Goal: Task Accomplishment & Management: Manage account settings

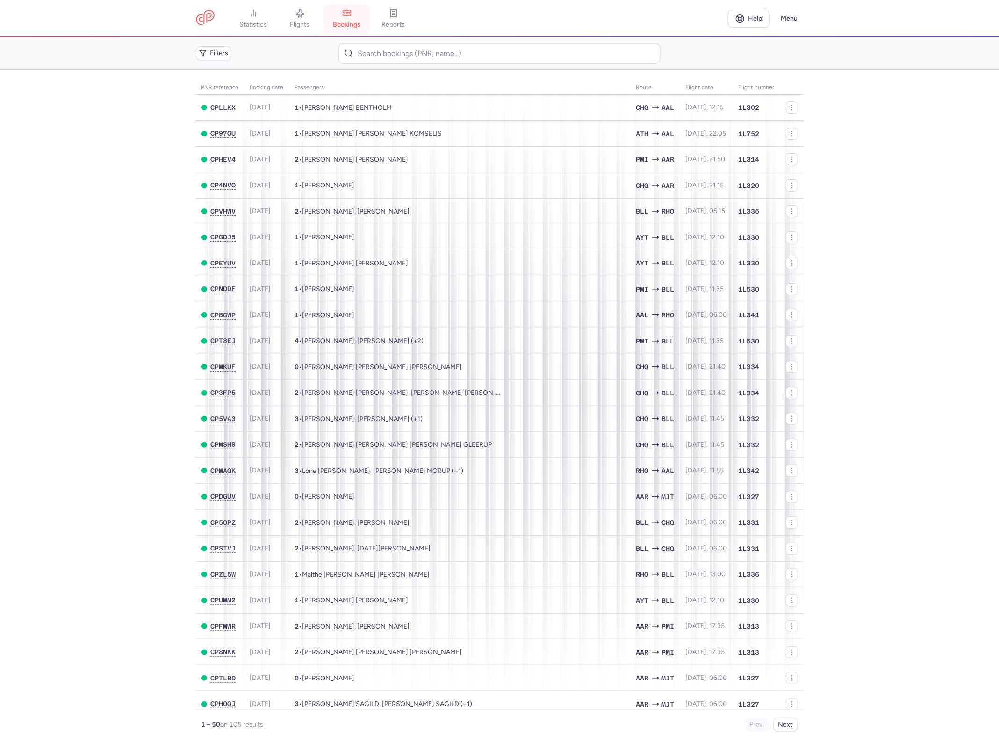
click at [355, 17] on link "bookings" at bounding box center [346, 18] width 47 height 21
click at [294, 23] on span "flights" at bounding box center [300, 25] width 20 height 8
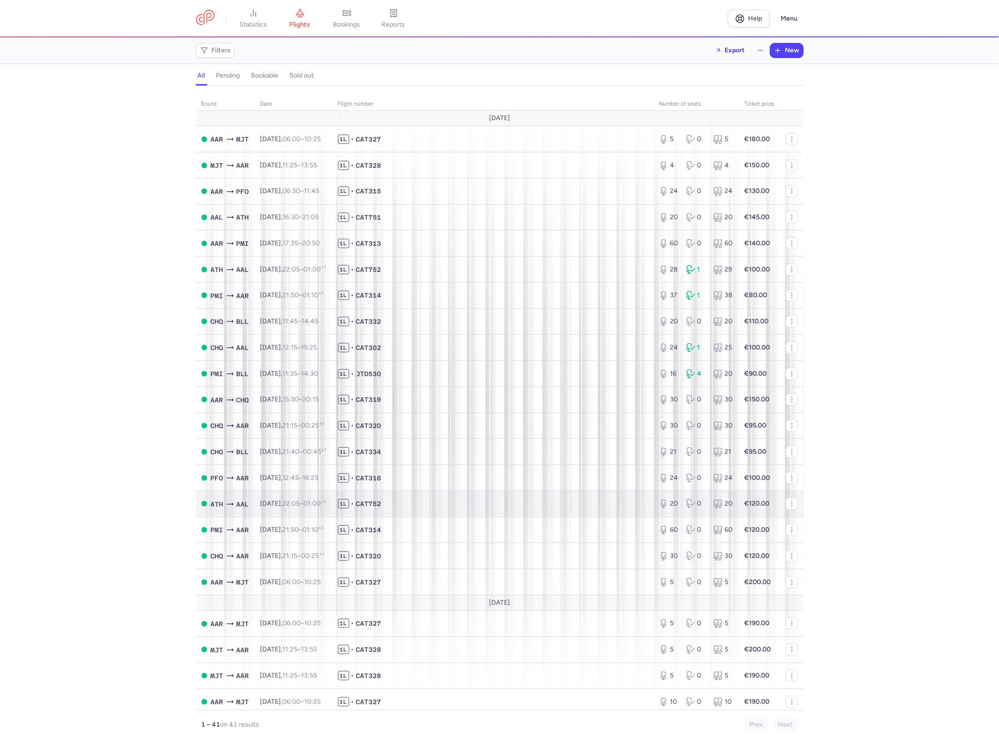
scroll to position [58, 0]
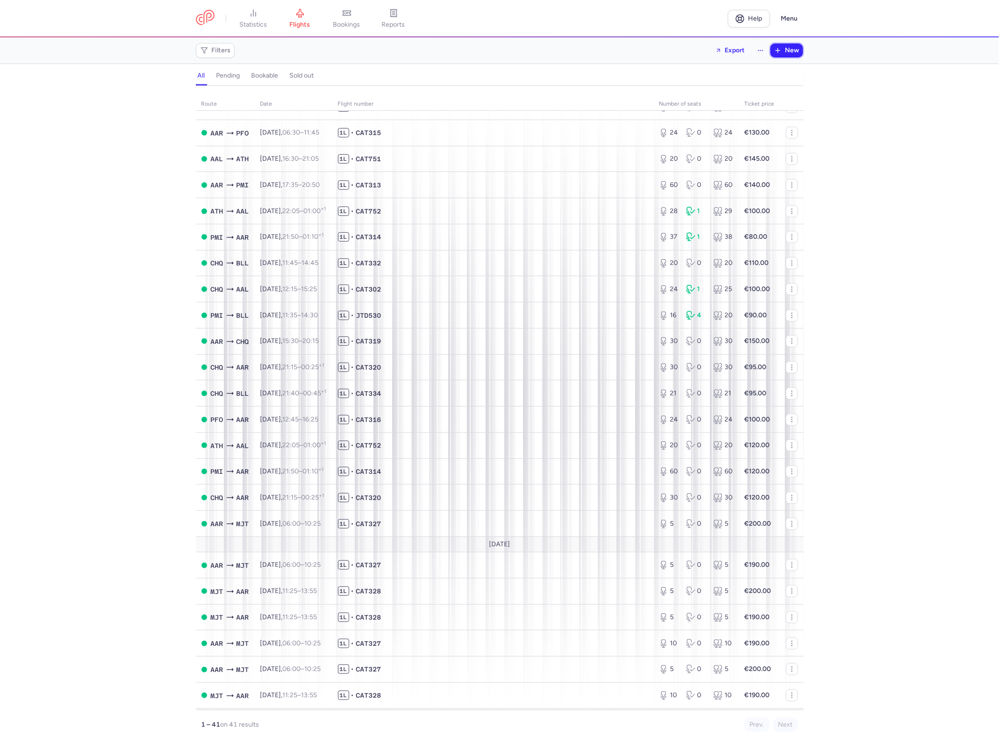
click at [790, 48] on span "New" at bounding box center [792, 50] width 14 height 7
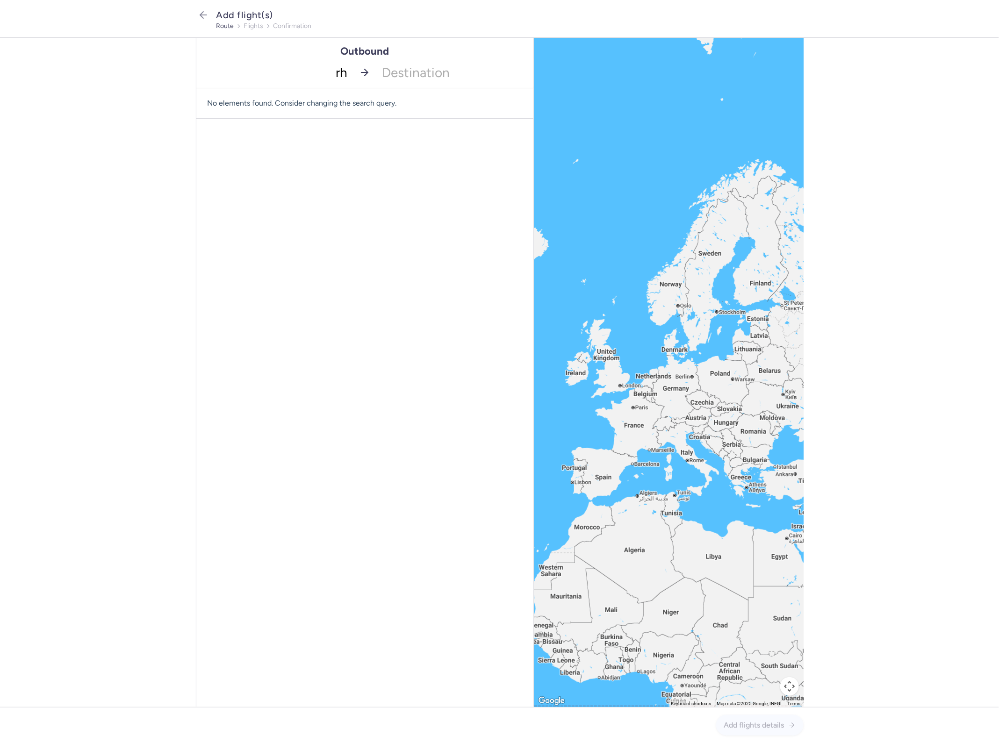
type input "rho"
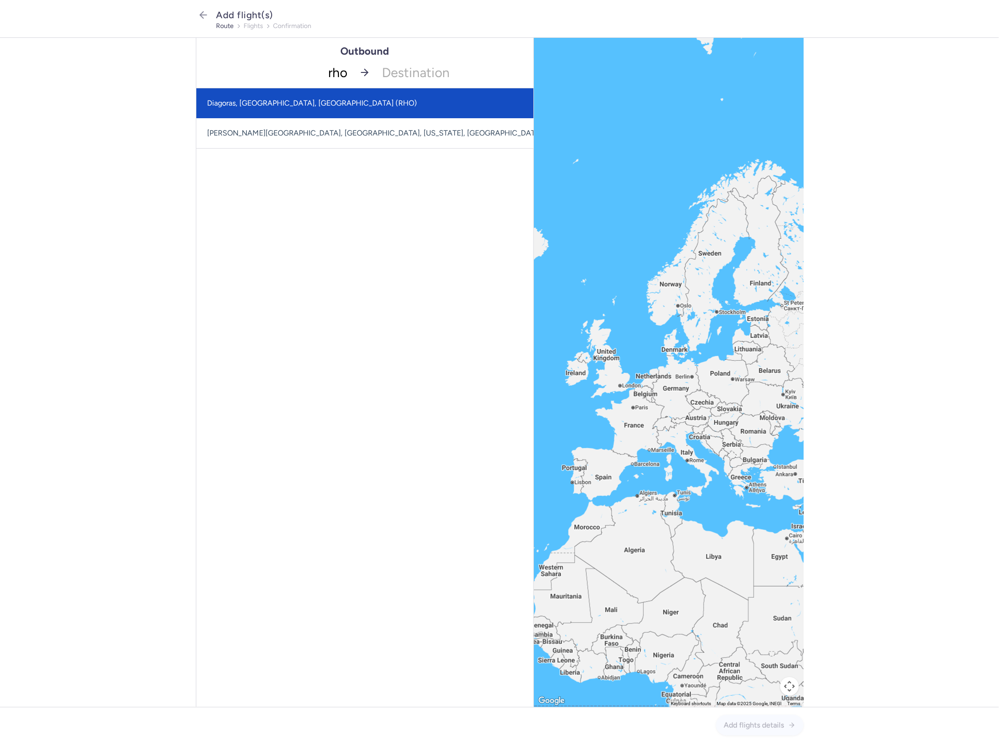
click at [351, 89] on span "Diagoras, [GEOGRAPHIC_DATA], [GEOGRAPHIC_DATA] (RHO)" at bounding box center [386, 103] width 380 height 30
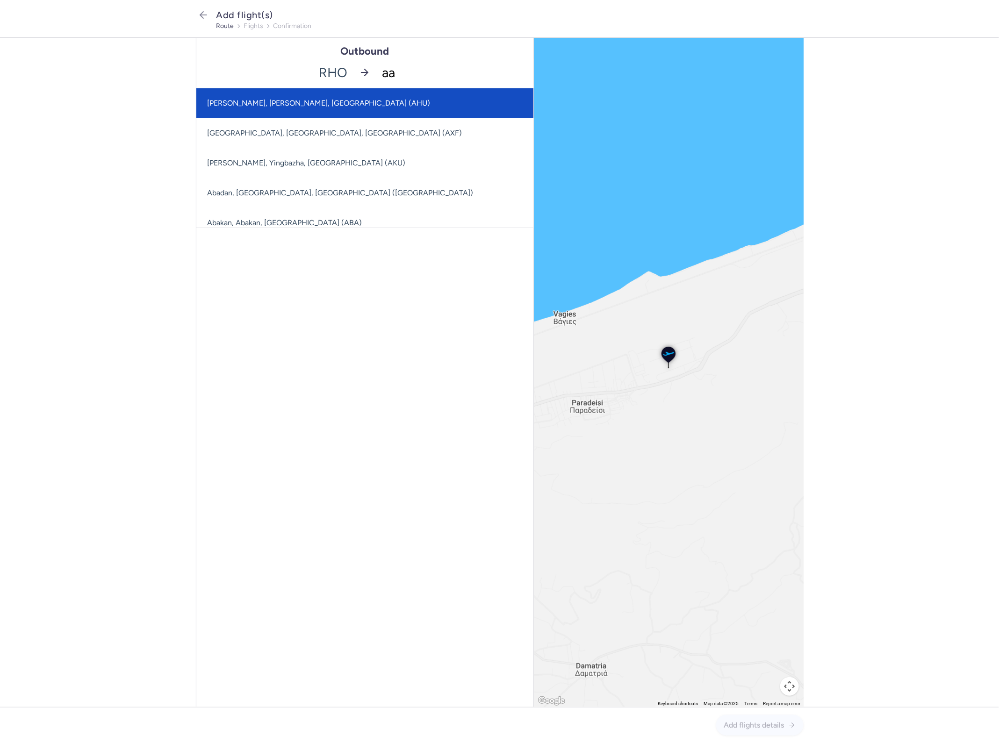
type input "aal"
click at [481, 104] on span "[GEOGRAPHIC_DATA], [GEOGRAPHIC_DATA], [GEOGRAPHIC_DATA] (AAL)" at bounding box center [364, 103] width 337 height 30
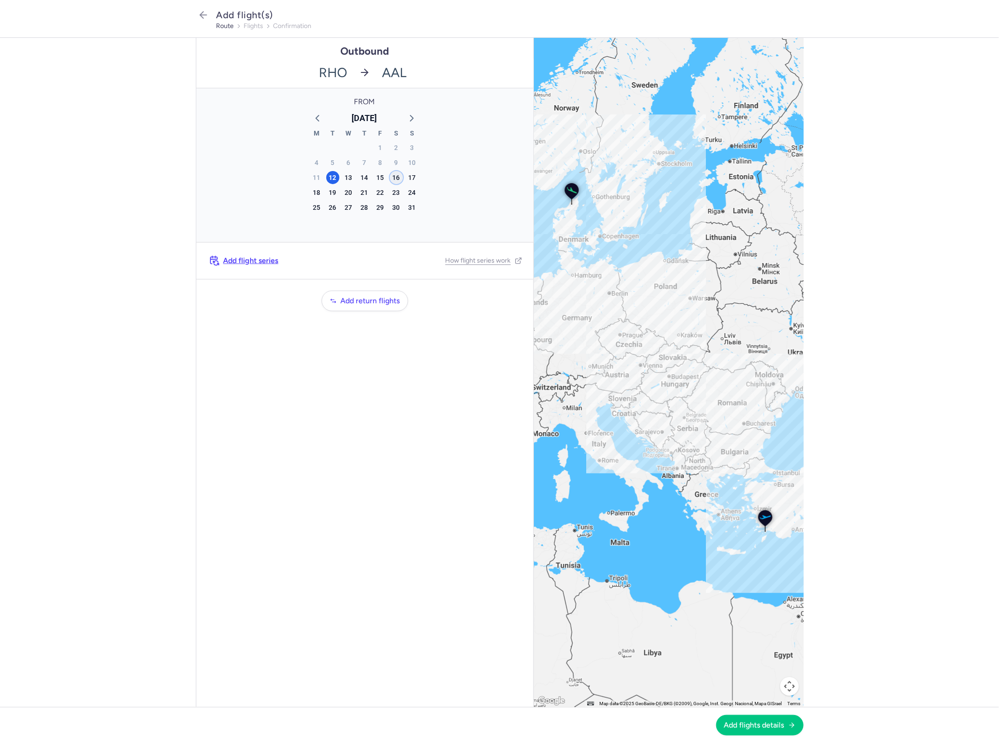
click at [398, 176] on div "16" at bounding box center [396, 177] width 13 height 13
click at [793, 732] on button "Add flights details" at bounding box center [759, 725] width 87 height 21
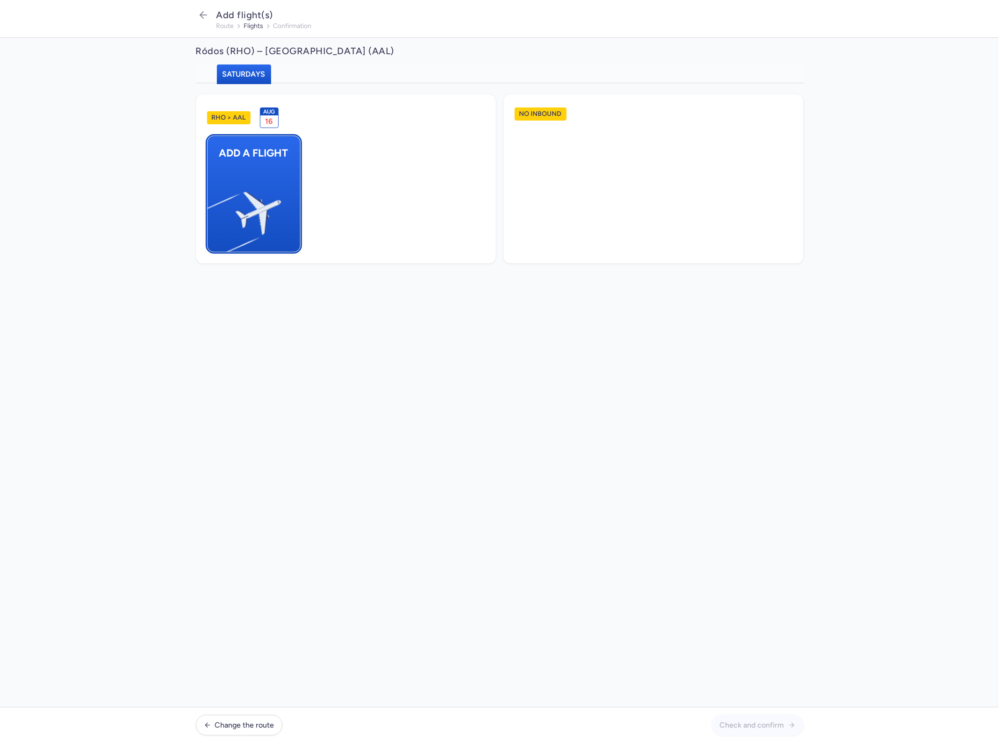
click at [245, 199] on img "button" at bounding box center [212, 209] width 158 height 145
select select "23"
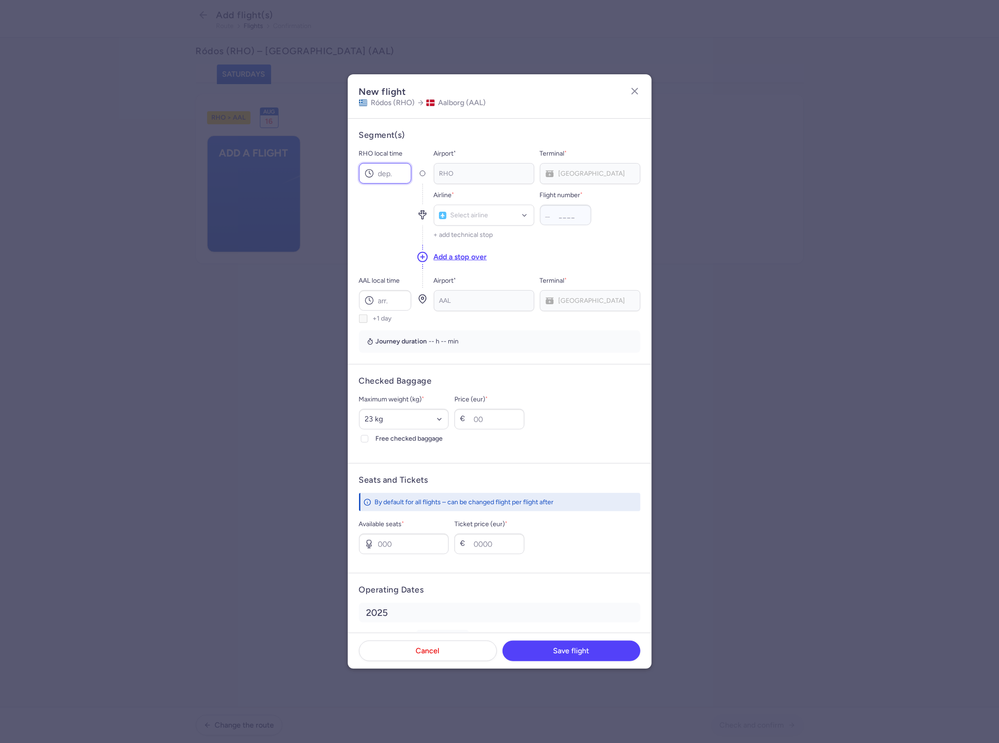
click at [396, 171] on input "RHO local time" at bounding box center [385, 173] width 52 height 21
click at [400, 173] on input "RHO local time" at bounding box center [385, 173] width 52 height 21
type input "11:55"
type input "15:10"
select select "20"
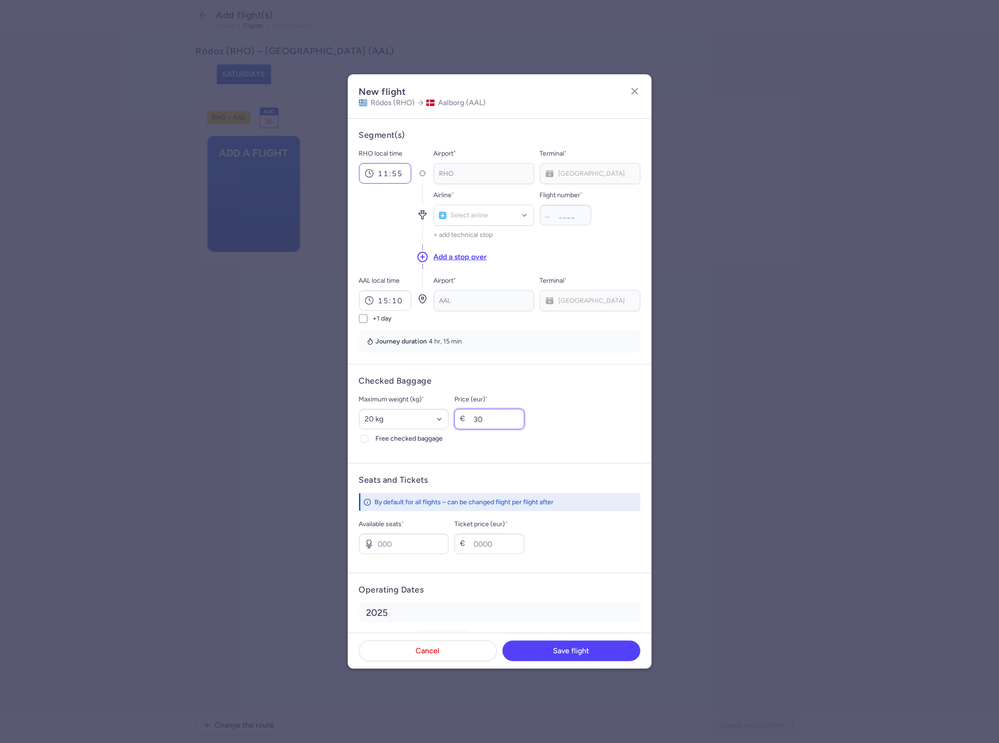
type input "30"
type input "25"
type input "100"
click at [584, 652] on span "Save flight" at bounding box center [571, 650] width 36 height 8
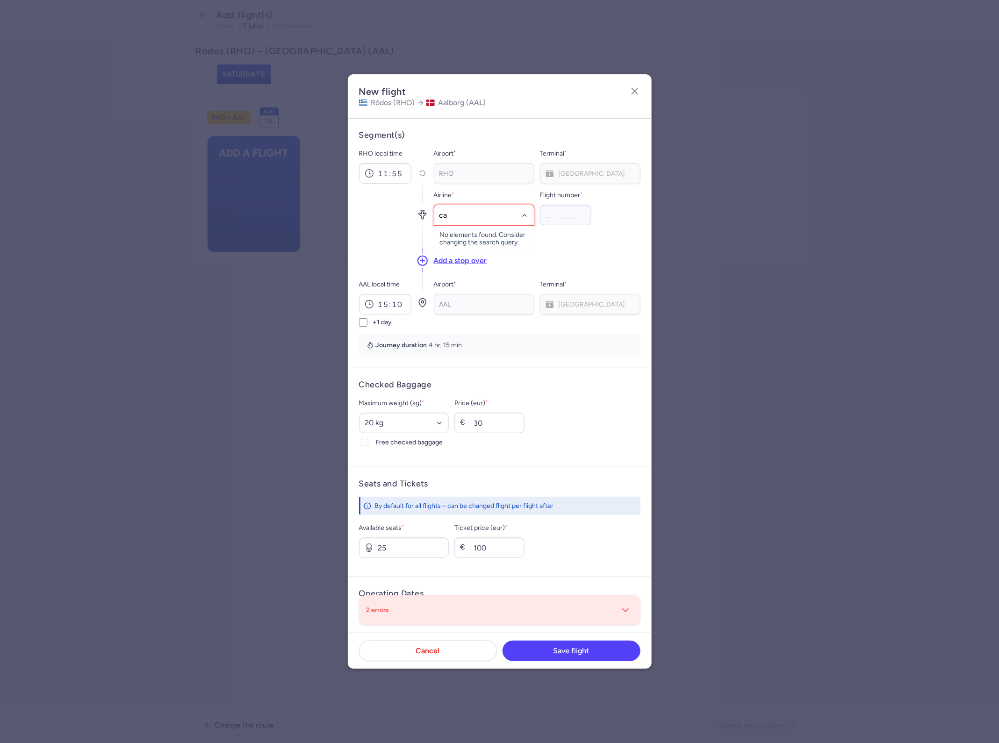
type input "cat"
click at [482, 255] on span "(CAT)" at bounding box center [491, 256] width 18 height 7
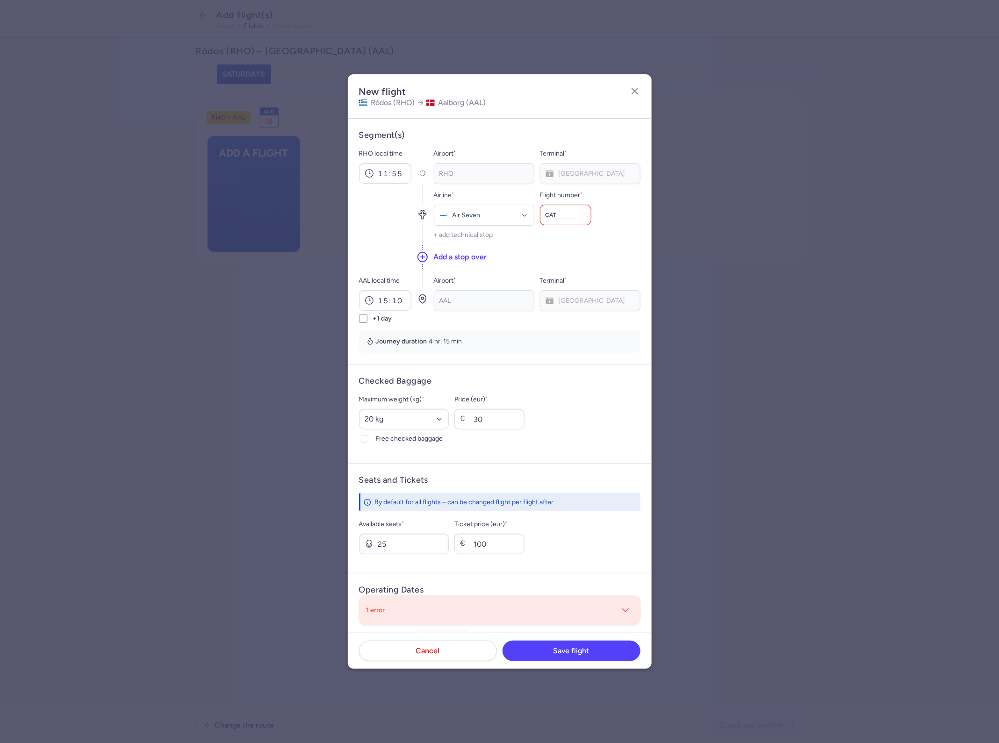
click at [569, 201] on div "Flight number * CAT" at bounding box center [565, 208] width 51 height 36
click at [566, 212] on input "Flight number *" at bounding box center [565, 215] width 51 height 21
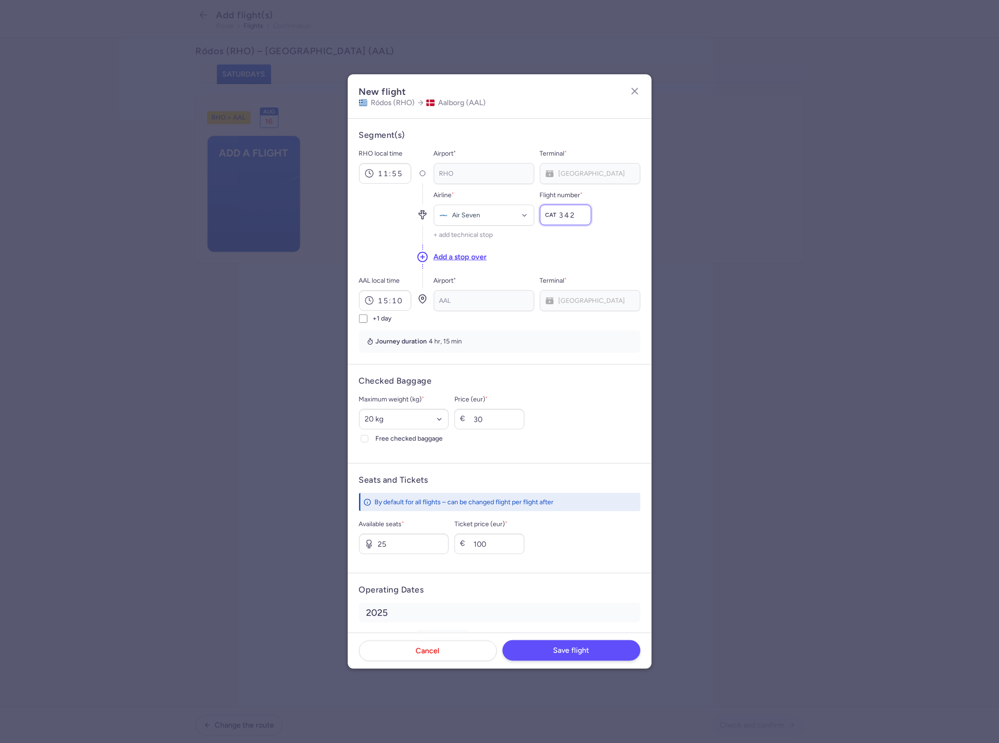
type input "342"
click at [579, 649] on span "Save flight" at bounding box center [571, 650] width 36 height 8
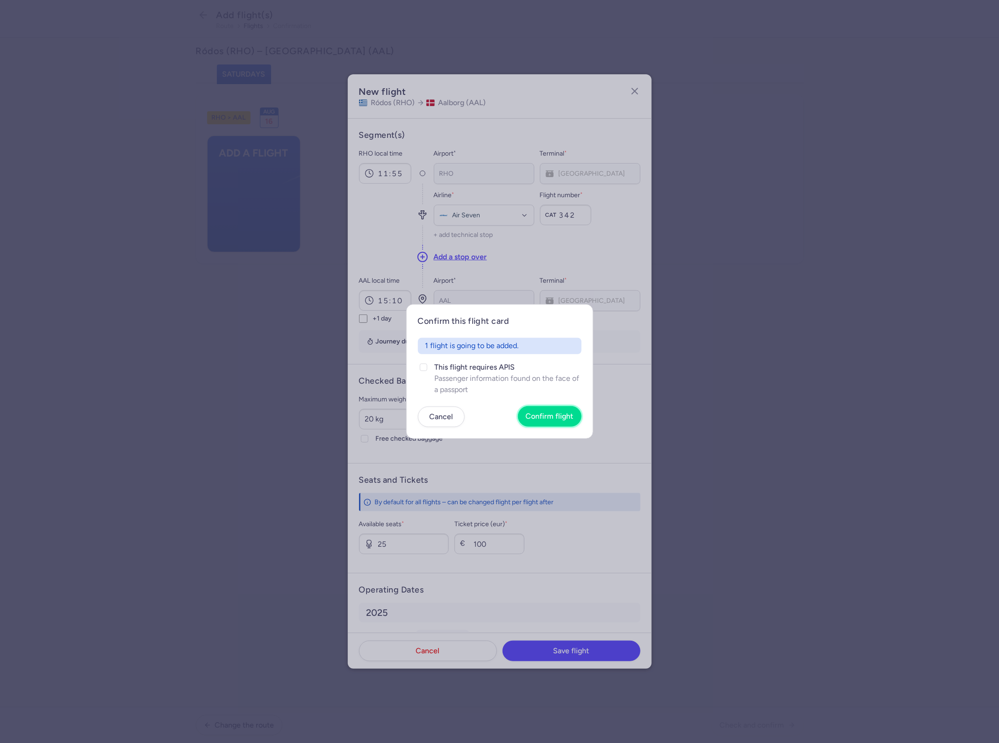
click at [559, 414] on span "Confirm flight" at bounding box center [550, 416] width 48 height 8
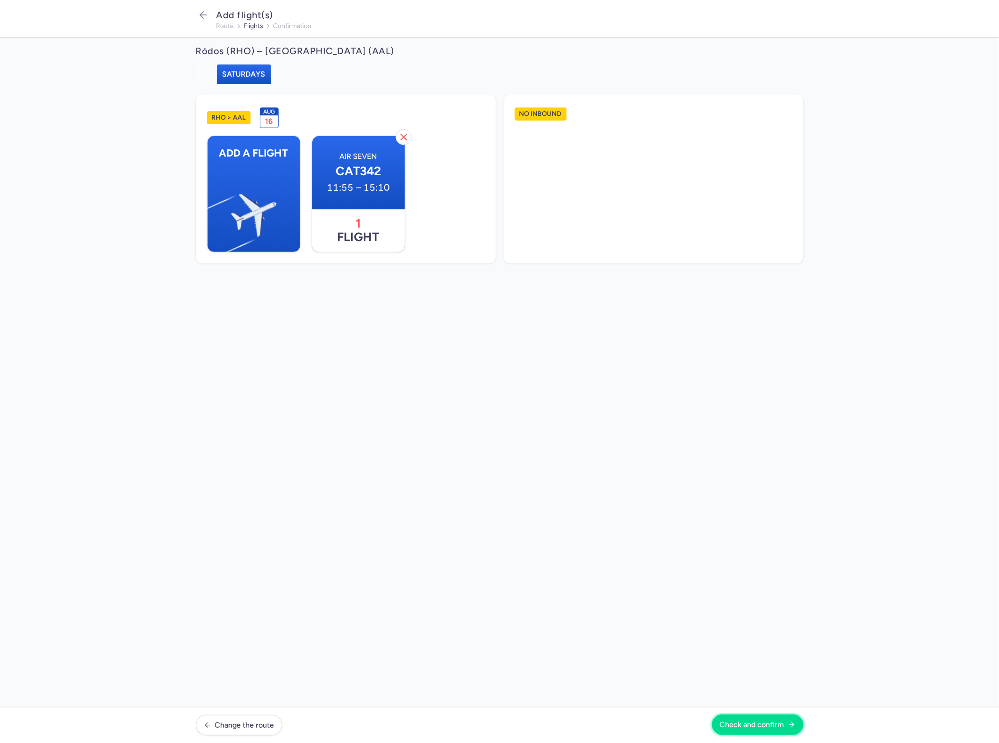
click at [787, 730] on button "Check and confirm" at bounding box center [758, 725] width 92 height 21
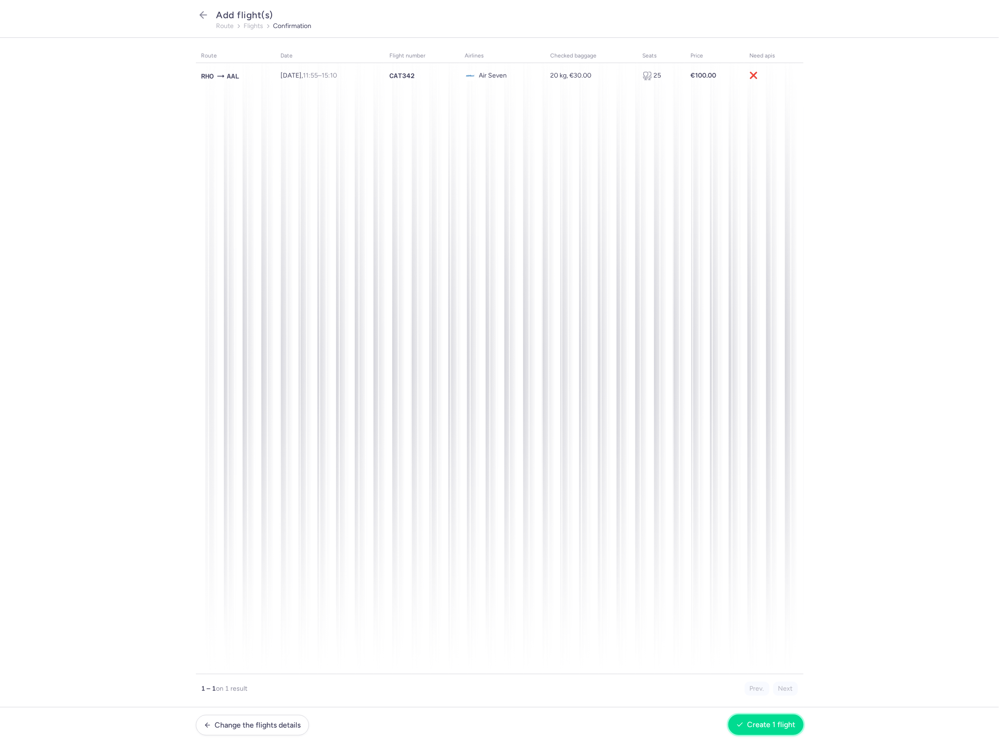
click at [773, 723] on span "Create 1 flight" at bounding box center [771, 725] width 48 height 8
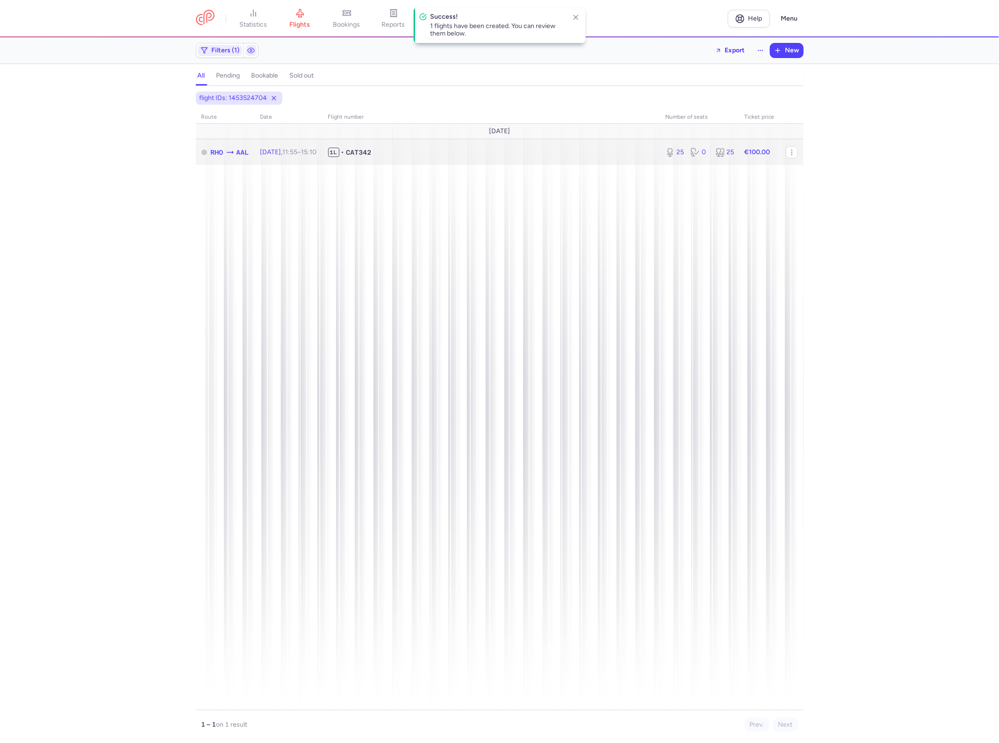
click at [459, 154] on span "1L • CAT342" at bounding box center [491, 152] width 326 height 9
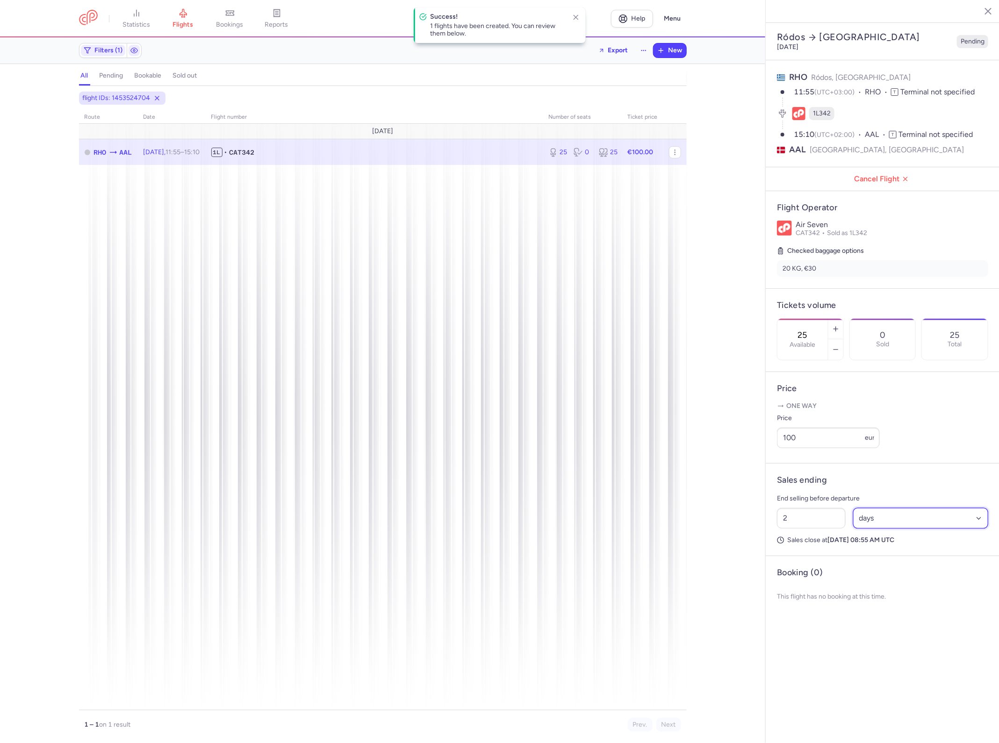
drag, startPoint x: 875, startPoint y: 501, endPoint x: 877, endPoint y: 506, distance: 5.9
click at [875, 508] on select "Select an option hours days" at bounding box center [921, 518] width 136 height 21
select select "hours"
click at [853, 508] on select "Select an option hours days" at bounding box center [921, 518] width 136 height 21
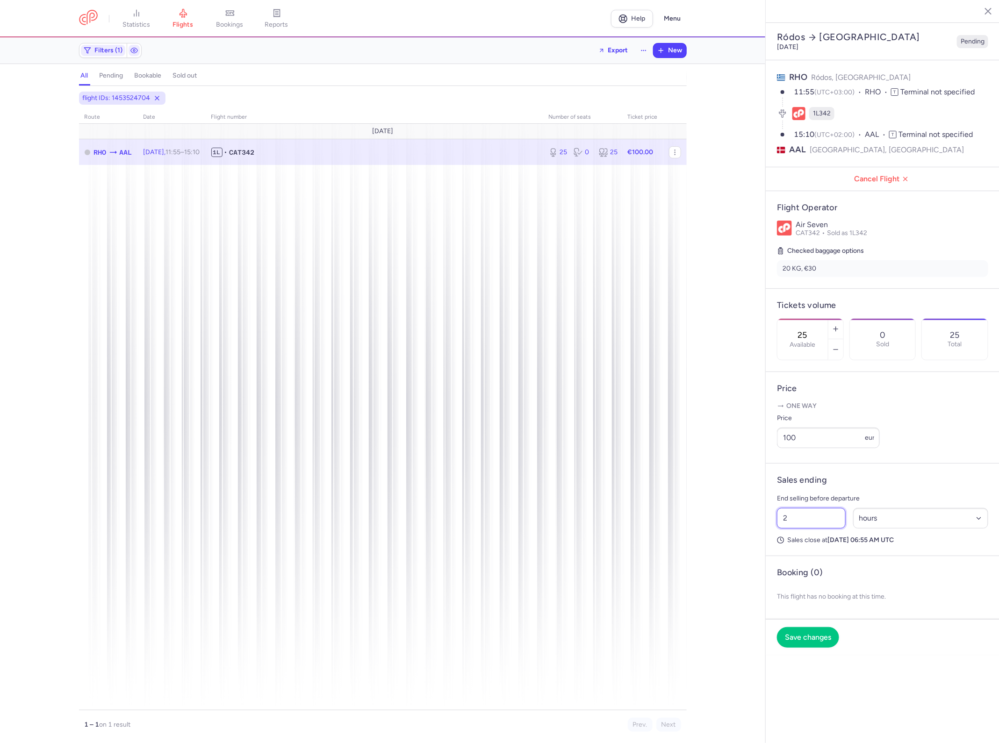
click at [820, 508] on input "2" at bounding box center [811, 518] width 69 height 21
click at [821, 508] on input "2" at bounding box center [811, 518] width 69 height 21
type input "4"
type input "2"
type input "3"
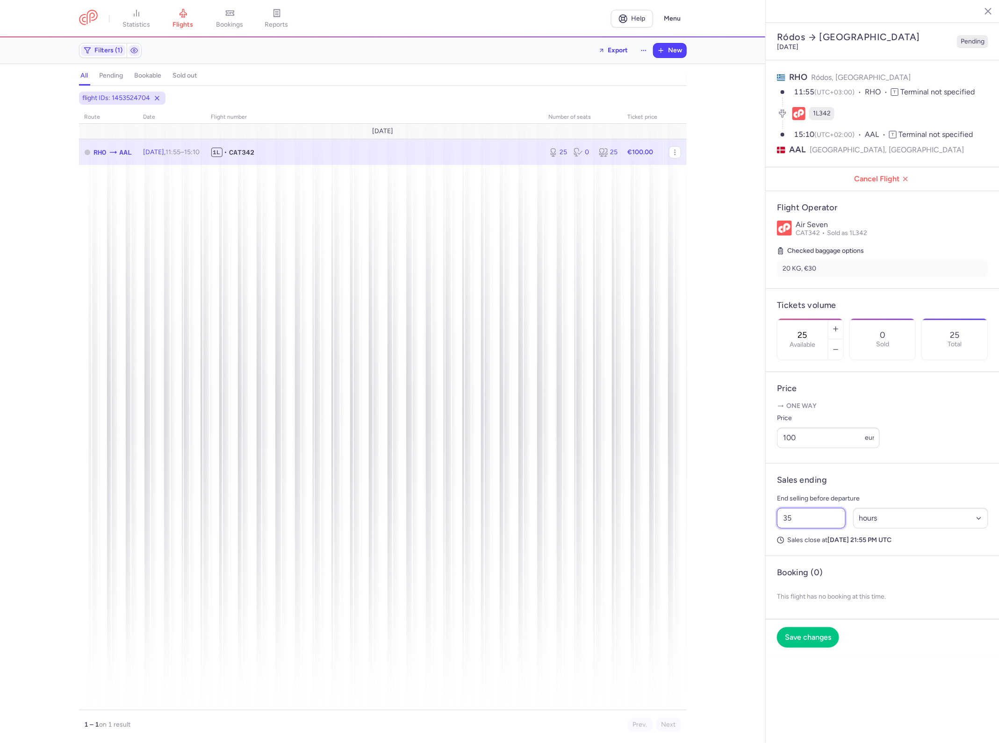
type input "3"
type input "43"
click at [821, 633] on span "Save changes" at bounding box center [808, 637] width 46 height 8
click at [673, 45] on button "New" at bounding box center [669, 50] width 33 height 14
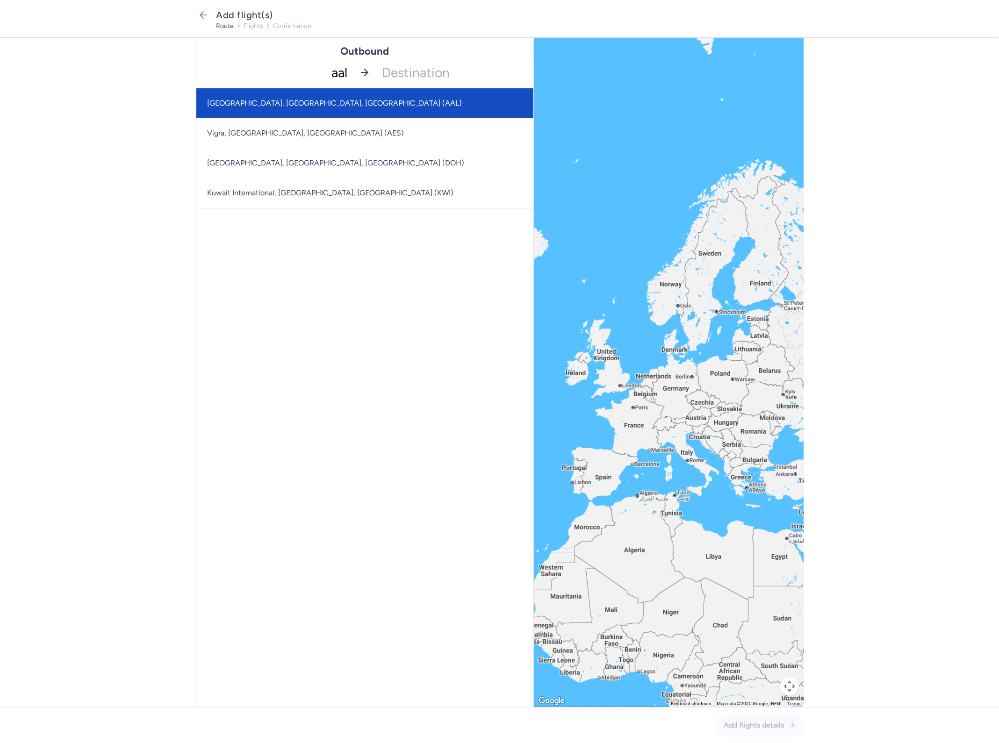
click at [296, 97] on span "[GEOGRAPHIC_DATA], [GEOGRAPHIC_DATA], [GEOGRAPHIC_DATA] (AAL)" at bounding box center [364, 103] width 337 height 30
type input "aal"
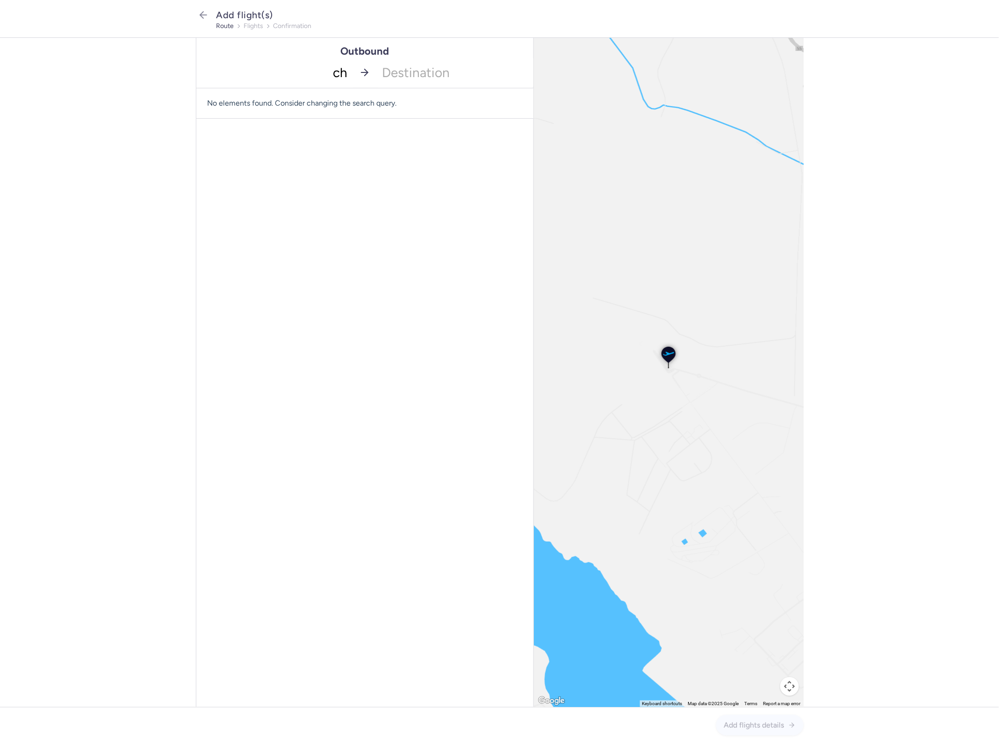
type input "chq"
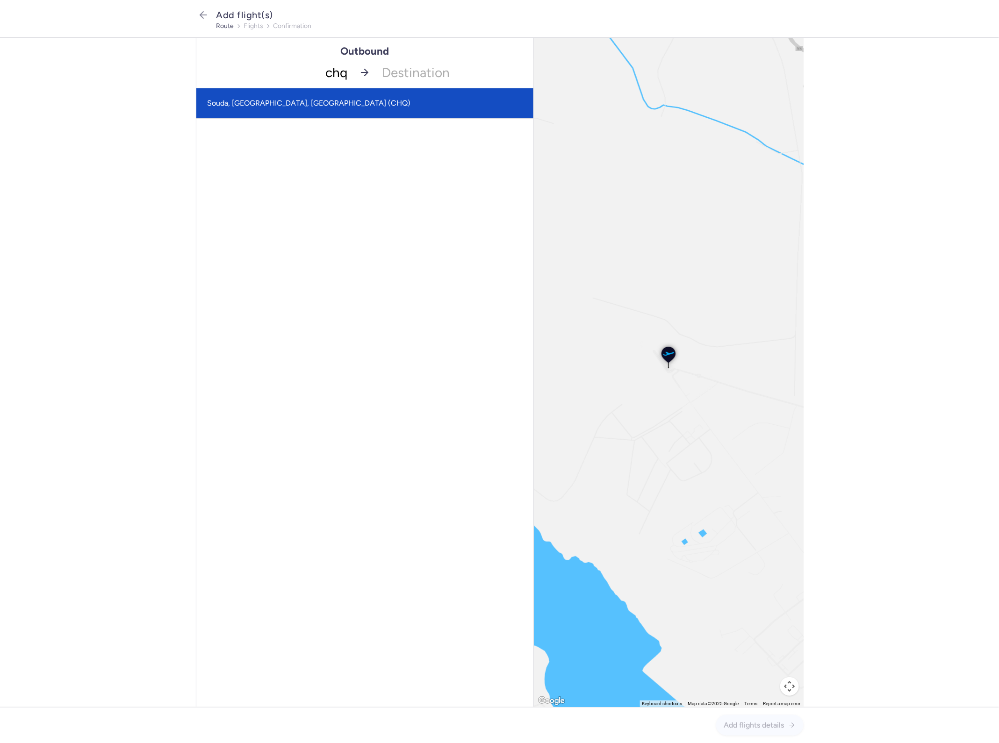
click at [337, 97] on span "Souda, [GEOGRAPHIC_DATA], [GEOGRAPHIC_DATA] (CHQ)" at bounding box center [364, 103] width 337 height 30
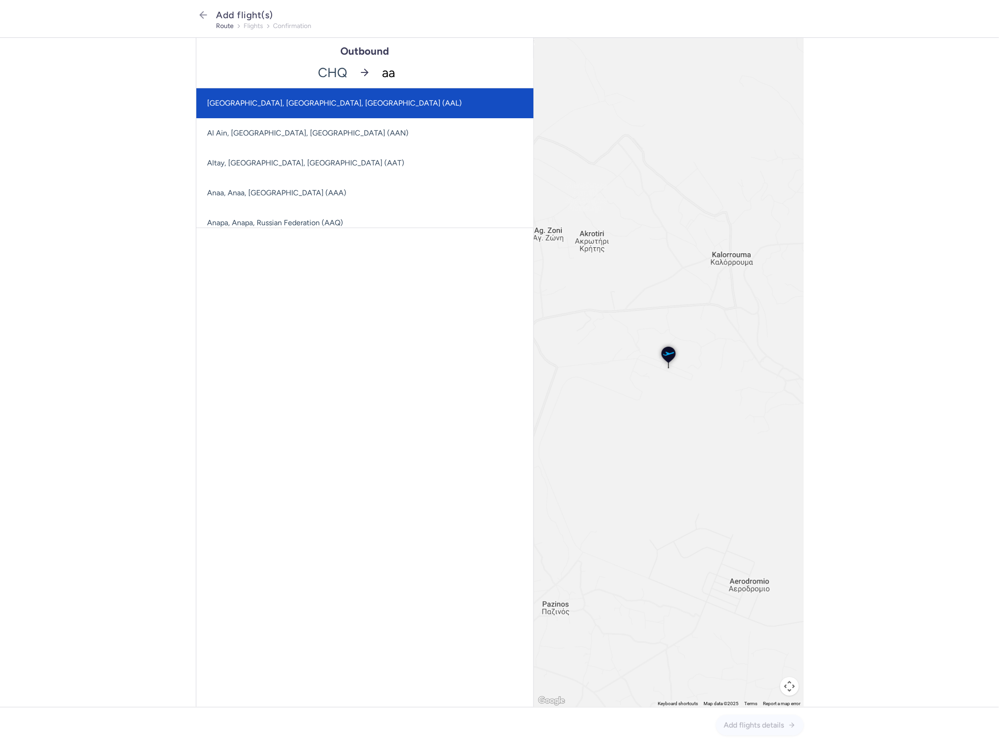
type input "aal"
click at [382, 106] on span "[GEOGRAPHIC_DATA], [GEOGRAPHIC_DATA], [GEOGRAPHIC_DATA] (AAL)" at bounding box center [364, 103] width 337 height 30
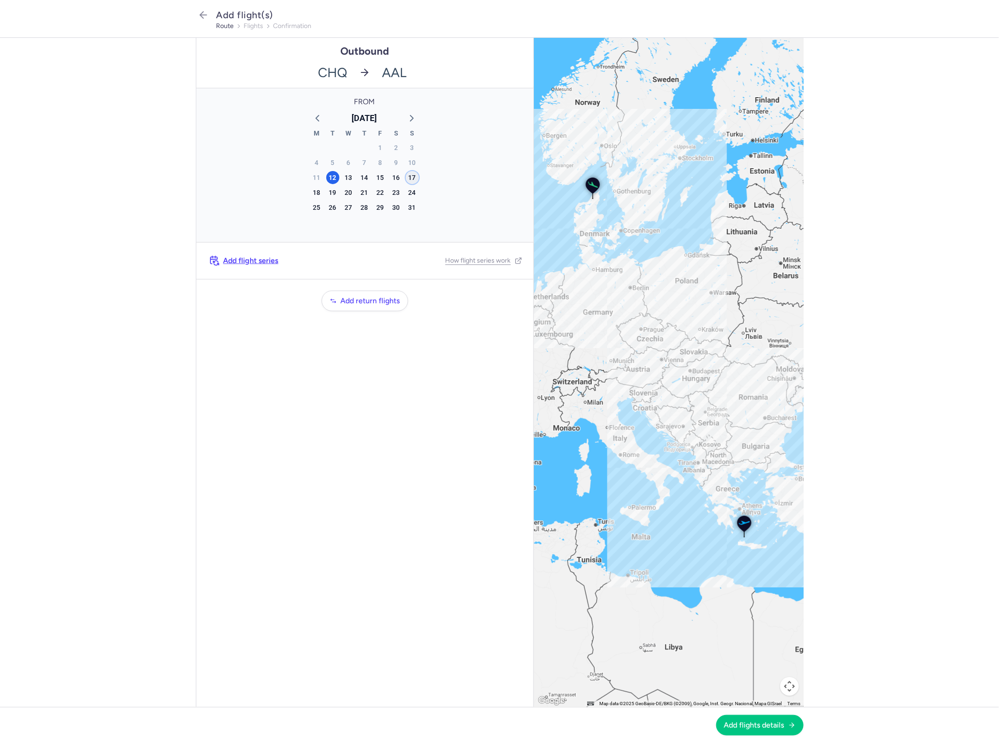
click at [414, 176] on div "17" at bounding box center [412, 177] width 13 height 13
click at [743, 728] on span "Add flights details" at bounding box center [754, 725] width 60 height 8
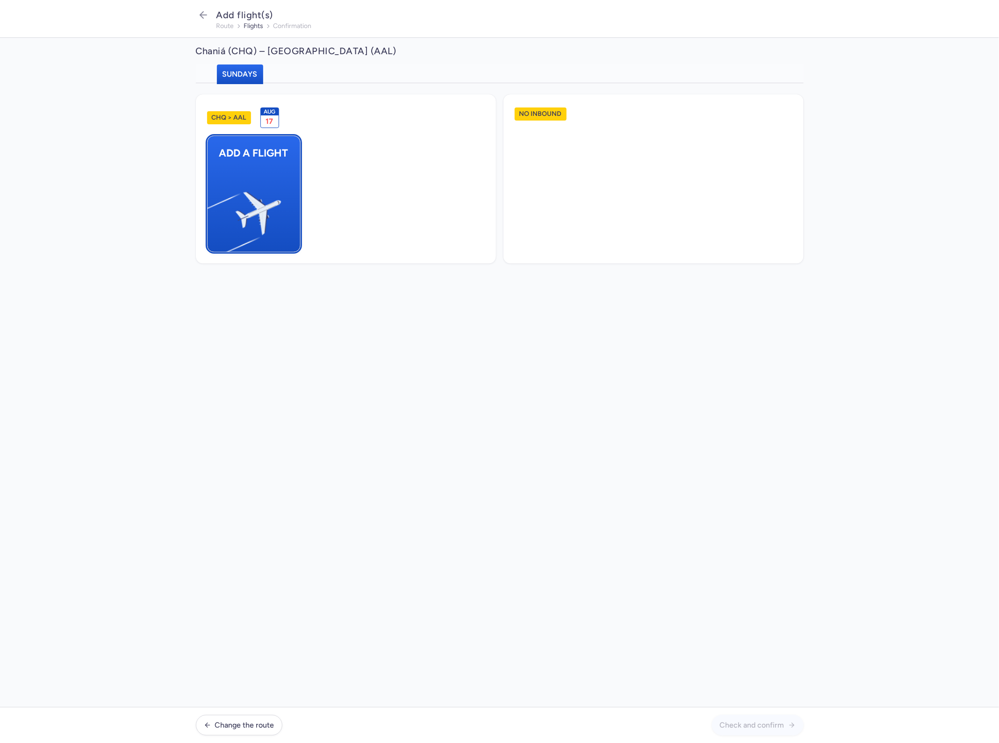
click at [274, 167] on span "Add a flight" at bounding box center [254, 153] width 93 height 34
select select "23"
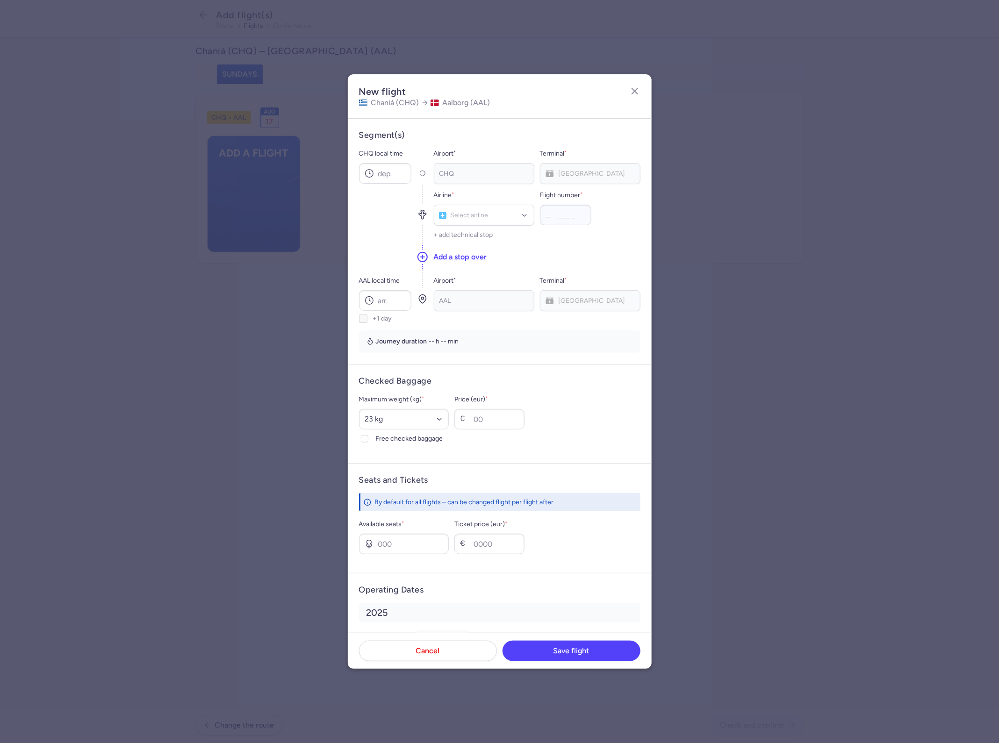
click at [391, 161] on div "CHQ local time" at bounding box center [385, 166] width 52 height 36
click at [390, 174] on input "CHQ local time" at bounding box center [385, 173] width 52 height 21
click at [510, 530] on label "Ticket price (eur) *" at bounding box center [489, 524] width 70 height 11
click at [510, 534] on input "Ticket price (eur) *" at bounding box center [489, 544] width 70 height 21
drag, startPoint x: 496, startPoint y: 544, endPoint x: 491, endPoint y: 546, distance: 5.6
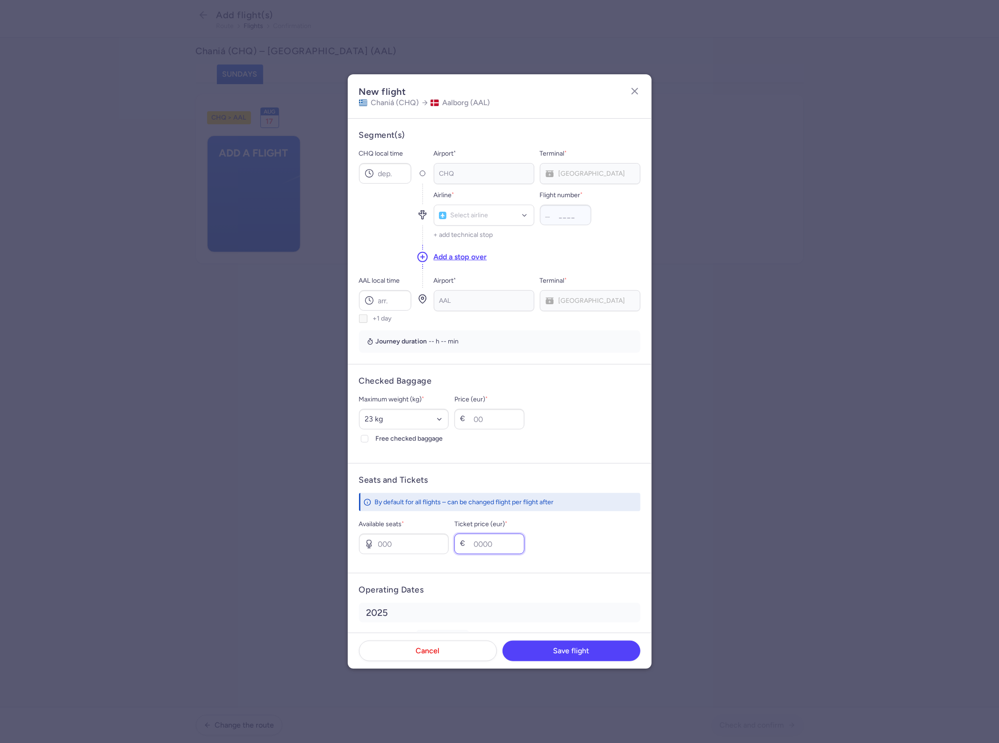
click at [492, 545] on input "Ticket price (eur) *" at bounding box center [489, 544] width 70 height 21
click at [389, 536] on input "Available seats *" at bounding box center [404, 544] width 90 height 21
type input "30"
drag, startPoint x: 490, startPoint y: 559, endPoint x: 506, endPoint y: 550, distance: 18.2
click at [493, 558] on form "Seats and Tickets By default for all flights – can be changed flight per flight…" at bounding box center [500, 518] width 304 height 110
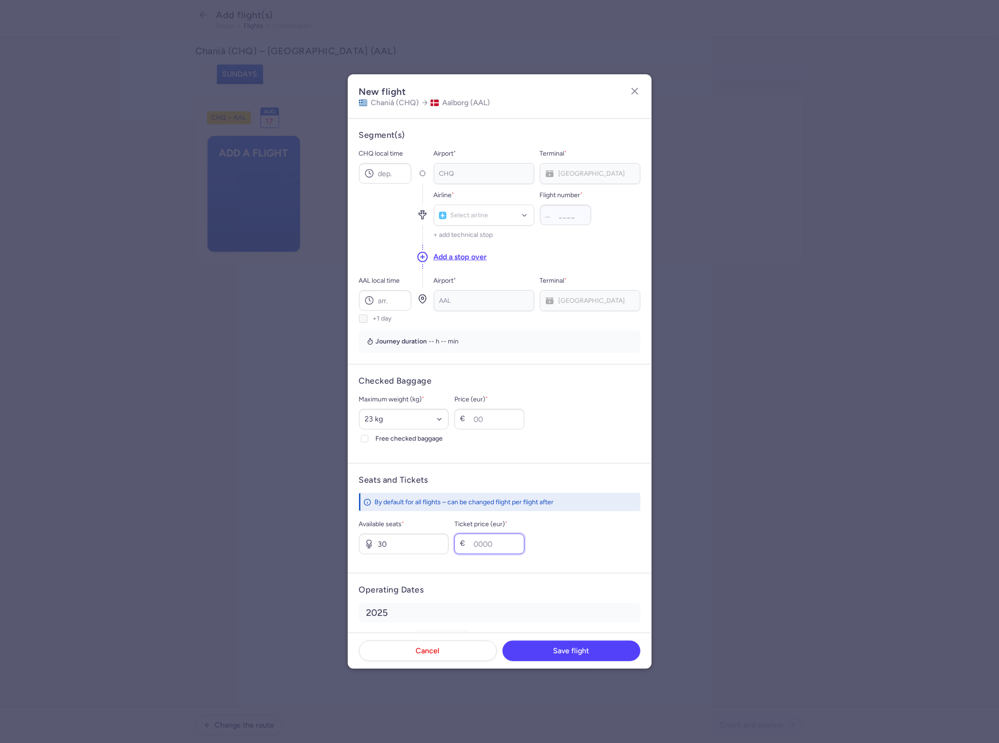
click at [506, 548] on input "Ticket price (eur) *" at bounding box center [489, 544] width 70 height 21
type input "8"
type input "90"
click at [420, 424] on select "Select an option 15 kg 16 kg 17 kg 18 kg 19 kg 20 kg 21 kg 22 kg 23 kg 24 kg 25…" at bounding box center [404, 419] width 90 height 21
select select "20"
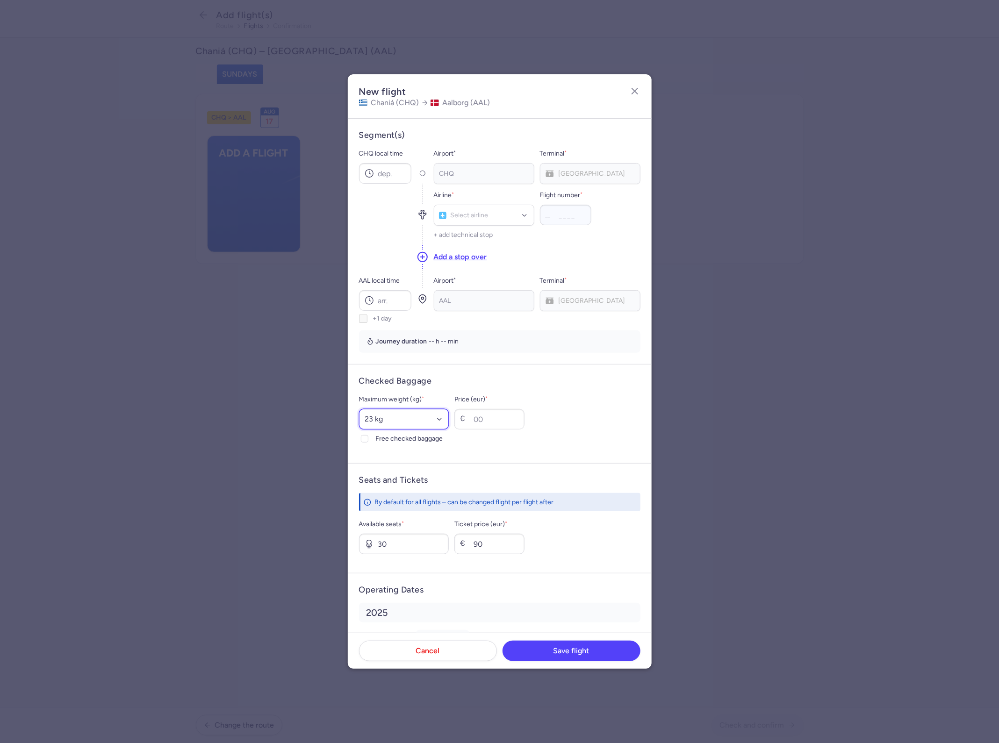
click at [359, 409] on select "Select an option 15 kg 16 kg 17 kg 18 kg 19 kg 20 kg 21 kg 22 kg 23 kg 24 kg 25…" at bounding box center [404, 419] width 90 height 21
drag, startPoint x: 477, startPoint y: 418, endPoint x: 483, endPoint y: 418, distance: 5.6
click at [469, 418] on div "€" at bounding box center [464, 419] width 9 height 9
click at [505, 426] on input "Price (eur) *" at bounding box center [489, 419] width 70 height 21
type input "30"
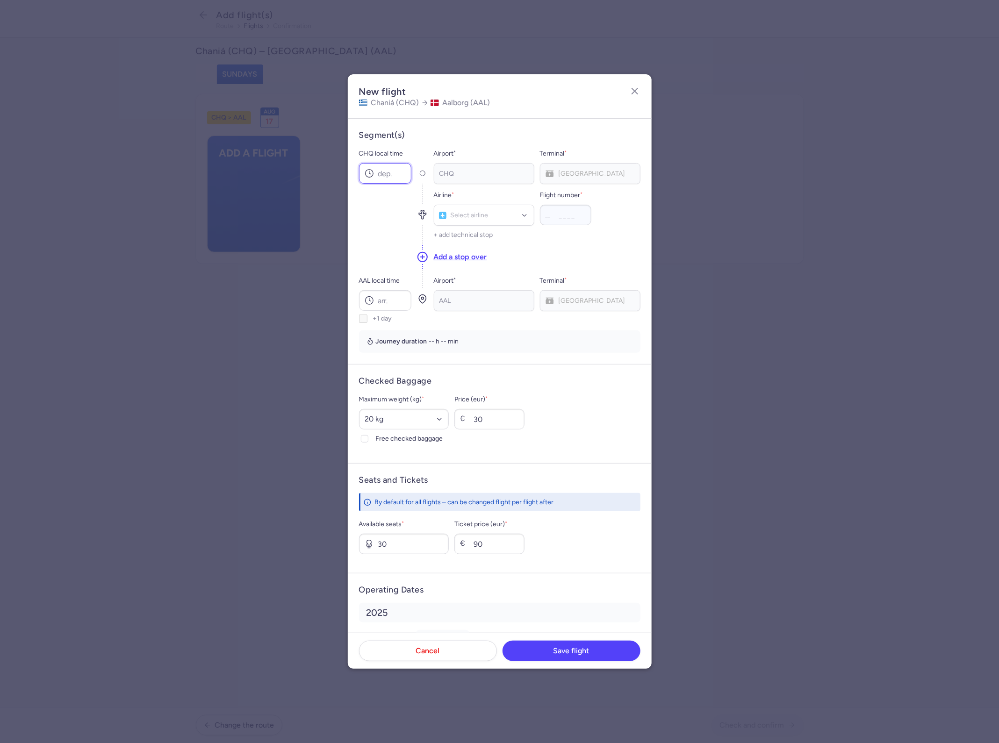
click at [389, 178] on input "CHQ local time" at bounding box center [385, 173] width 52 height 21
click at [395, 177] on input "CHQ local time" at bounding box center [385, 173] width 52 height 21
drag, startPoint x: 391, startPoint y: 171, endPoint x: 403, endPoint y: 174, distance: 12.7
click at [391, 171] on input "CHQ local time" at bounding box center [385, 173] width 52 height 21
type input "11:55"
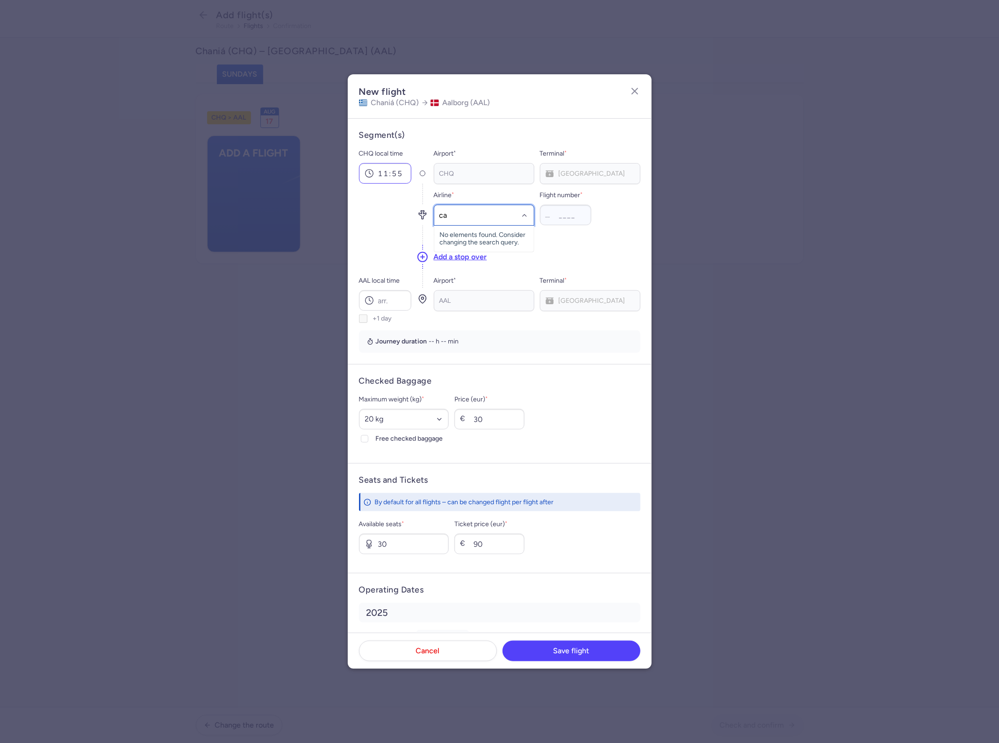
type input "cat"
type input "302"
type input "15:05"
click at [581, 655] on button "Save flight" at bounding box center [571, 650] width 138 height 21
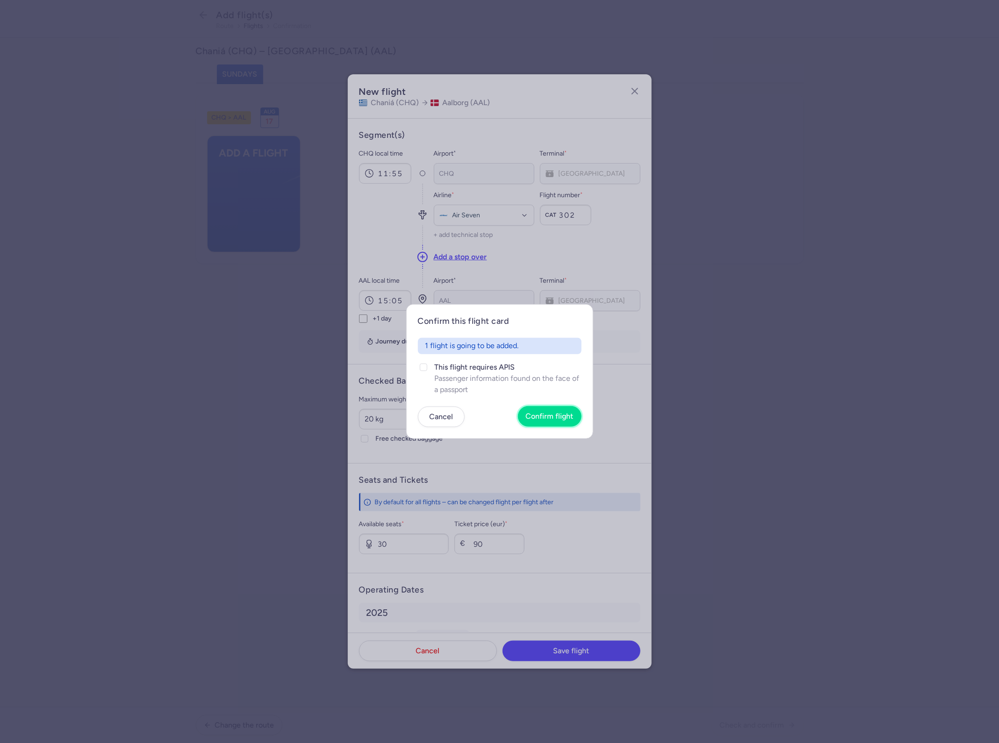
click at [559, 422] on button "Confirm flight" at bounding box center [550, 416] width 64 height 21
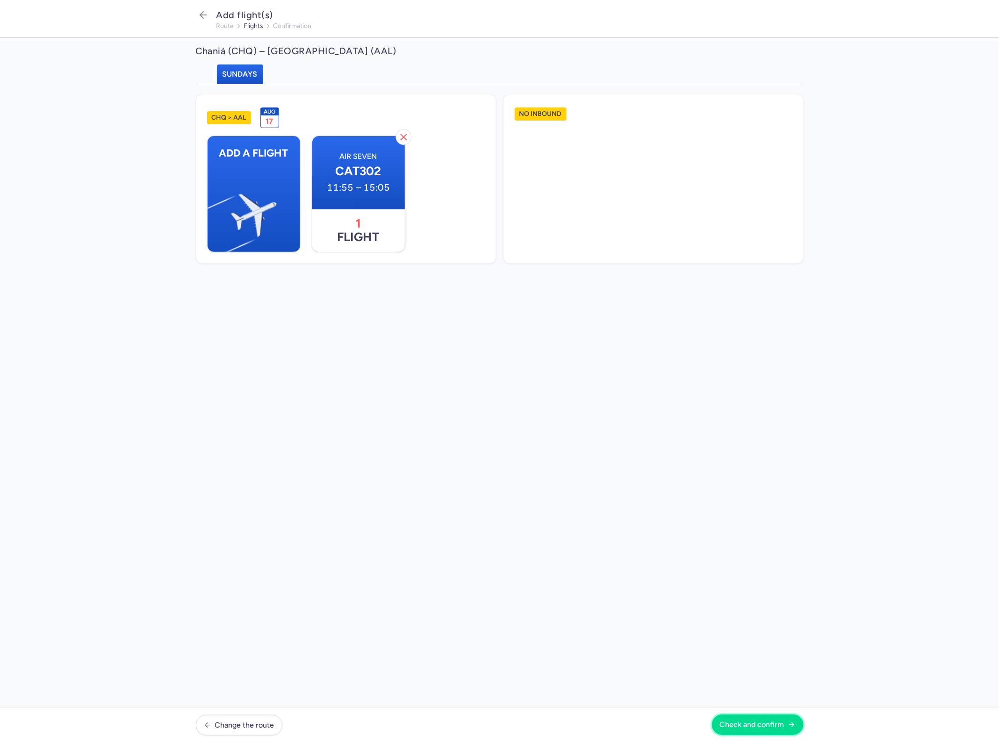
click at [762, 732] on button "Check and confirm" at bounding box center [758, 725] width 92 height 21
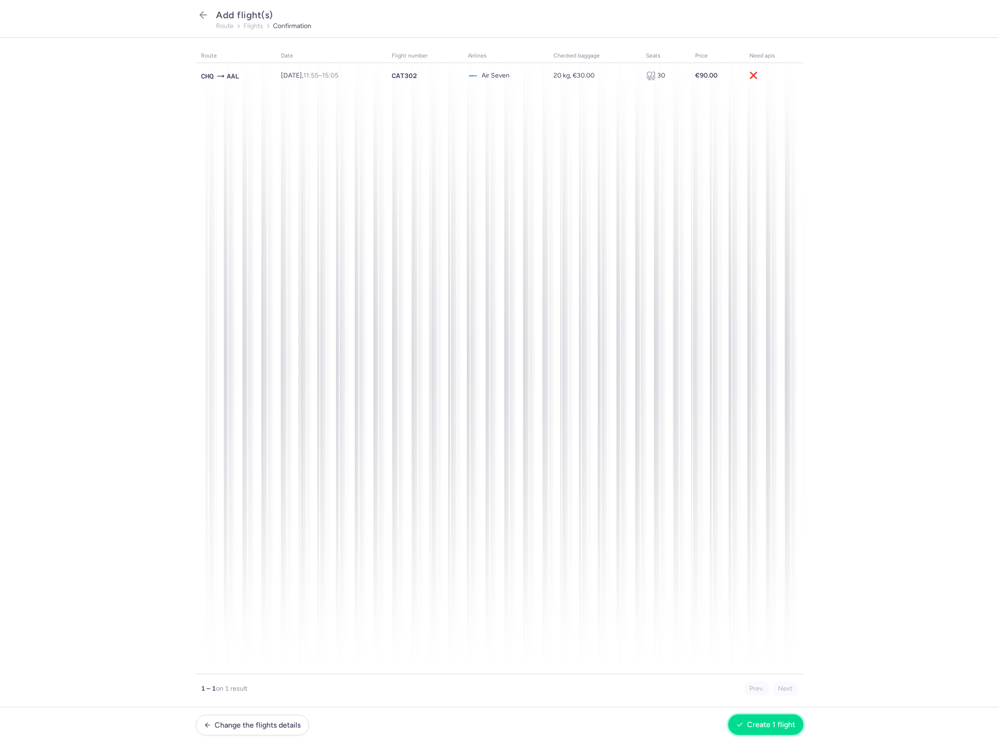
click at [779, 723] on span "Create 1 flight" at bounding box center [771, 725] width 48 height 8
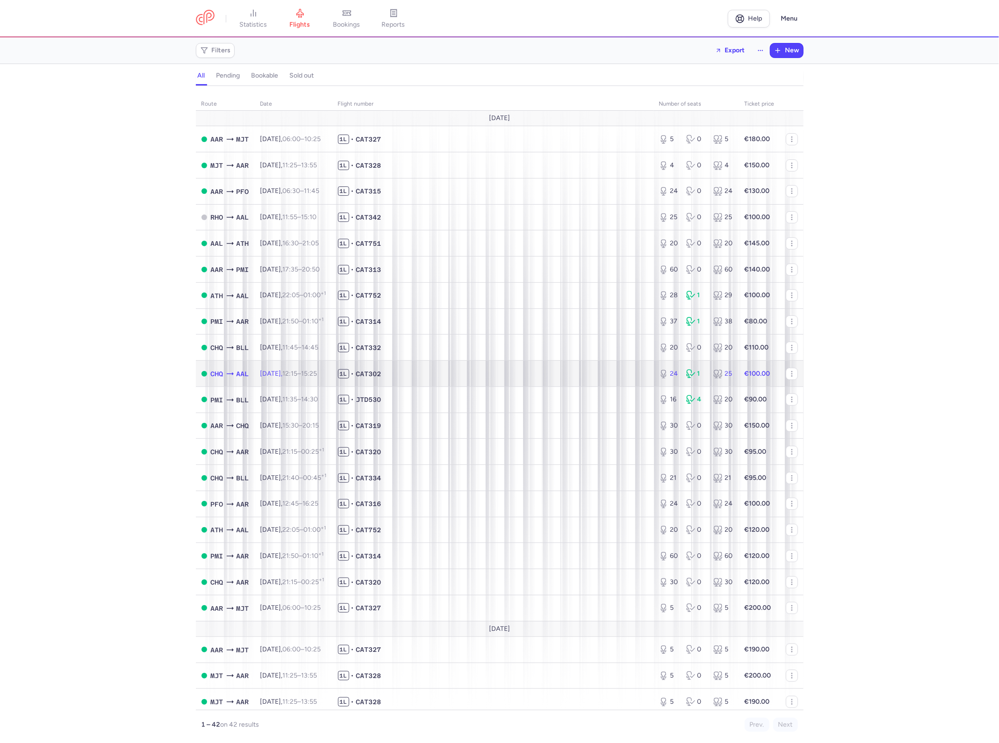
click at [436, 382] on td "1L • CAT302" at bounding box center [492, 374] width 321 height 26
select select "hours"
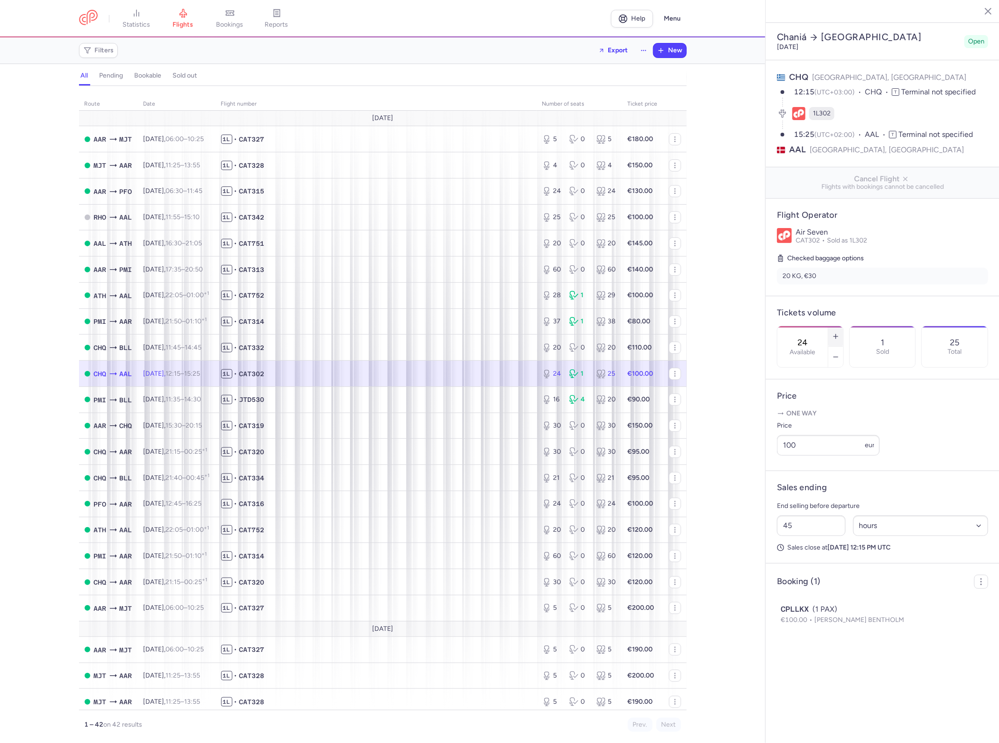
click at [832, 326] on button "button" at bounding box center [835, 336] width 15 height 21
click at [832, 333] on icon "button" at bounding box center [835, 336] width 7 height 7
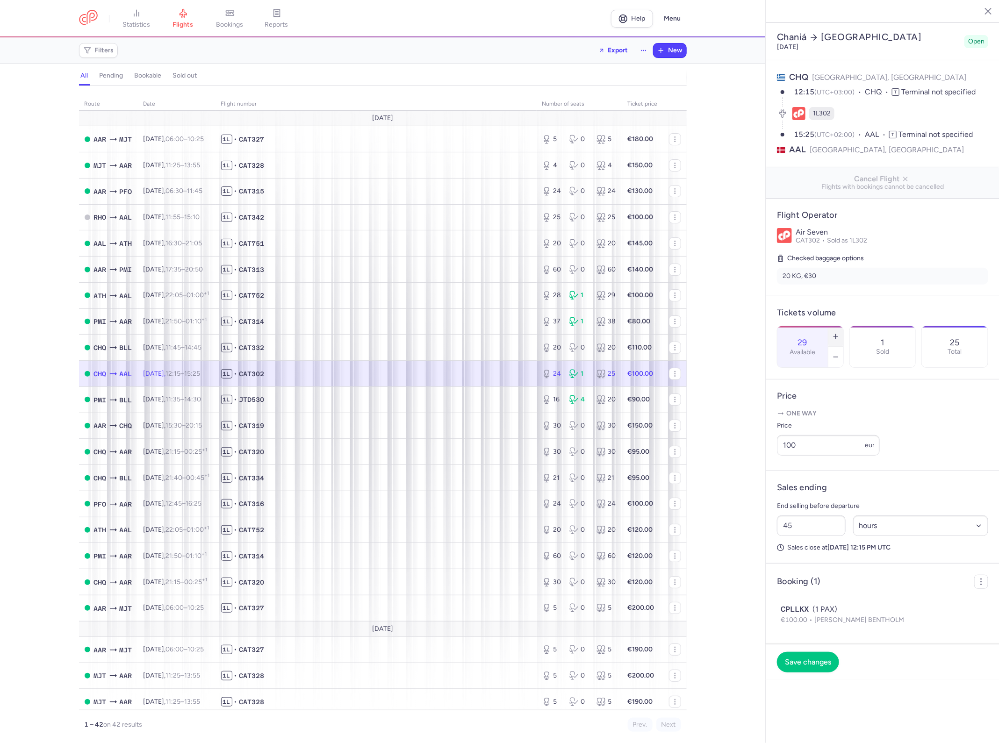
click at [832, 333] on icon "button" at bounding box center [835, 336] width 7 height 7
type input "30"
click at [810, 658] on span "Save changes" at bounding box center [808, 662] width 46 height 8
click at [844, 435] on input "100" at bounding box center [828, 445] width 103 height 21
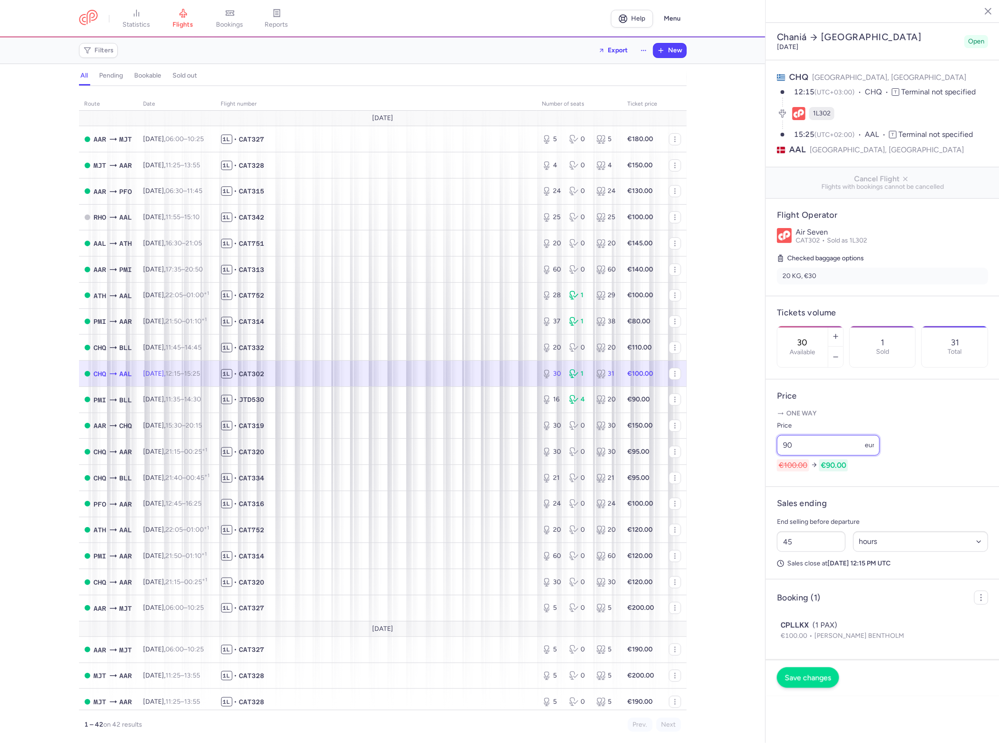
type input "90"
click at [810, 674] on span "Save changes" at bounding box center [808, 678] width 46 height 8
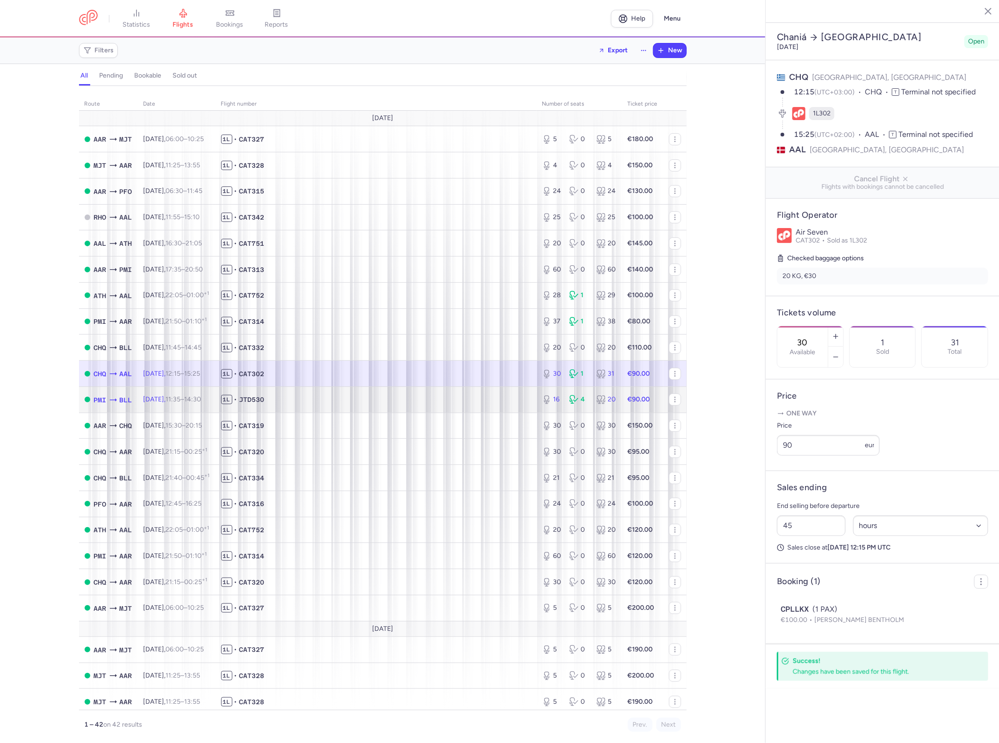
click at [628, 399] on strong "€90.00" at bounding box center [639, 399] width 22 height 8
click at [632, 379] on td "€90.00" at bounding box center [642, 374] width 41 height 26
click at [653, 409] on td "€90.00" at bounding box center [642, 400] width 41 height 26
type input "16"
type input "46"
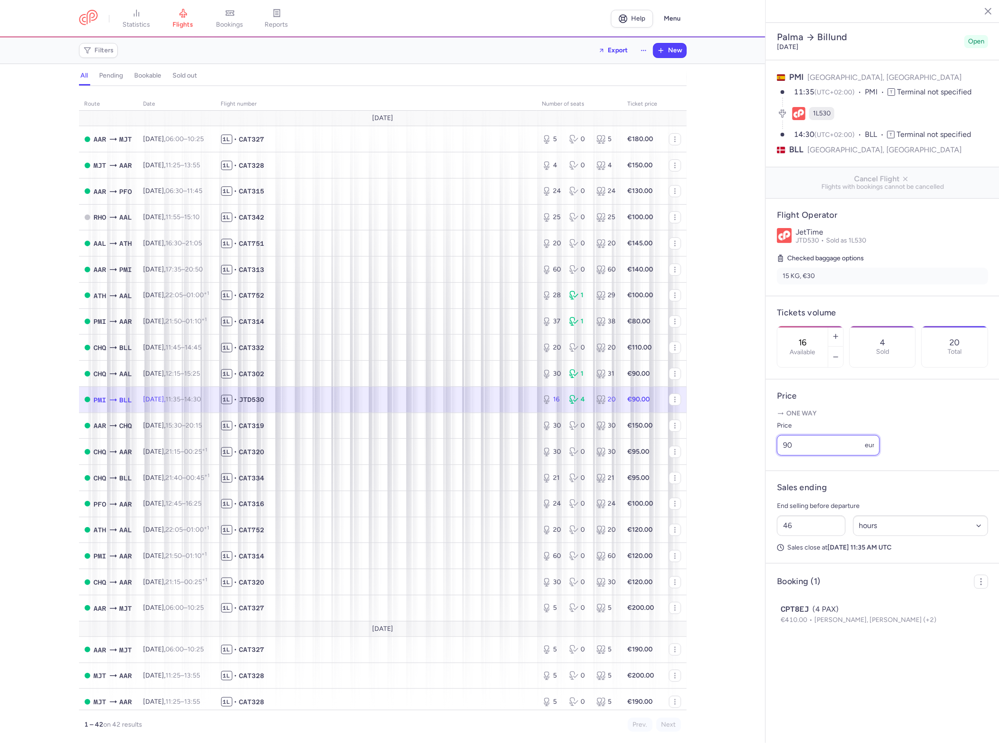
click at [791, 435] on input "90" at bounding box center [828, 445] width 103 height 21
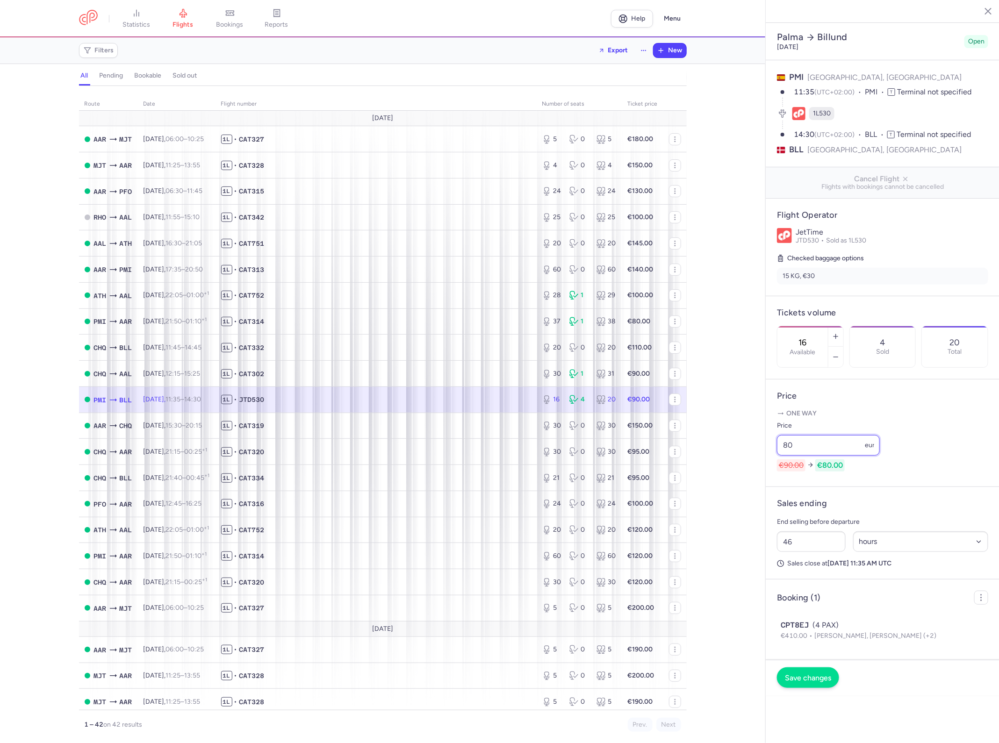
type input "80"
click at [817, 667] on button "Save changes" at bounding box center [808, 677] width 62 height 21
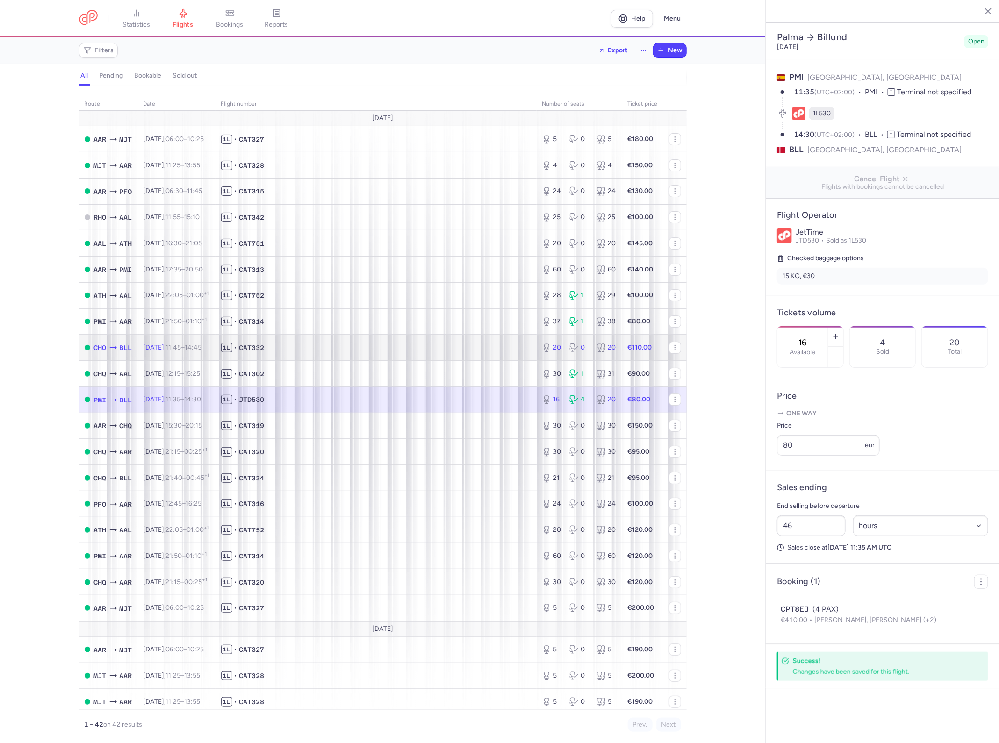
click at [634, 352] on strong "€110.00" at bounding box center [640, 348] width 24 height 8
click at [639, 349] on strong "€110.00" at bounding box center [640, 348] width 24 height 8
click at [824, 435] on input "80" at bounding box center [828, 445] width 103 height 21
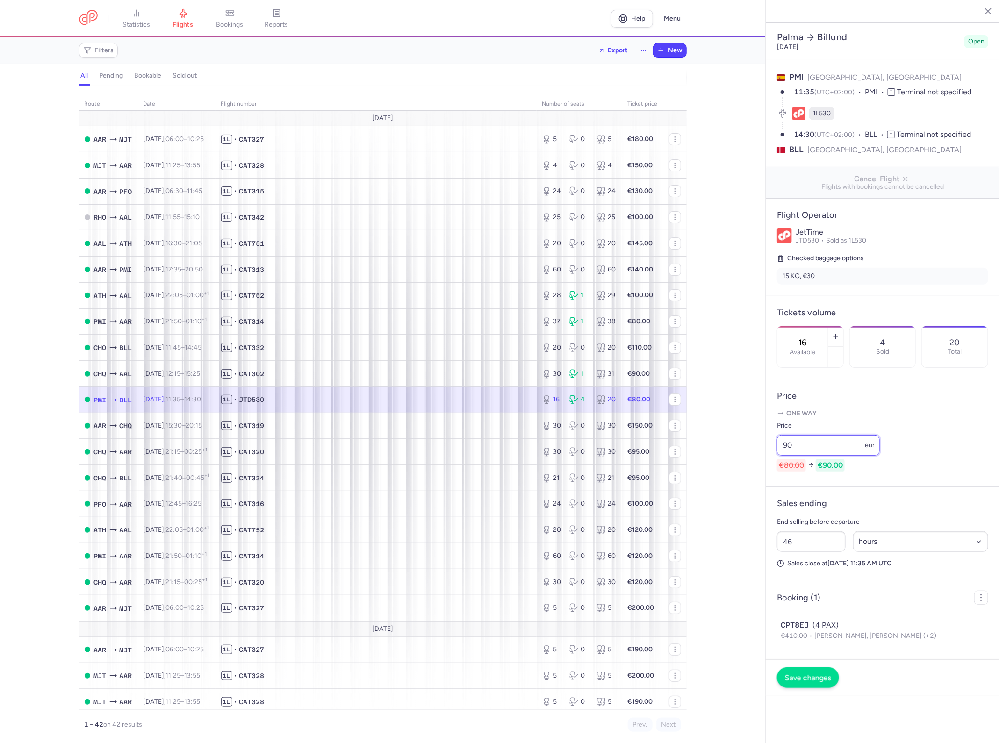
type input "90"
click at [809, 674] on span "Save changes" at bounding box center [808, 678] width 46 height 8
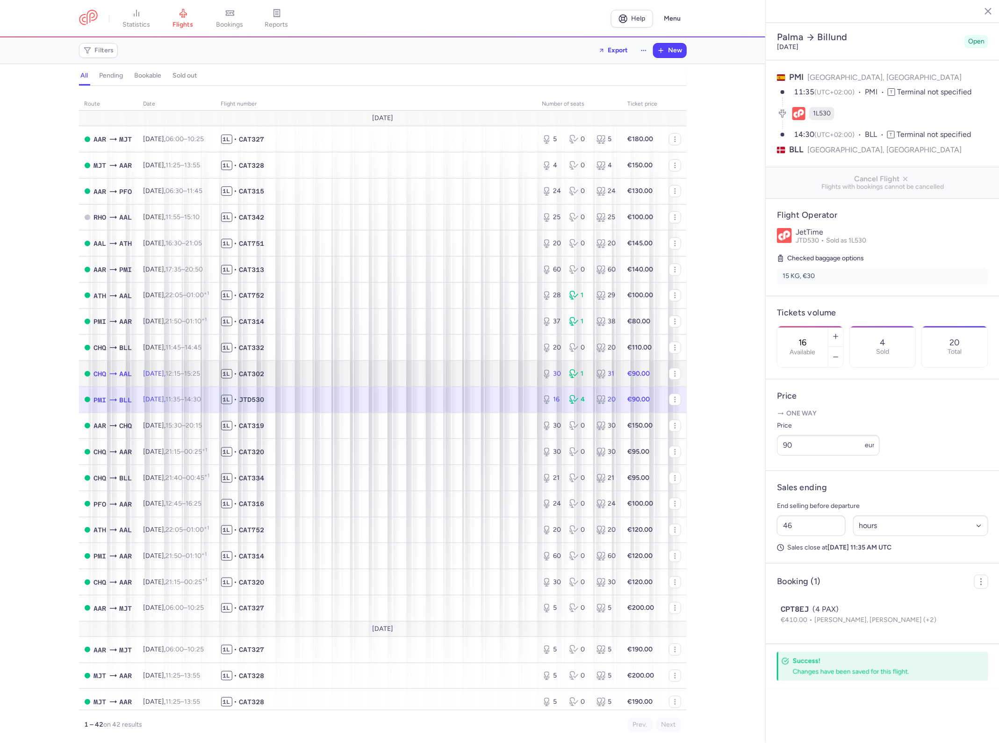
click at [636, 375] on strong "€90.00" at bounding box center [639, 374] width 22 height 8
click at [842, 435] on input "90" at bounding box center [828, 445] width 103 height 21
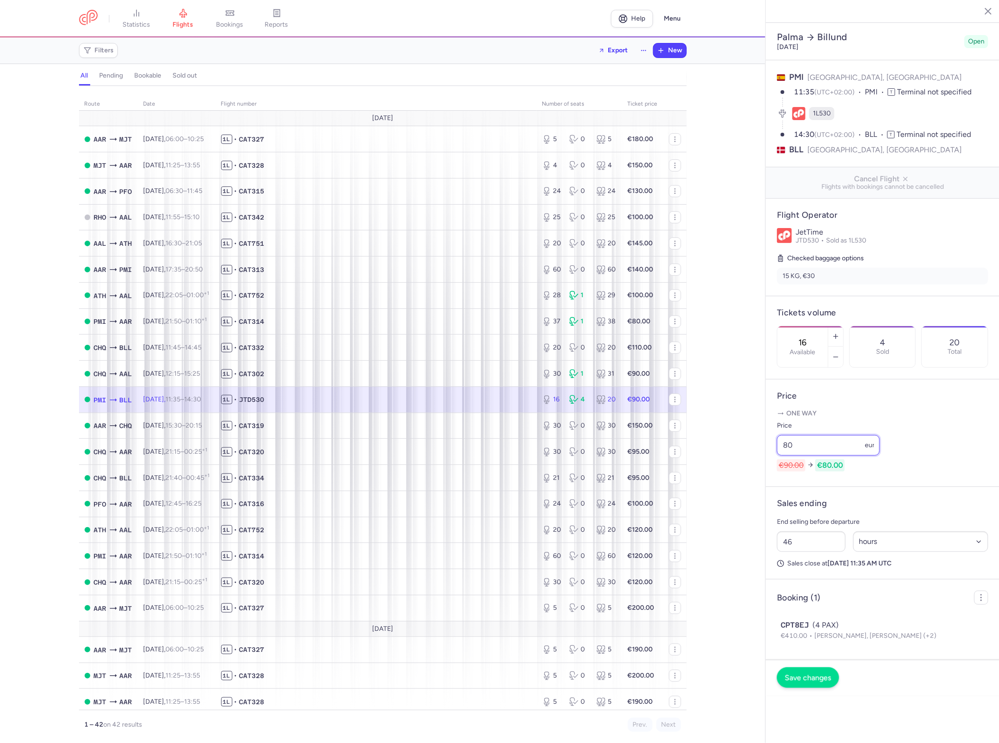
type input "80"
click at [817, 667] on button "Save changes" at bounding box center [808, 677] width 62 height 21
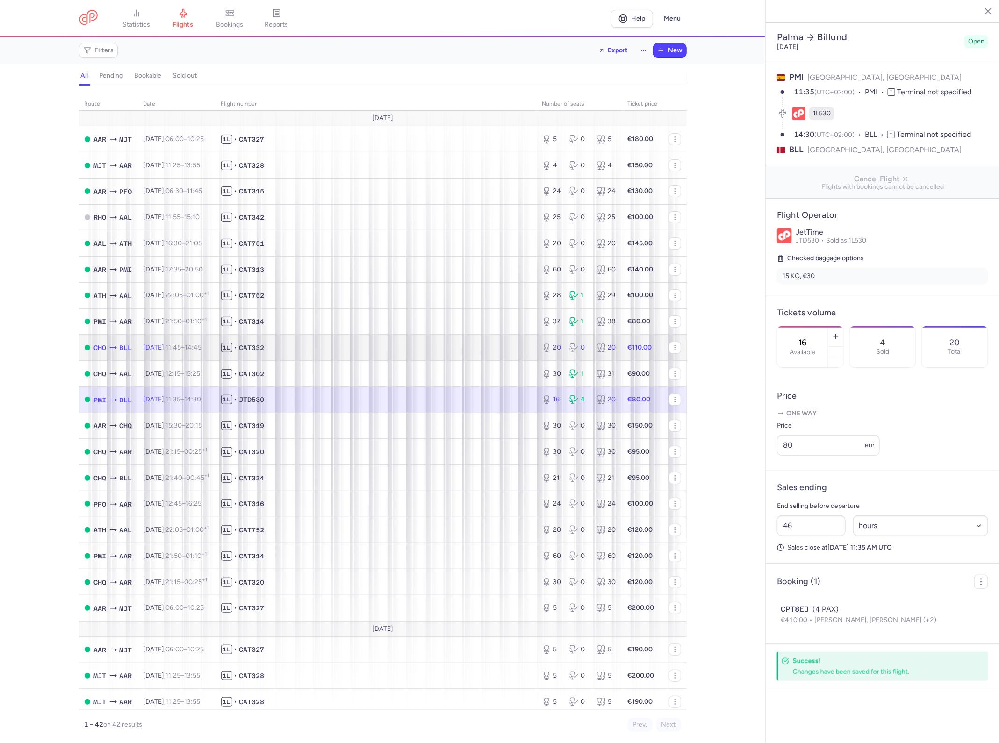
click at [446, 343] on td "1L • CAT332" at bounding box center [375, 348] width 321 height 26
type input "20"
type input "45"
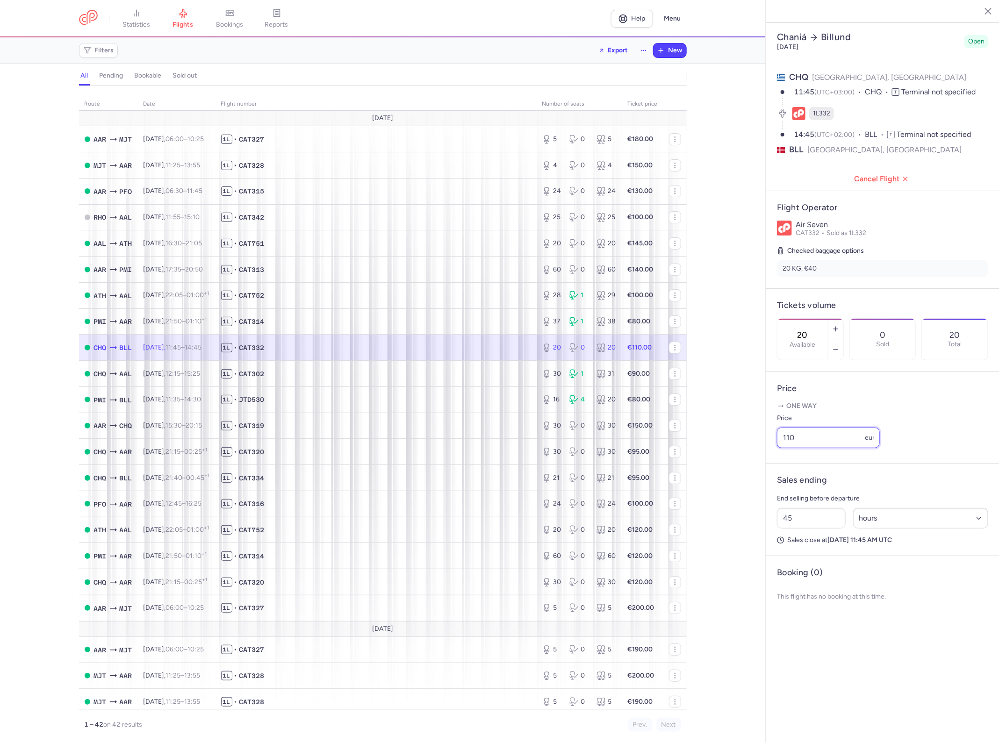
drag, startPoint x: 790, startPoint y: 406, endPoint x: 812, endPoint y: 422, distance: 27.1
click at [792, 428] on input "110" at bounding box center [828, 438] width 103 height 21
click at [829, 428] on input "110" at bounding box center [828, 438] width 103 height 21
click at [817, 428] on input "90" at bounding box center [828, 438] width 103 height 21
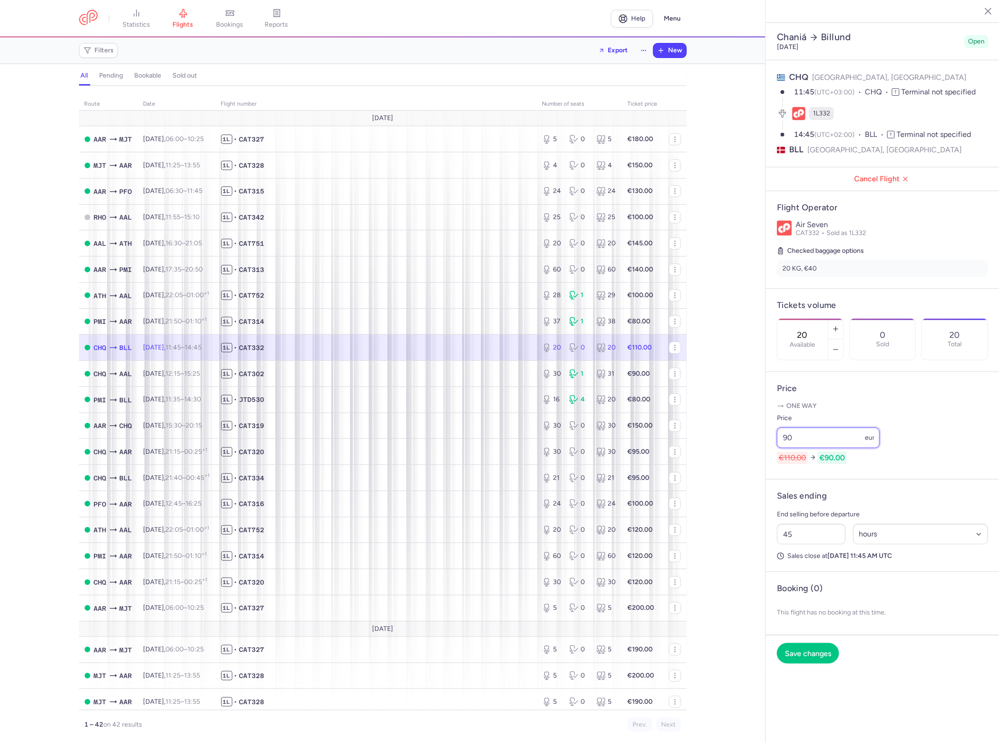
click at [817, 428] on input "90" at bounding box center [828, 438] width 103 height 21
type input "90"
click at [815, 643] on button "Save changes" at bounding box center [808, 653] width 62 height 21
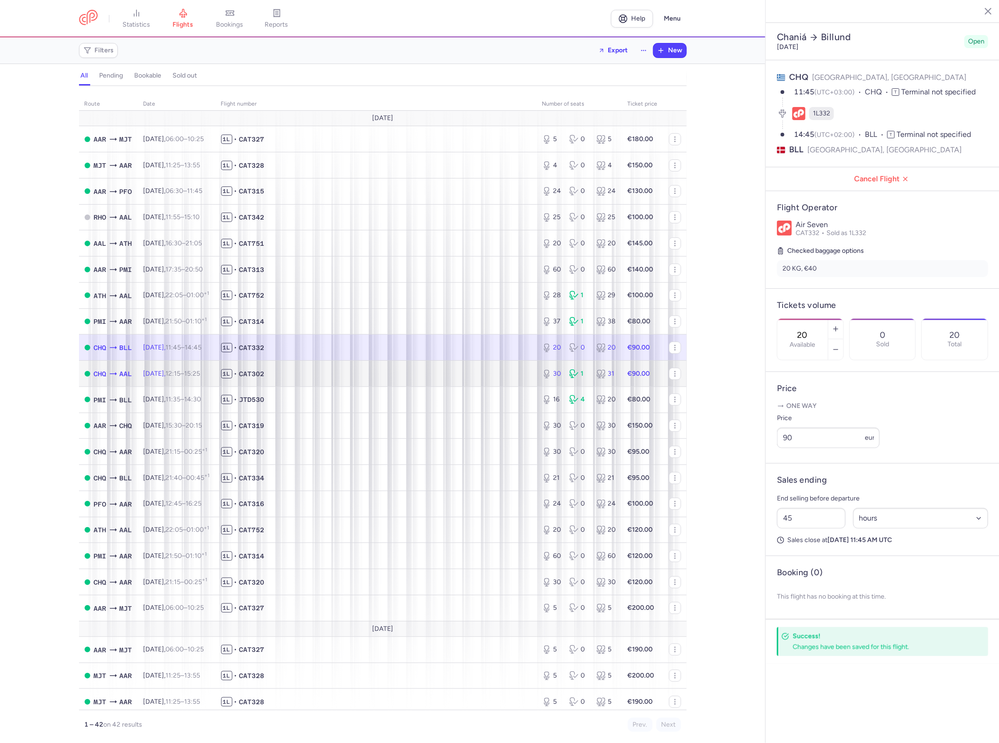
drag, startPoint x: 496, startPoint y: 380, endPoint x: 518, endPoint y: 375, distance: 22.5
click at [496, 380] on td "1L • CAT302" at bounding box center [375, 374] width 321 height 26
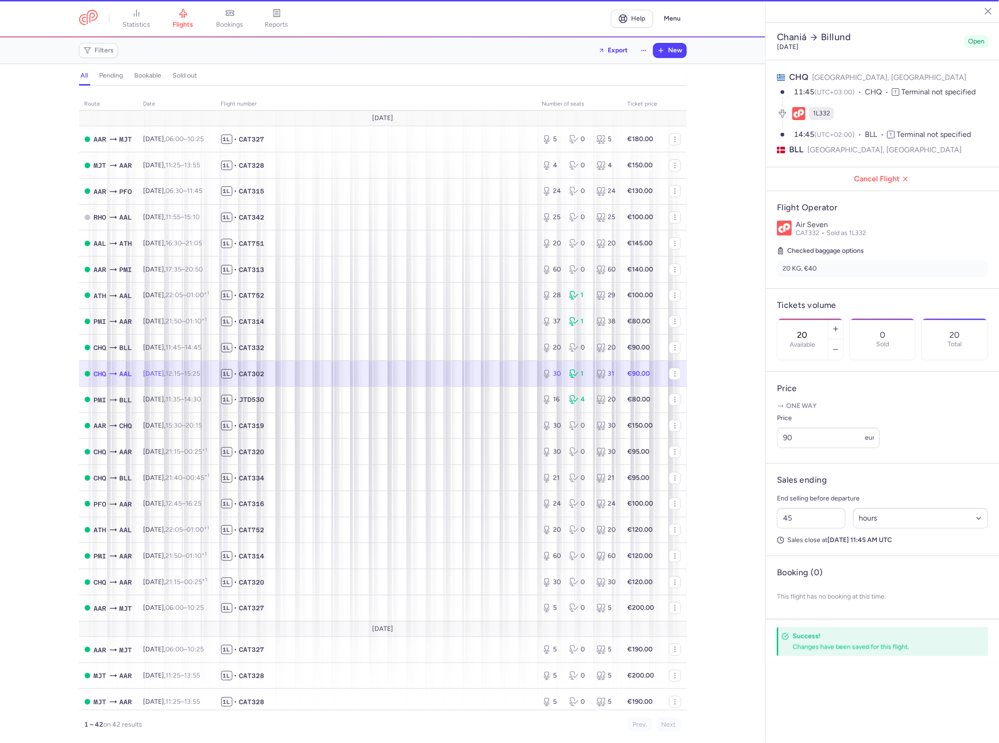
type input "30"
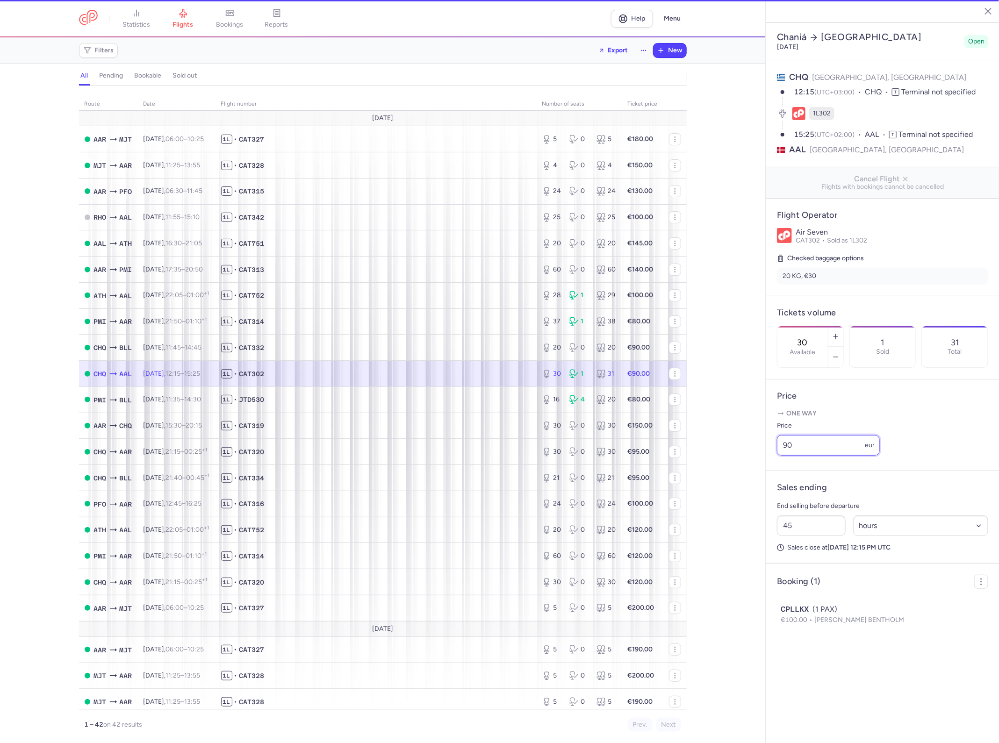
click at [813, 435] on input "90" at bounding box center [828, 445] width 103 height 21
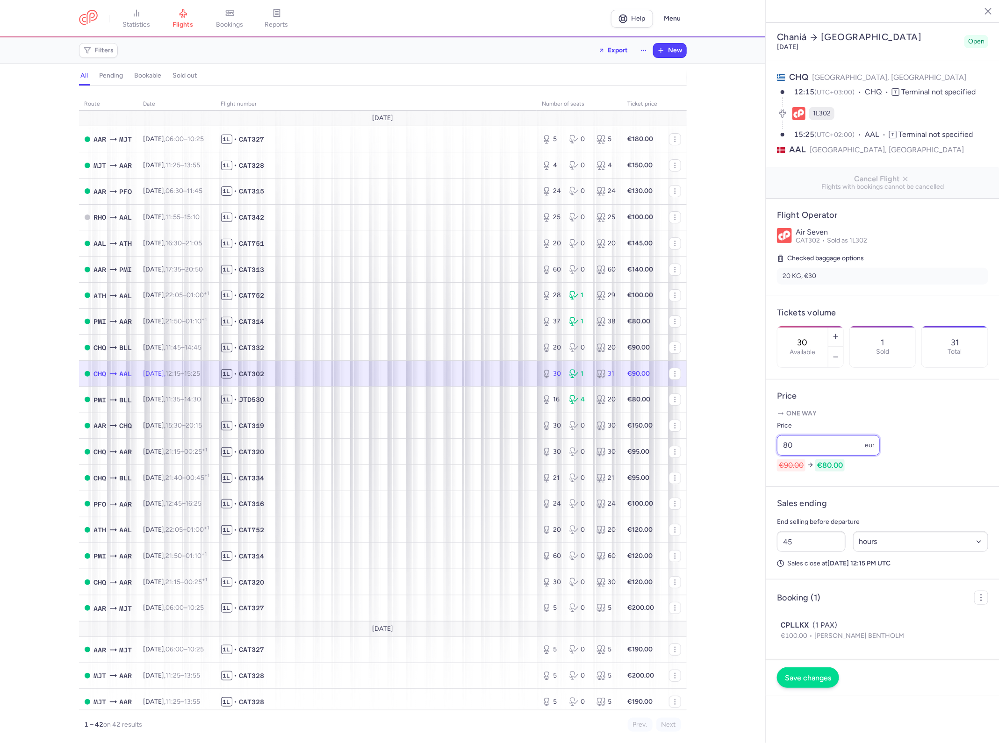
type input "80"
click at [814, 674] on span "Save changes" at bounding box center [808, 678] width 46 height 8
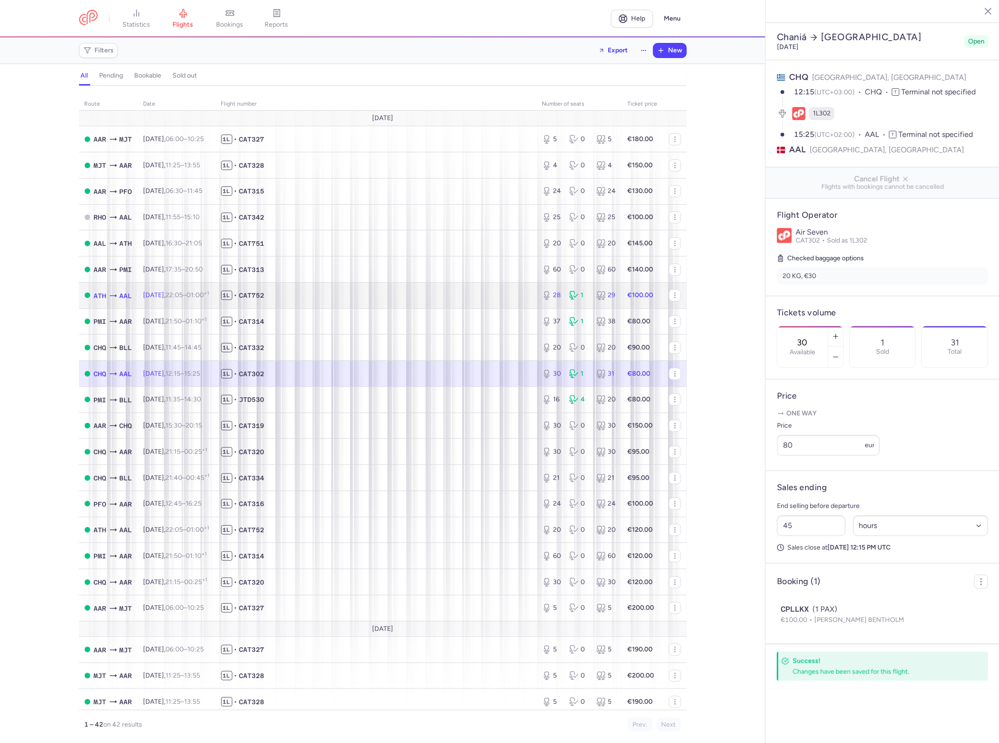
click at [422, 305] on td "1L • CAT752" at bounding box center [375, 295] width 321 height 26
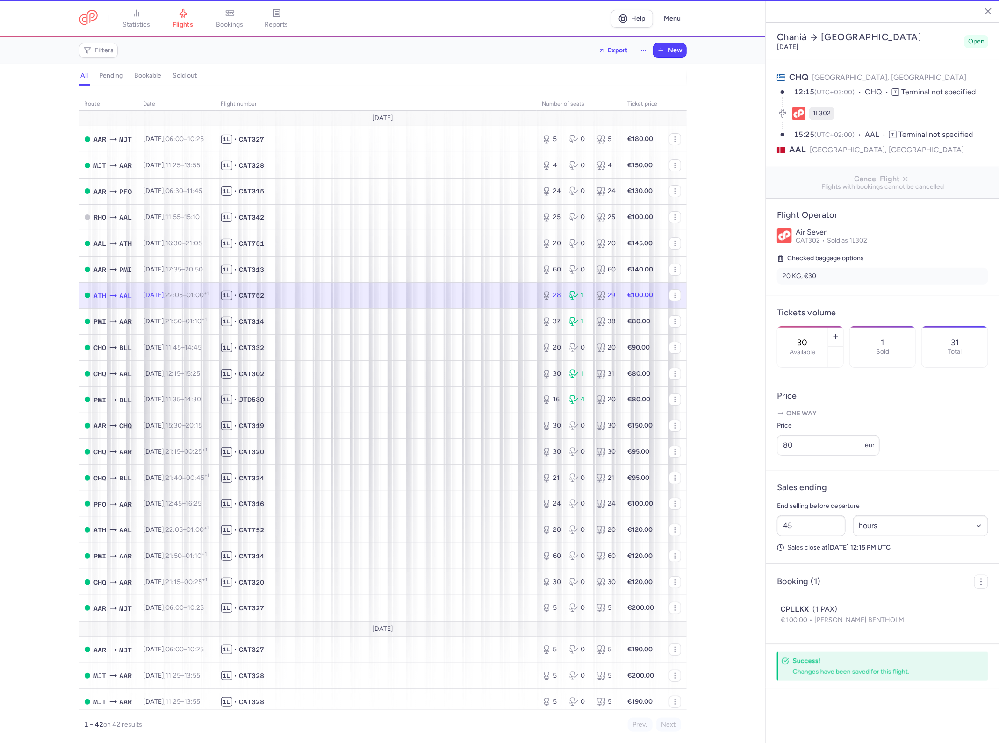
type input "28"
type input "31"
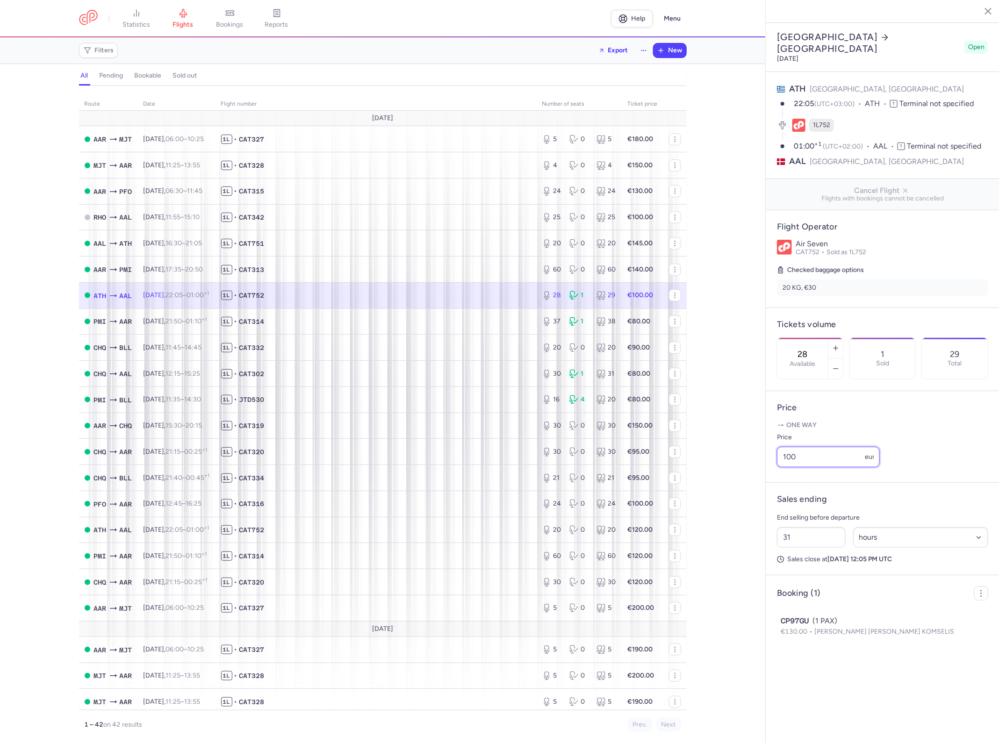
click at [819, 447] on input "100" at bounding box center [828, 457] width 103 height 21
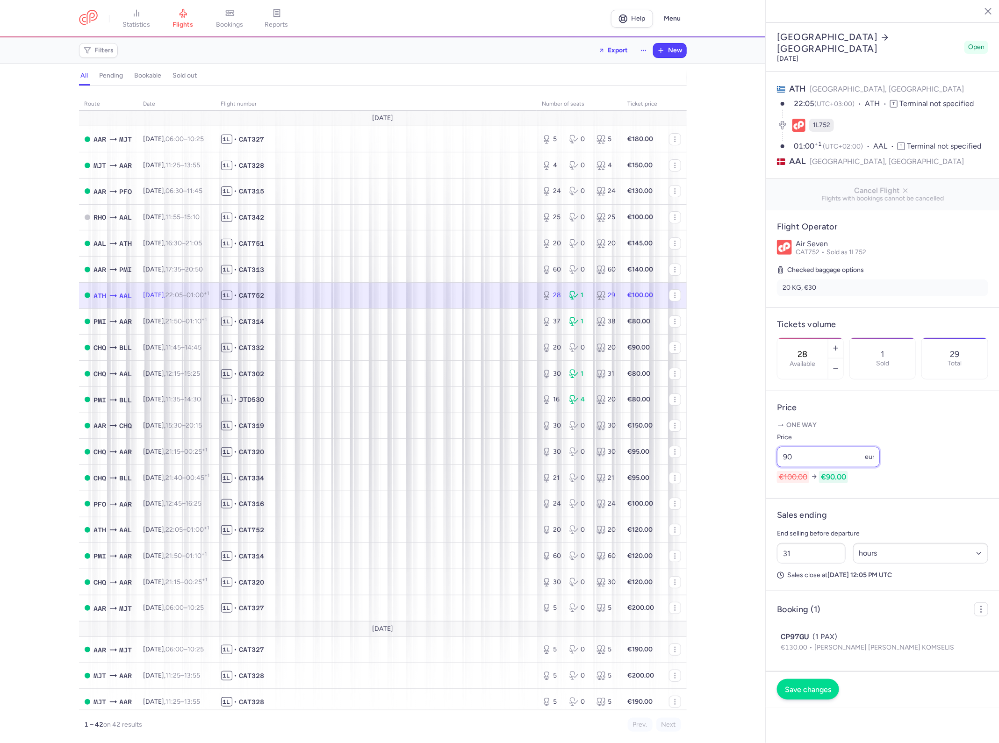
type input "90"
click at [808, 686] on span "Save changes" at bounding box center [808, 690] width 46 height 8
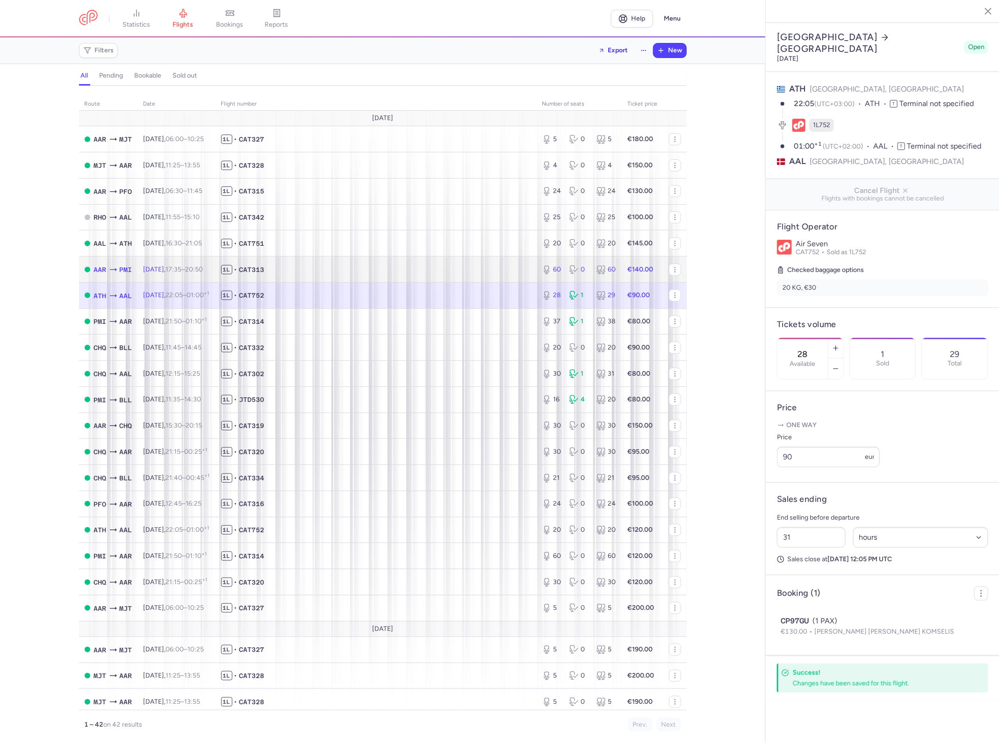
click at [457, 272] on span "1L • CAT313" at bounding box center [376, 269] width 310 height 9
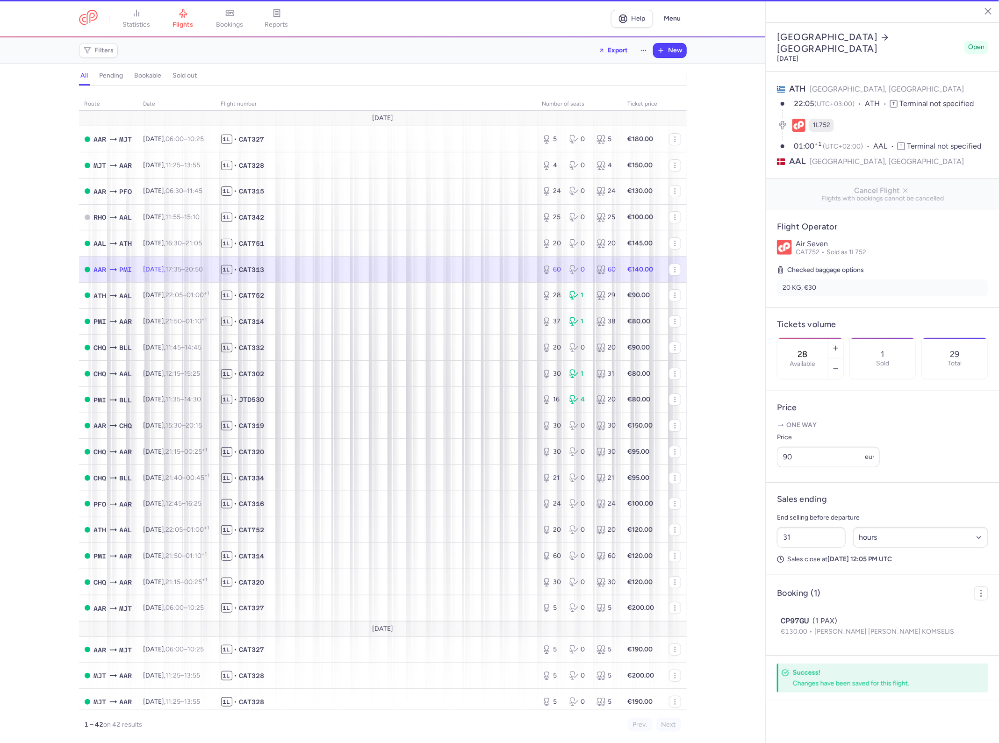
type input "60"
type input "26"
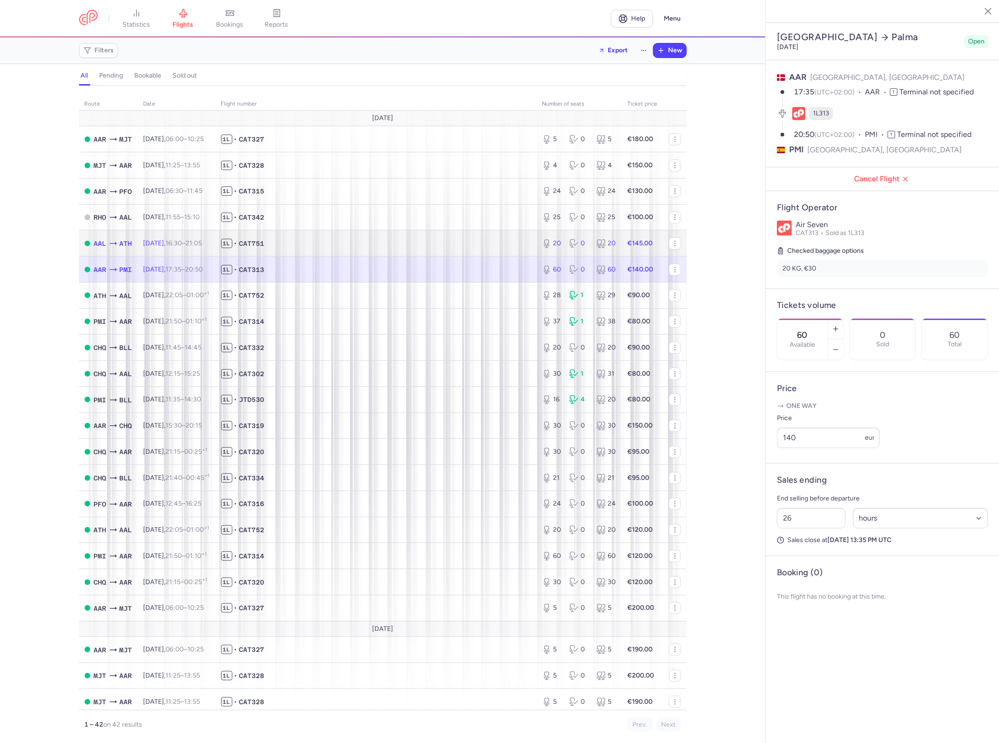
click at [408, 244] on span "1L • CAT751" at bounding box center [376, 243] width 310 height 9
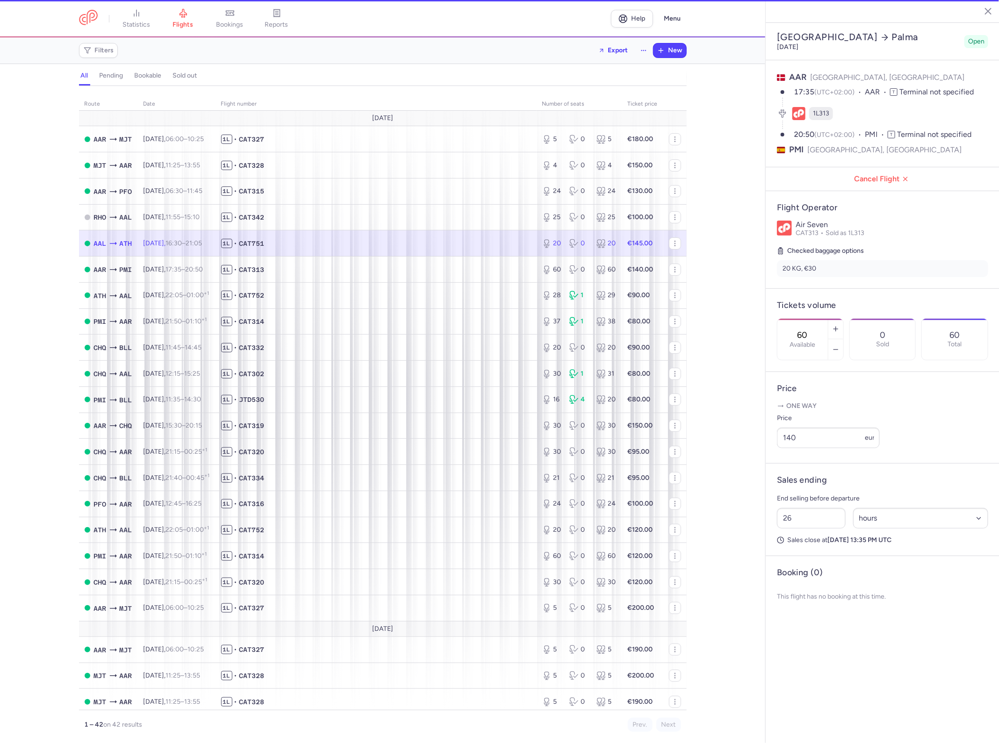
type input "20"
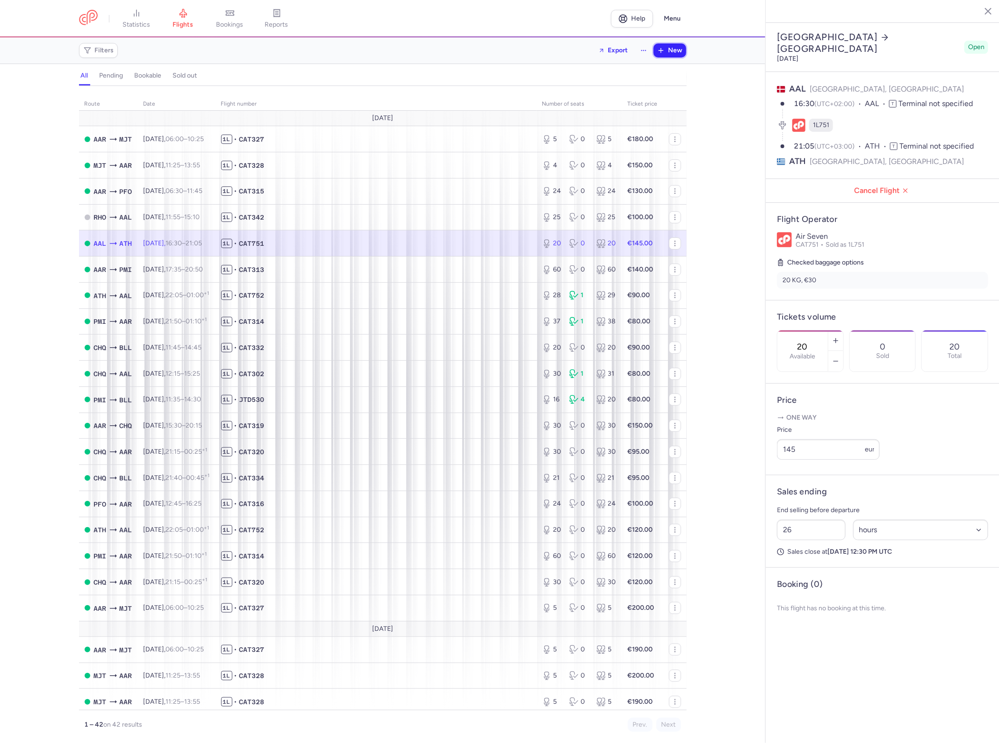
click at [655, 57] on button "New" at bounding box center [669, 50] width 33 height 14
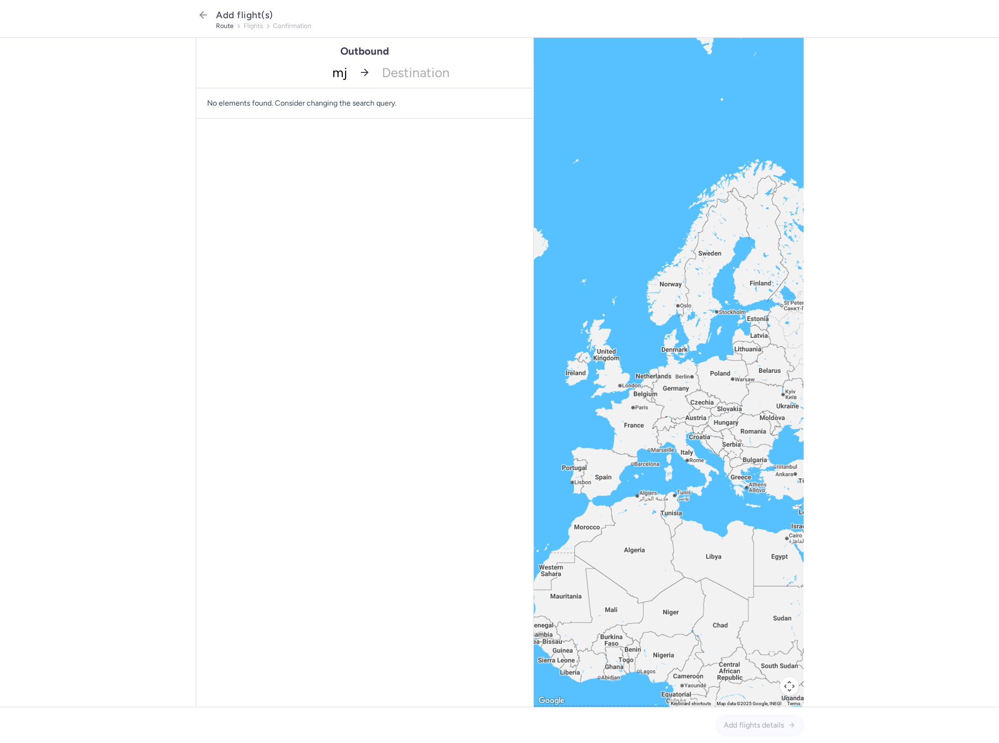
type input "mjt"
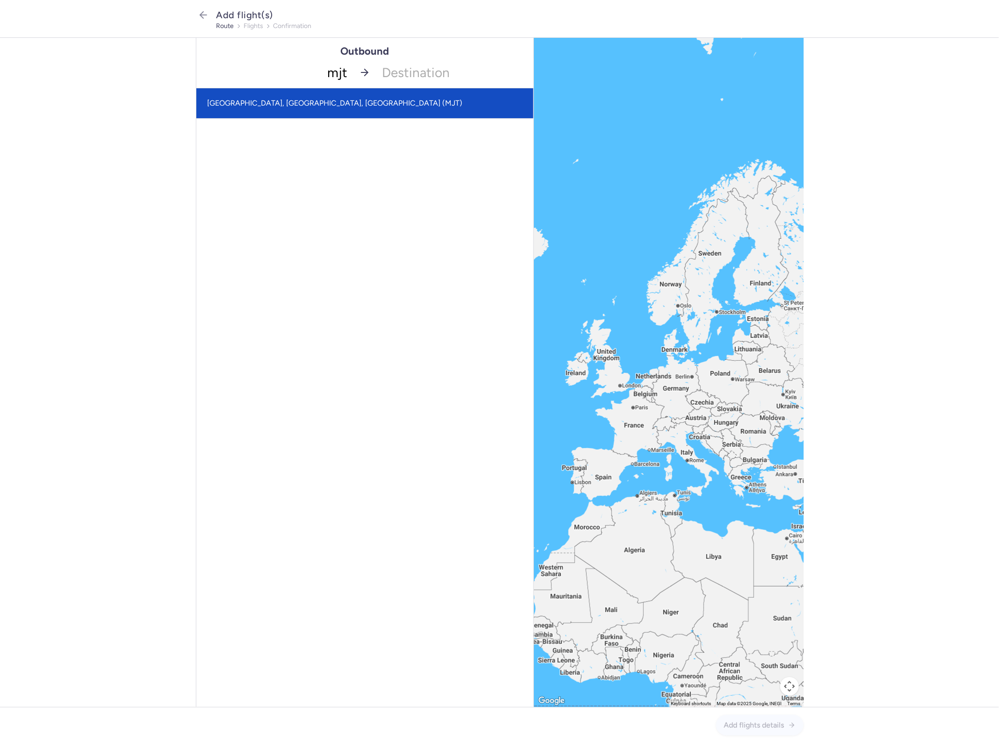
click at [349, 102] on span "[GEOGRAPHIC_DATA], [GEOGRAPHIC_DATA], [GEOGRAPHIC_DATA] (MJT)" at bounding box center [335, 103] width 255 height 9
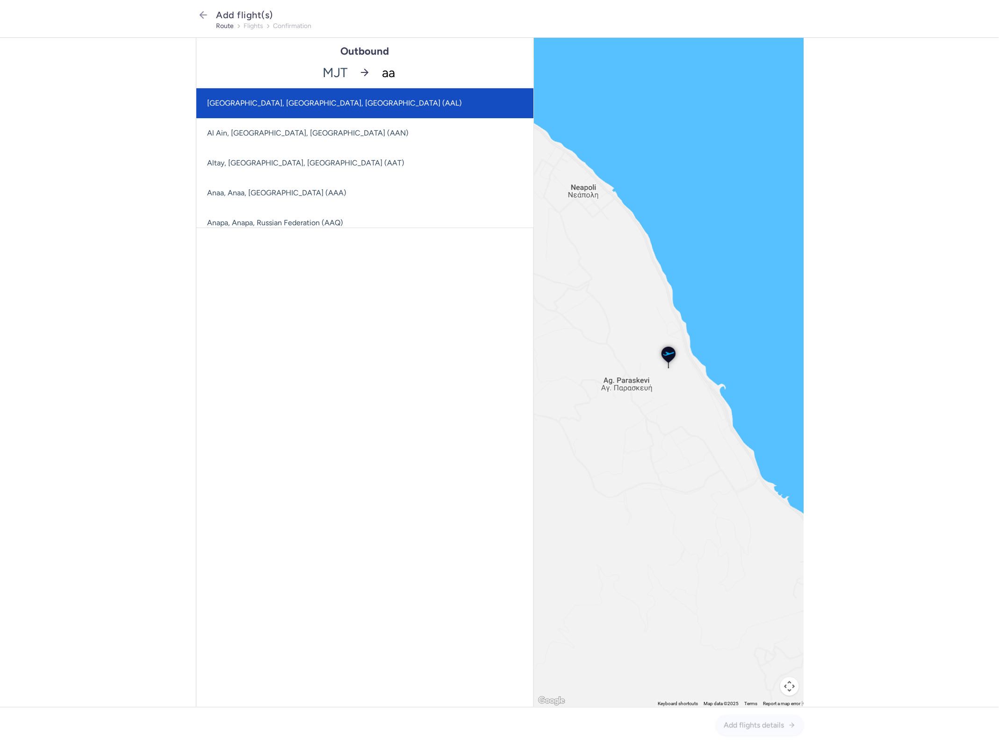
type input "aar"
click at [356, 97] on span "[GEOGRAPHIC_DATA], [GEOGRAPHIC_DATA], [GEOGRAPHIC_DATA] (AAR)" at bounding box center [364, 103] width 337 height 30
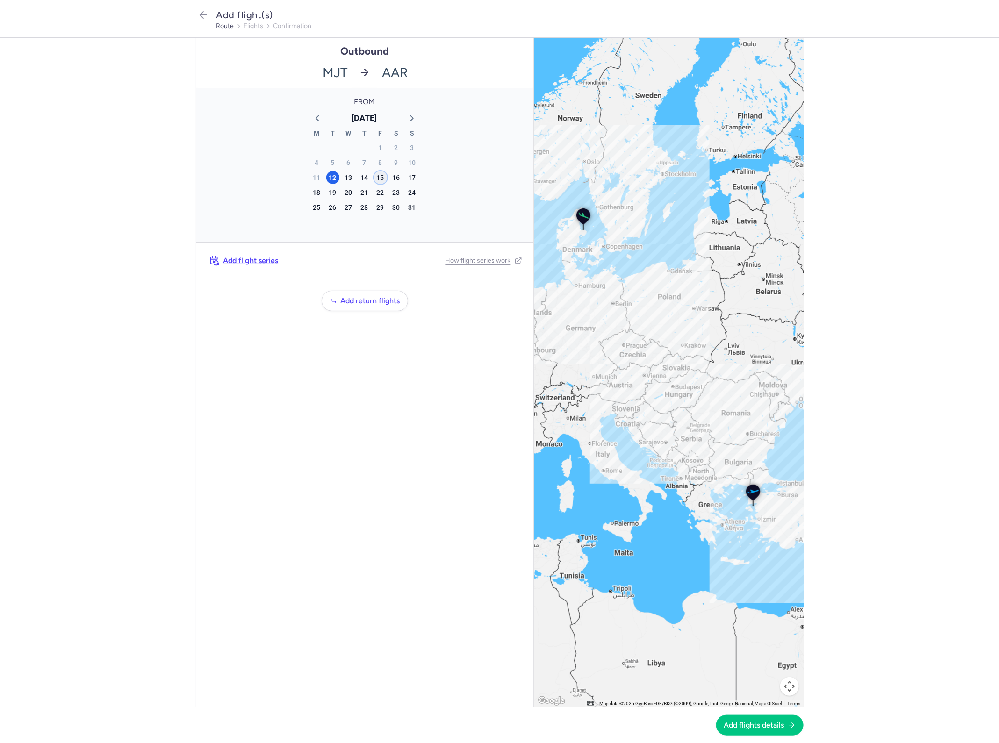
click at [382, 178] on div "15" at bounding box center [380, 177] width 13 height 13
click at [763, 734] on button "Add flights details" at bounding box center [759, 725] width 87 height 21
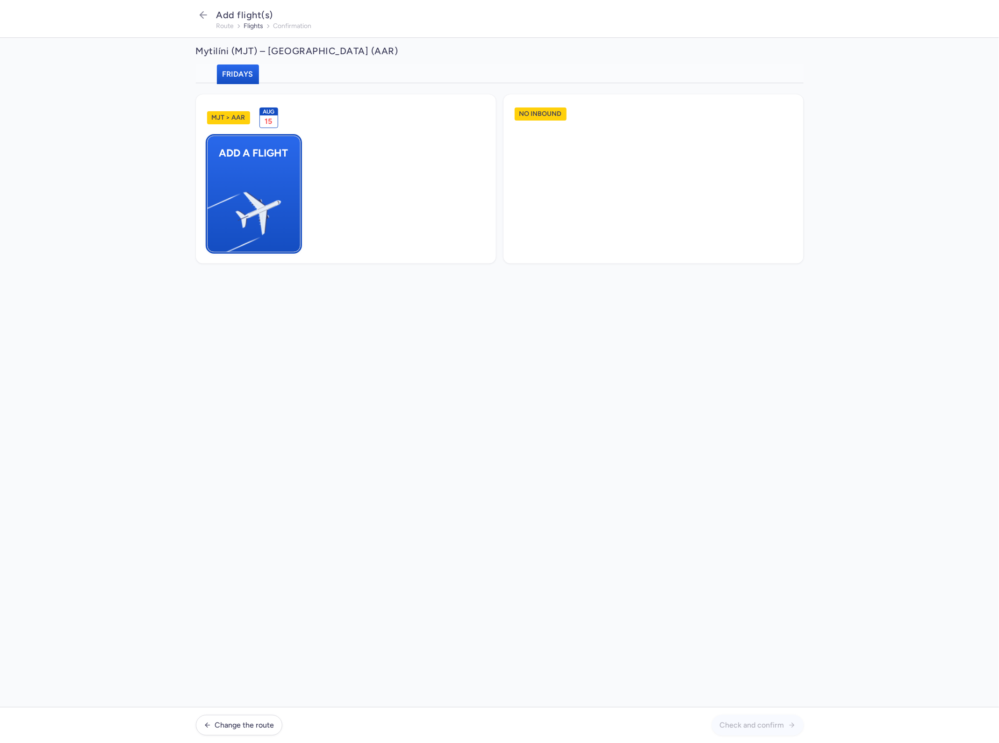
click at [274, 182] on button "Add a flight" at bounding box center [253, 194] width 93 height 117
select select "23"
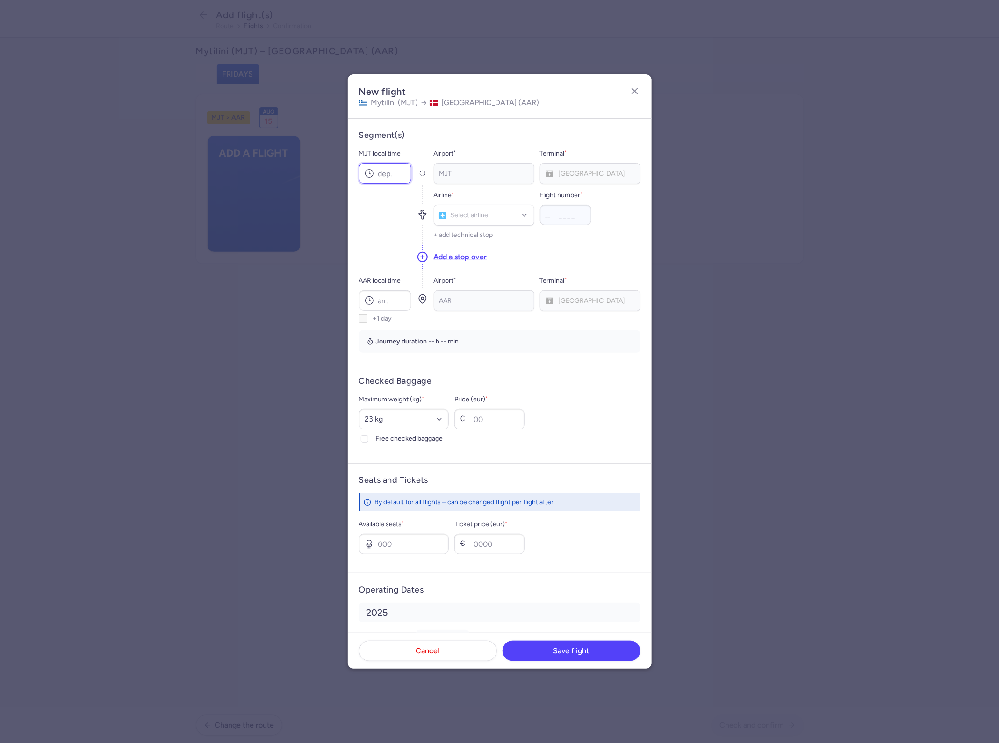
click at [393, 171] on input "MJT local time" at bounding box center [385, 173] width 52 height 21
click at [417, 178] on div at bounding box center [422, 173] width 11 height 21
click at [401, 179] on input "MJT local time" at bounding box center [385, 173] width 52 height 21
type input "11:25"
type input "cat"
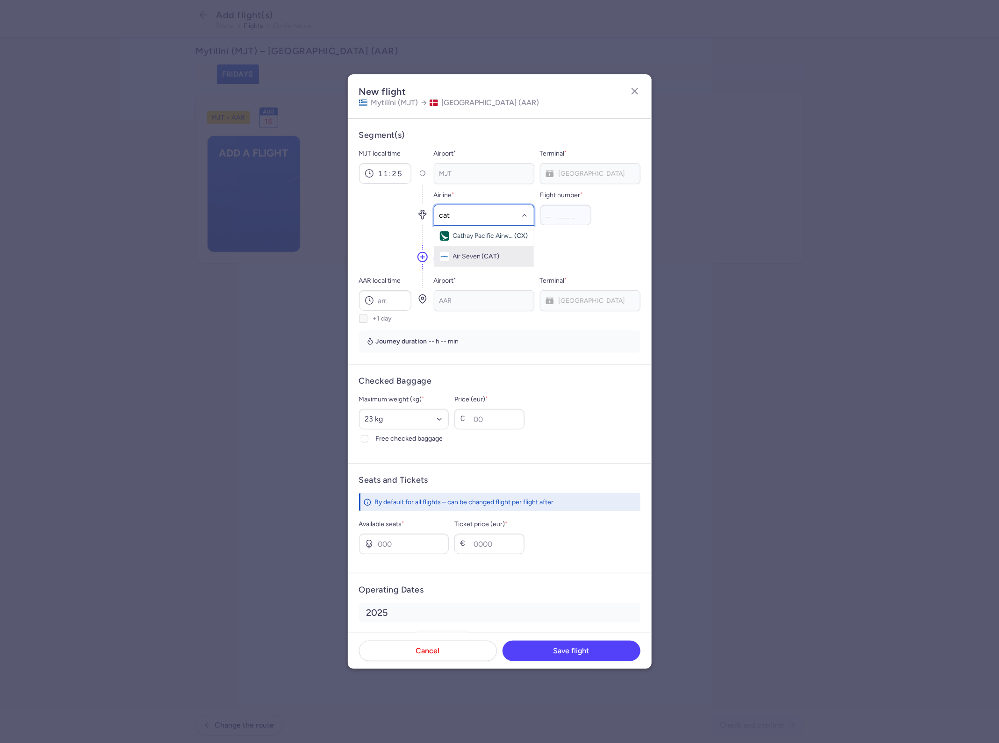
click at [491, 265] on span "Air Seven (CAT)" at bounding box center [484, 256] width 100 height 21
type input "328"
type input "13:55"
select select "20"
type input "70"
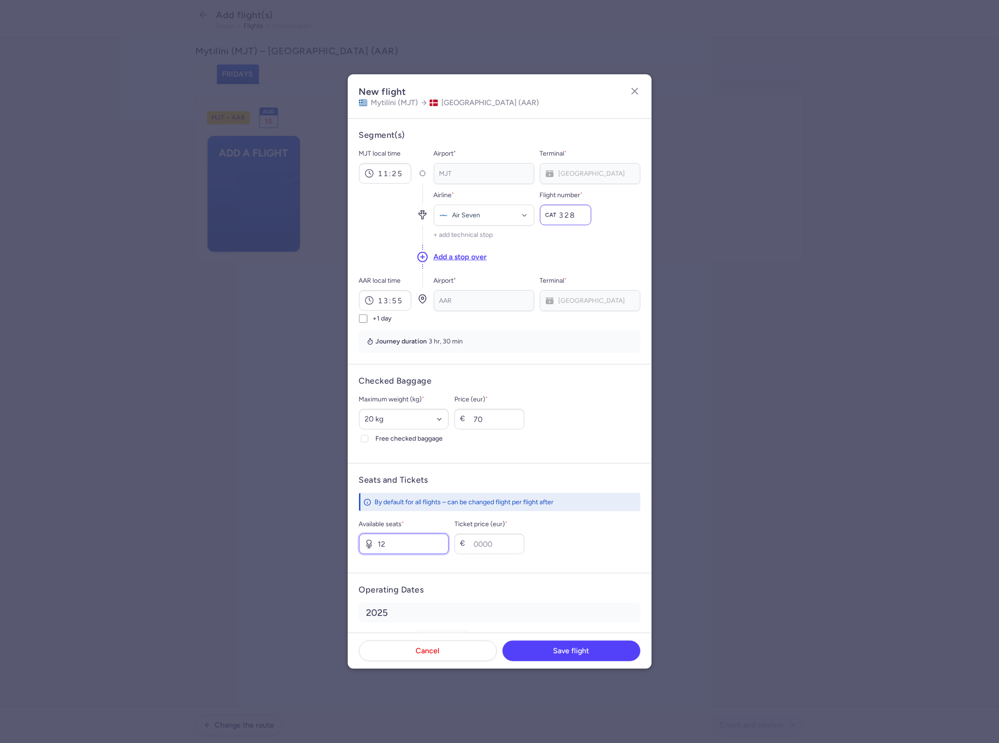
type input "12"
type input "30"
click at [604, 648] on button "Save flight" at bounding box center [571, 650] width 138 height 21
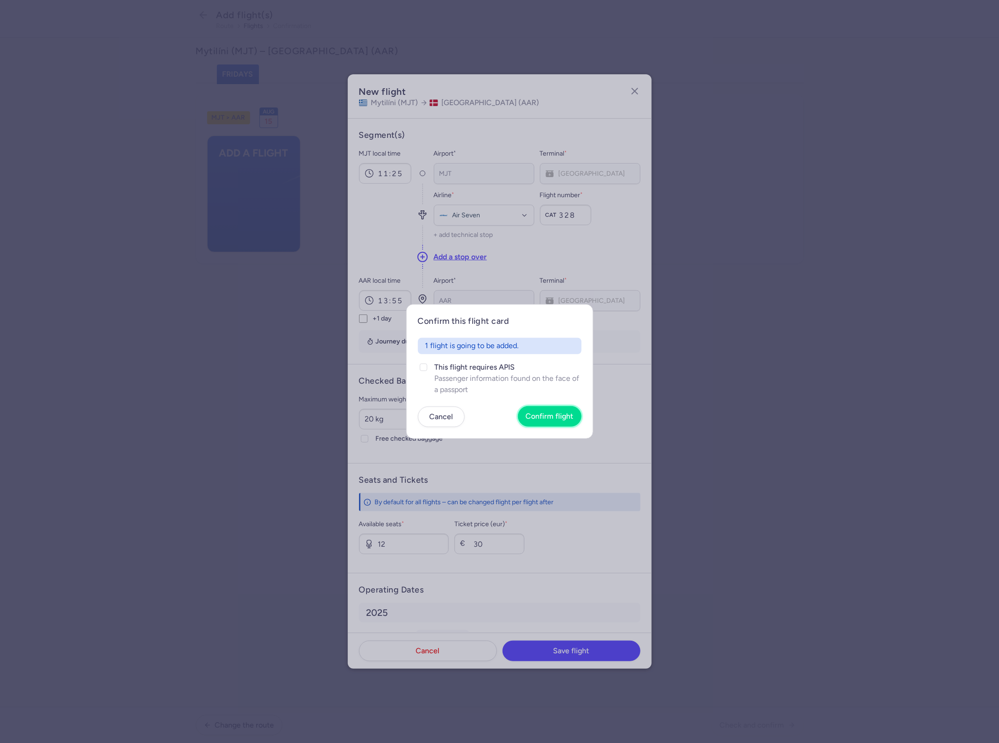
click at [567, 421] on button "Confirm flight" at bounding box center [550, 416] width 64 height 21
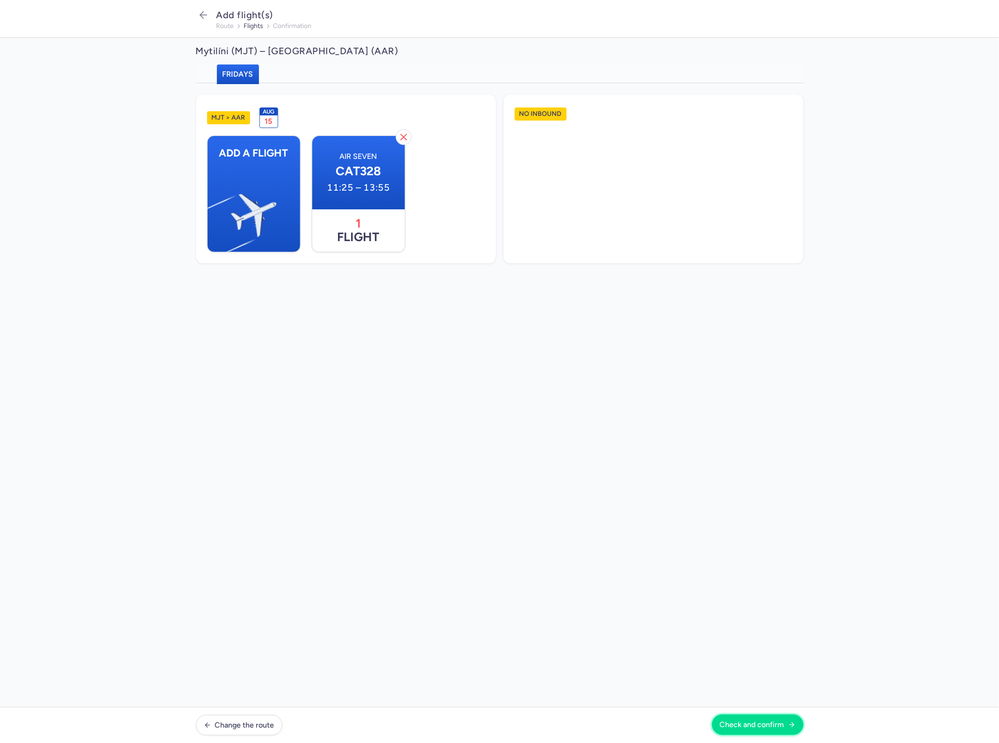
click at [740, 723] on span "Check and confirm" at bounding box center [752, 725] width 65 height 8
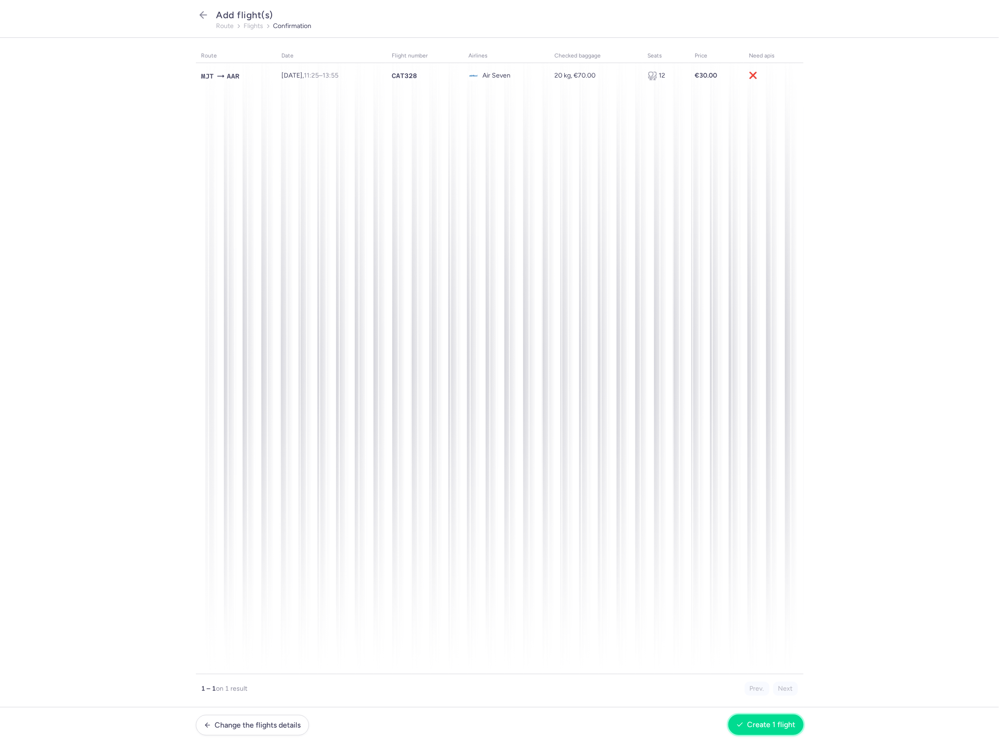
click at [756, 726] on span "Create 1 flight" at bounding box center [771, 725] width 48 height 8
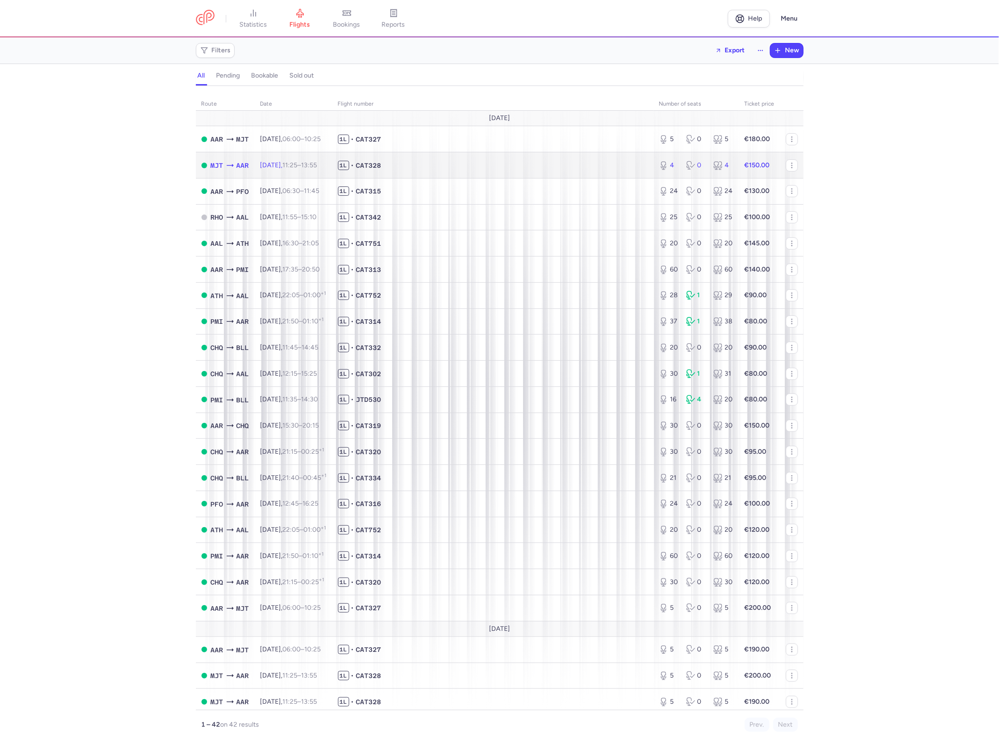
click at [466, 157] on td "1L • CAT328" at bounding box center [492, 165] width 321 height 26
select select "hours"
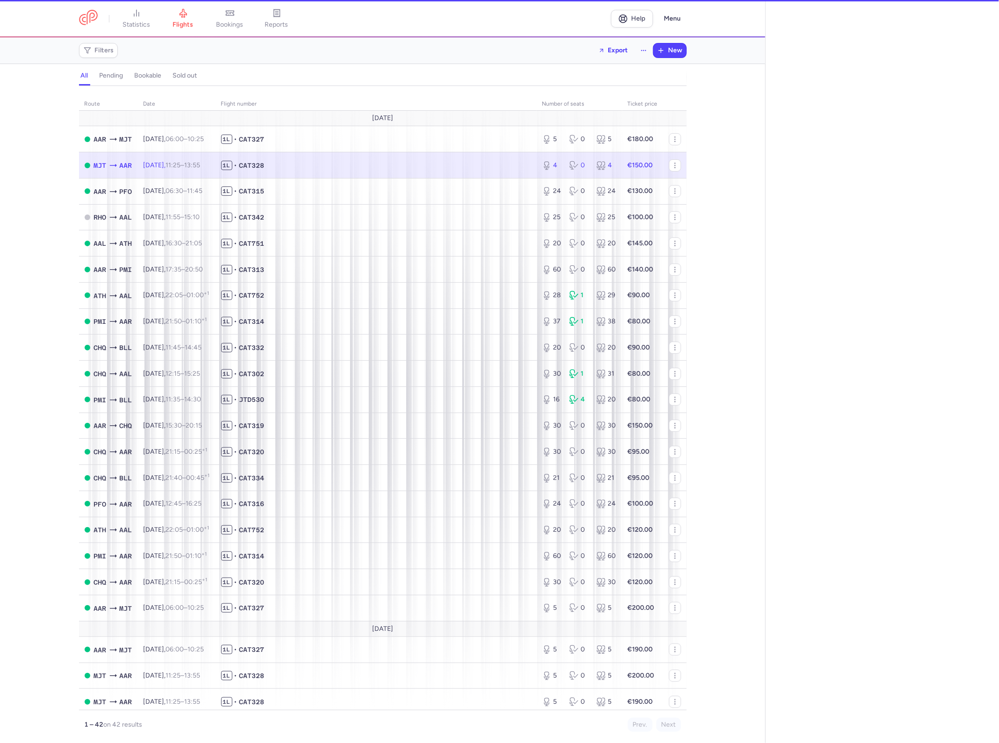
type input "4"
type input "2"
select select "days"
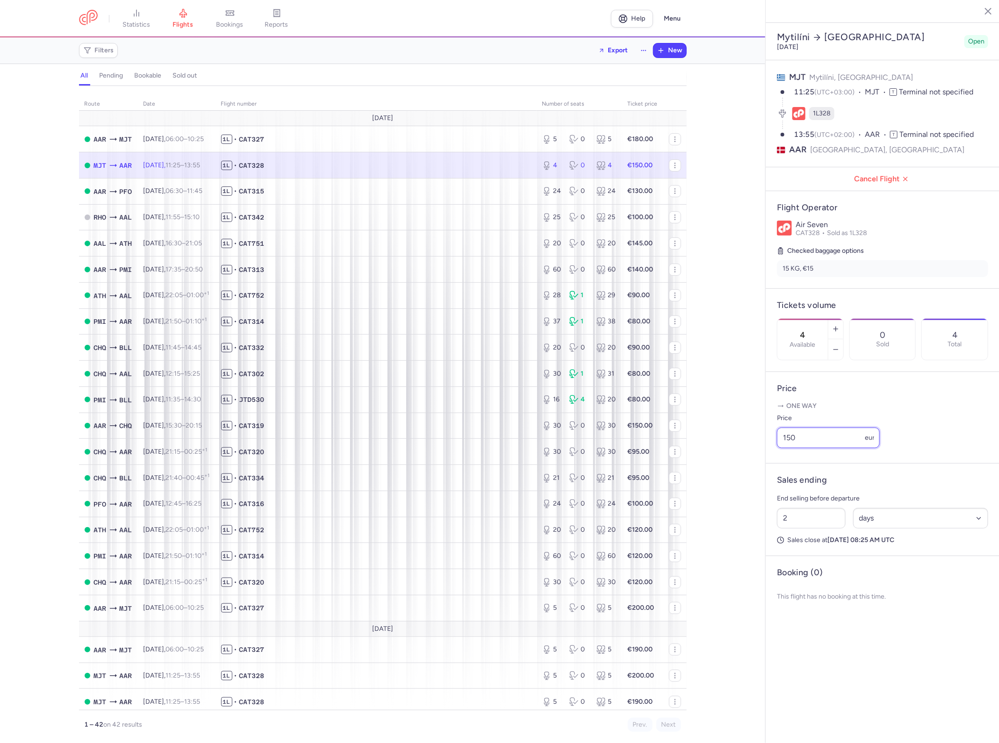
click at [847, 428] on input "150" at bounding box center [828, 438] width 103 height 21
click at [845, 428] on input "150" at bounding box center [828, 438] width 103 height 21
type input "100"
click at [813, 643] on button "Save changes" at bounding box center [808, 653] width 62 height 21
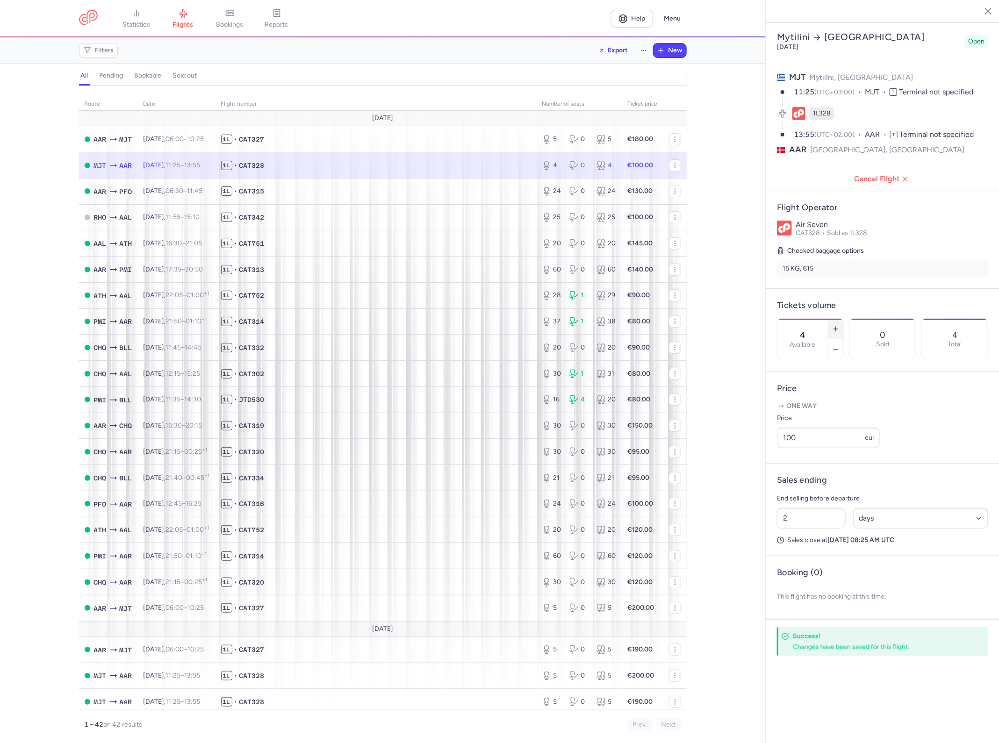
click at [832, 319] on button "button" at bounding box center [835, 329] width 15 height 21
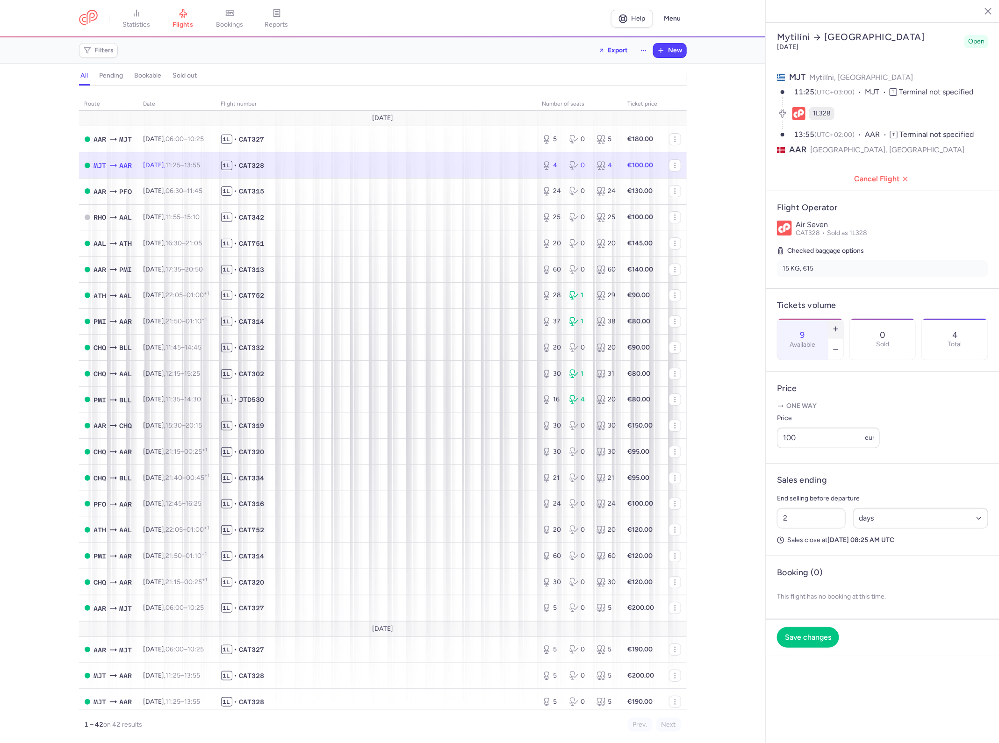
click at [832, 319] on button "button" at bounding box center [835, 329] width 15 height 21
click at [836, 346] on icon "button" at bounding box center [835, 349] width 7 height 7
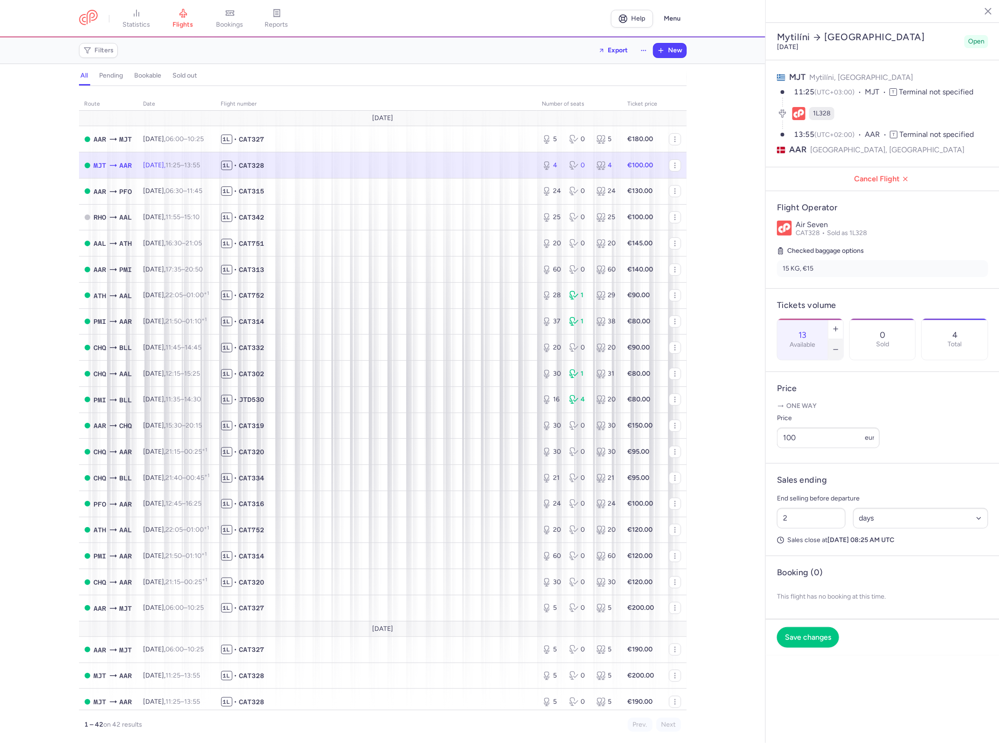
type input "12"
drag, startPoint x: 821, startPoint y: 604, endPoint x: 818, endPoint y: 622, distance: 17.6
click at [821, 619] on footer "Save changes" at bounding box center [883, 637] width 234 height 36
click at [818, 627] on button "Save changes" at bounding box center [808, 637] width 62 height 21
click at [675, 55] on button "New" at bounding box center [669, 50] width 33 height 14
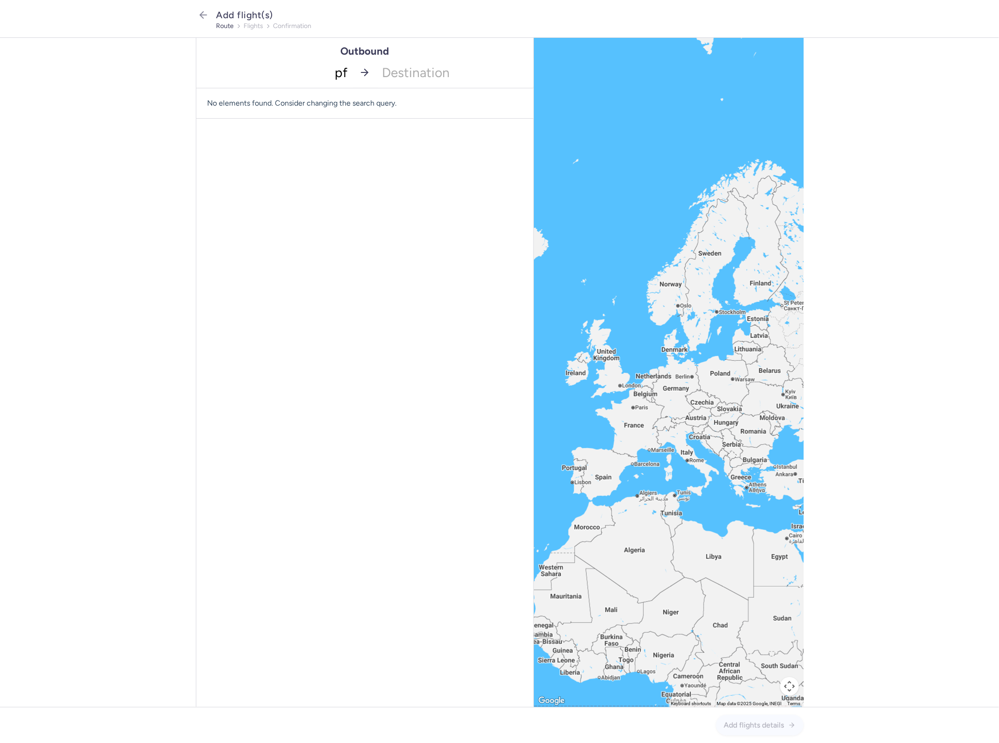
type input "pfo"
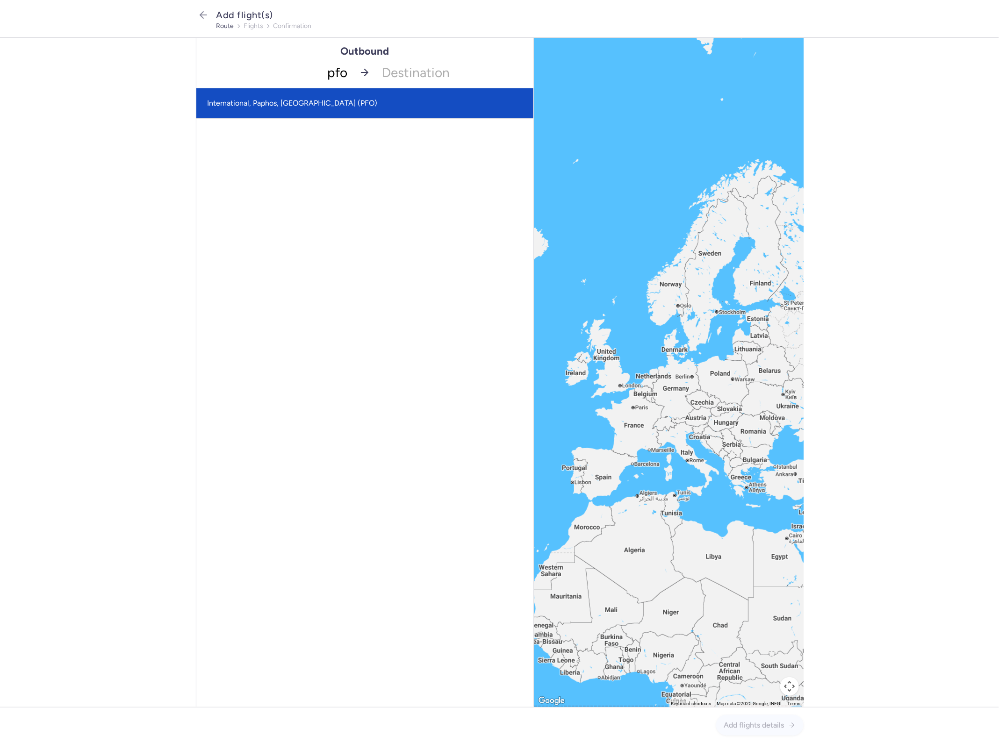
click at [331, 96] on span "International, Paphos, [GEOGRAPHIC_DATA] (PFO)" at bounding box center [364, 103] width 337 height 30
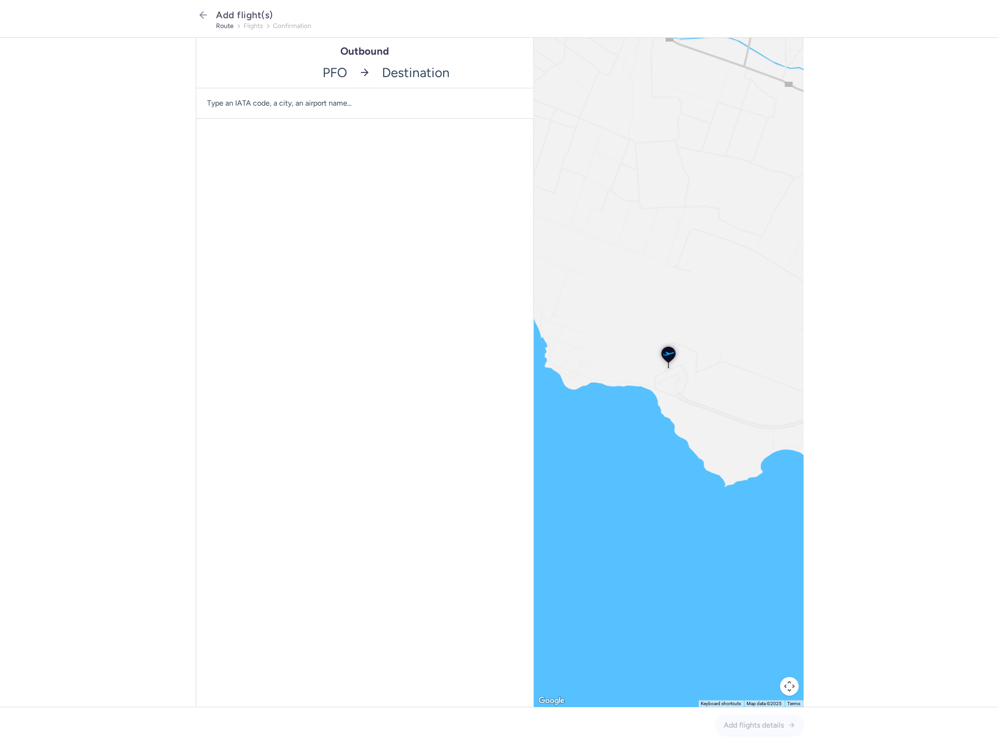
drag, startPoint x: 454, startPoint y: 58, endPoint x: 450, endPoint y: 62, distance: 5.6
click at [438, 73] on input "-searchbox" at bounding box center [454, 72] width 157 height 31
type input "aar"
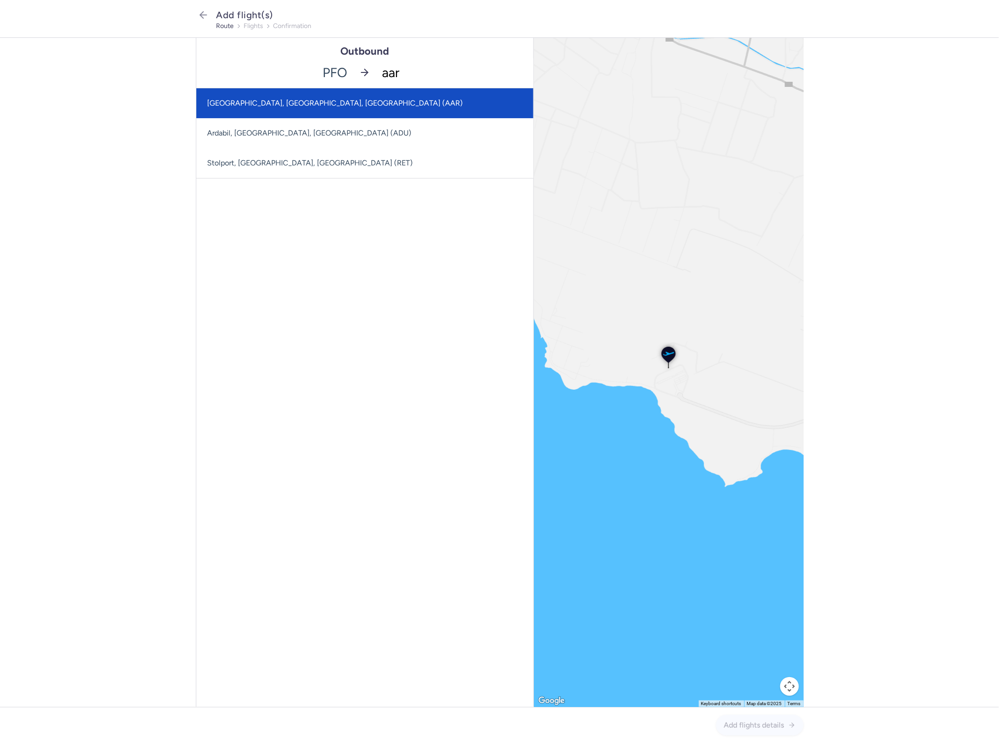
click at [359, 97] on span "[GEOGRAPHIC_DATA], [GEOGRAPHIC_DATA], [GEOGRAPHIC_DATA] (AAR)" at bounding box center [364, 103] width 337 height 30
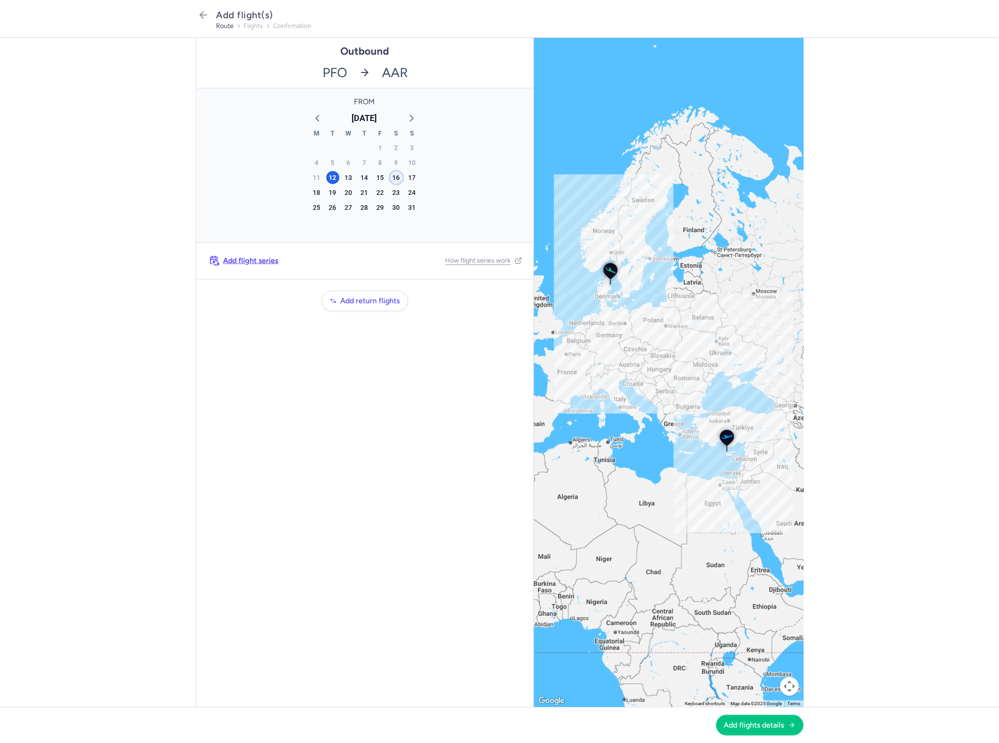
click at [399, 175] on div "16" at bounding box center [396, 177] width 13 height 13
click at [767, 723] on span "Add flights details" at bounding box center [754, 725] width 60 height 8
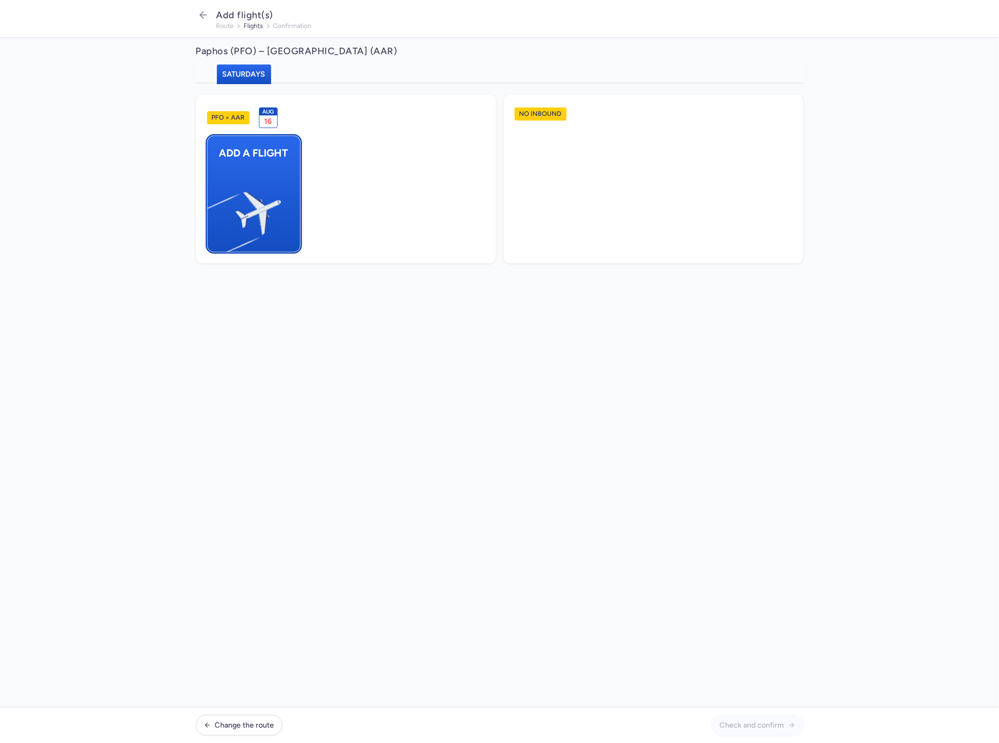
click at [215, 213] on img "button" at bounding box center [212, 209] width 158 height 145
select select "23"
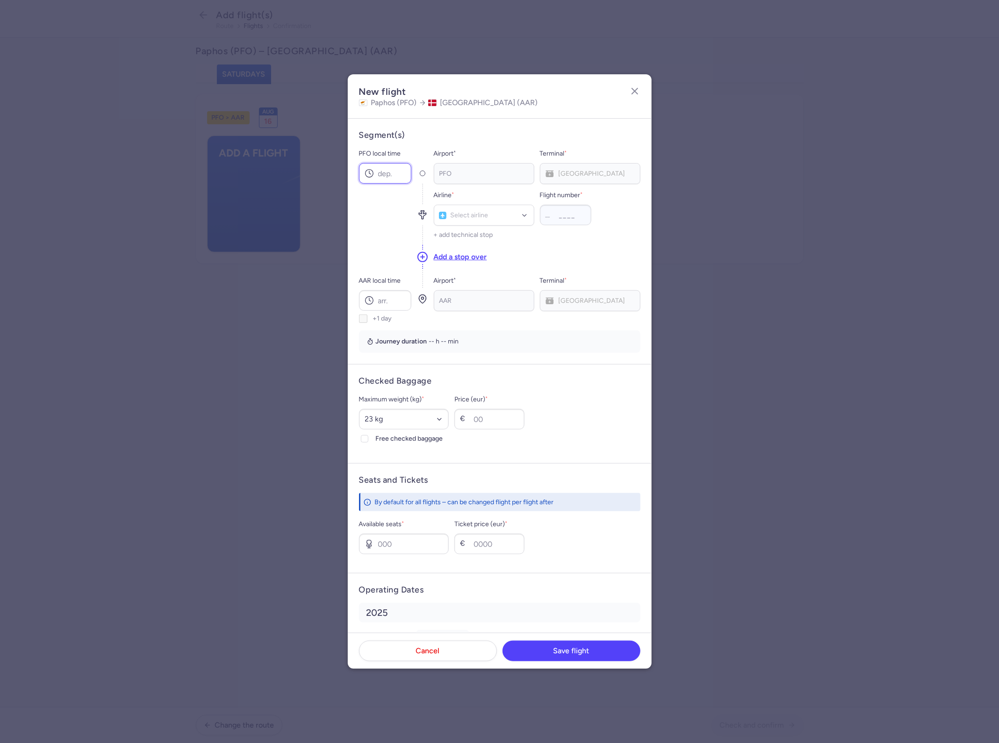
click at [385, 167] on input "PFO local time" at bounding box center [385, 173] width 52 height 21
type input "12:45"
type input "cat"
click at [498, 263] on span "Air Seven (CAT)" at bounding box center [484, 256] width 100 height 21
type input "316"
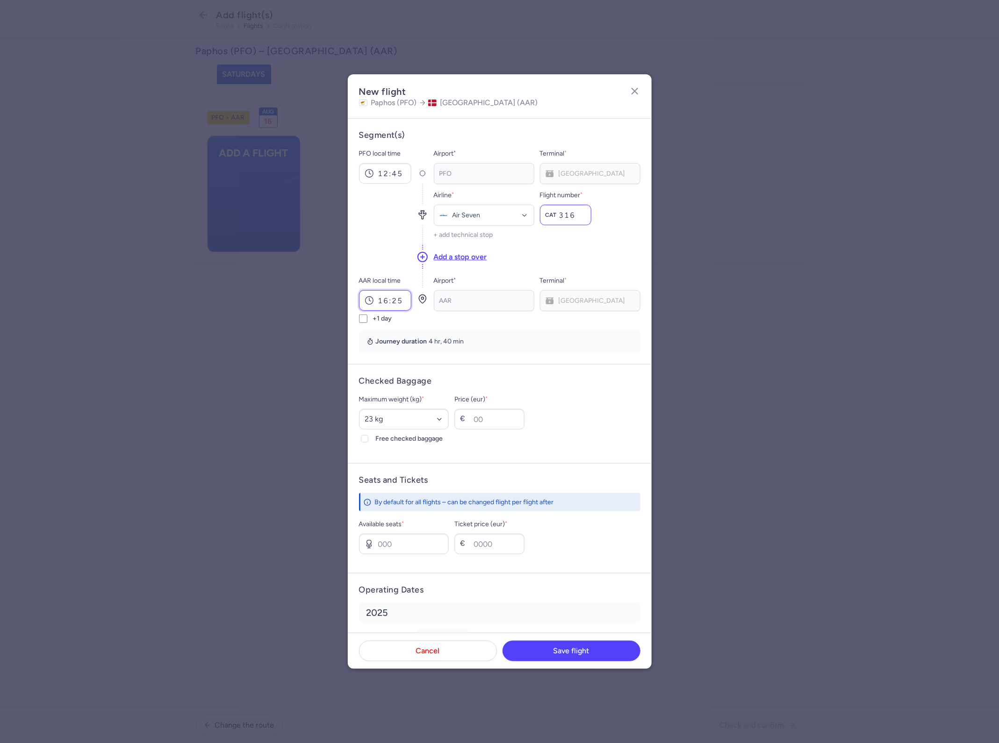
type input "16:25"
select select "20"
type input "30"
type input "14"
type input "8"
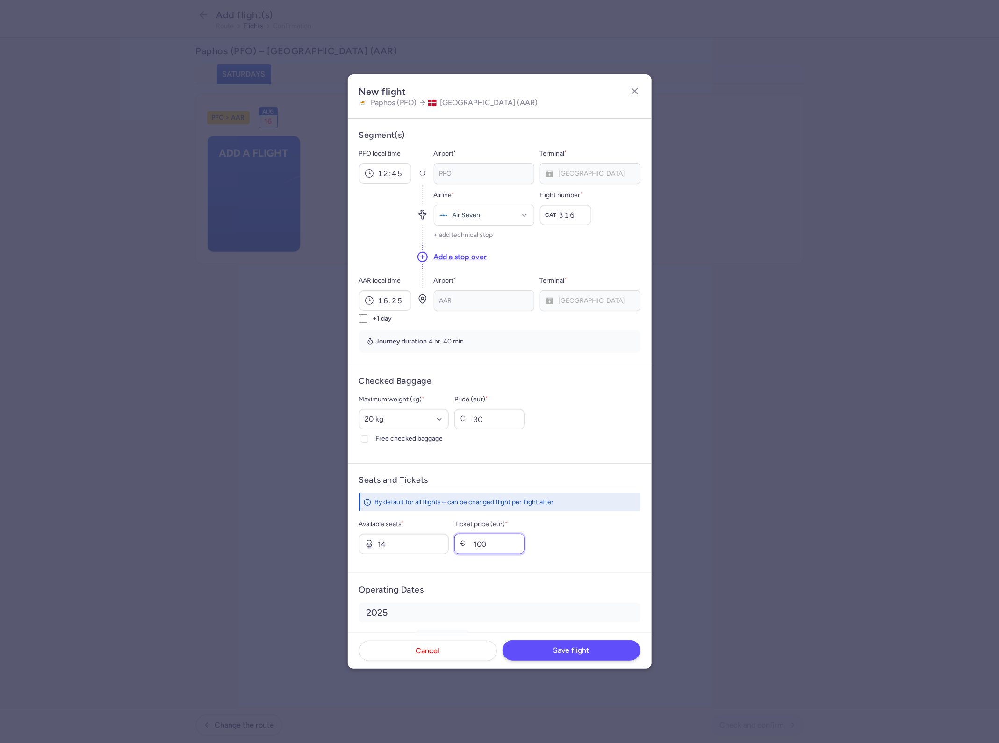
type input "100"
click at [573, 648] on span "Save flight" at bounding box center [571, 650] width 36 height 8
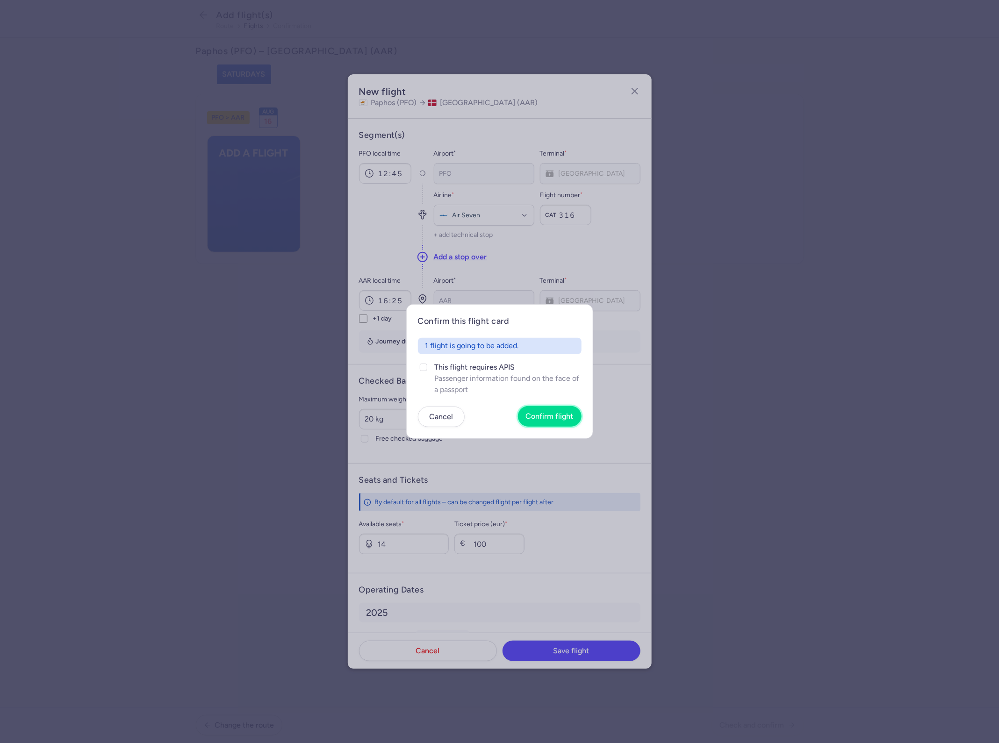
click at [555, 407] on footer "Cancel Confirm flight" at bounding box center [500, 417] width 164 height 21
click at [561, 421] on button "Confirm flight" at bounding box center [550, 416] width 64 height 21
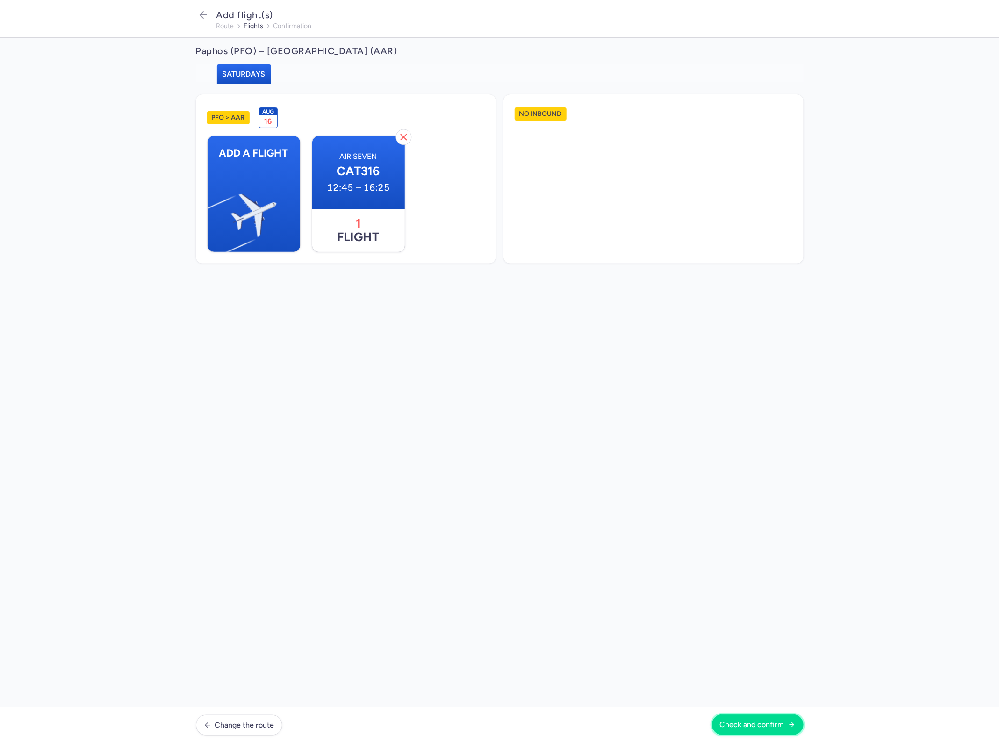
click at [746, 721] on span "Check and confirm" at bounding box center [752, 725] width 65 height 8
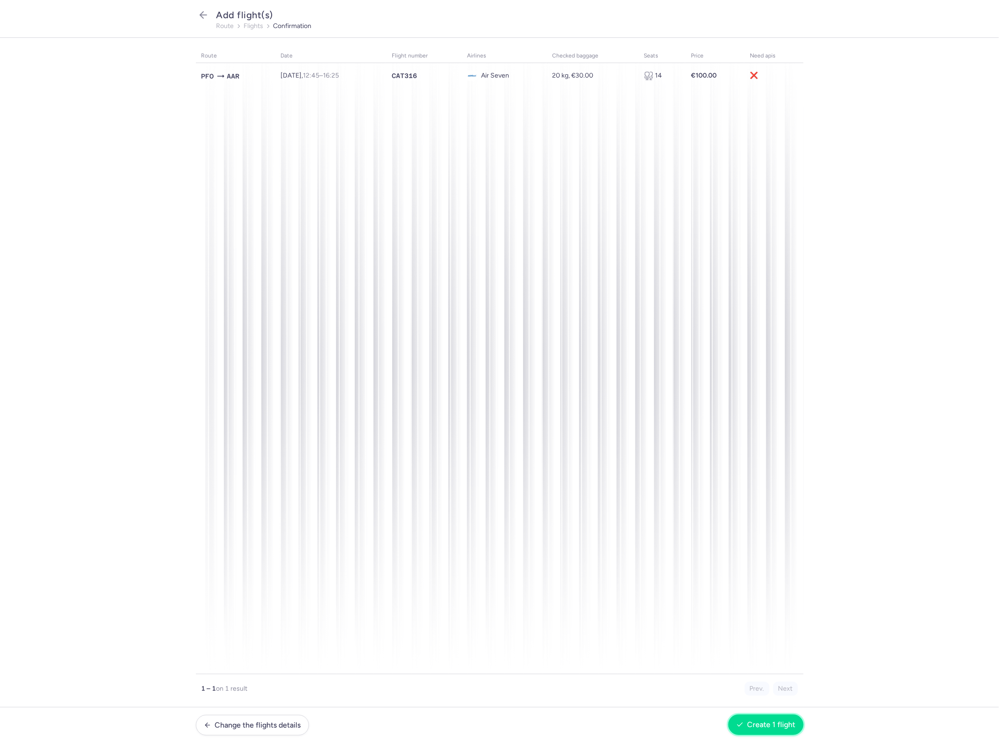
click at [770, 726] on span "Create 1 flight" at bounding box center [771, 725] width 48 height 8
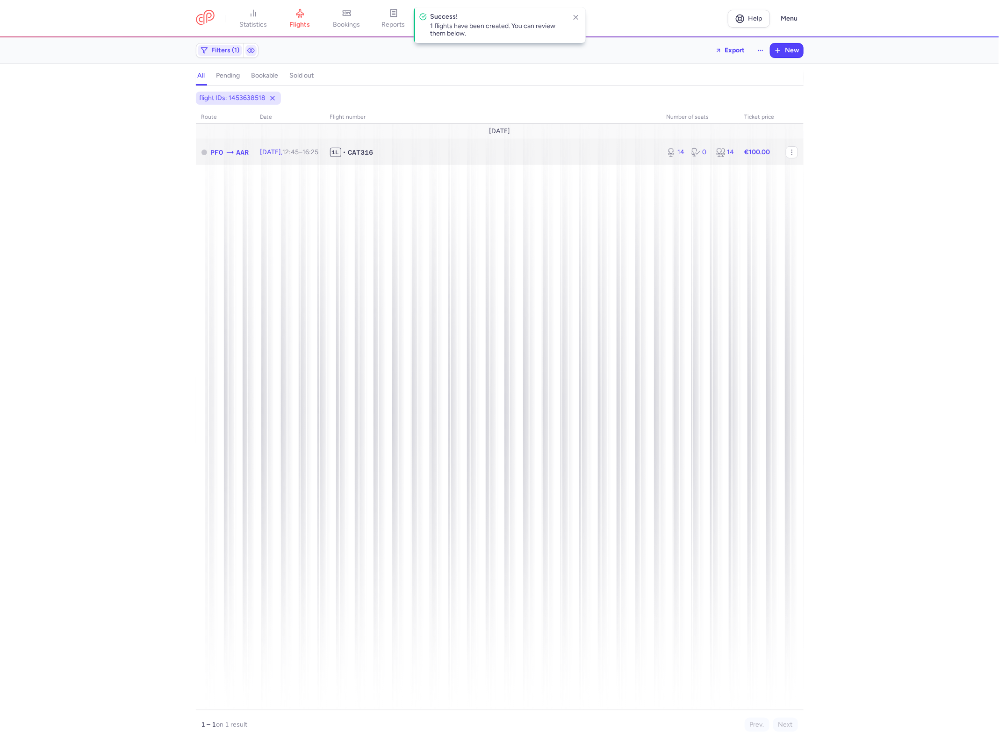
click at [544, 157] on span "1L • CAT316" at bounding box center [492, 152] width 325 height 9
select select "days"
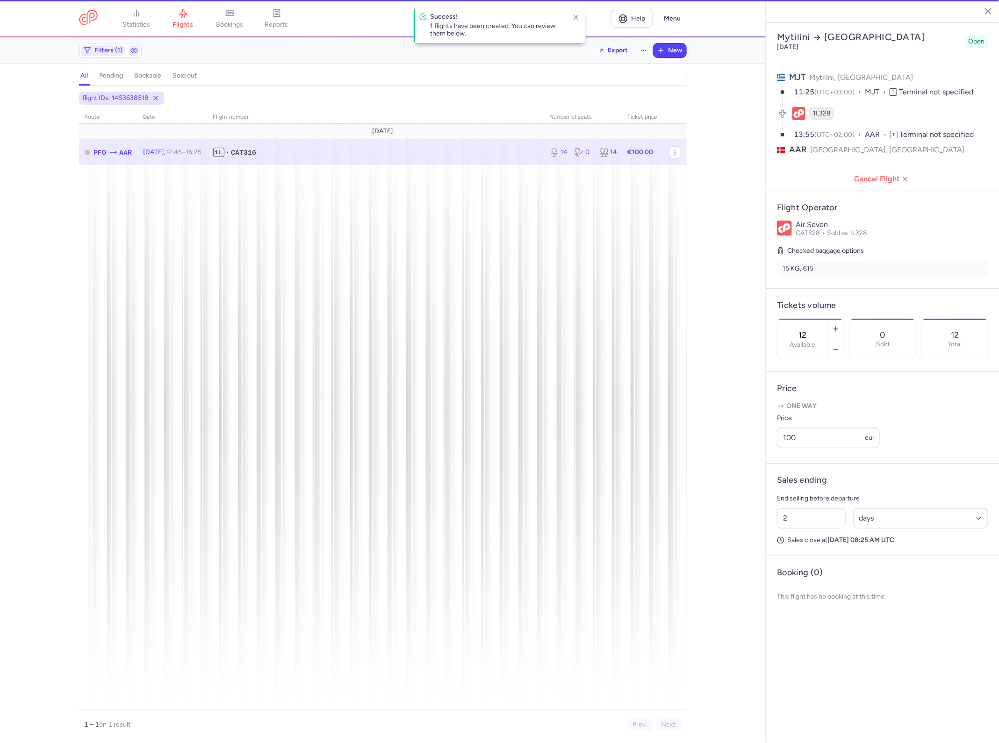
type input "14"
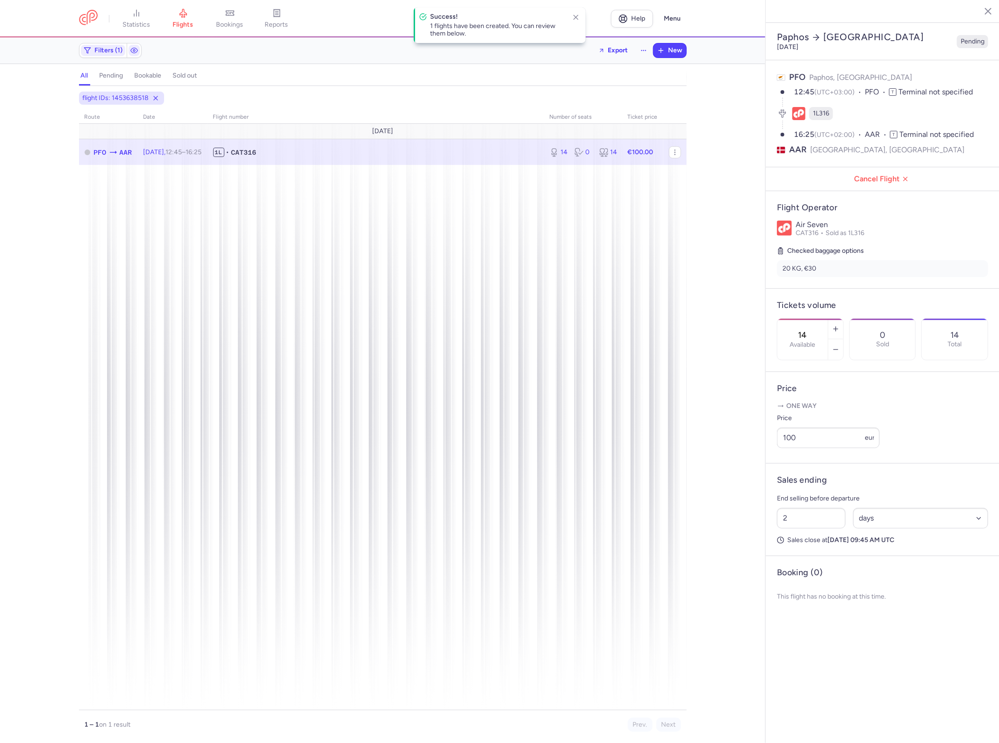
click at [863, 504] on div "2 Select an option hours days" at bounding box center [882, 518] width 219 height 28
click at [873, 508] on select "Select an option hours days" at bounding box center [921, 518] width 136 height 21
select select "hours"
click at [853, 508] on select "Select an option hours days" at bounding box center [921, 518] width 136 height 21
click at [821, 508] on input "2" at bounding box center [811, 518] width 69 height 21
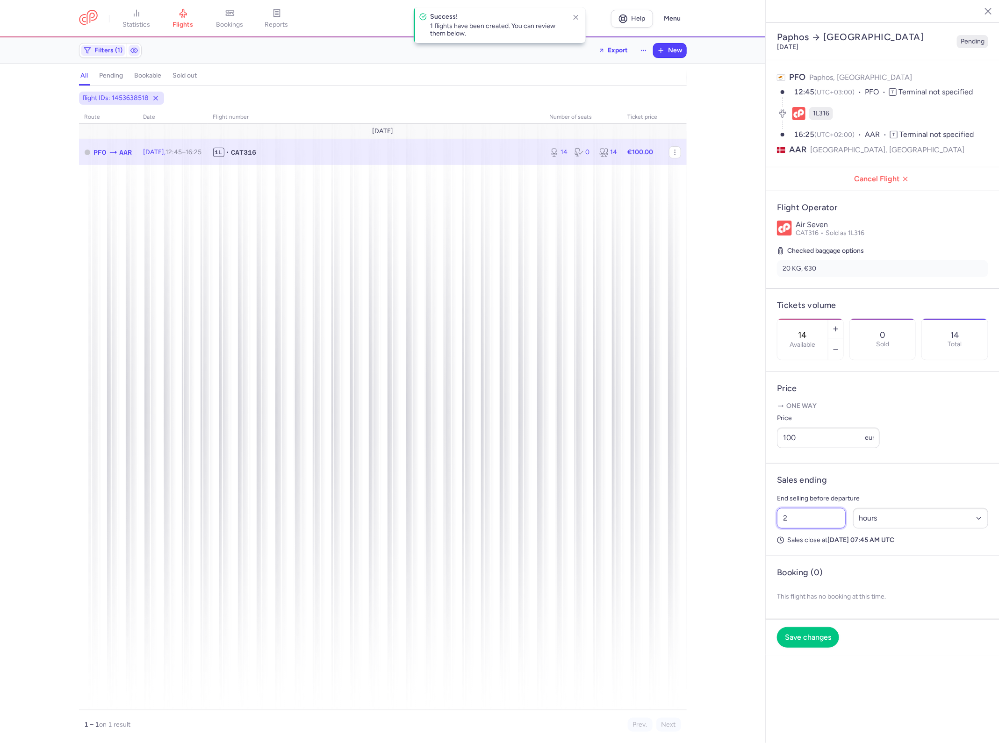
click at [820, 508] on input "2" at bounding box center [811, 518] width 69 height 21
type input "26"
click at [821, 633] on span "Save changes" at bounding box center [808, 637] width 46 height 8
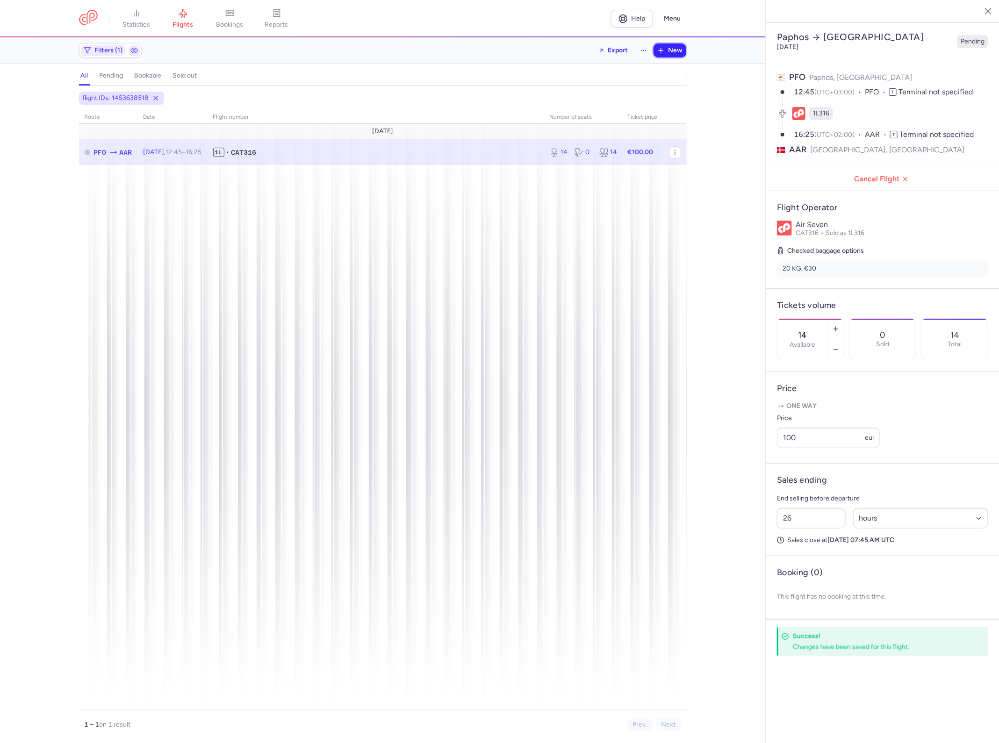
click at [661, 48] on line "button" at bounding box center [661, 50] width 0 height 4
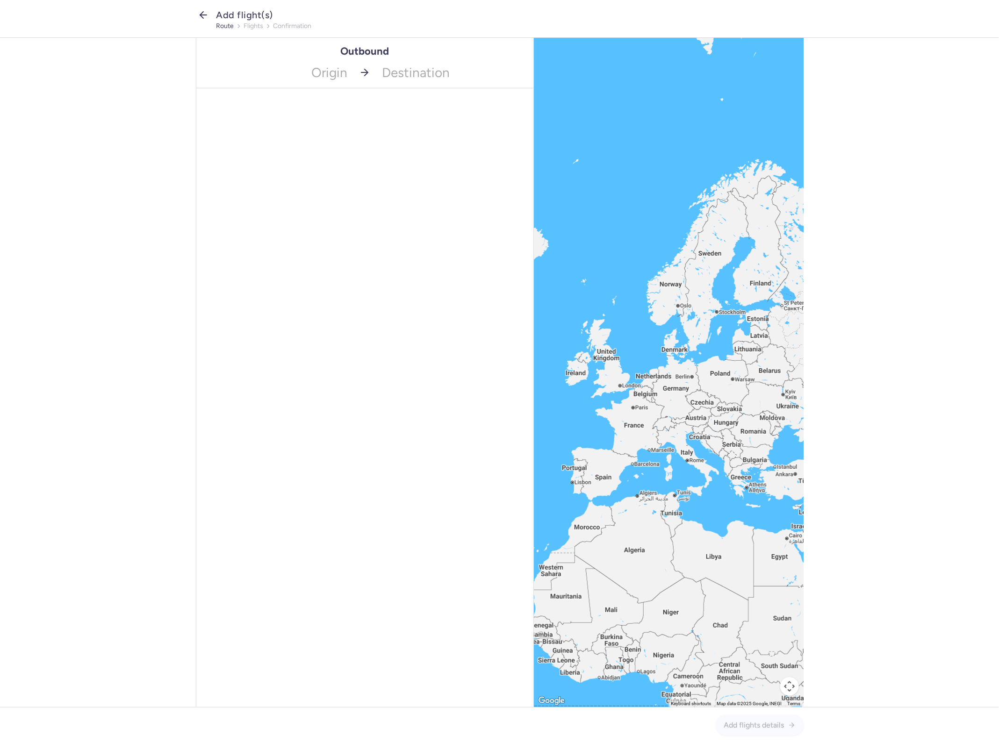
click at [202, 9] on icon "button" at bounding box center [203, 14] width 11 height 11
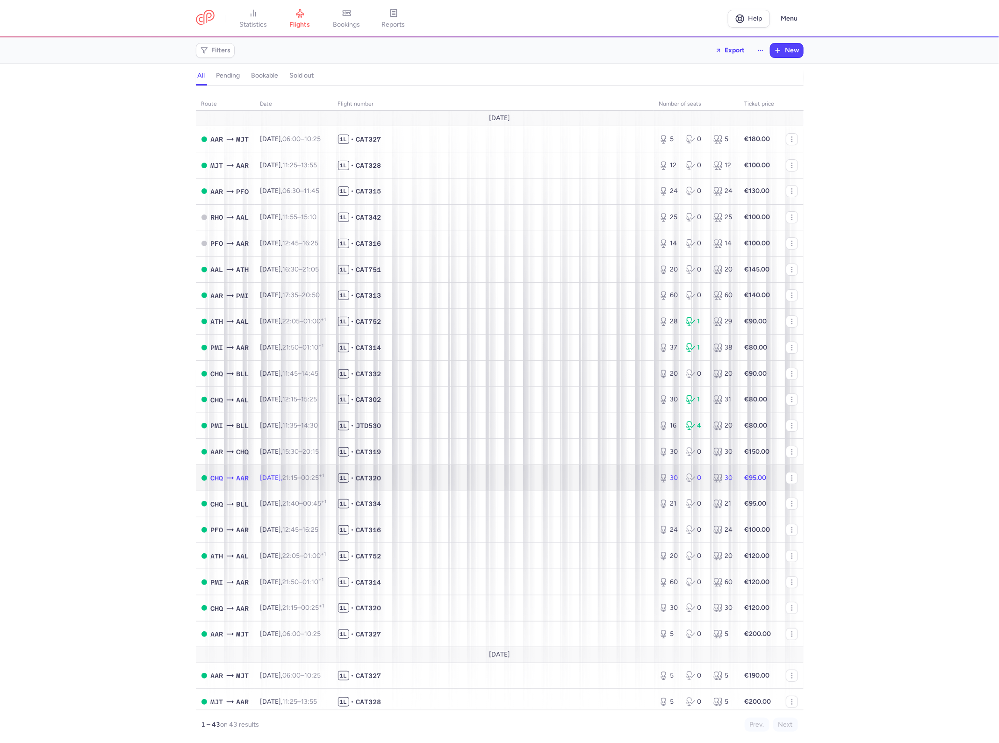
click at [533, 482] on span "1L • CAT320" at bounding box center [493, 477] width 310 height 9
select select "hours"
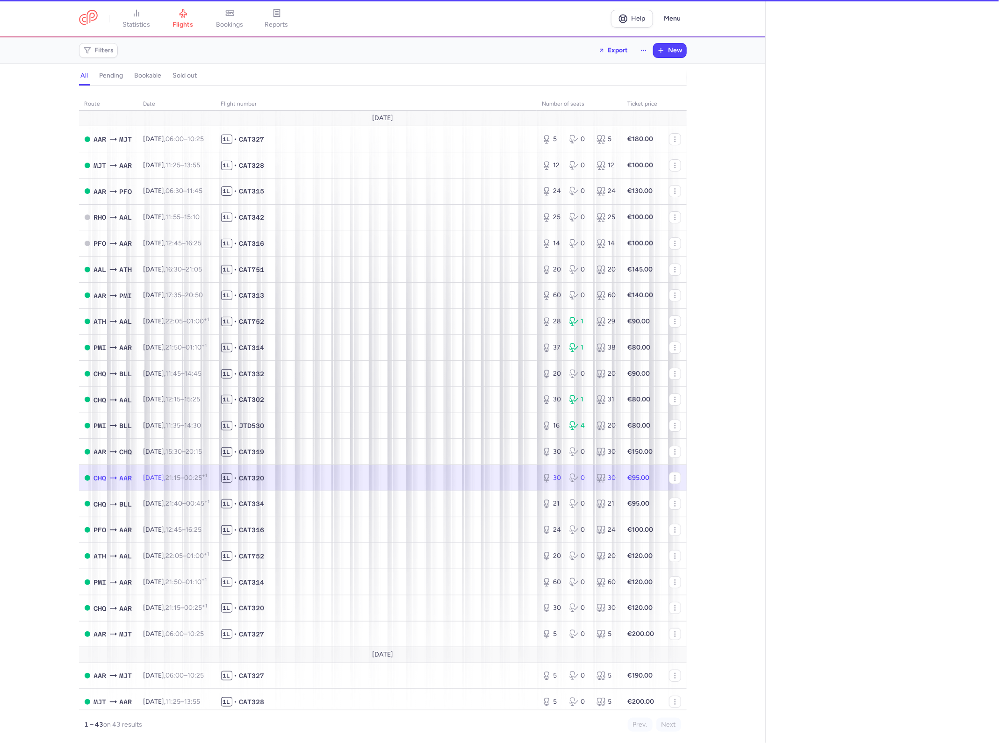
type input "30"
type input "54"
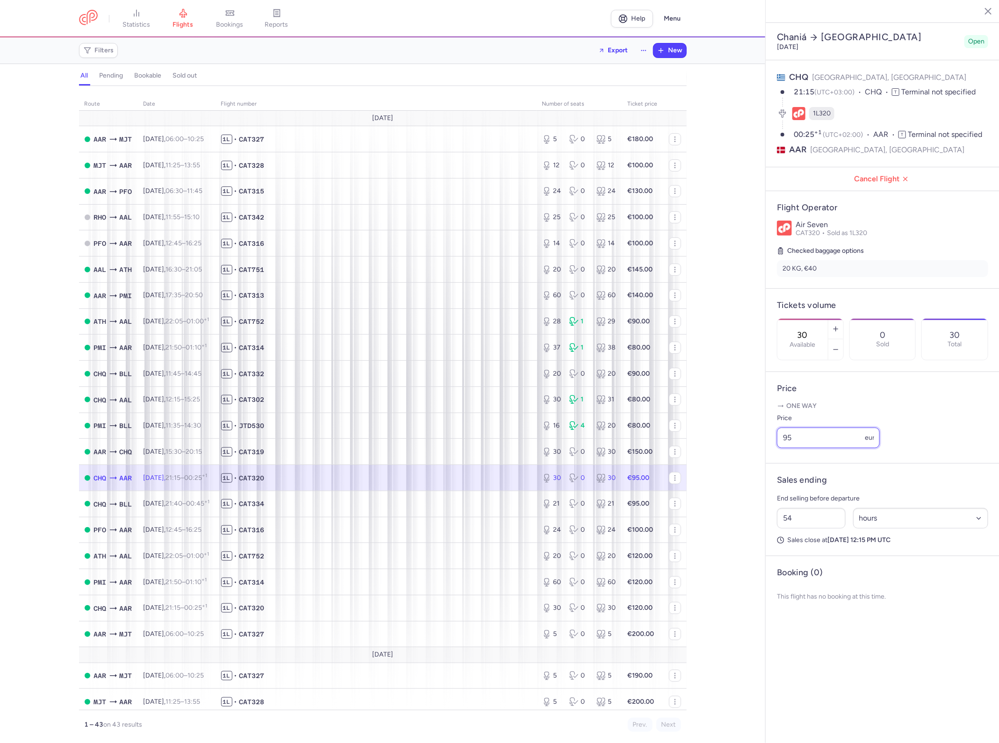
click at [835, 428] on input "95" at bounding box center [828, 438] width 103 height 21
type input "85"
click at [825, 649] on span "Save changes" at bounding box center [808, 653] width 46 height 8
click at [832, 428] on input "85" at bounding box center [828, 438] width 103 height 21
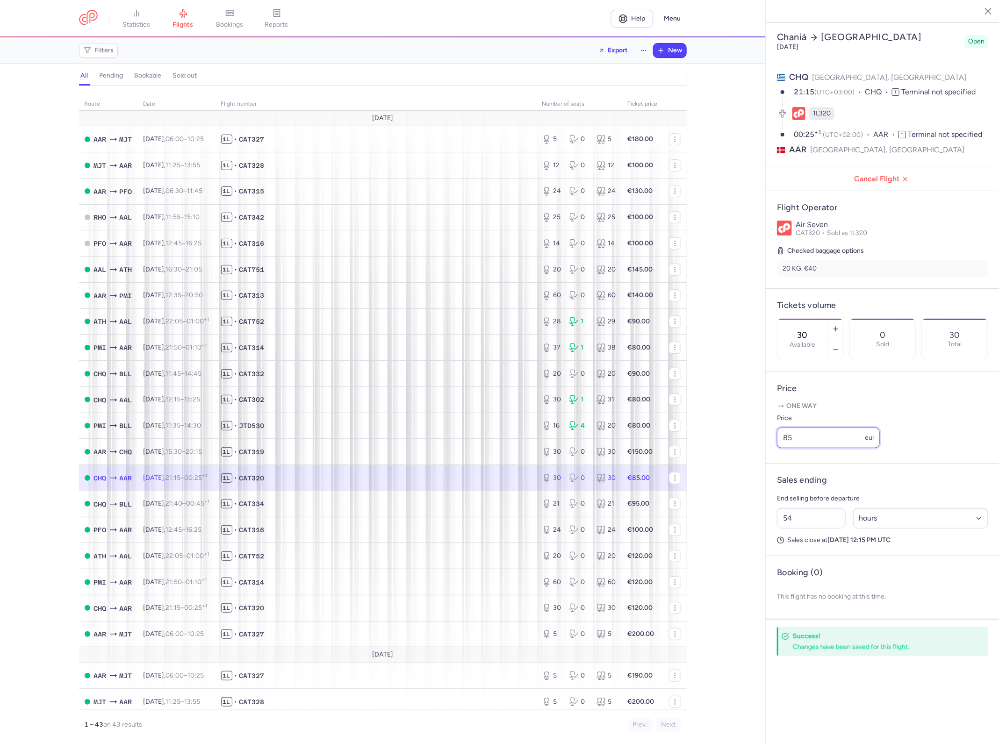
click at [832, 428] on input "85" at bounding box center [828, 438] width 103 height 21
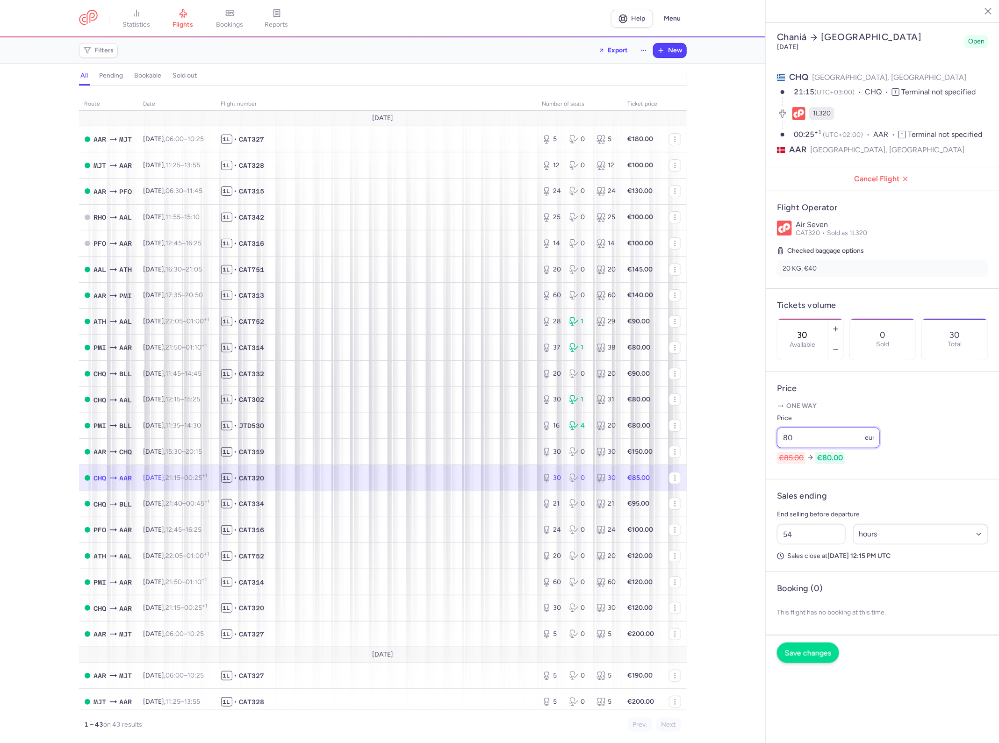
type input "80"
click at [810, 643] on button "Save changes" at bounding box center [808, 653] width 62 height 21
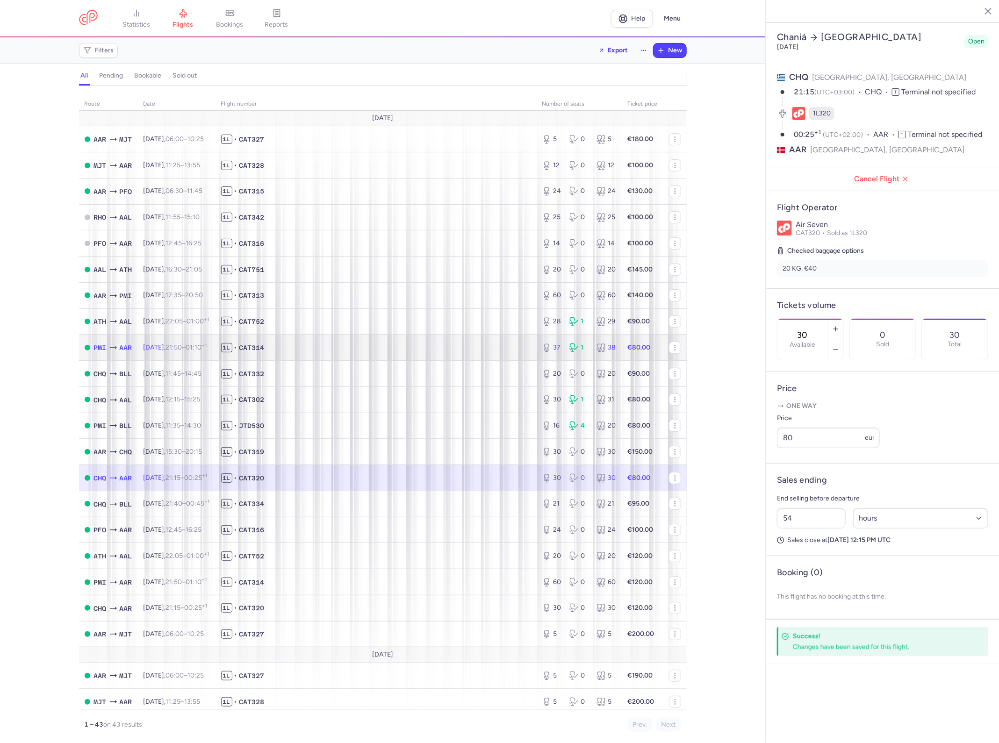
click at [450, 352] on span "1L • CAT314" at bounding box center [376, 347] width 310 height 9
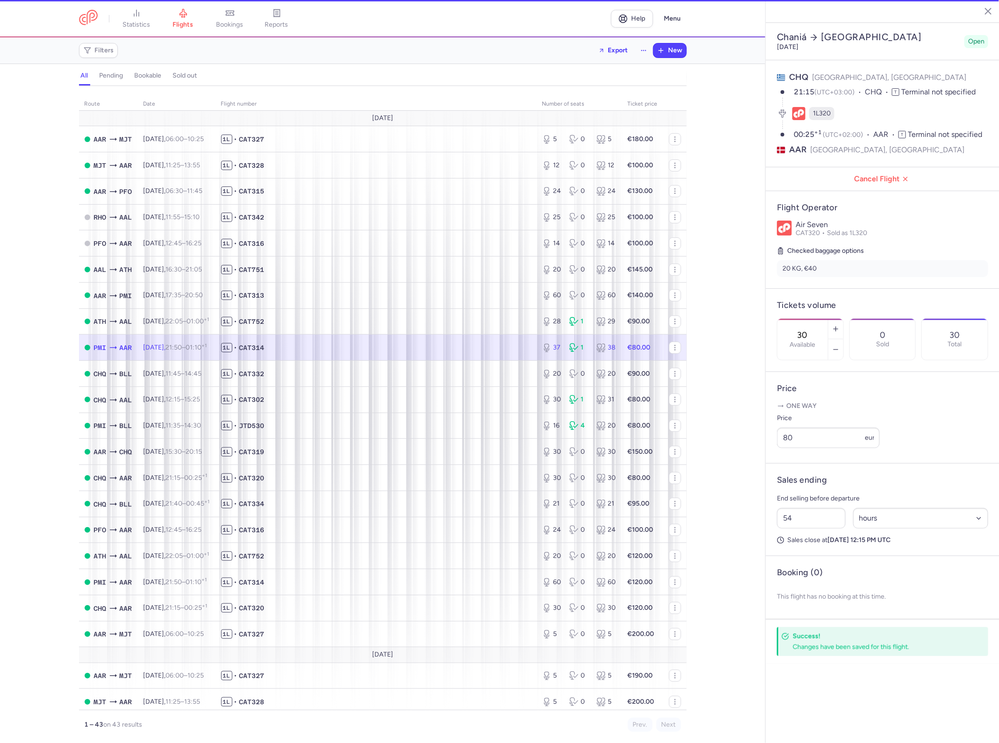
type input "37"
type input "32"
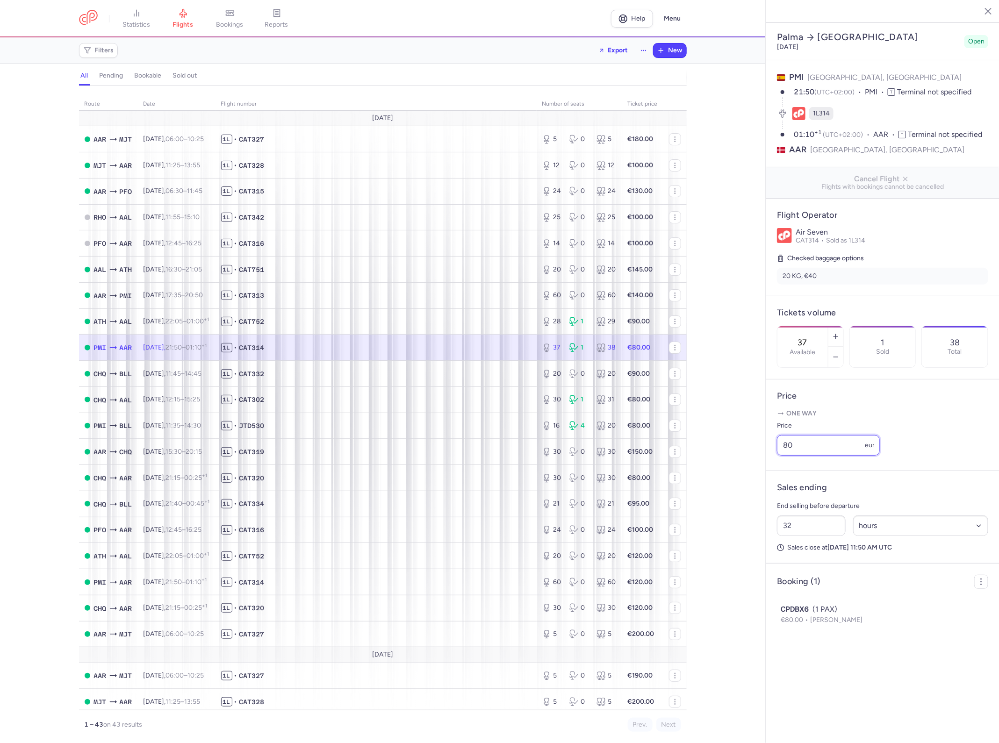
click at [796, 435] on input "80" at bounding box center [828, 445] width 103 height 21
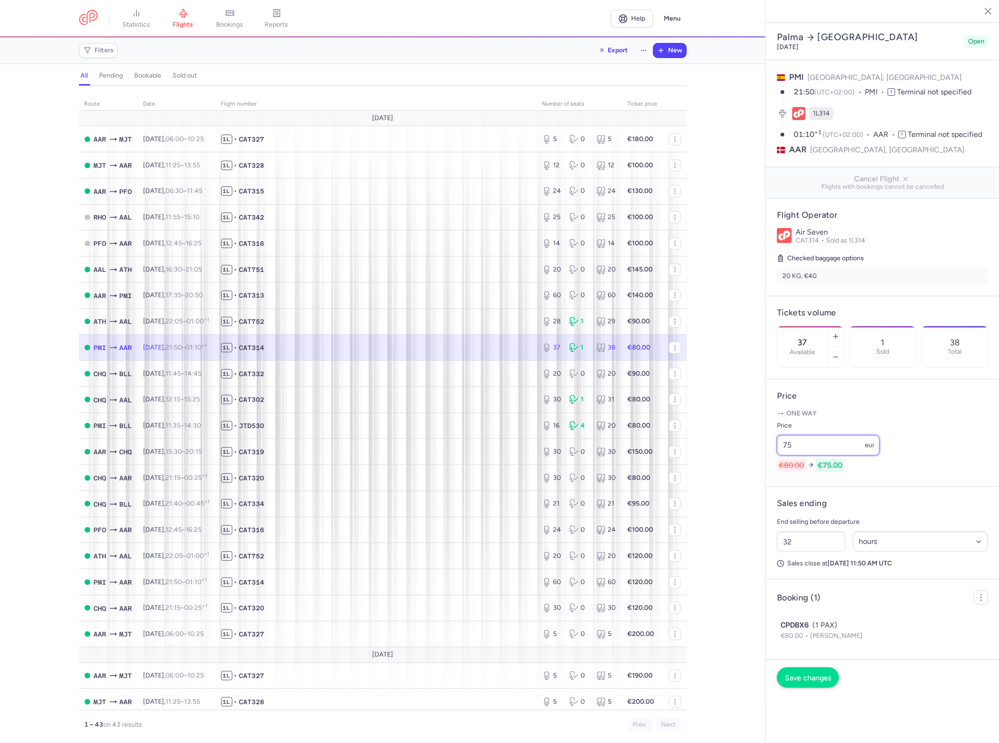
type input "75"
click at [814, 667] on button "Save changes" at bounding box center [808, 677] width 62 height 21
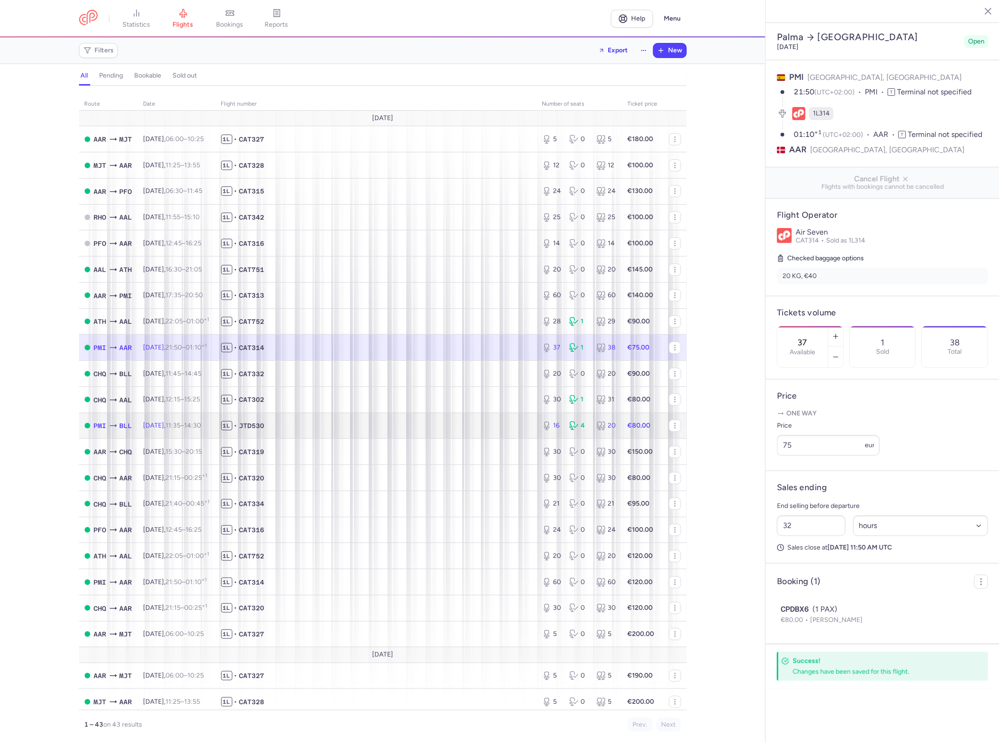
click at [413, 425] on span "1L • JTD530" at bounding box center [376, 425] width 310 height 9
type input "16"
type input "46"
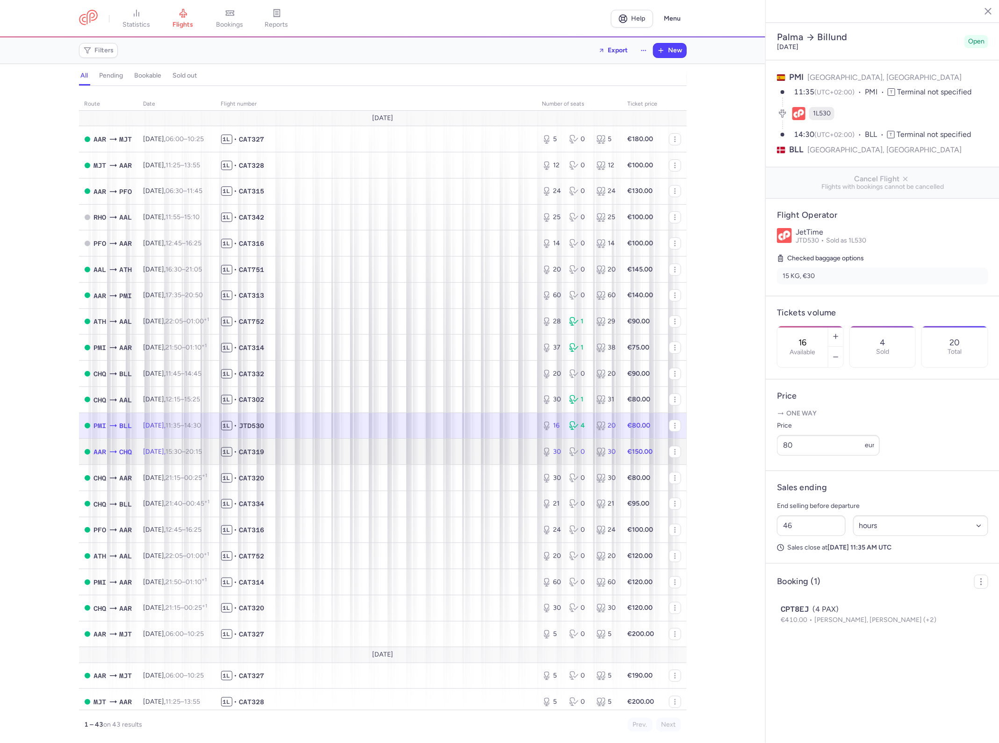
click at [409, 448] on td "1L • CAT319" at bounding box center [375, 452] width 321 height 26
type input "30"
type input "2"
select select "days"
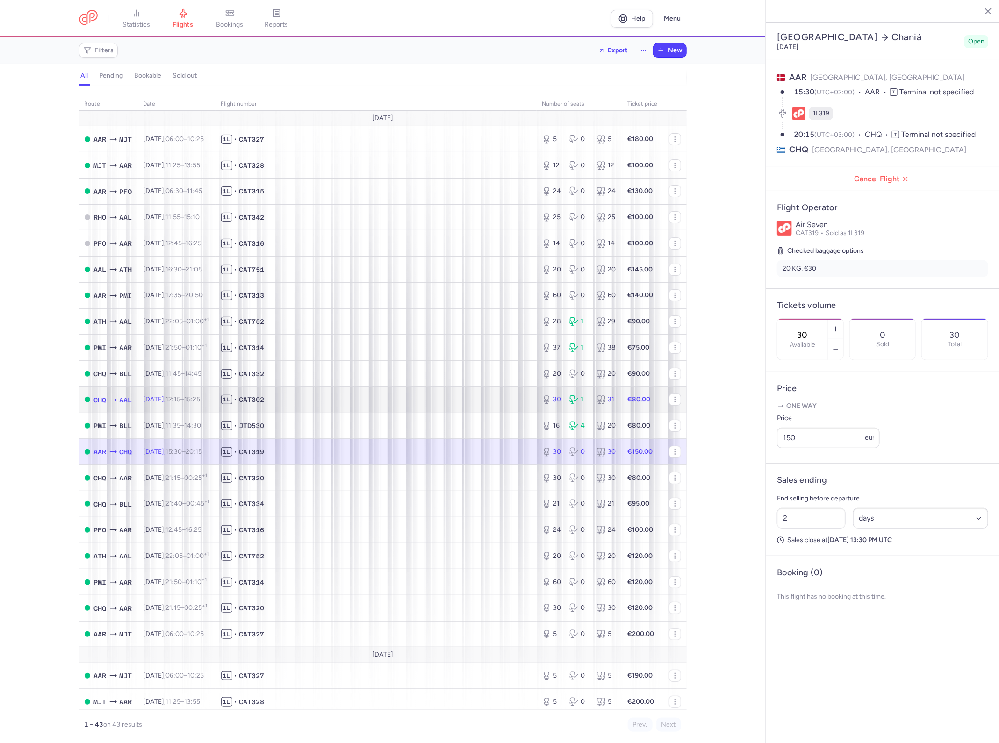
click at [439, 391] on td "1L • CAT302" at bounding box center [375, 400] width 321 height 26
type input "45"
select select "hours"
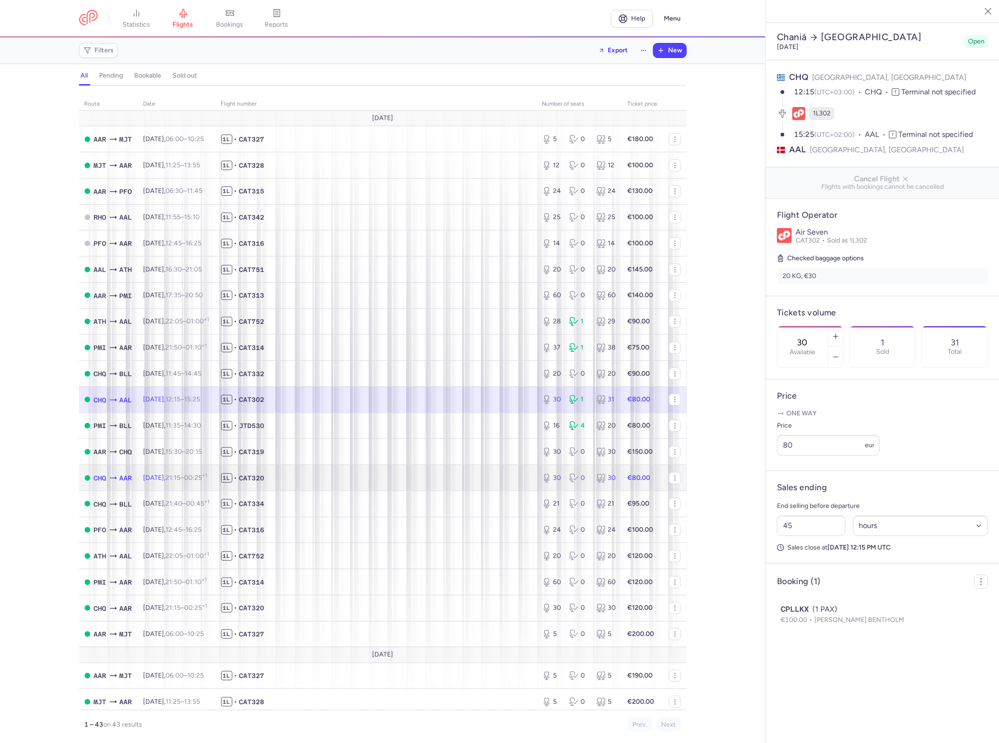
click at [387, 485] on td "1L • CAT320" at bounding box center [375, 478] width 321 height 26
type input "54"
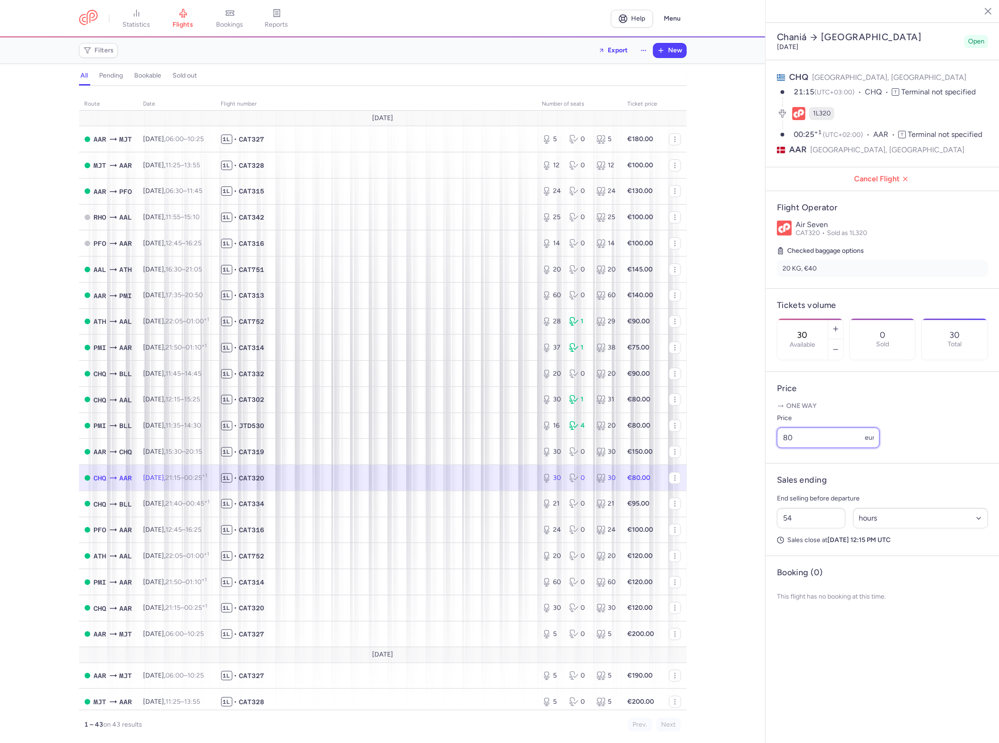
click at [833, 428] on input "80" at bounding box center [828, 438] width 103 height 21
type input "75"
click at [812, 649] on span "Save changes" at bounding box center [808, 653] width 46 height 8
click at [836, 428] on input "75" at bounding box center [828, 438] width 103 height 21
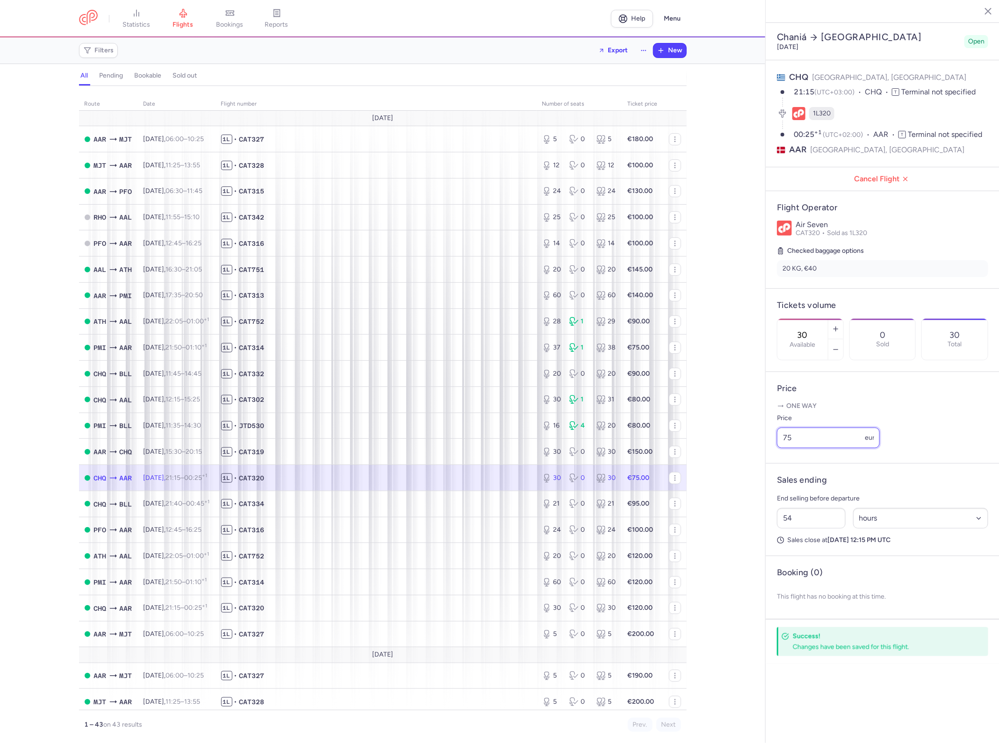
click at [836, 428] on input "75" at bounding box center [828, 438] width 103 height 21
click at [755, 482] on div "route date Flight number number of seats Ticket price [DATE] AAR MJT [DATE] 06:…" at bounding box center [382, 418] width 765 height 652
click at [831, 428] on input "75" at bounding box center [828, 438] width 103 height 21
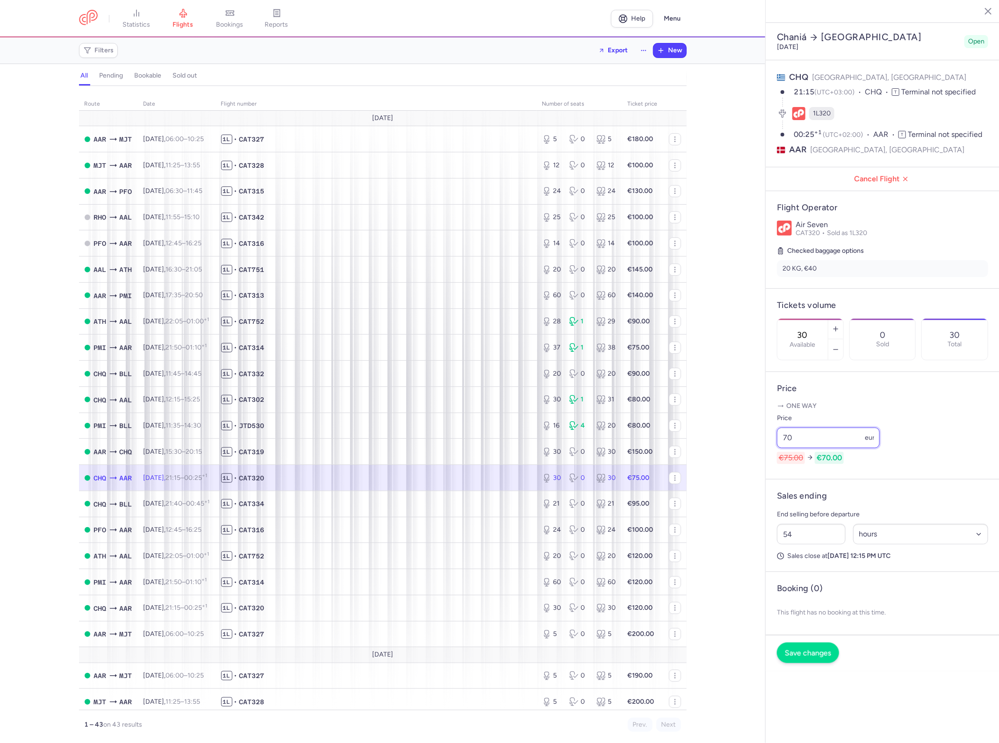
type input "70"
click at [818, 643] on button "Save changes" at bounding box center [808, 653] width 62 height 21
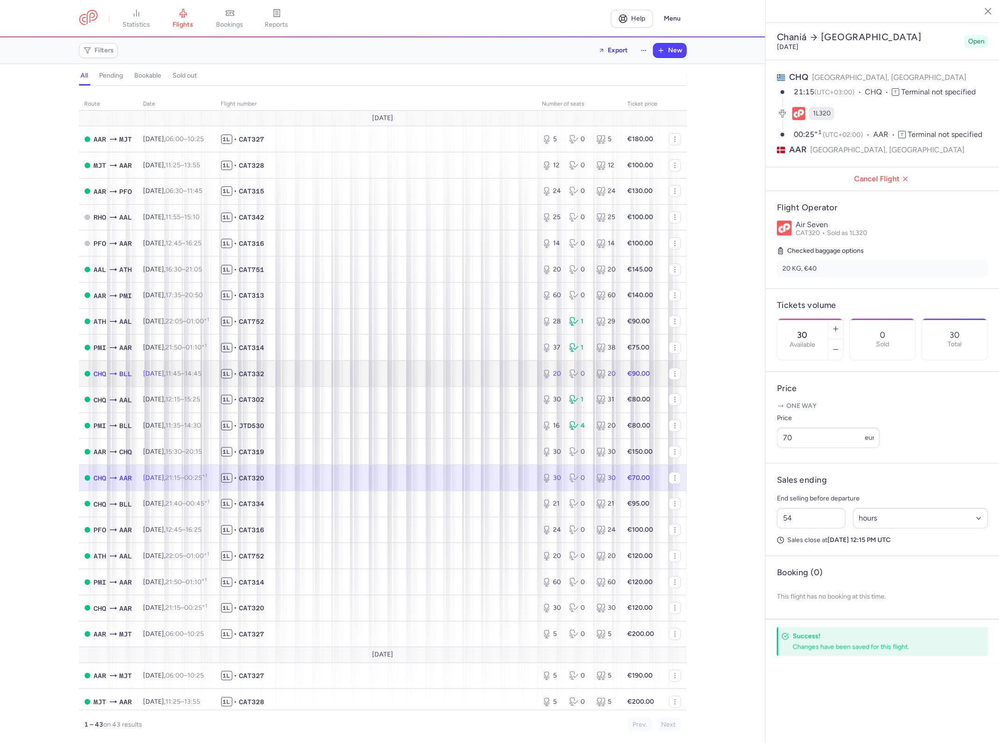
click at [484, 379] on span "1L • CAT332" at bounding box center [376, 373] width 310 height 9
type input "20"
type input "45"
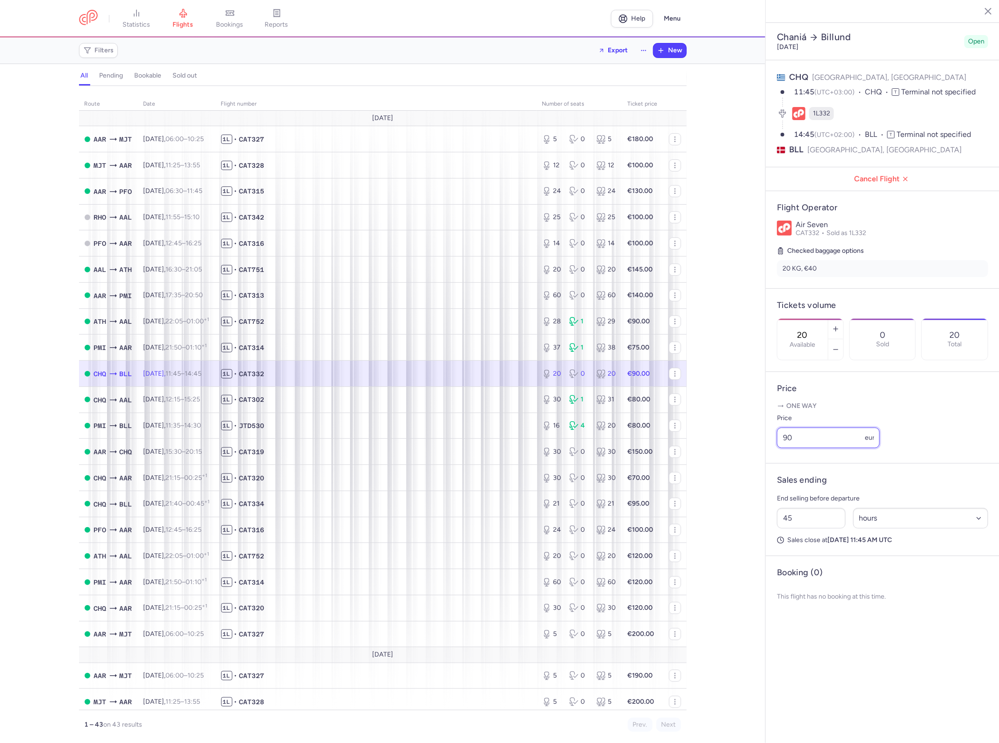
click at [851, 428] on input "90" at bounding box center [828, 438] width 103 height 21
click at [457, 404] on span "1L • CAT302" at bounding box center [376, 399] width 310 height 9
type input "30"
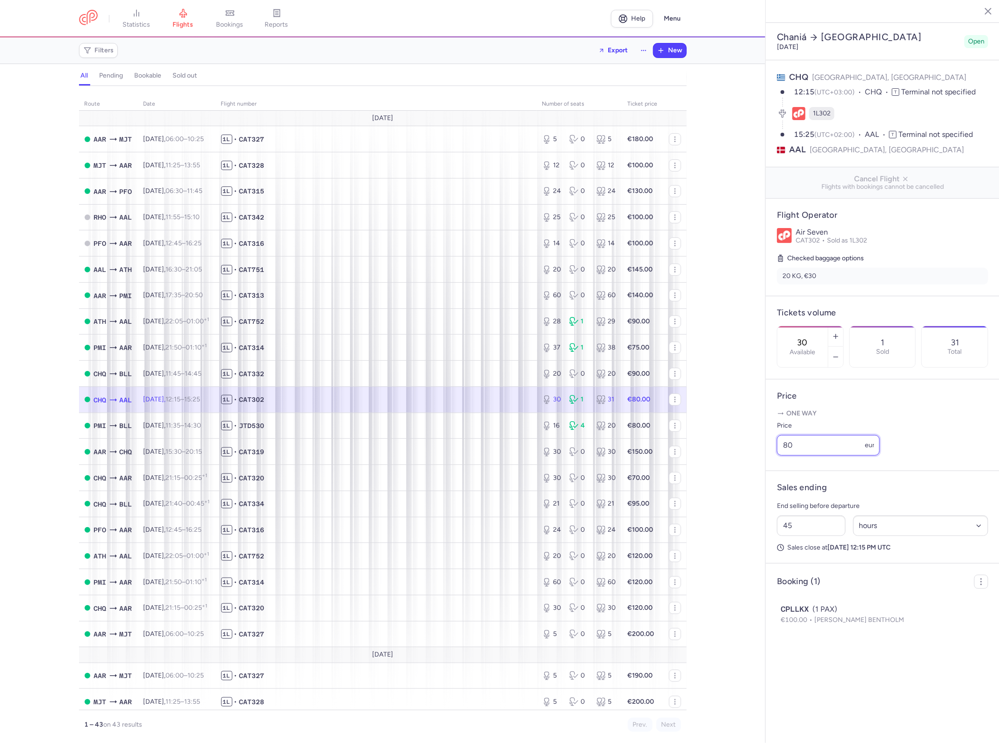
click at [822, 435] on input "80" at bounding box center [828, 445] width 103 height 21
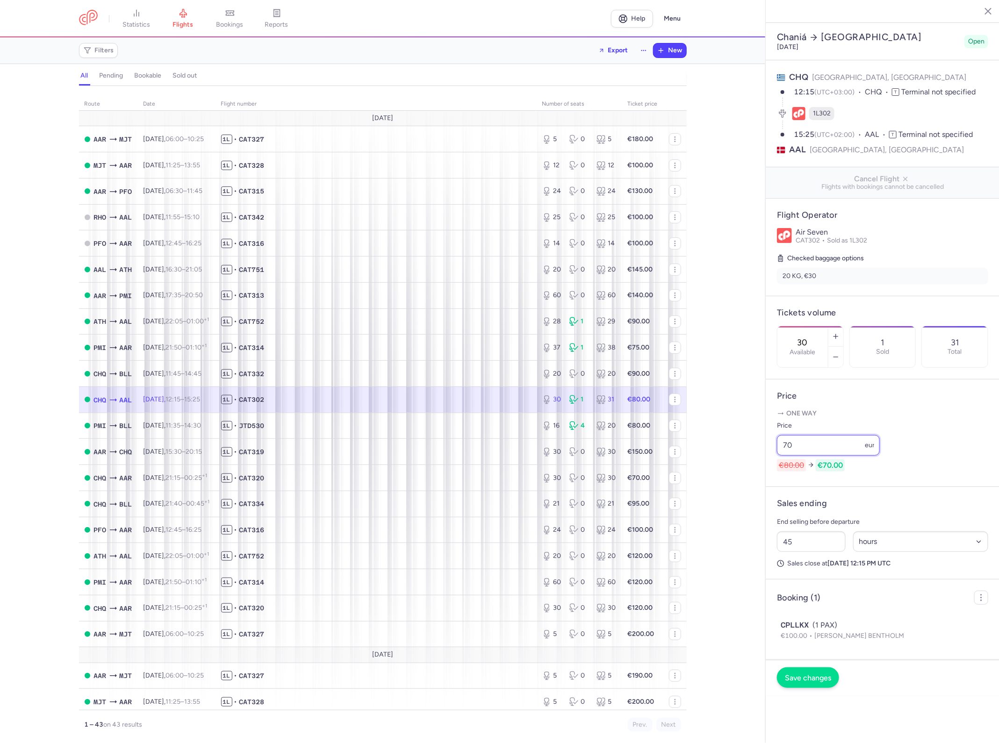
type input "70"
click at [809, 674] on span "Save changes" at bounding box center [808, 678] width 46 height 8
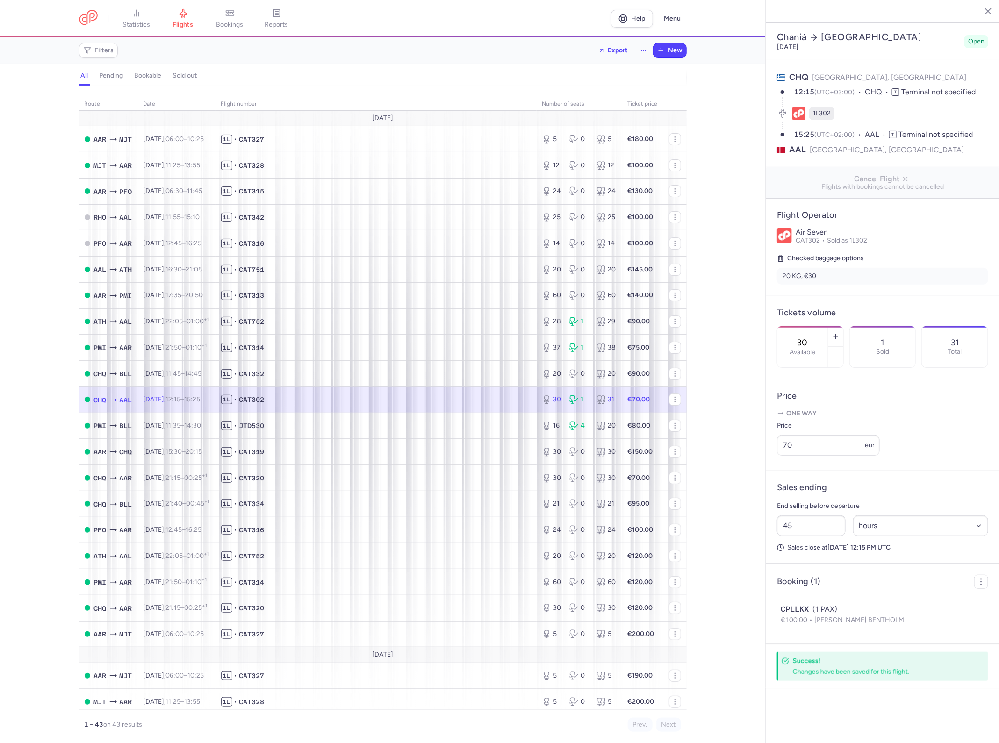
click at [753, 445] on div "route date Flight number number of seats Ticket price [DATE] AAR MJT [DATE] 06:…" at bounding box center [382, 418] width 765 height 652
click at [420, 509] on span "1L • CAT334" at bounding box center [376, 503] width 310 height 9
type input "21"
type input "54"
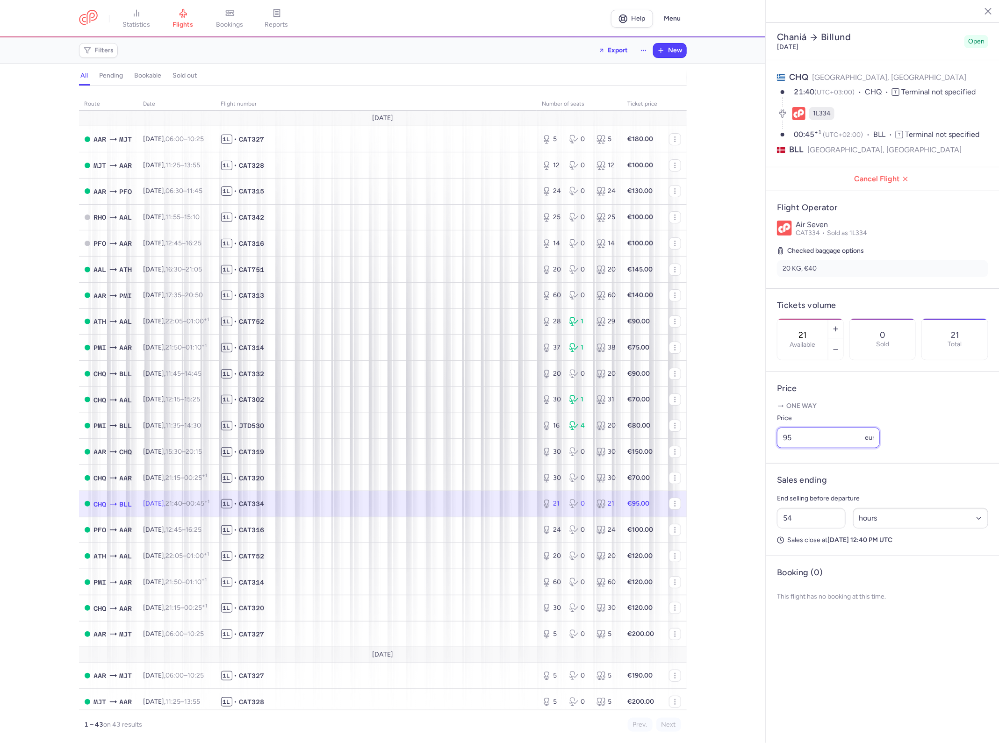
click at [820, 428] on input "95" at bounding box center [828, 438] width 103 height 21
type input "8"
type input "85"
click at [805, 649] on span "Save changes" at bounding box center [808, 653] width 46 height 8
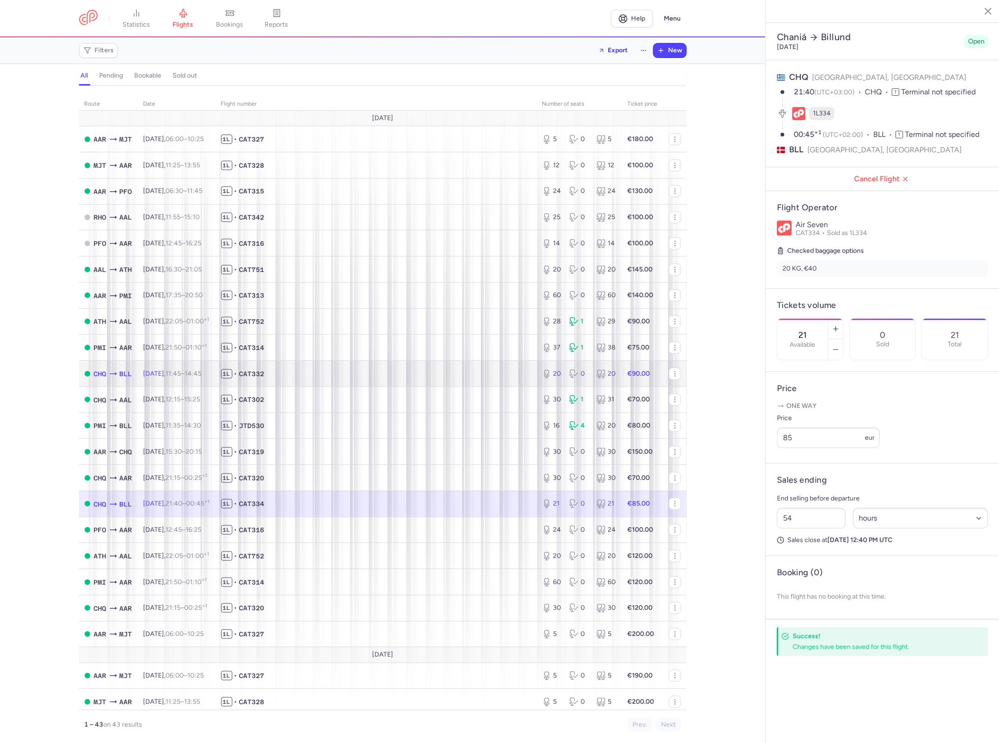
click at [445, 375] on span "1L • CAT332" at bounding box center [376, 373] width 310 height 9
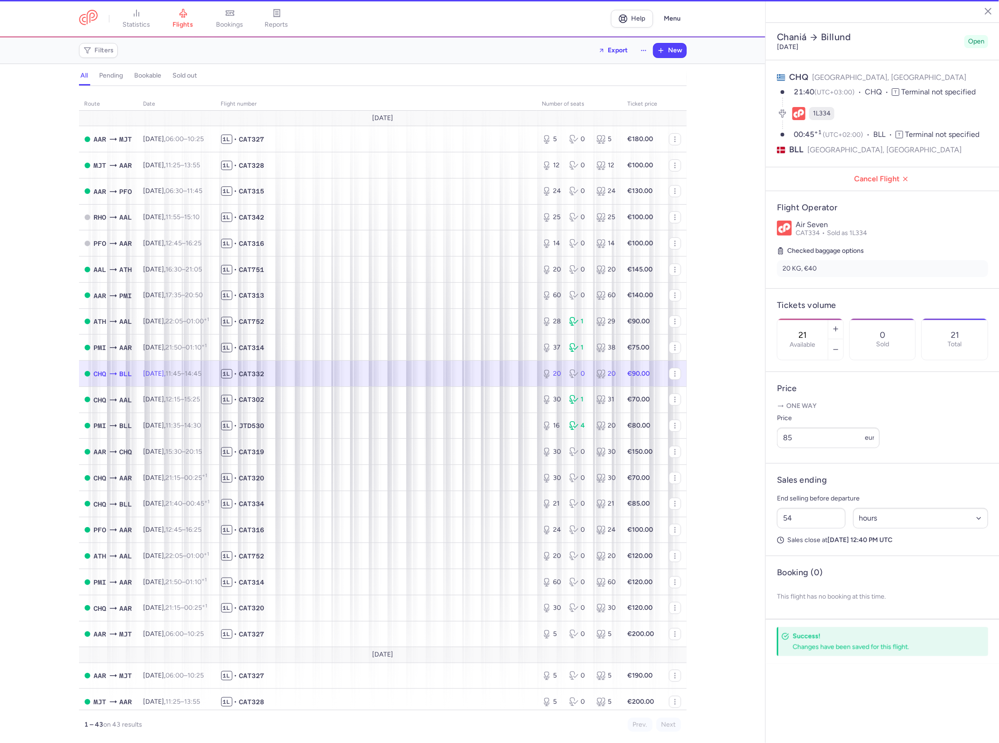
type input "20"
type input "45"
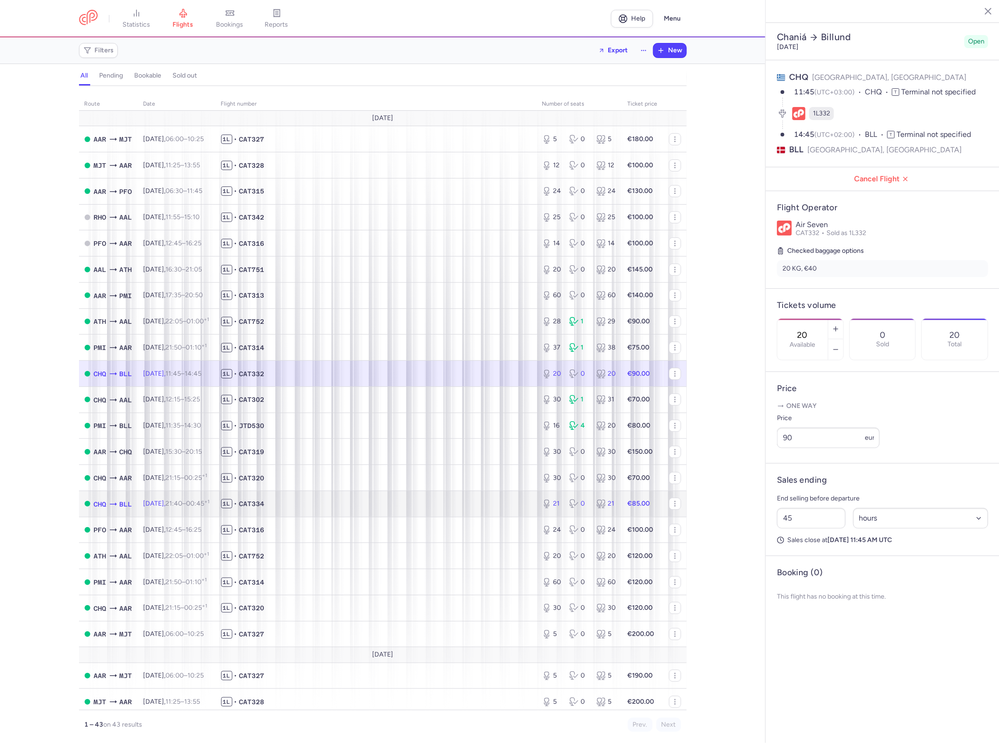
click at [488, 506] on span "1L • CAT334" at bounding box center [376, 503] width 310 height 9
type input "21"
type input "54"
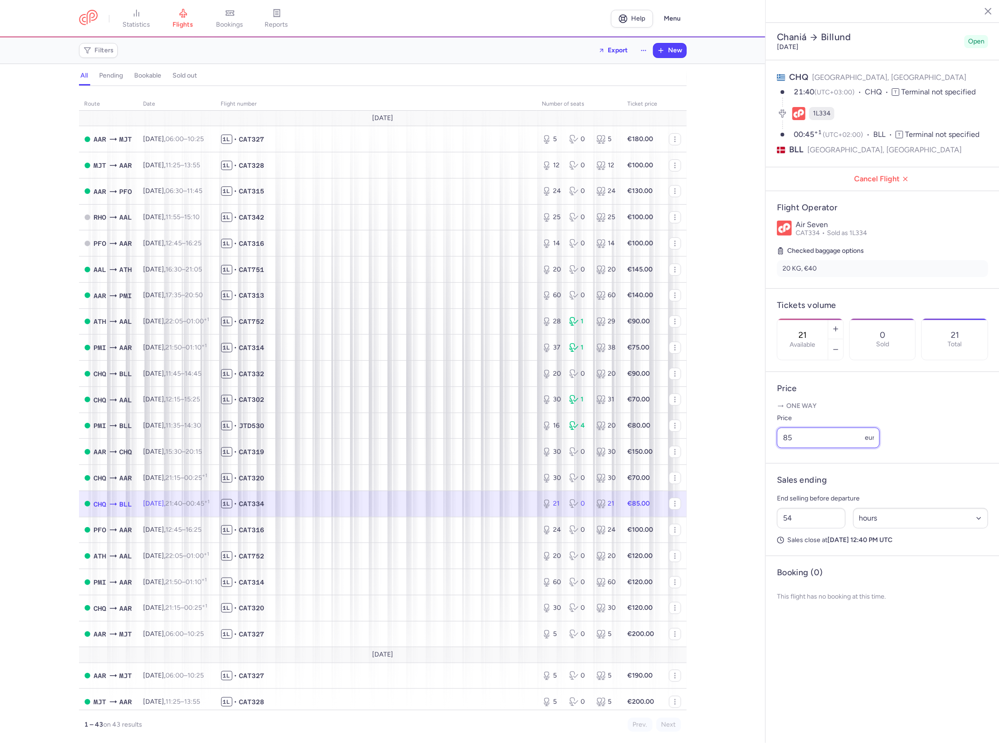
click at [829, 428] on input "85" at bounding box center [828, 438] width 103 height 21
click at [824, 428] on input "70" at bounding box center [828, 438] width 103 height 21
type input "75"
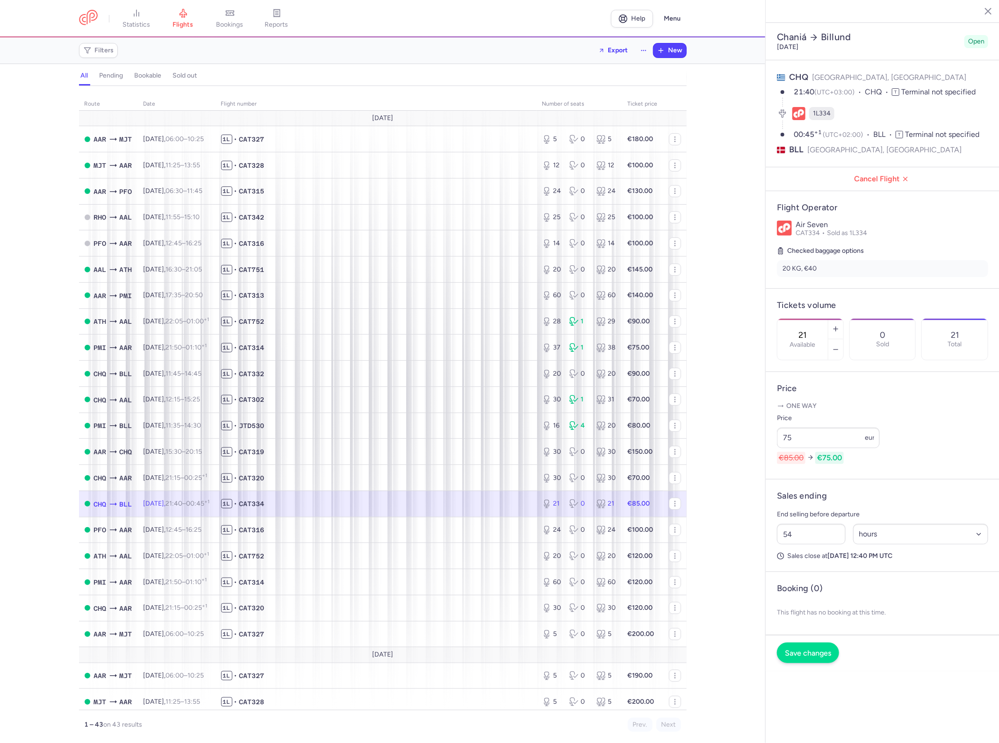
click at [799, 635] on footer "Save changes" at bounding box center [883, 653] width 234 height 36
drag, startPoint x: 799, startPoint y: 624, endPoint x: 802, endPoint y: 629, distance: 5.6
click at [802, 649] on span "Save changes" at bounding box center [808, 653] width 46 height 8
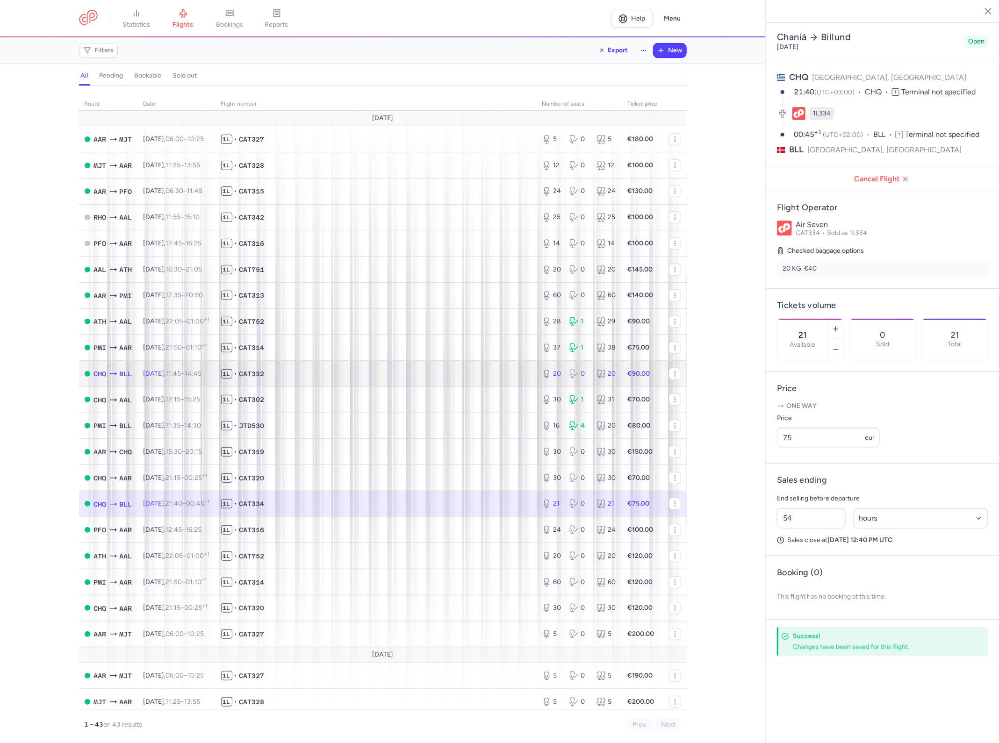
click at [363, 377] on span "1L • CAT332" at bounding box center [376, 373] width 310 height 9
type input "20"
type input "45"
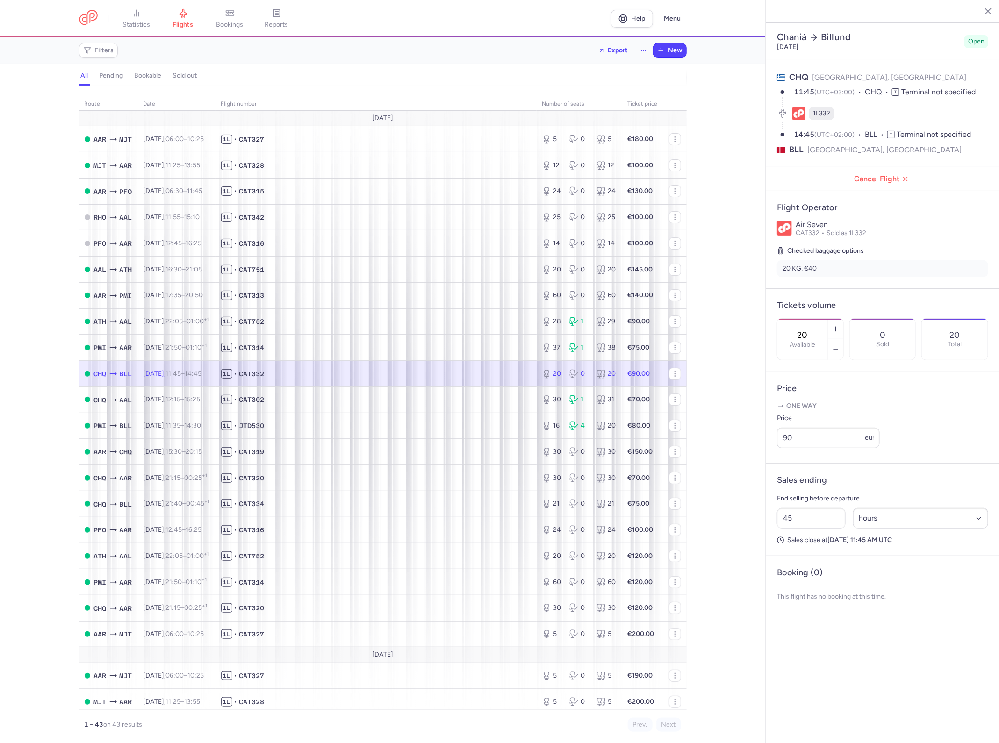
click at [968, 417] on div "Price 90 eur" at bounding box center [882, 431] width 211 height 36
click at [344, 351] on span "1L • CAT314" at bounding box center [376, 347] width 310 height 9
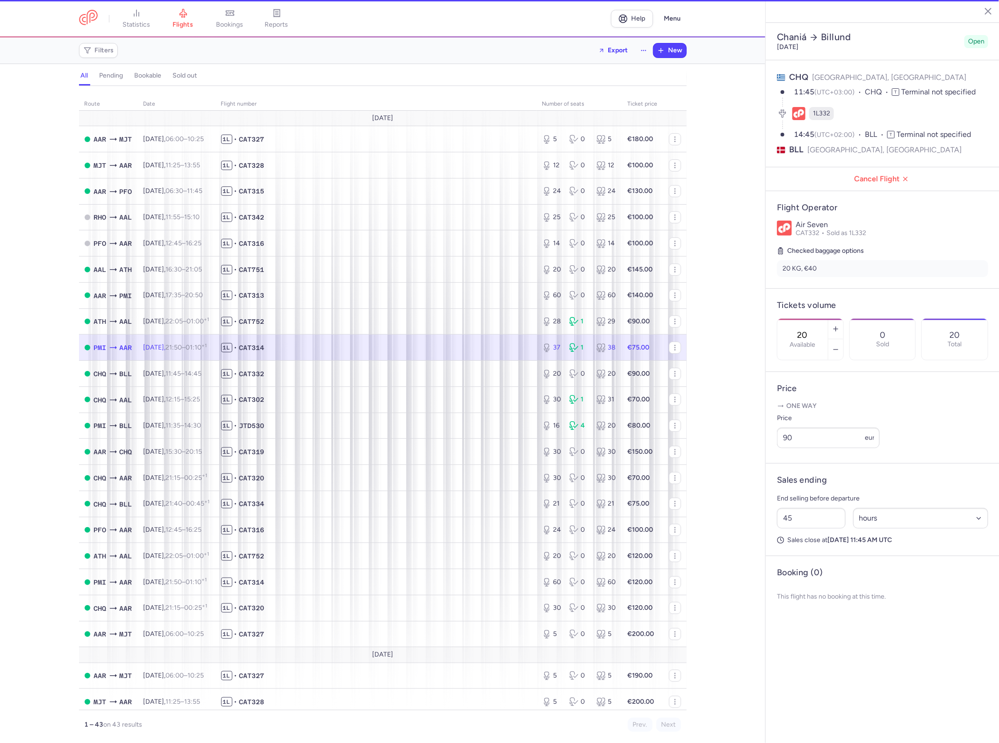
type input "37"
type input "32"
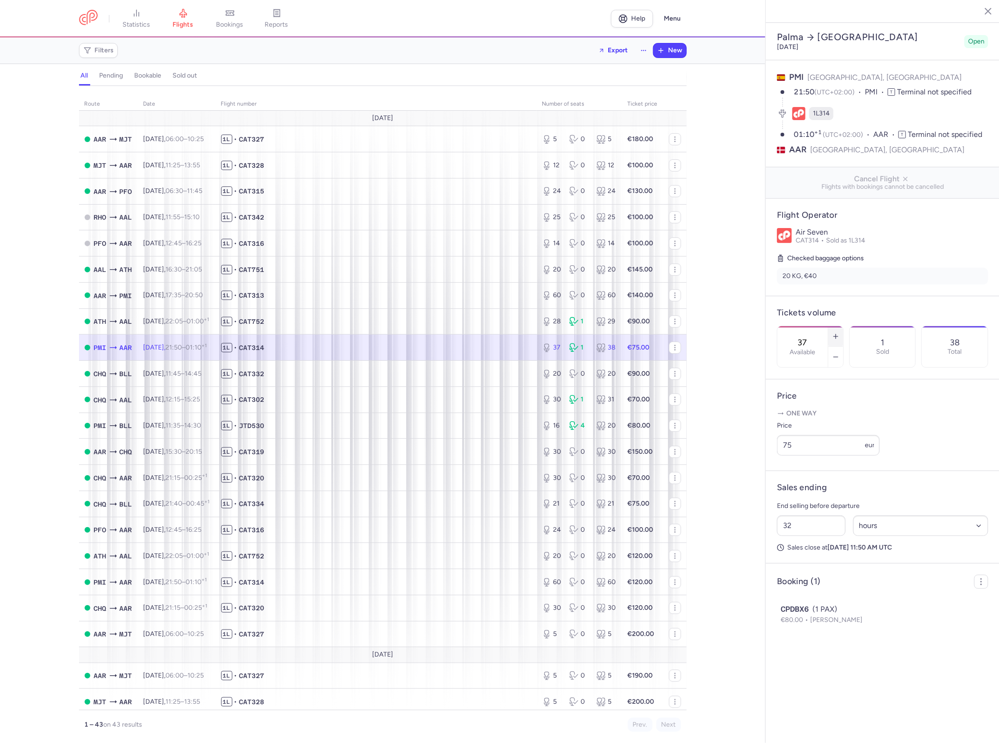
click at [841, 326] on button "button" at bounding box center [835, 336] width 15 height 21
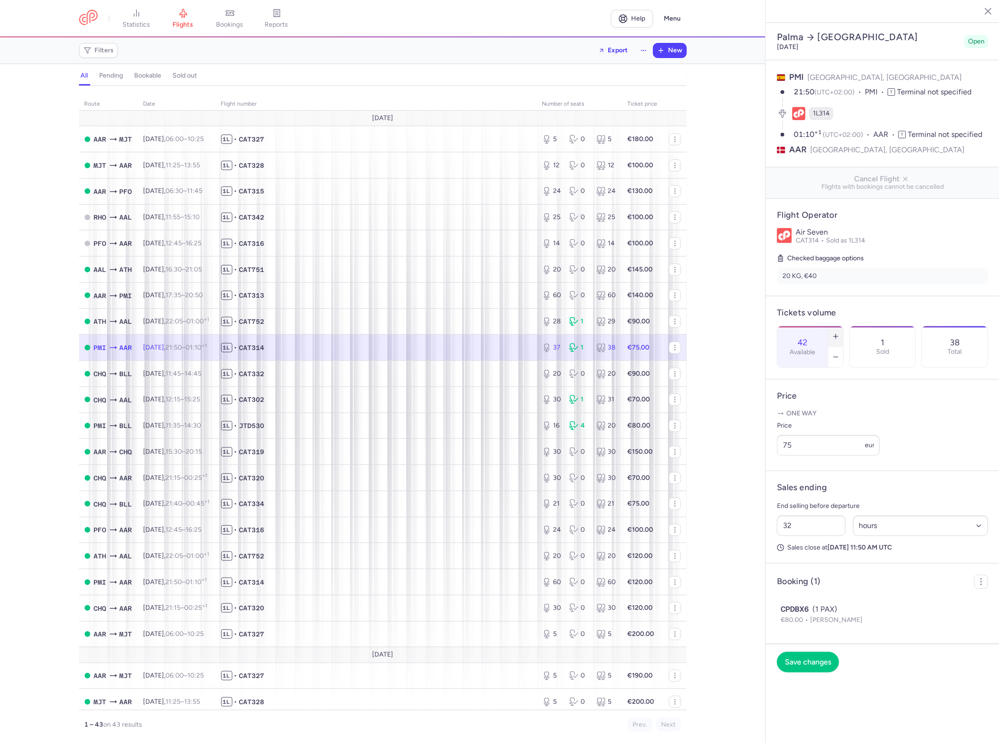
click at [841, 326] on button "button" at bounding box center [835, 336] width 15 height 21
type input "46"
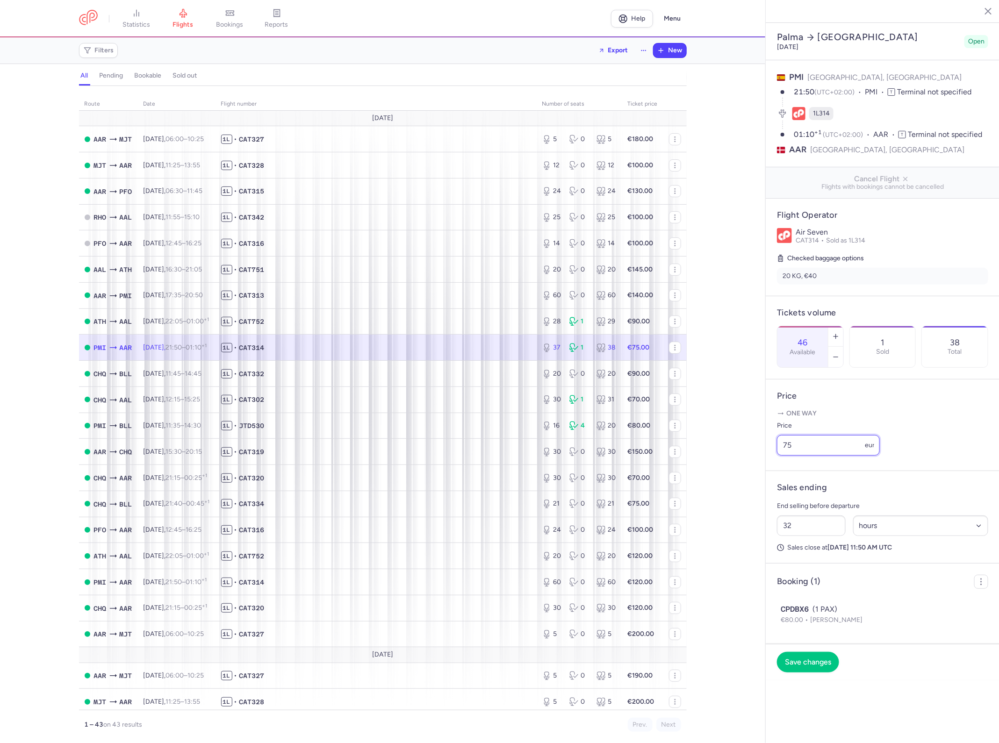
click at [807, 435] on input "75" at bounding box center [828, 445] width 103 height 21
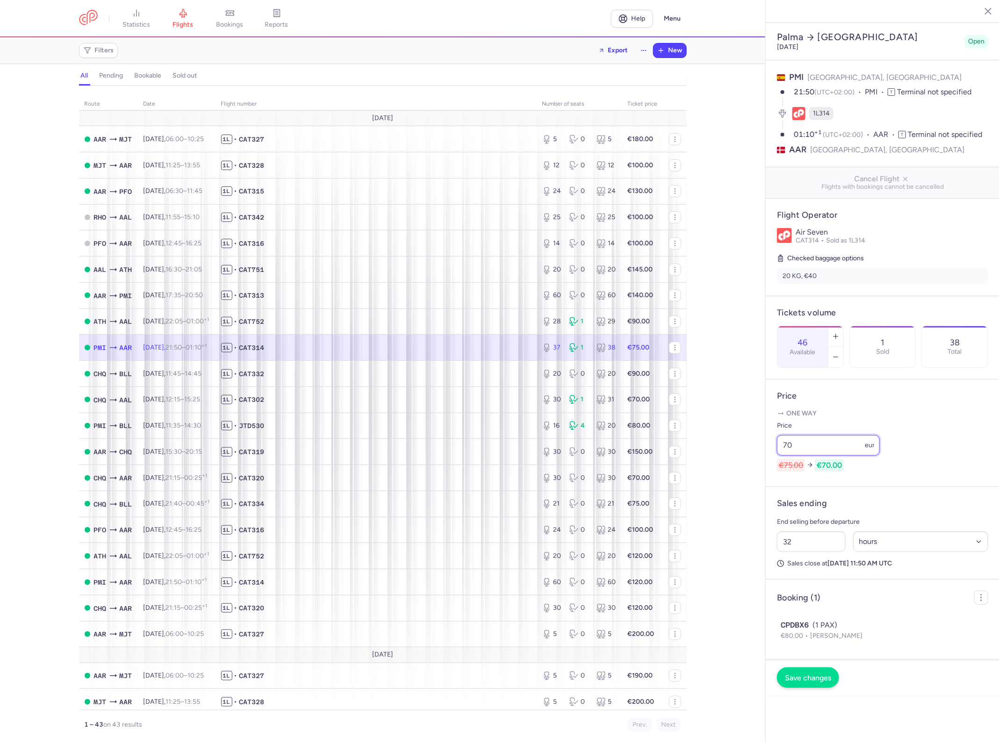
type input "70"
click at [814, 667] on button "Save changes" at bounding box center [808, 677] width 62 height 21
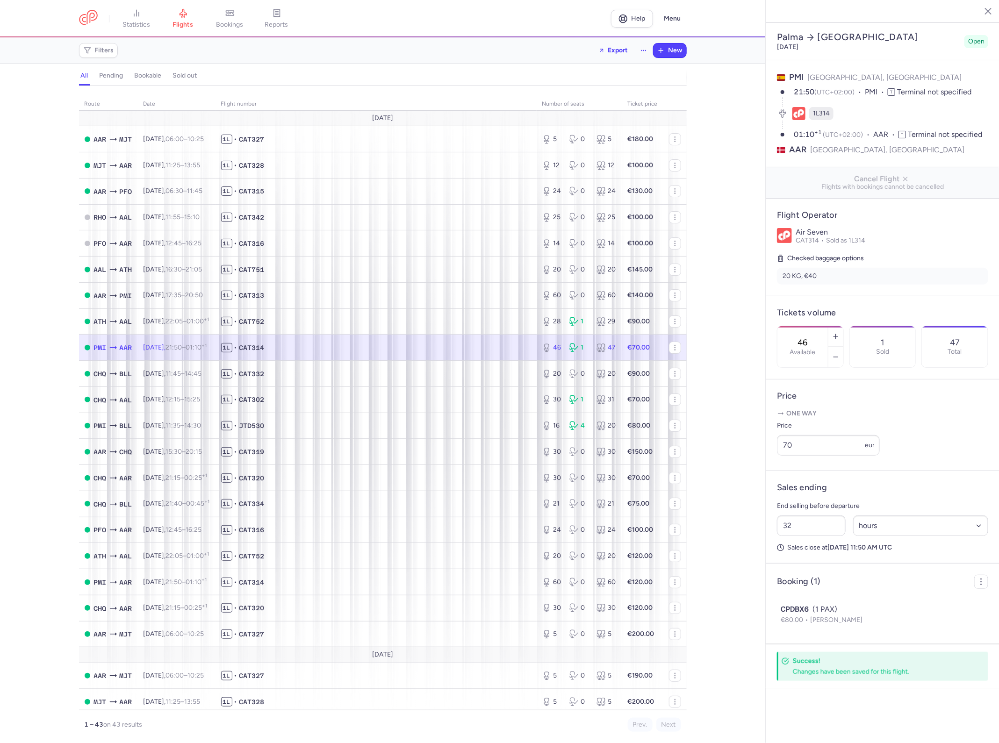
click at [735, 305] on div "route date Flight number number of seats Ticket price [DATE] AAR MJT [DATE] 06:…" at bounding box center [382, 418] width 765 height 652
click at [333, 301] on td "1L • CAT313" at bounding box center [375, 295] width 321 height 26
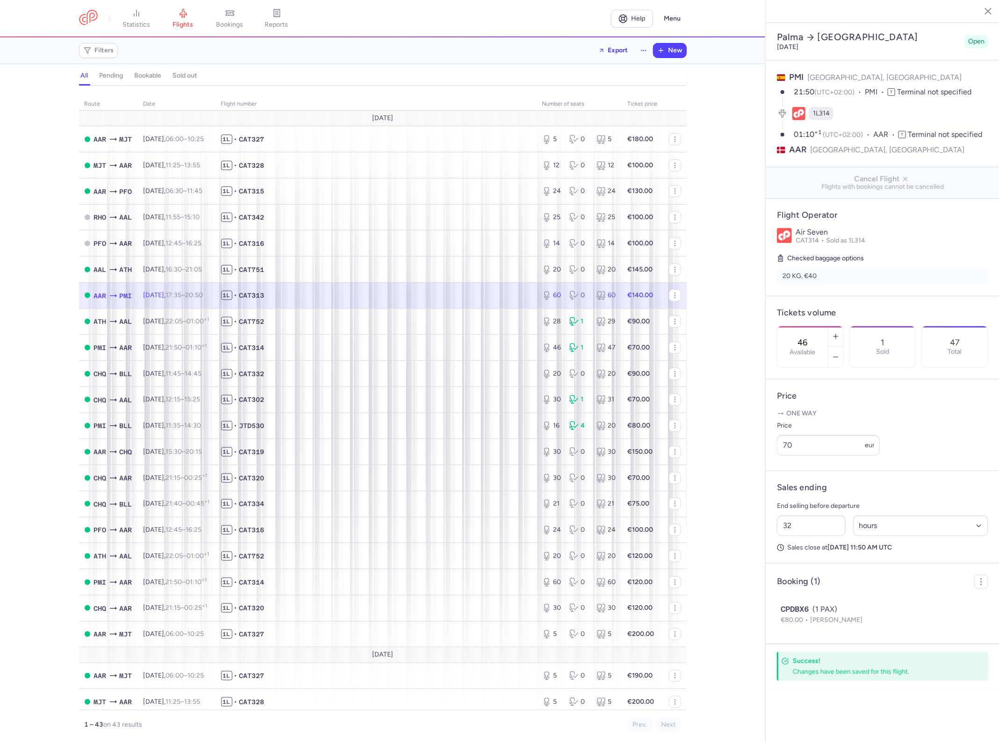
type input "60"
type input "26"
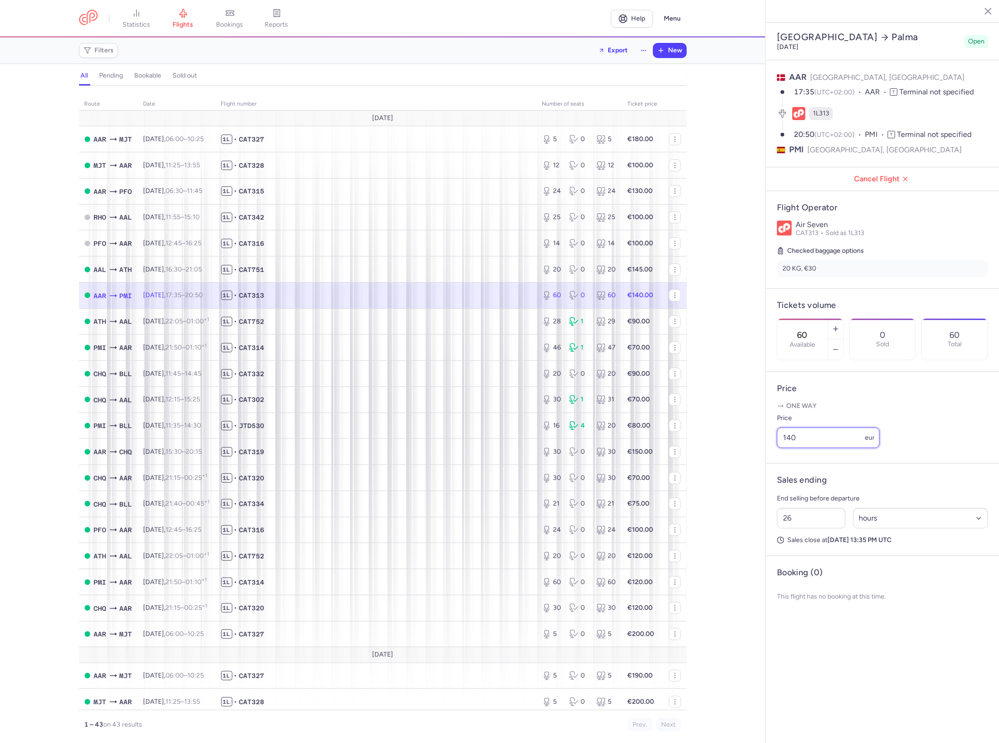
click at [825, 428] on input "140" at bounding box center [828, 438] width 103 height 21
type input "130"
click at [820, 649] on span "Save changes" at bounding box center [808, 653] width 46 height 8
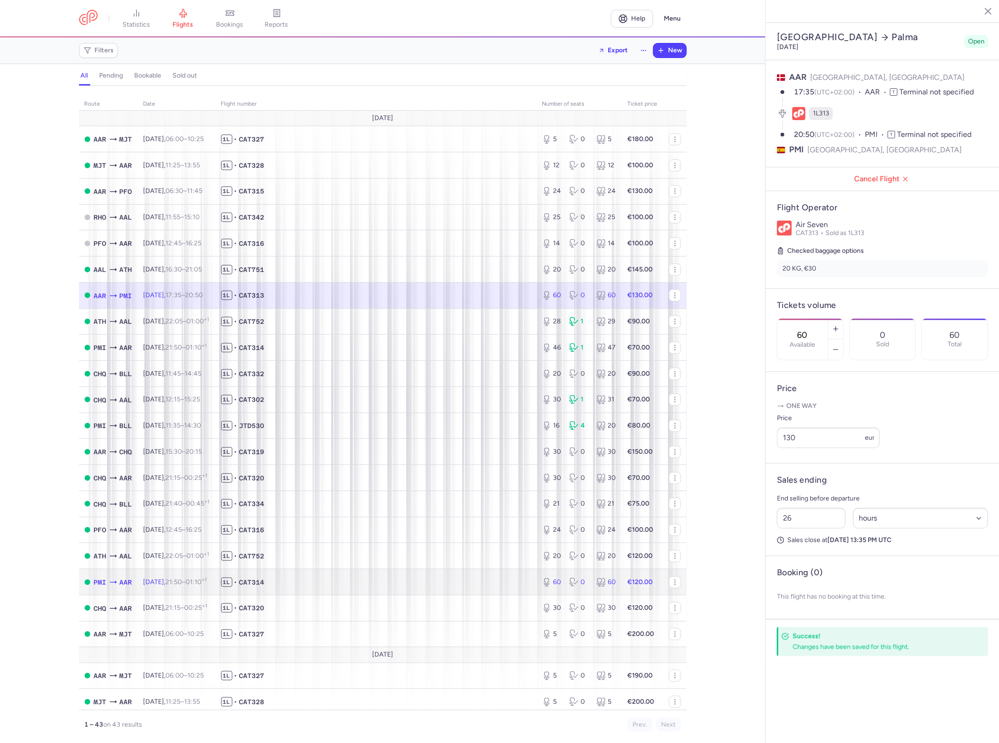
click at [379, 587] on span "1L • CAT314" at bounding box center [376, 582] width 310 height 9
type input "30"
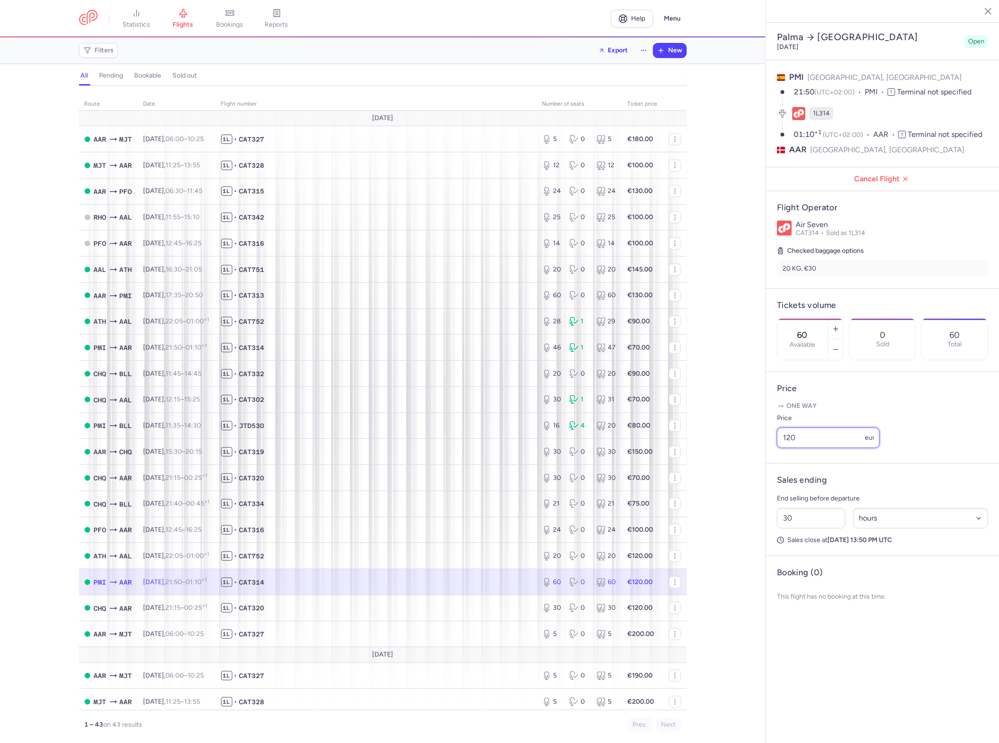
click at [816, 428] on input "120" at bounding box center [828, 438] width 103 height 21
type input "110"
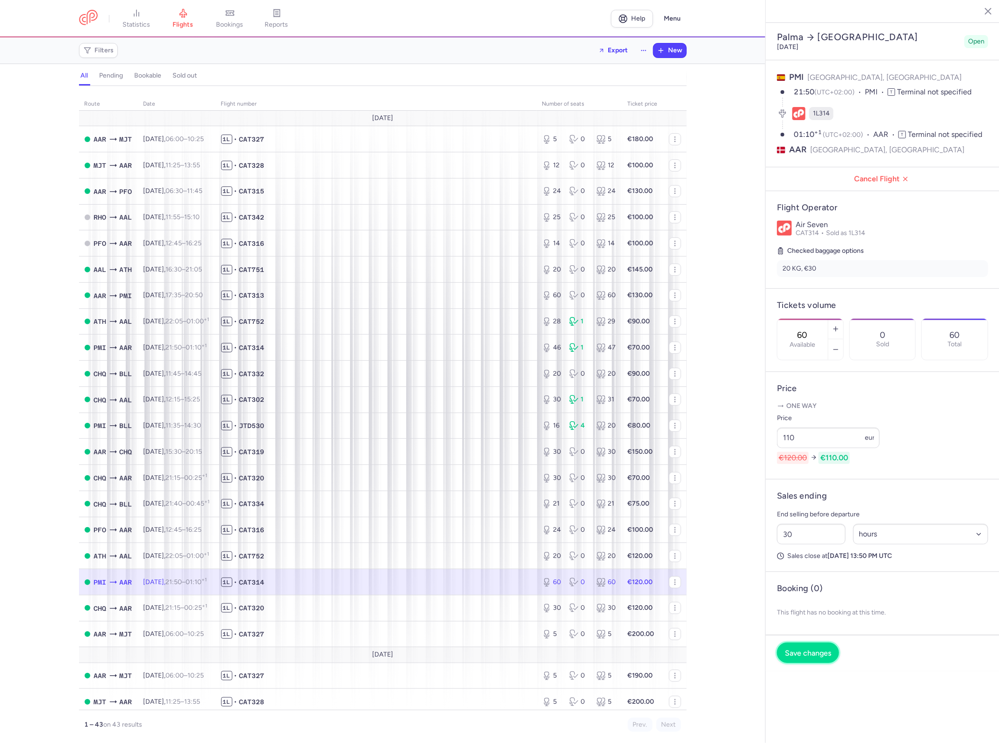
click at [807, 649] on span "Save changes" at bounding box center [808, 653] width 46 height 8
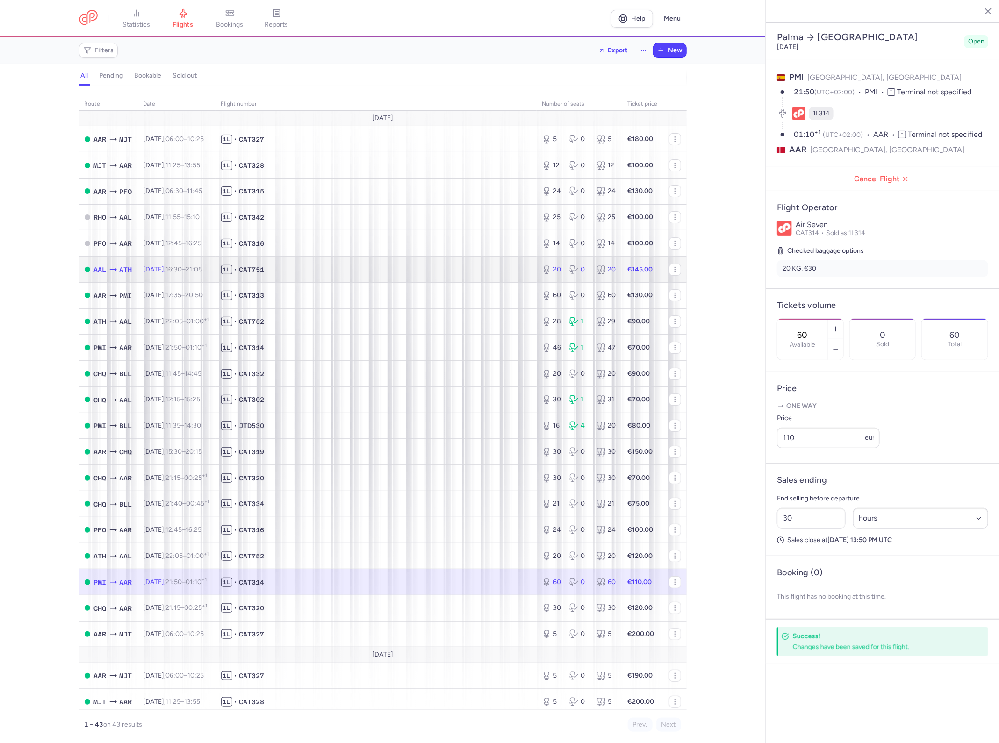
click at [471, 274] on span "1L • CAT751" at bounding box center [376, 269] width 310 height 9
type input "20"
type input "26"
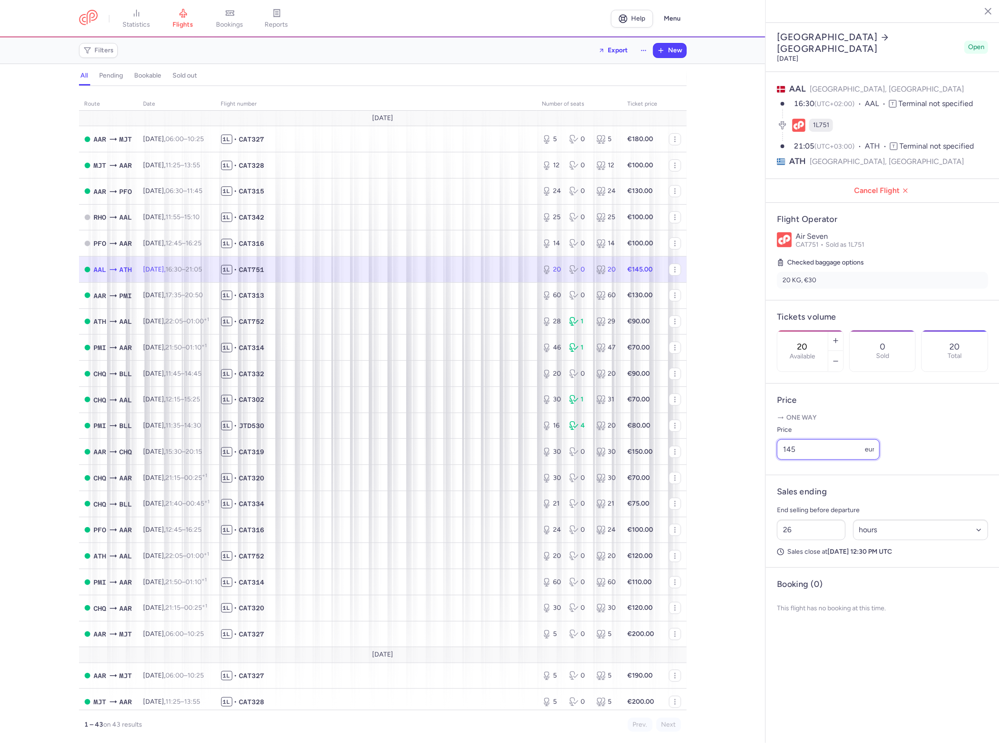
click at [826, 439] on input "145" at bounding box center [828, 449] width 103 height 21
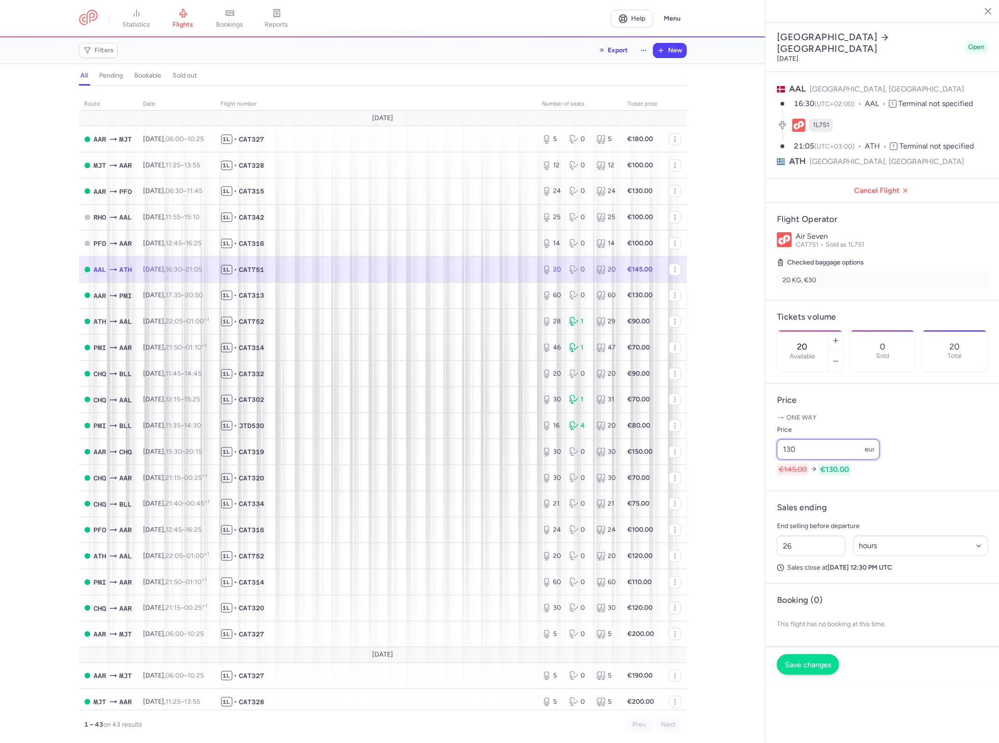
type input "130"
click at [805, 654] on button "Save changes" at bounding box center [808, 664] width 62 height 21
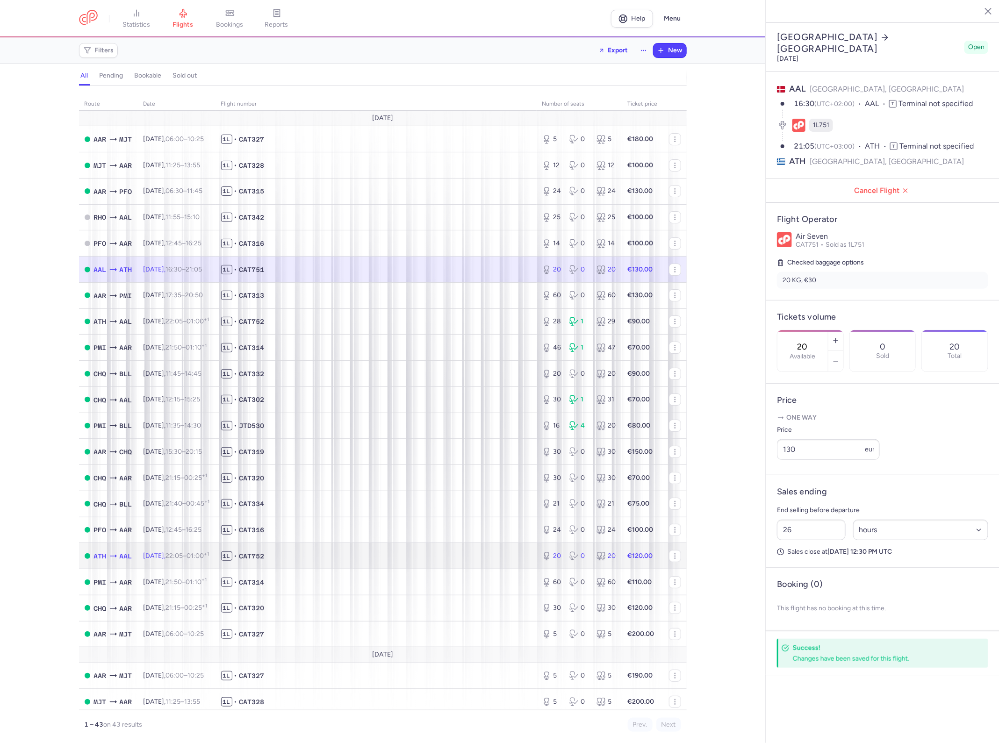
click at [391, 566] on td "1L • CAT752" at bounding box center [375, 556] width 321 height 26
type input "30"
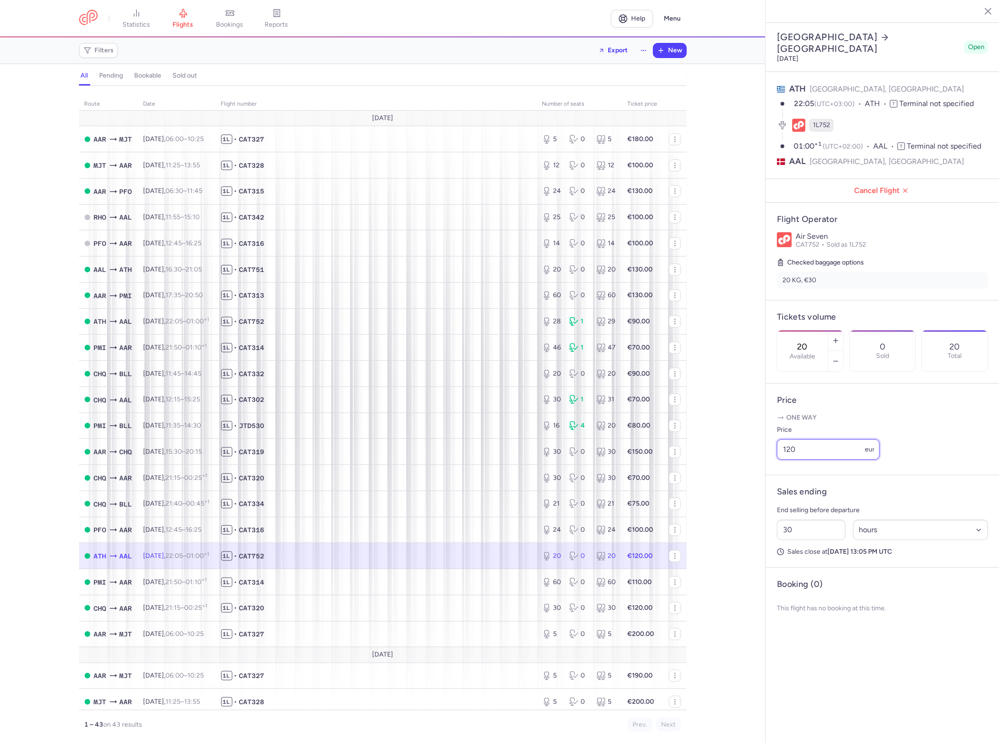
click at [805, 439] on input "120" at bounding box center [828, 449] width 103 height 21
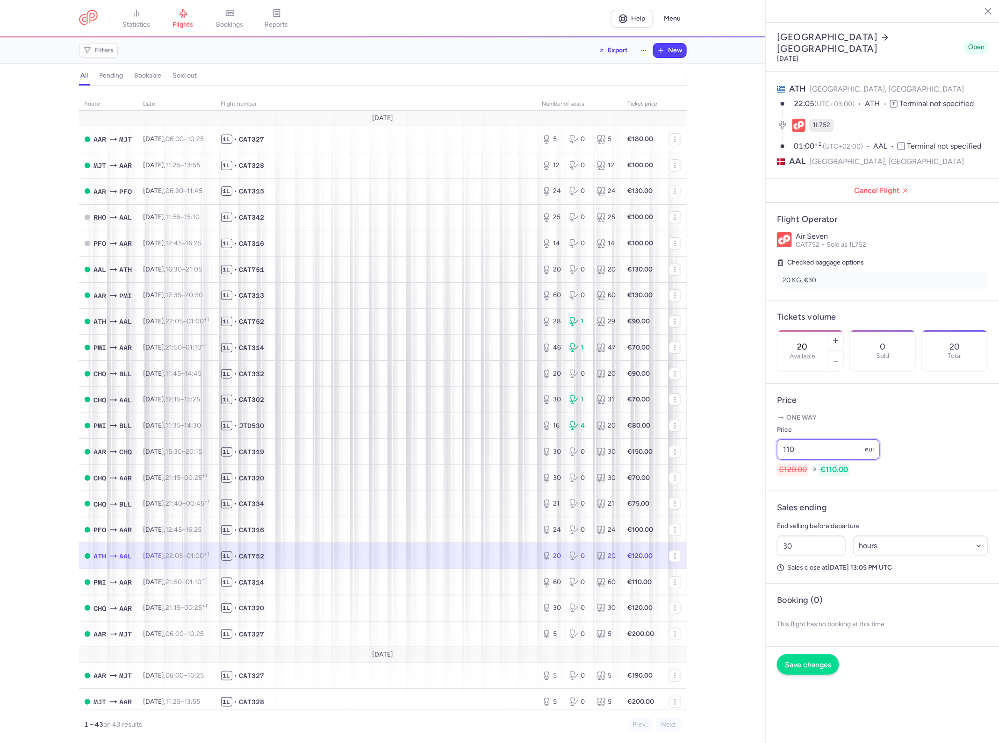
type input "110"
click at [811, 654] on button "Save changes" at bounding box center [808, 664] width 62 height 21
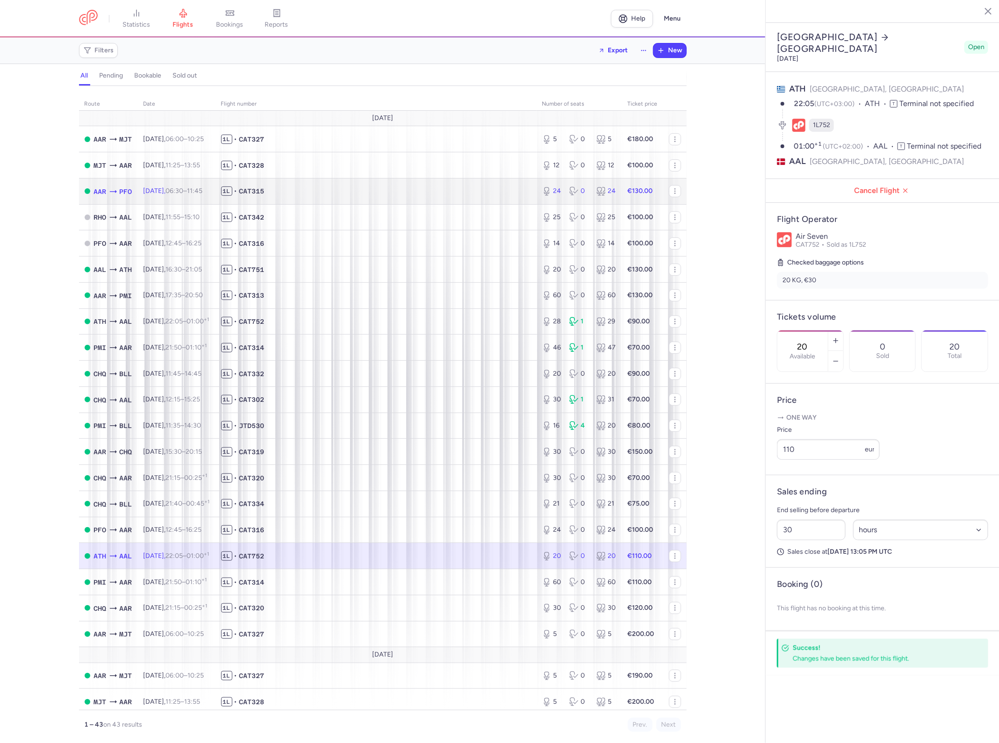
click at [433, 197] on td "1L • CAT315" at bounding box center [375, 191] width 321 height 26
type input "24"
type input "39"
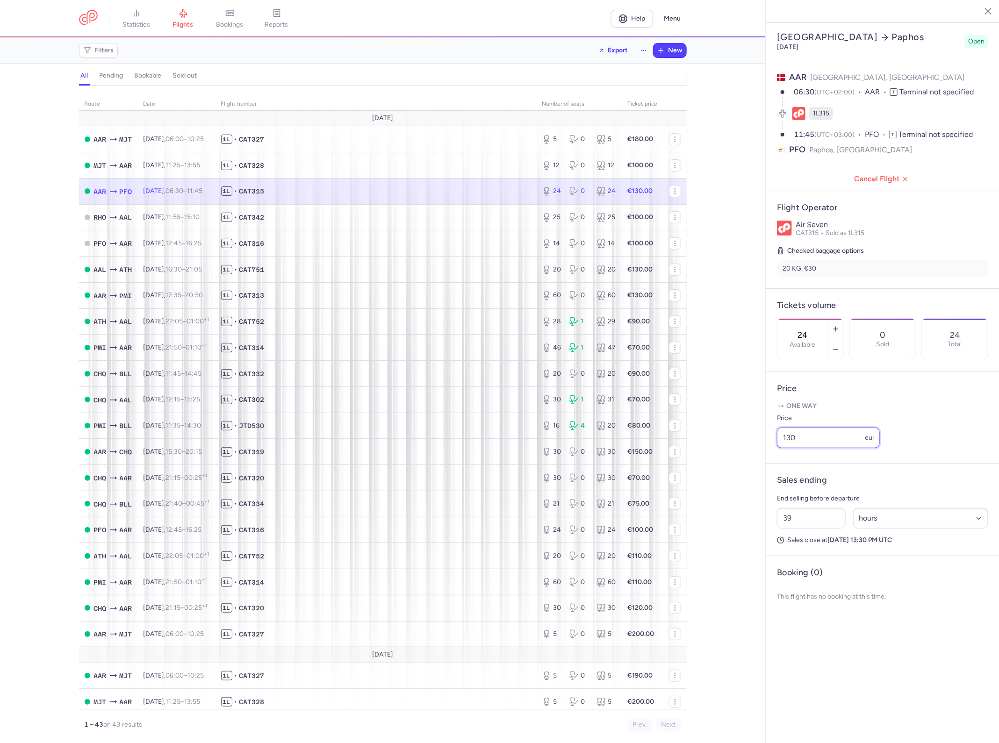
click at [840, 428] on input "130" at bounding box center [828, 438] width 103 height 21
type input "120"
click at [802, 643] on button "Save changes" at bounding box center [808, 653] width 62 height 21
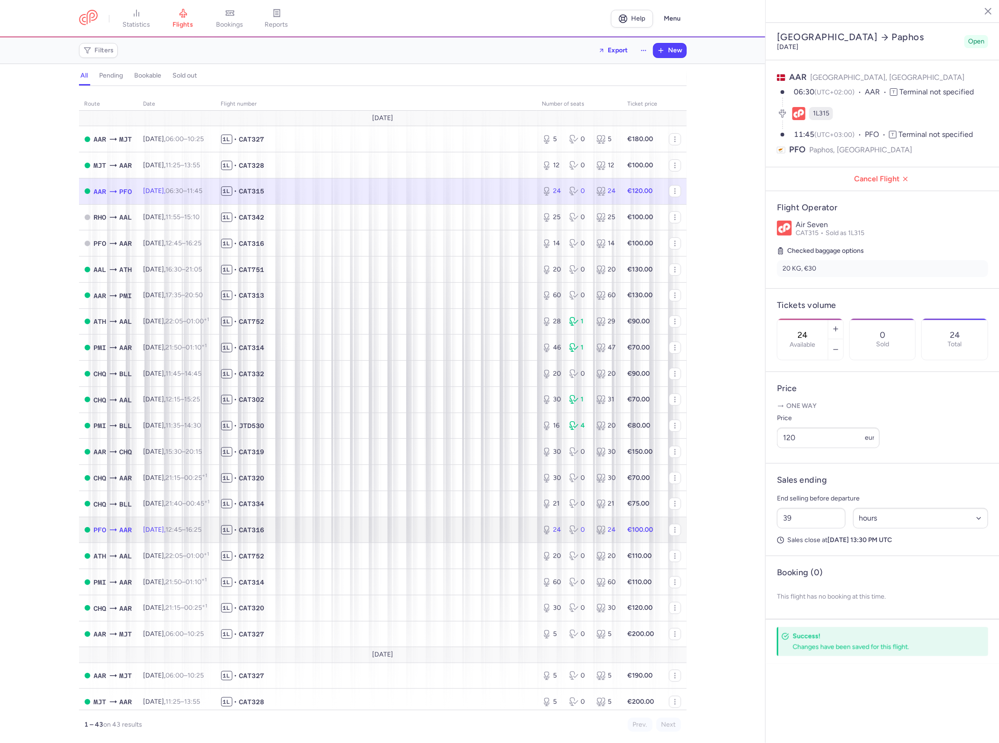
click at [333, 541] on td "1L • CAT316" at bounding box center [375, 530] width 321 height 26
type input "44"
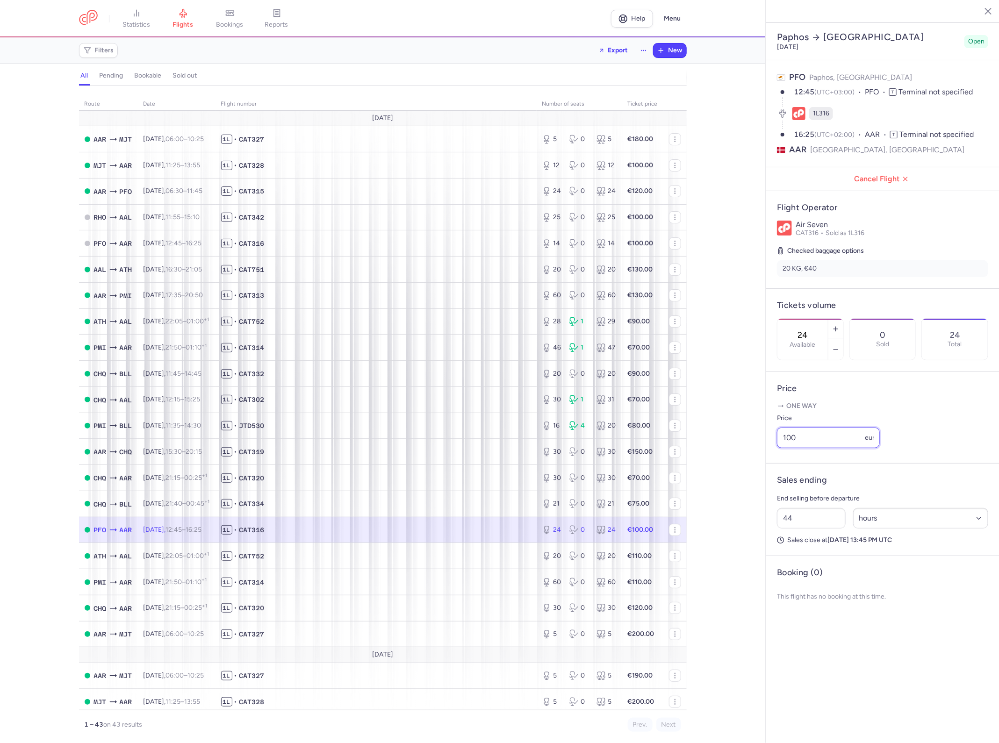
click at [827, 428] on input "100" at bounding box center [828, 438] width 103 height 21
click at [746, 328] on div "route date Flight number number of seats Ticket price [DATE] AAR MJT [DATE] 06:…" at bounding box center [382, 418] width 765 height 652
click at [396, 164] on span "1L • CAT328" at bounding box center [376, 165] width 310 height 9
type input "12"
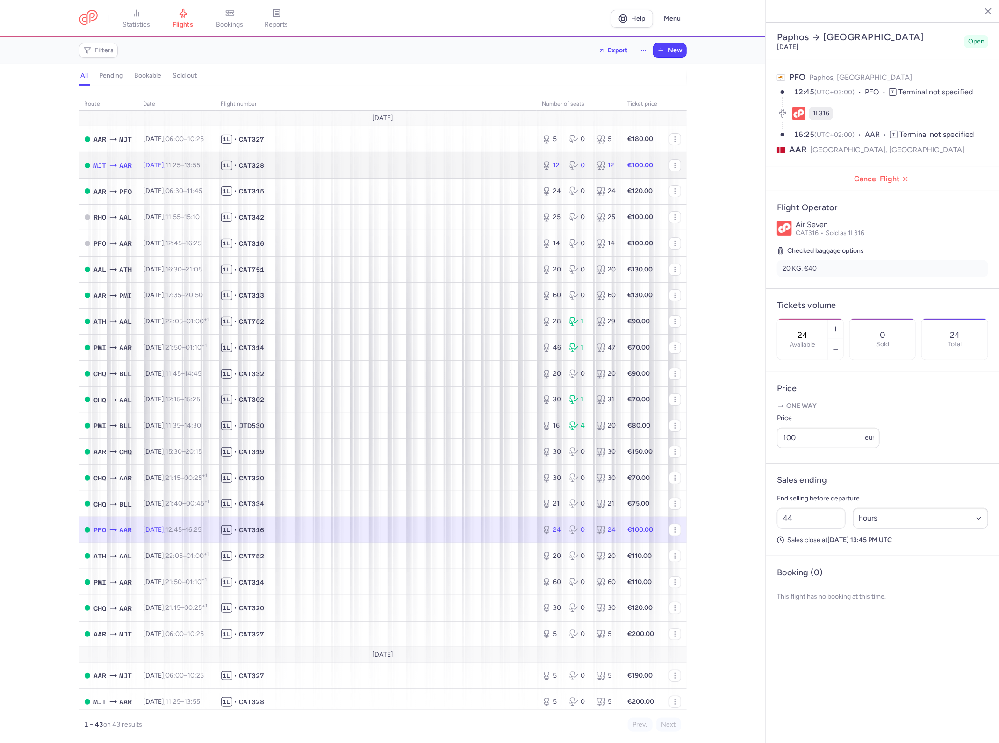
type input "2"
select select "days"
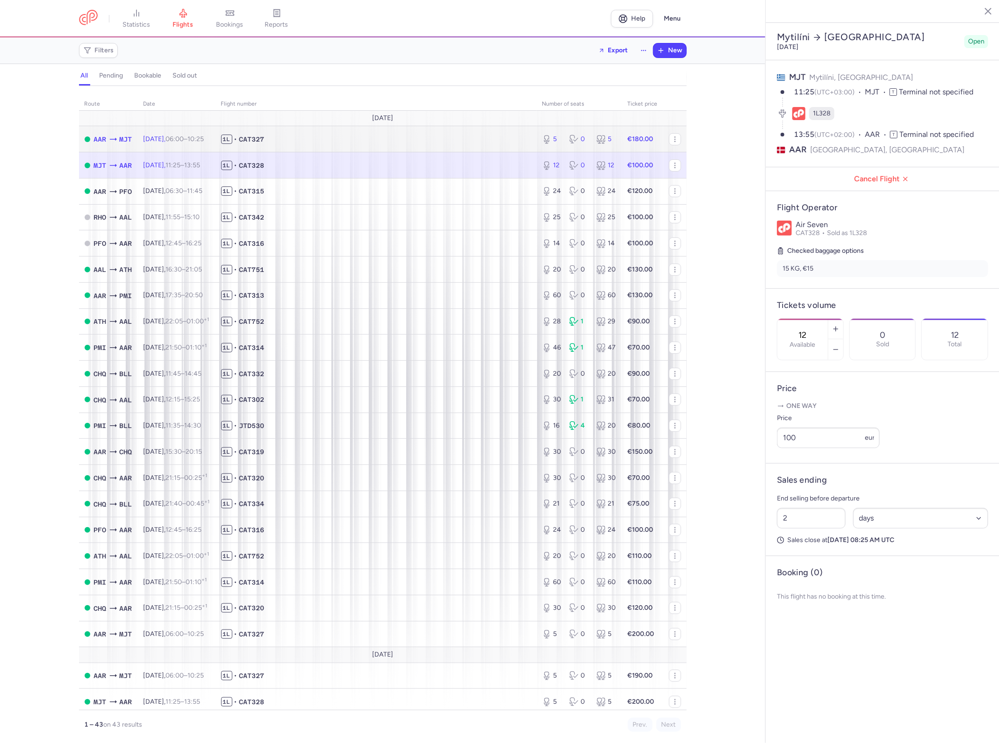
click at [392, 136] on span "1L • CAT327" at bounding box center [376, 139] width 310 height 9
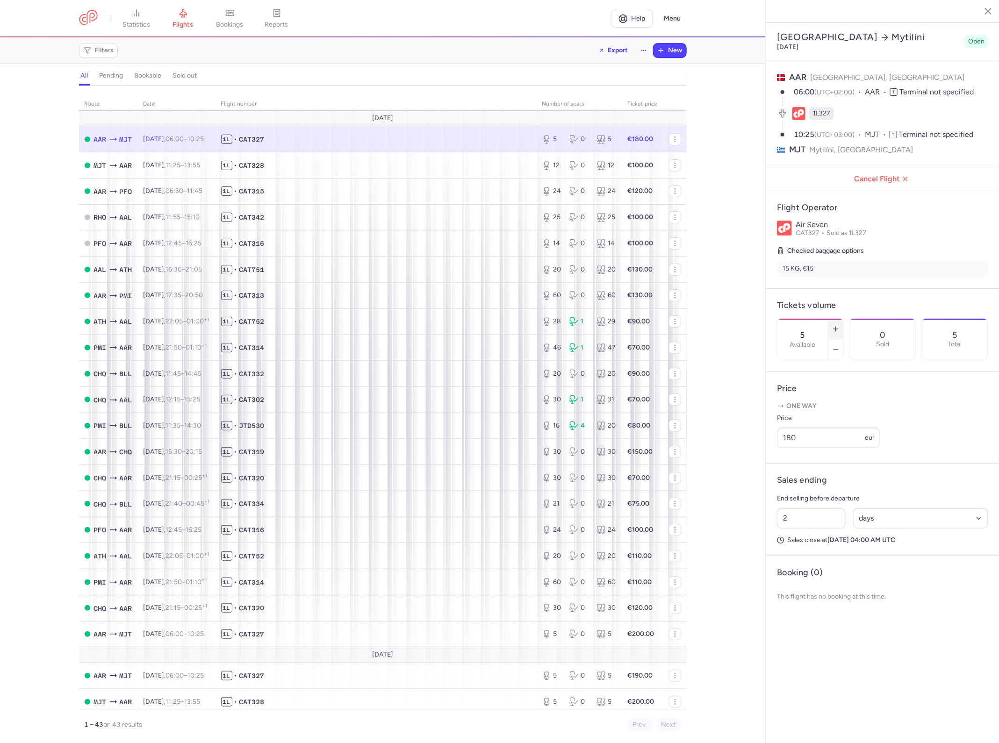
click at [831, 319] on button "button" at bounding box center [835, 329] width 15 height 21
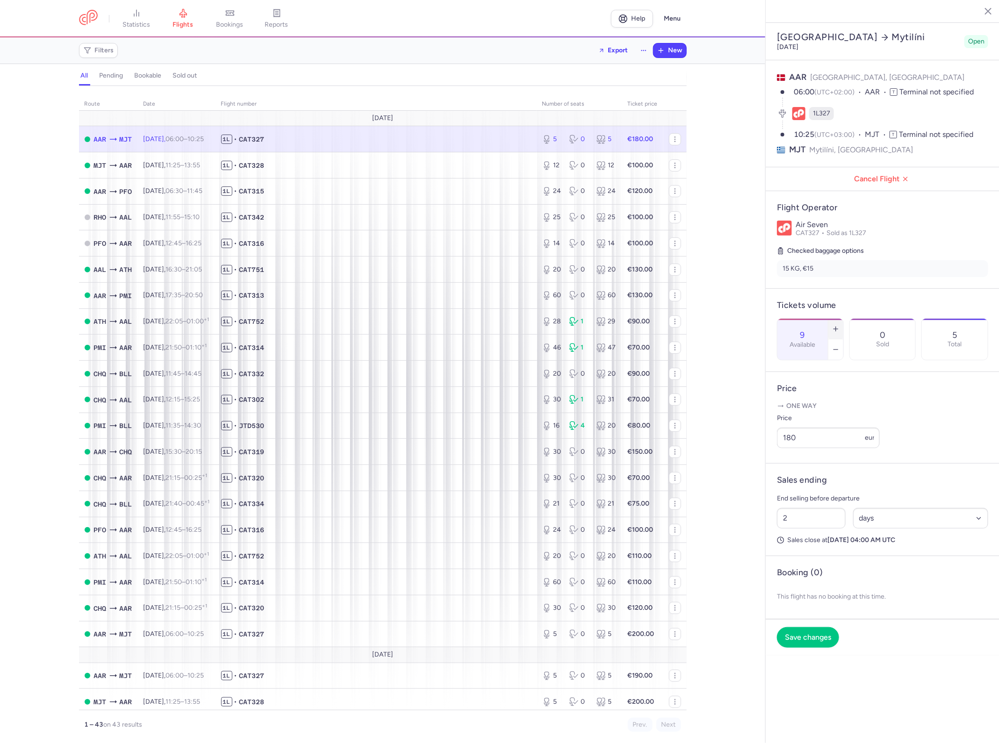
type input "10"
click at [806, 633] on span "Save changes" at bounding box center [808, 637] width 46 height 8
click at [825, 428] on input "180" at bounding box center [828, 438] width 103 height 21
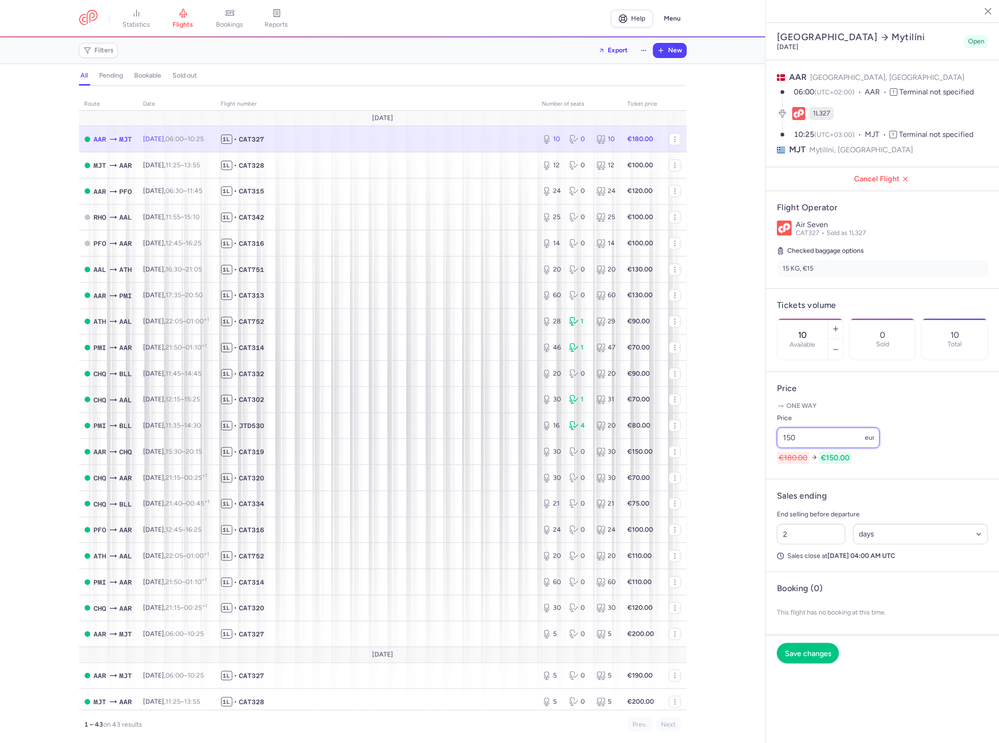
click at [824, 428] on input "150" at bounding box center [828, 438] width 103 height 21
type input "145"
click at [803, 643] on button "Save changes" at bounding box center [808, 653] width 62 height 21
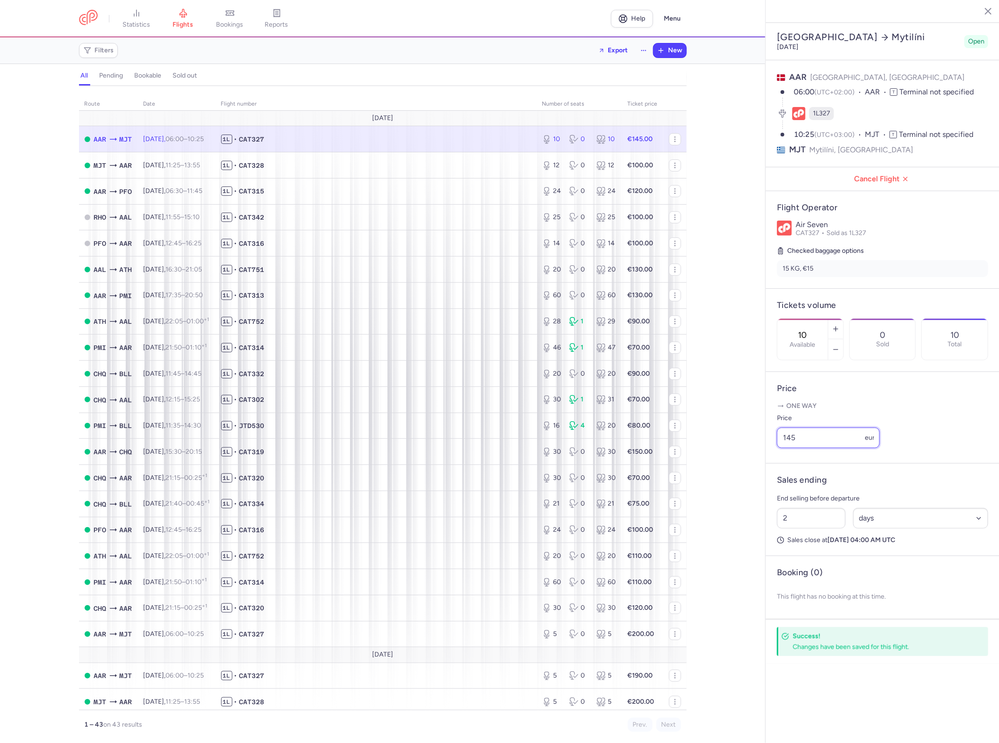
click at [821, 428] on input "145" at bounding box center [828, 438] width 103 height 21
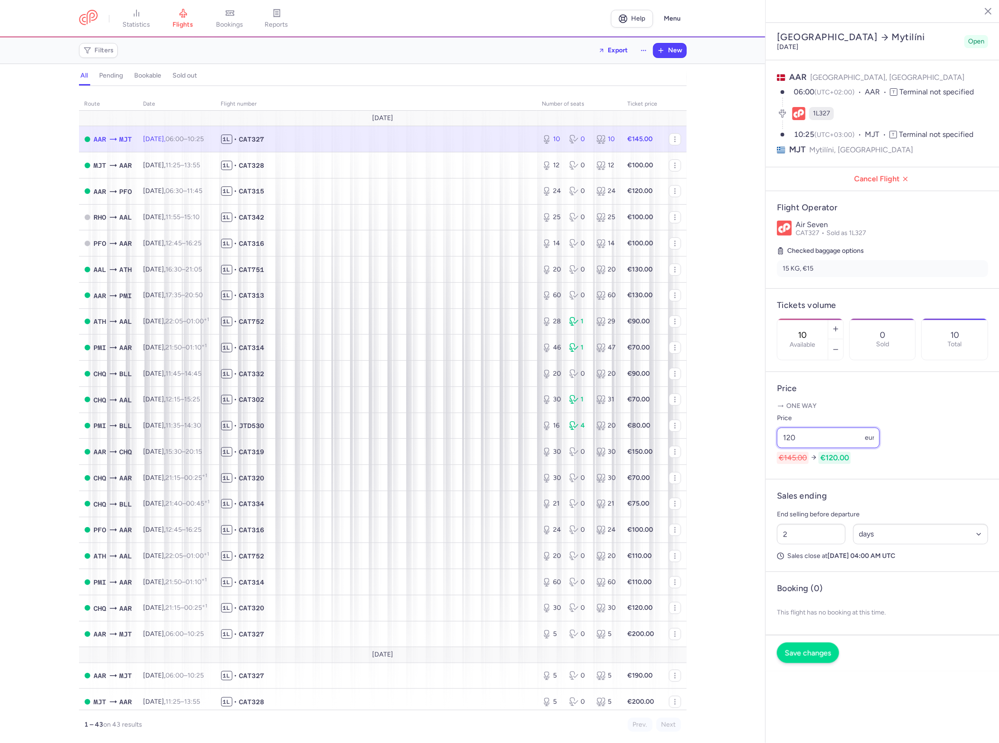
type input "120"
click at [805, 649] on span "Save changes" at bounding box center [808, 653] width 46 height 8
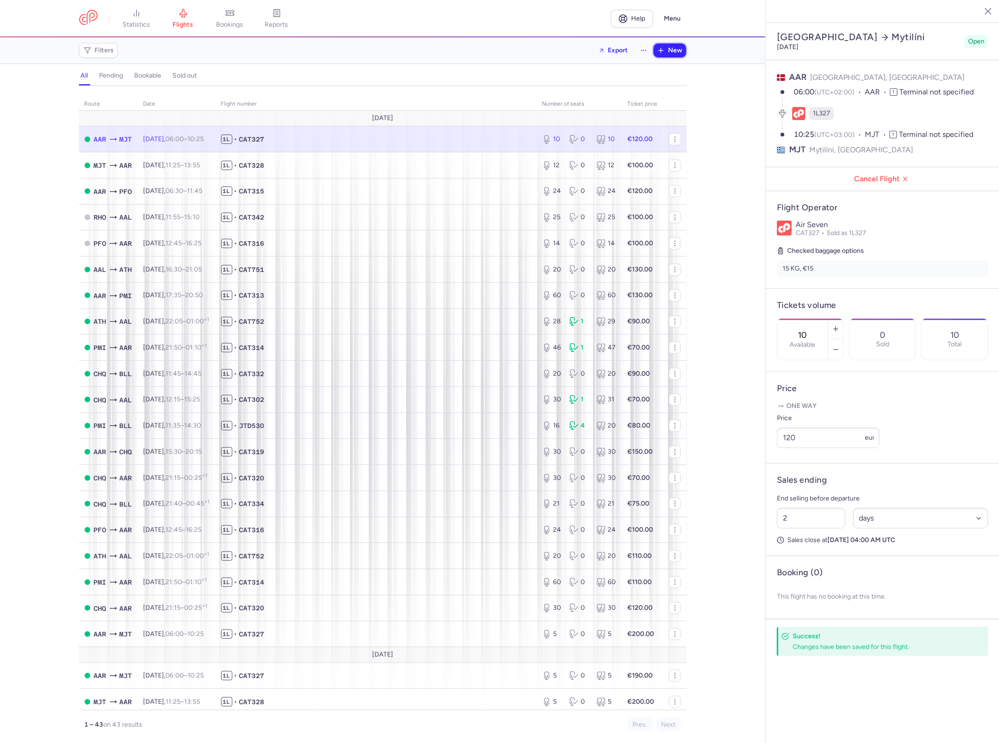
click at [679, 49] on span "New" at bounding box center [675, 50] width 14 height 7
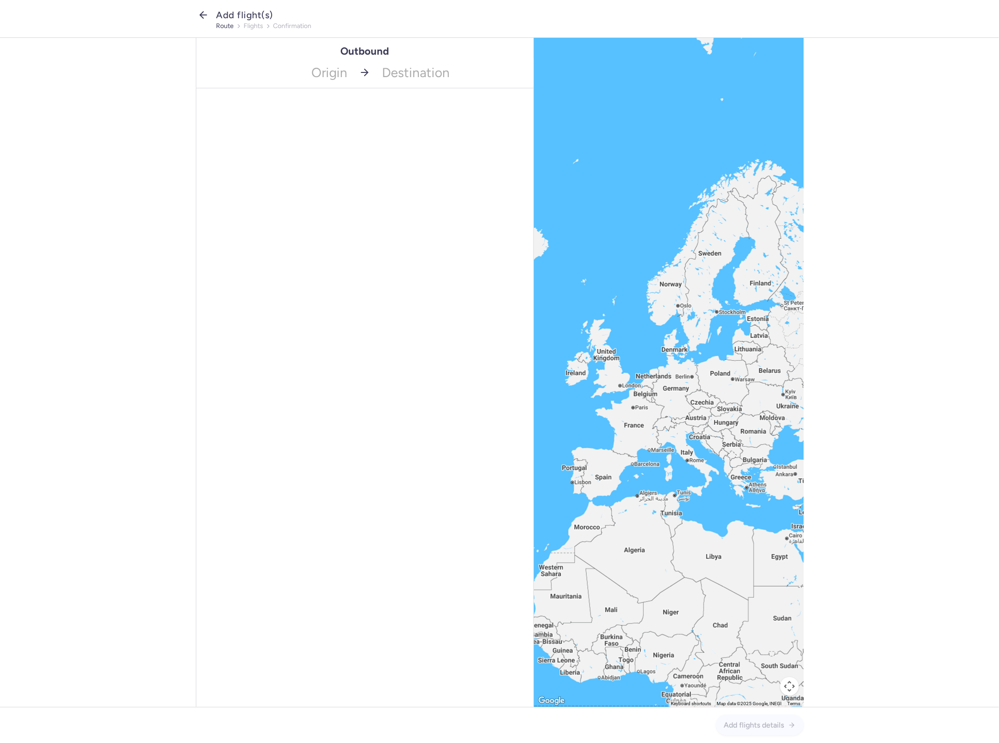
click at [208, 20] on icon "button" at bounding box center [203, 14] width 11 height 11
click at [208, 13] on icon "button" at bounding box center [203, 14] width 11 height 11
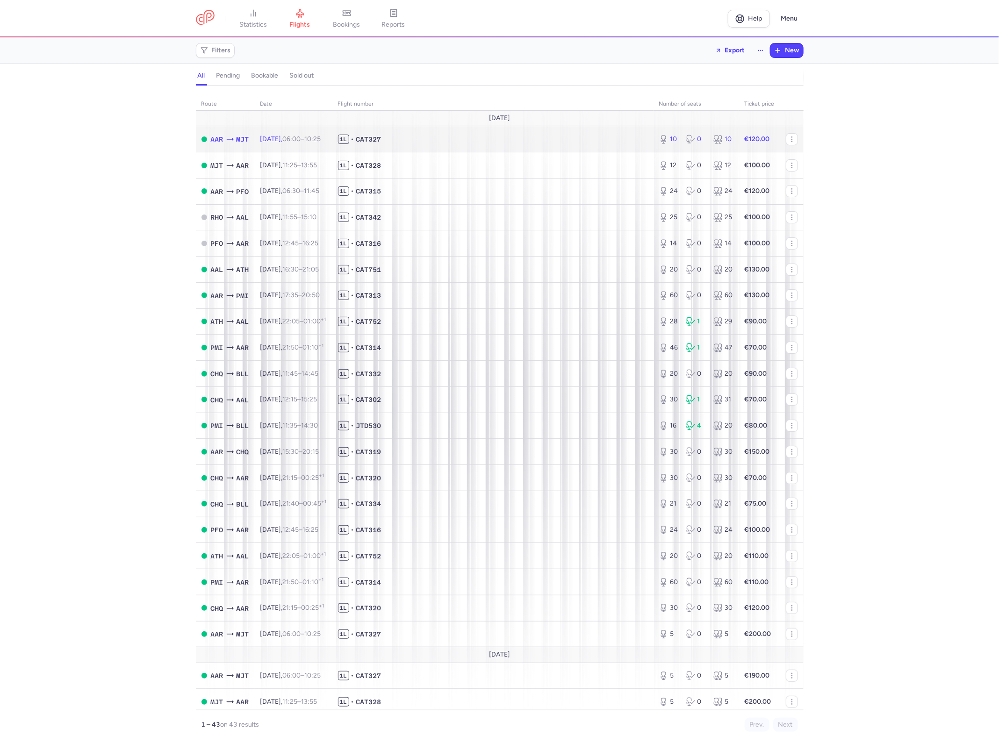
click at [572, 141] on span "1L • CAT327" at bounding box center [493, 139] width 310 height 9
select select "days"
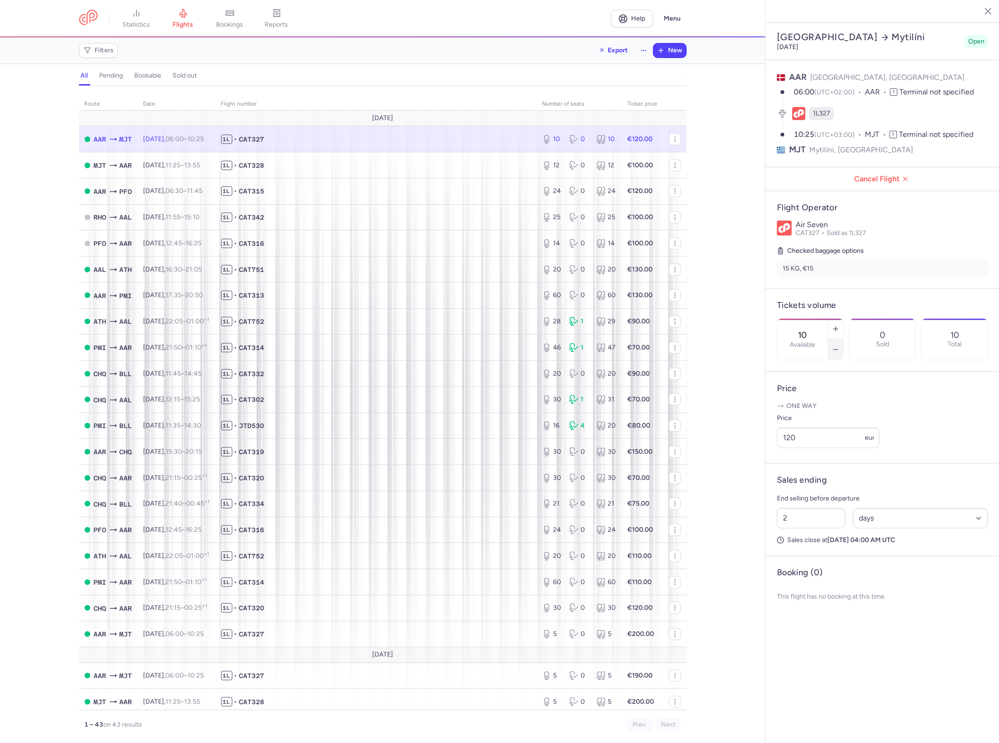
click at [831, 339] on button "button" at bounding box center [835, 349] width 15 height 21
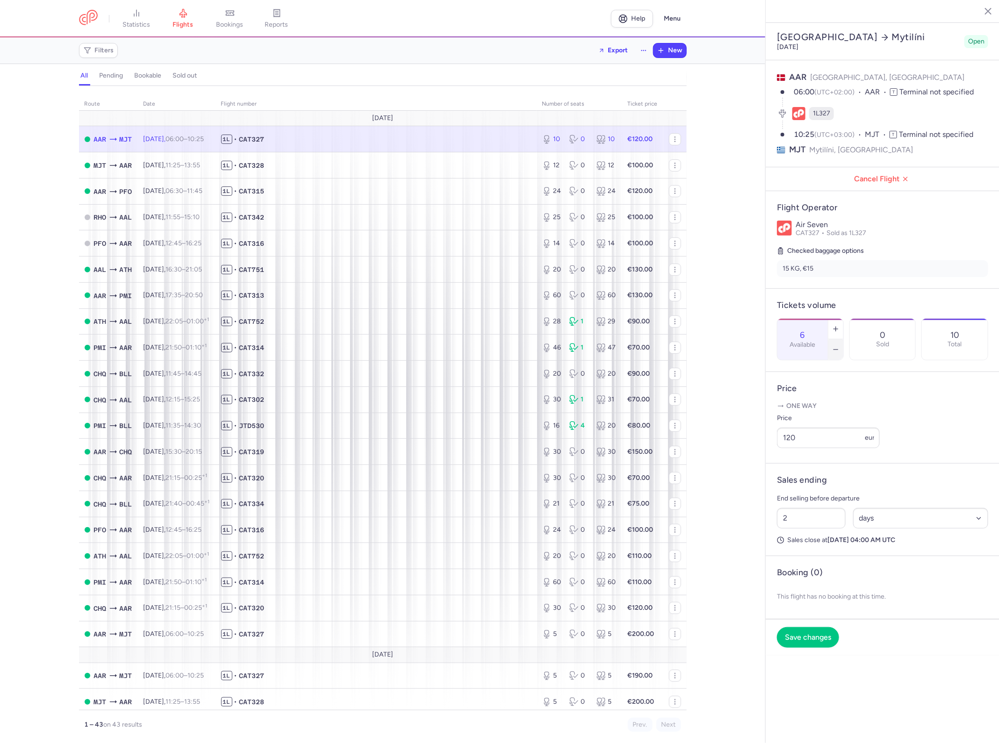
type input "5"
click at [804, 633] on span "Save changes" at bounding box center [808, 637] width 46 height 8
click at [676, 51] on span "New" at bounding box center [675, 50] width 14 height 7
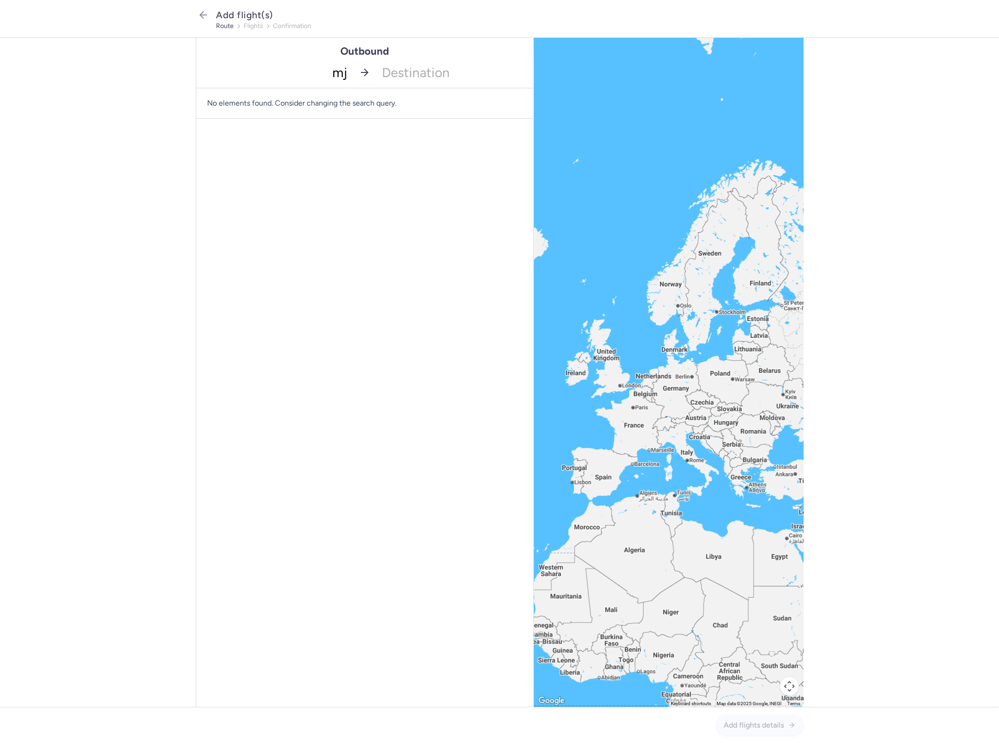
type input "mjt"
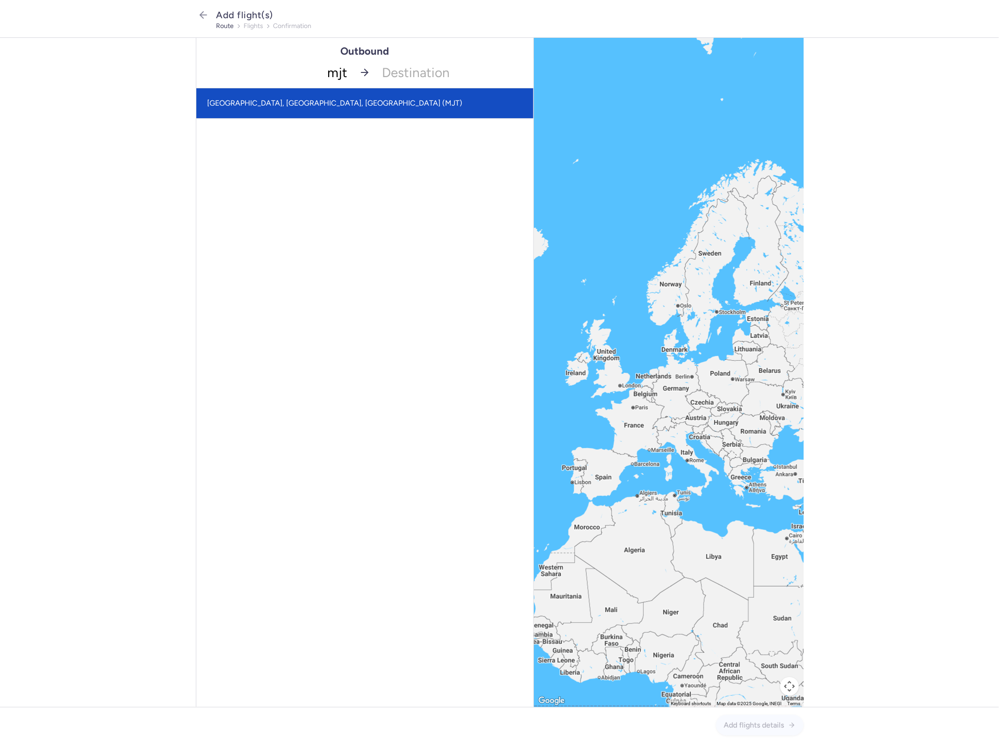
click at [354, 106] on span "[GEOGRAPHIC_DATA], [GEOGRAPHIC_DATA], [GEOGRAPHIC_DATA] (MJT)" at bounding box center [335, 103] width 255 height 9
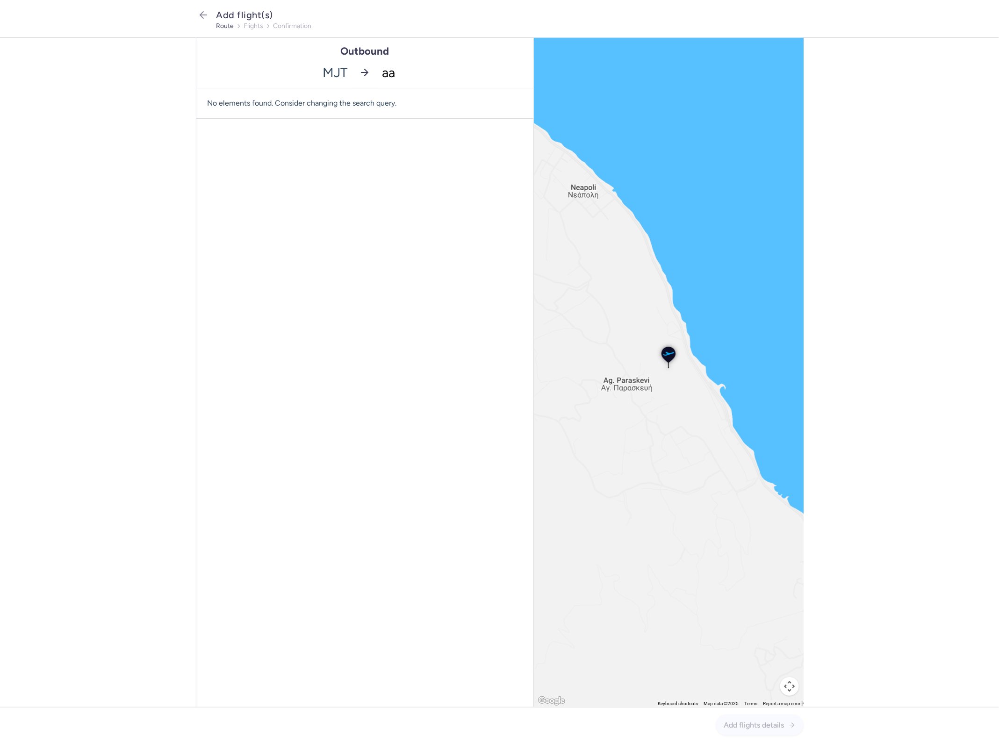
type input "aar"
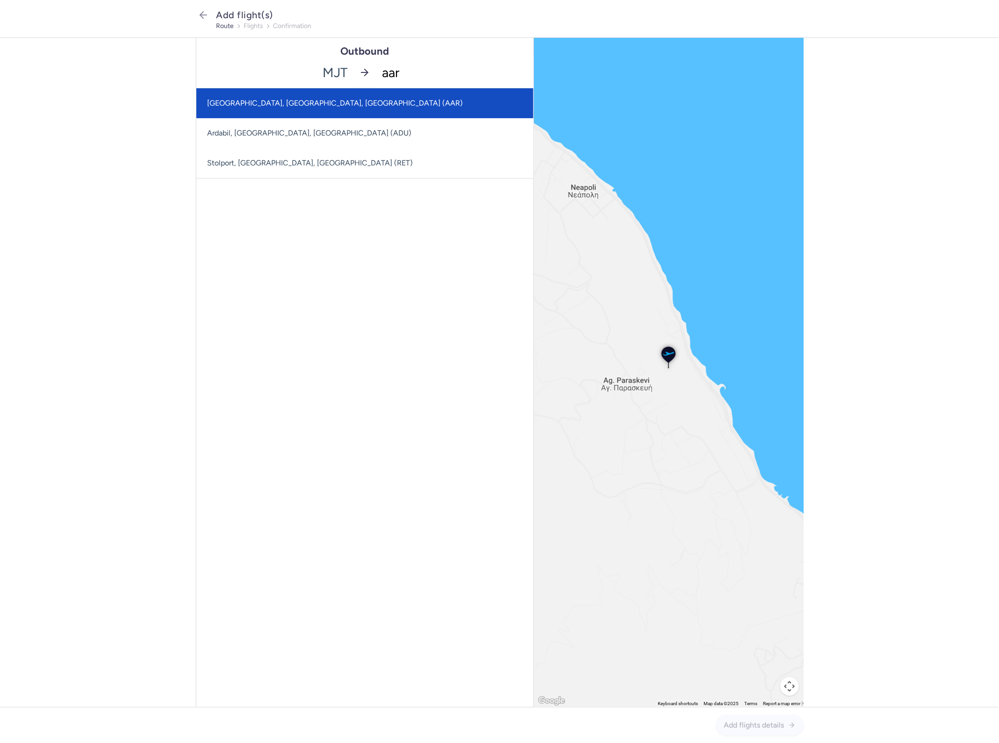
click at [353, 106] on span "[GEOGRAPHIC_DATA], [GEOGRAPHIC_DATA], [GEOGRAPHIC_DATA] (AAR)" at bounding box center [364, 103] width 337 height 30
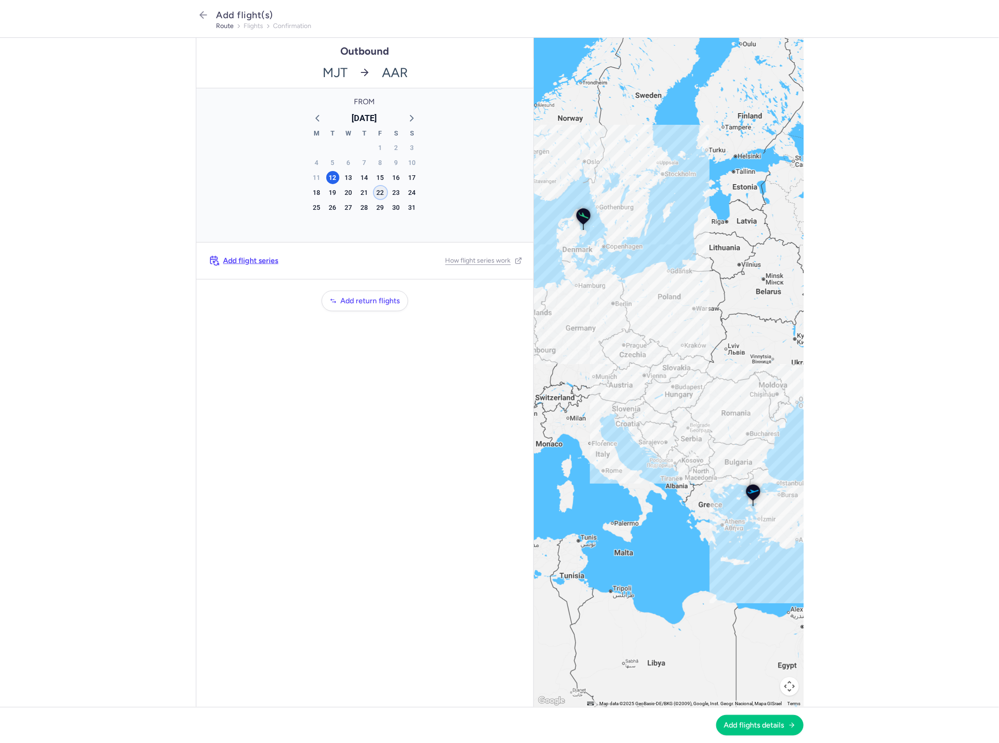
click at [377, 192] on div "22" at bounding box center [380, 192] width 13 height 13
click at [773, 738] on footer "Add flights details" at bounding box center [499, 725] width 999 height 36
click at [767, 723] on span "Add flights details" at bounding box center [754, 725] width 60 height 8
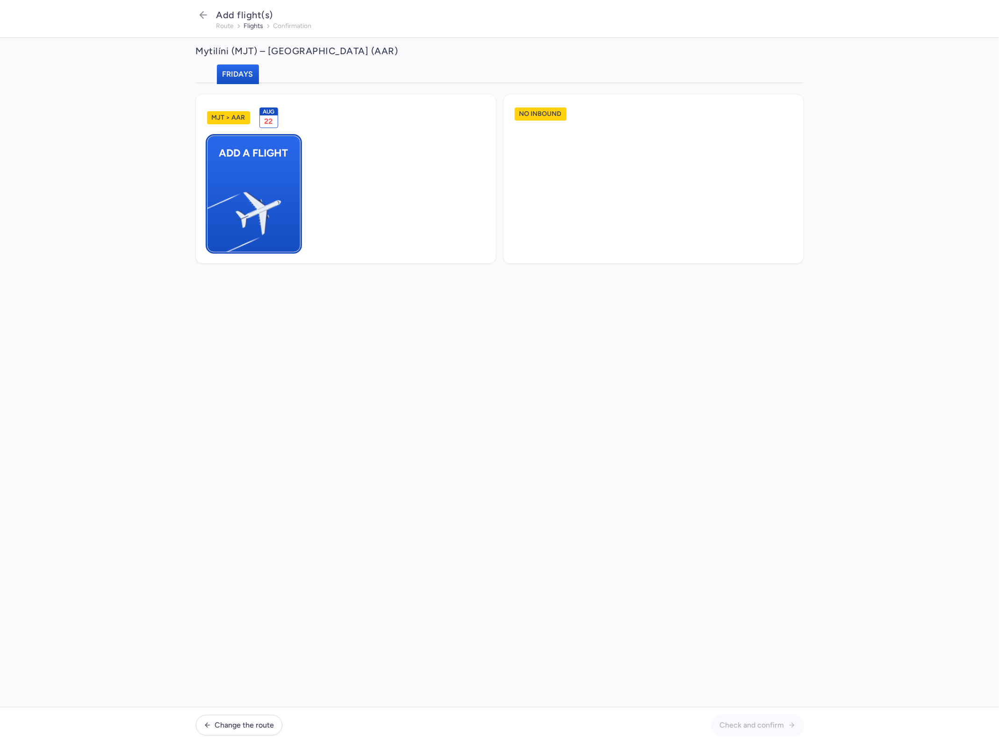
click at [288, 202] on button "Add a flight" at bounding box center [253, 194] width 93 height 117
select select "23"
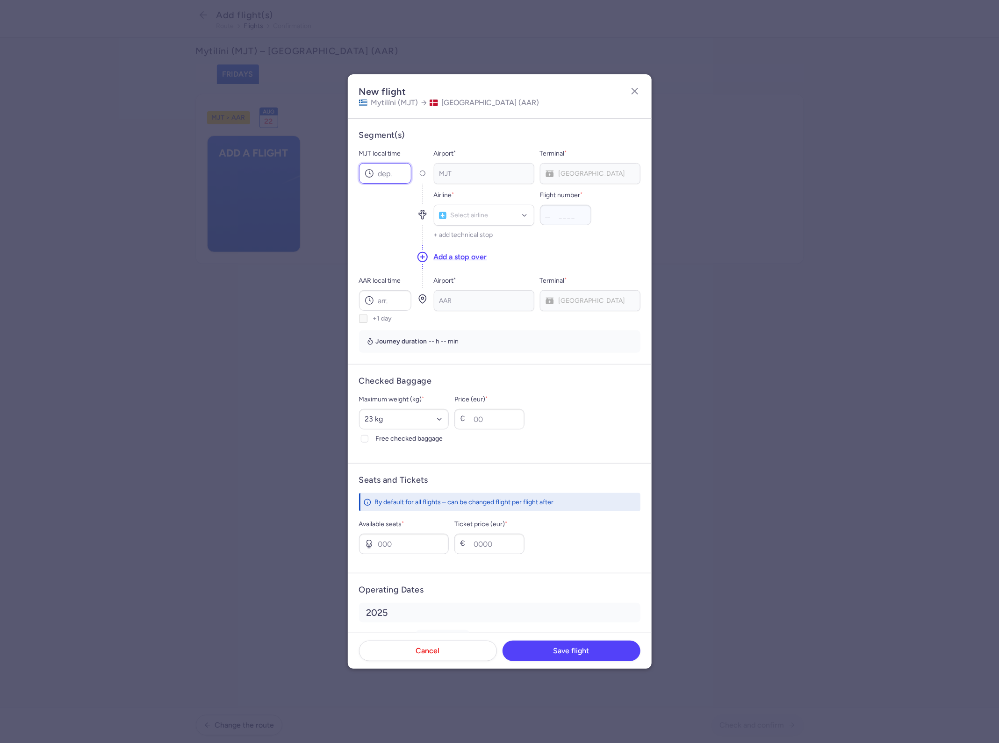
click at [386, 180] on input "MJT local time" at bounding box center [385, 173] width 52 height 21
type input "11:25"
type input "cat"
type input "328"
type input "13:55"
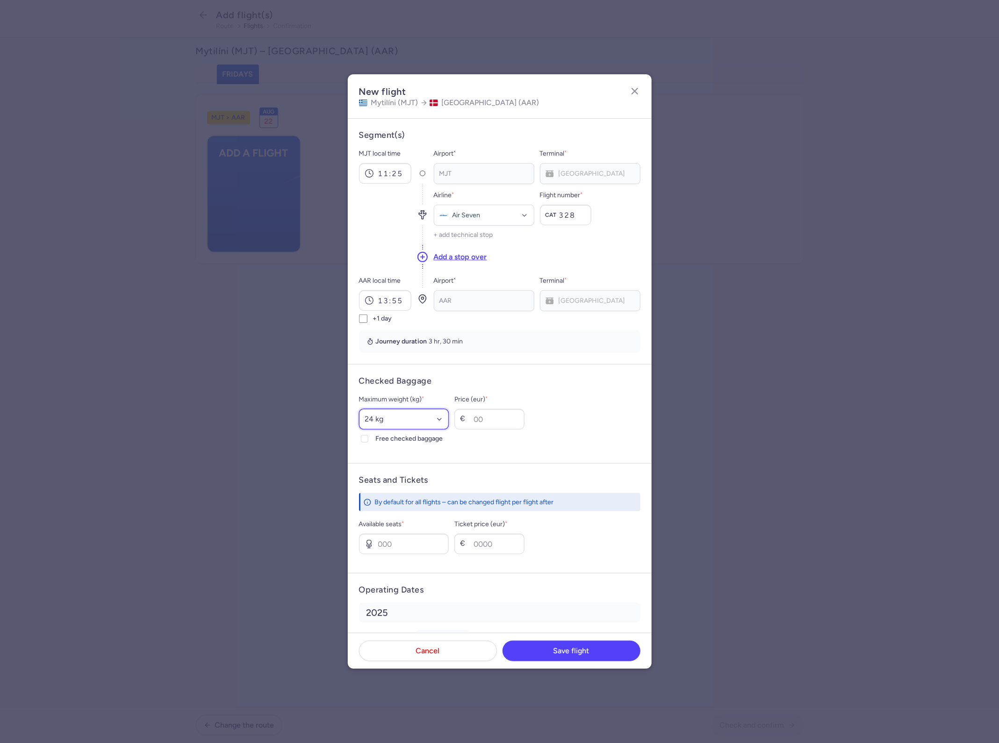
select select "20"
type input "30"
click at [399, 532] on div "Available seats *" at bounding box center [404, 537] width 90 height 36
click at [402, 539] on input "Available seats *" at bounding box center [404, 544] width 90 height 21
type input "5"
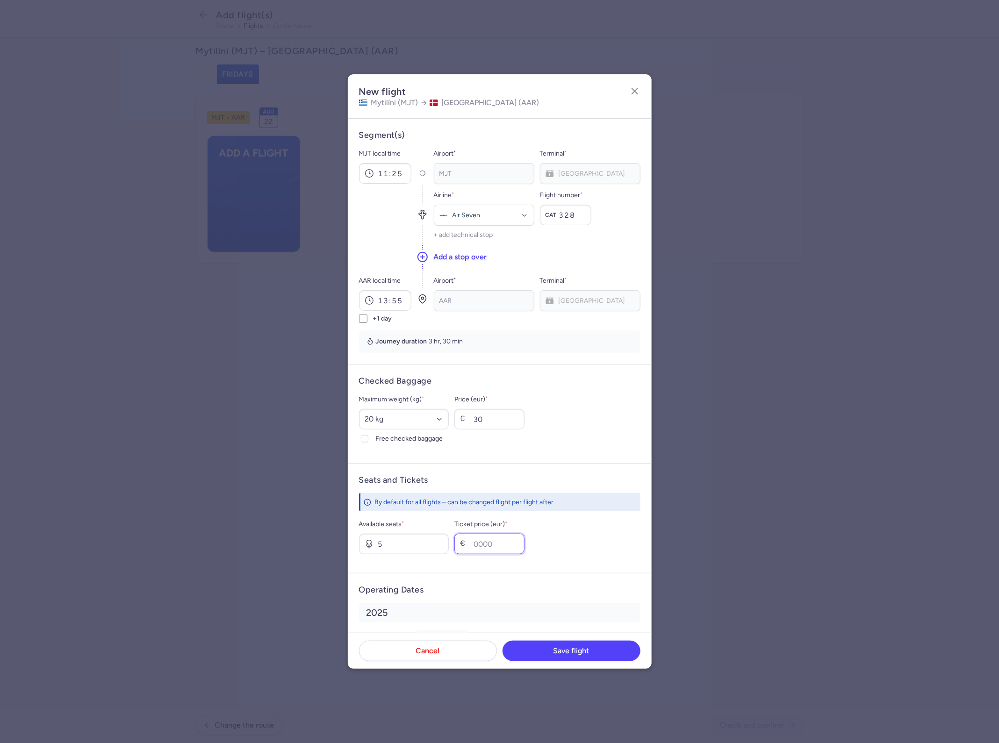
click at [514, 554] on input "Ticket price (eur) *" at bounding box center [489, 544] width 70 height 21
type input "100"
click at [588, 650] on span "Save flight" at bounding box center [571, 650] width 36 height 8
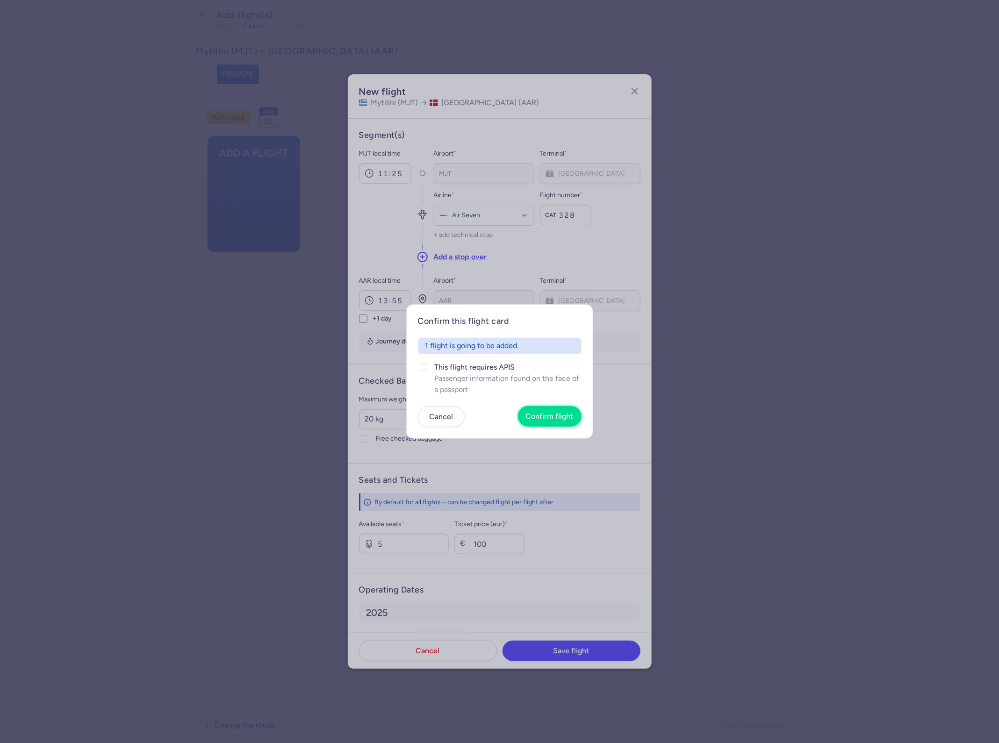
click at [546, 415] on button "Confirm flight" at bounding box center [550, 416] width 64 height 21
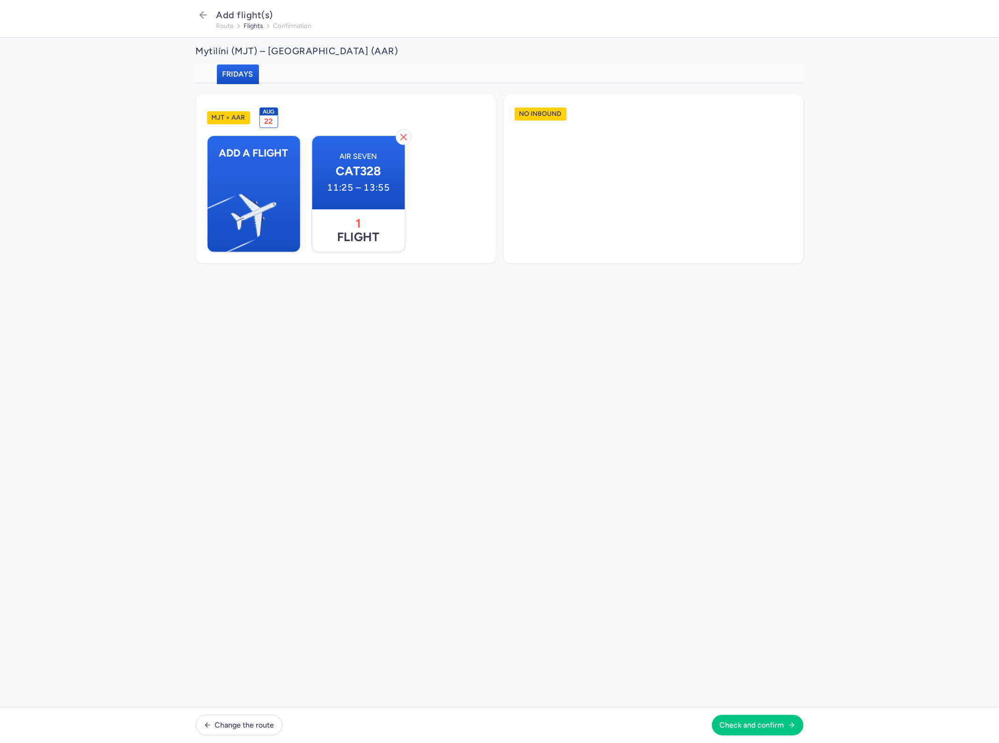
click at [781, 713] on footer "Change the route Check and confirm" at bounding box center [499, 725] width 999 height 36
click at [778, 719] on button "Check and confirm" at bounding box center [758, 725] width 92 height 21
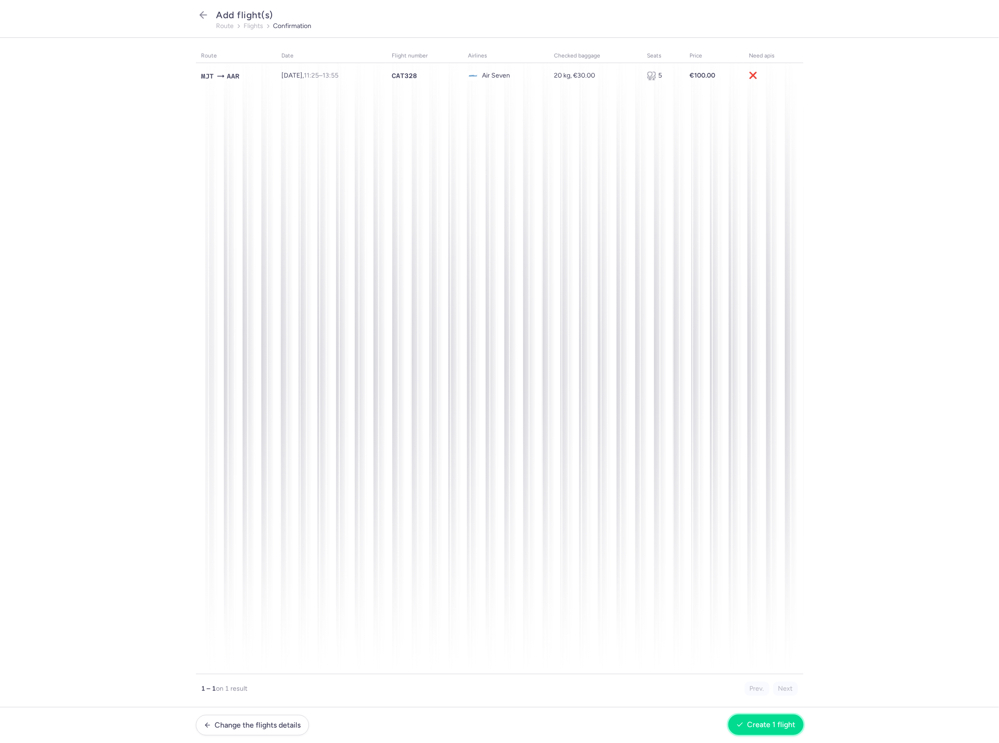
click at [778, 724] on span "Create 1 flight" at bounding box center [771, 725] width 48 height 8
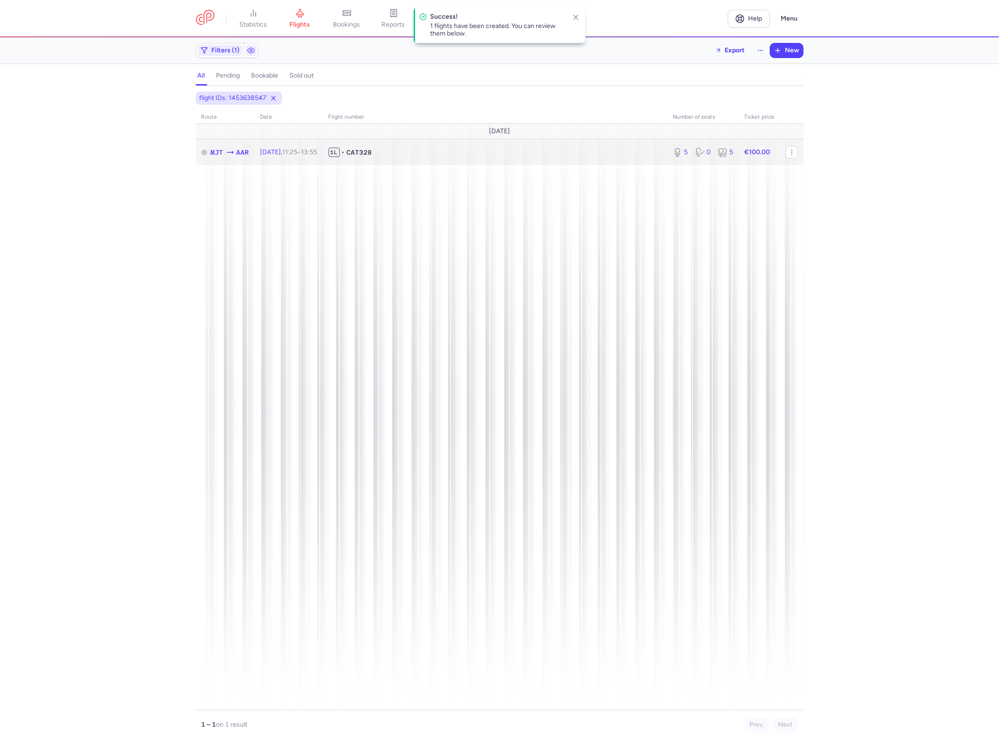
click at [429, 154] on span "1L • CAT328" at bounding box center [495, 152] width 333 height 9
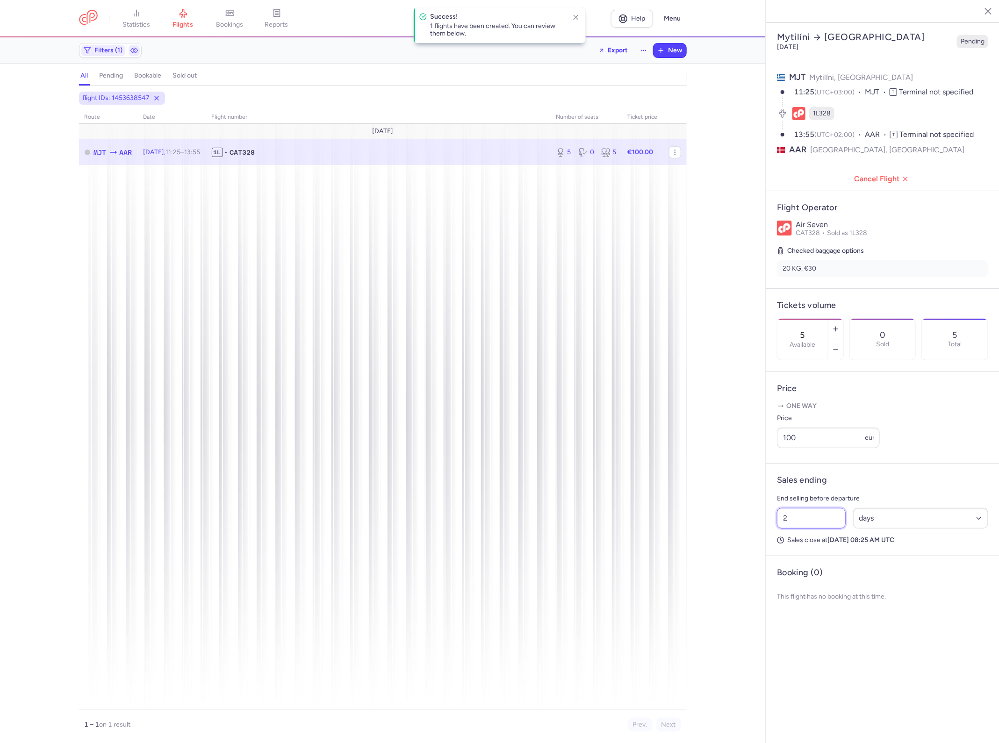
click at [814, 508] on input "2" at bounding box center [811, 518] width 69 height 21
drag, startPoint x: 903, startPoint y: 505, endPoint x: 896, endPoint y: 509, distance: 7.7
click at [903, 508] on select "Select an option hours days" at bounding box center [921, 518] width 136 height 21
select select "hours"
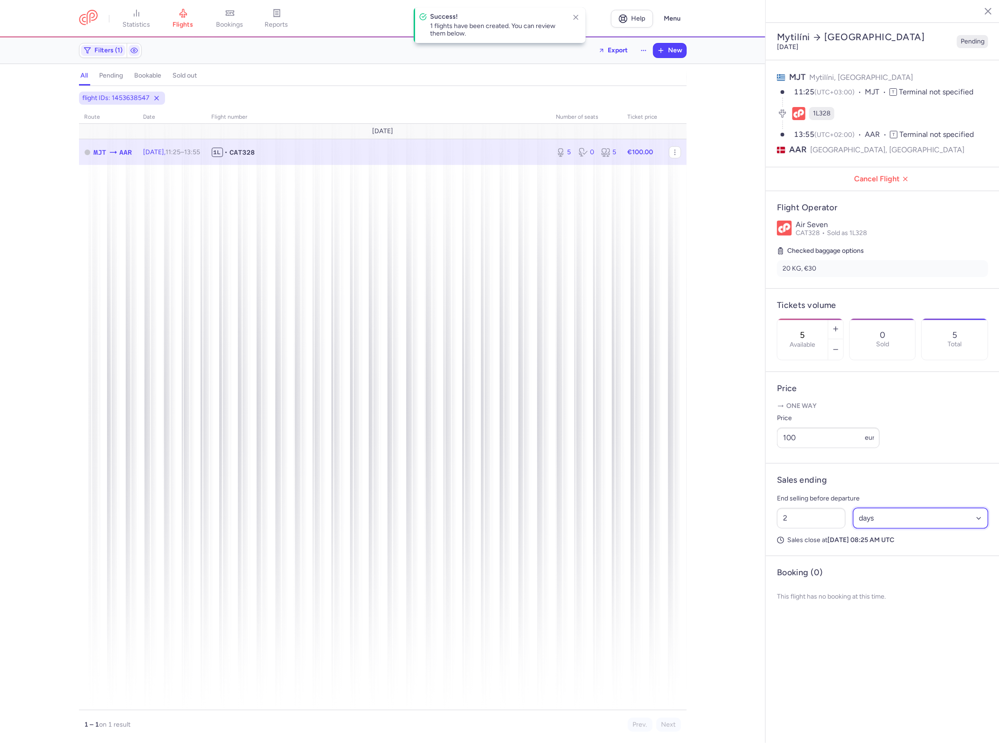
click at [853, 508] on select "Select an option hours days" at bounding box center [921, 518] width 136 height 21
click at [805, 508] on input "2" at bounding box center [811, 518] width 69 height 21
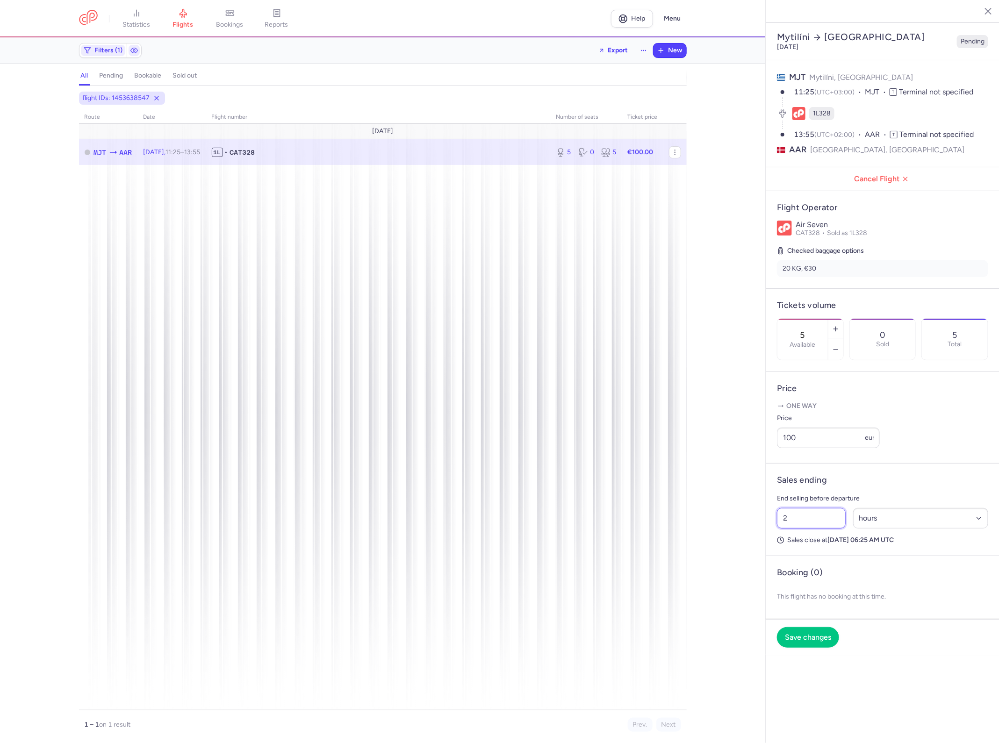
click at [805, 508] on input "2" at bounding box center [811, 518] width 69 height 21
click at [821, 508] on input "26" at bounding box center [811, 518] width 69 height 21
click at [810, 508] on input "267" at bounding box center [811, 518] width 69 height 21
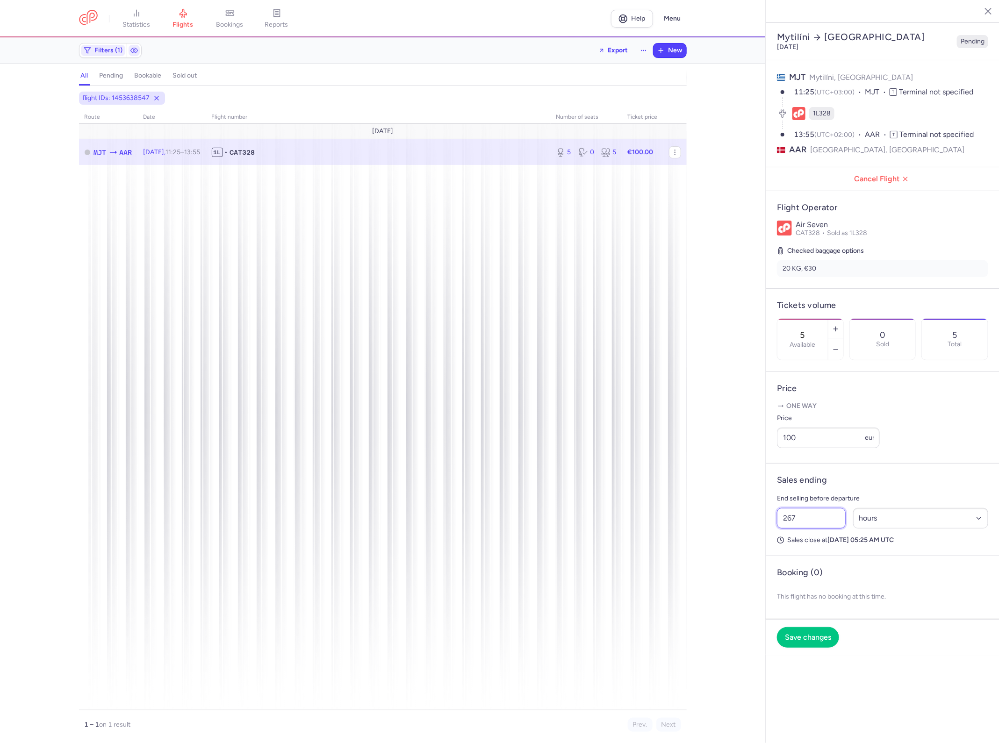
click at [810, 508] on input "267" at bounding box center [811, 518] width 69 height 21
type input "28"
click at [831, 627] on button "Save changes" at bounding box center [808, 637] width 62 height 21
click at [95, 15] on link at bounding box center [88, 18] width 19 height 17
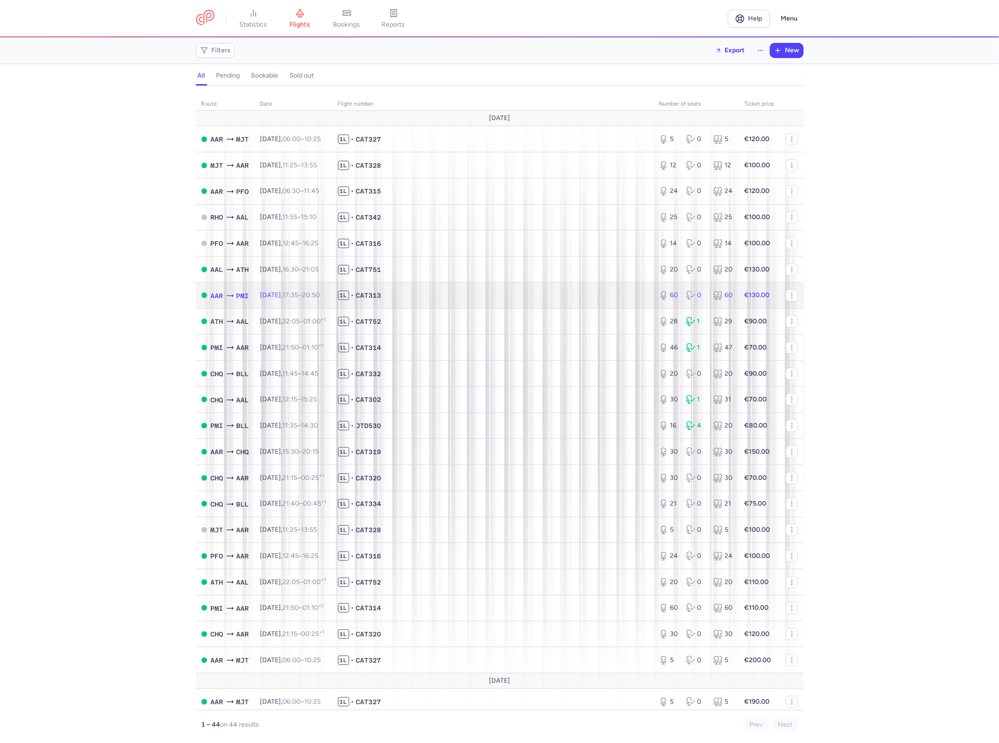
click at [497, 290] on td "1L • CAT313" at bounding box center [492, 295] width 321 height 26
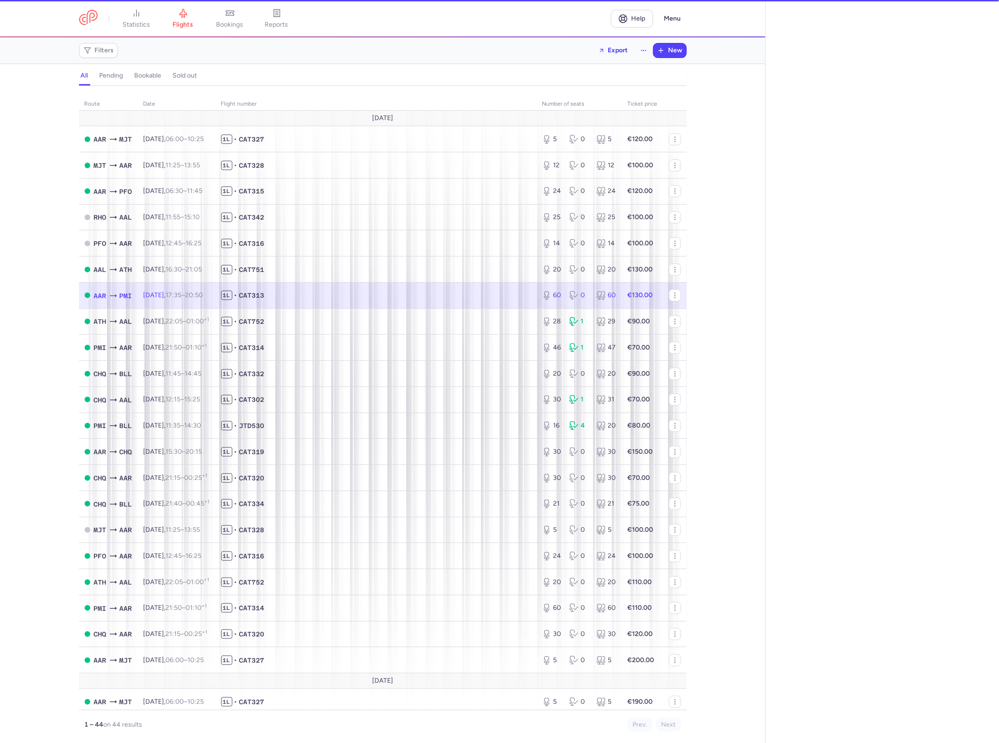
select select "hours"
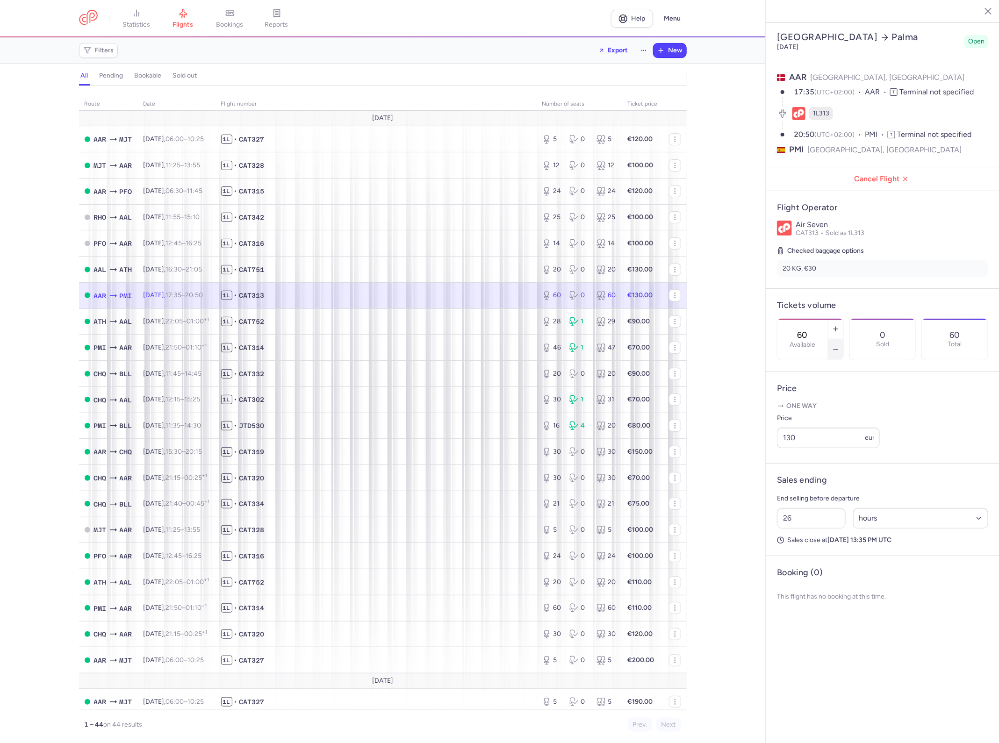
click at [838, 346] on icon "button" at bounding box center [835, 349] width 7 height 7
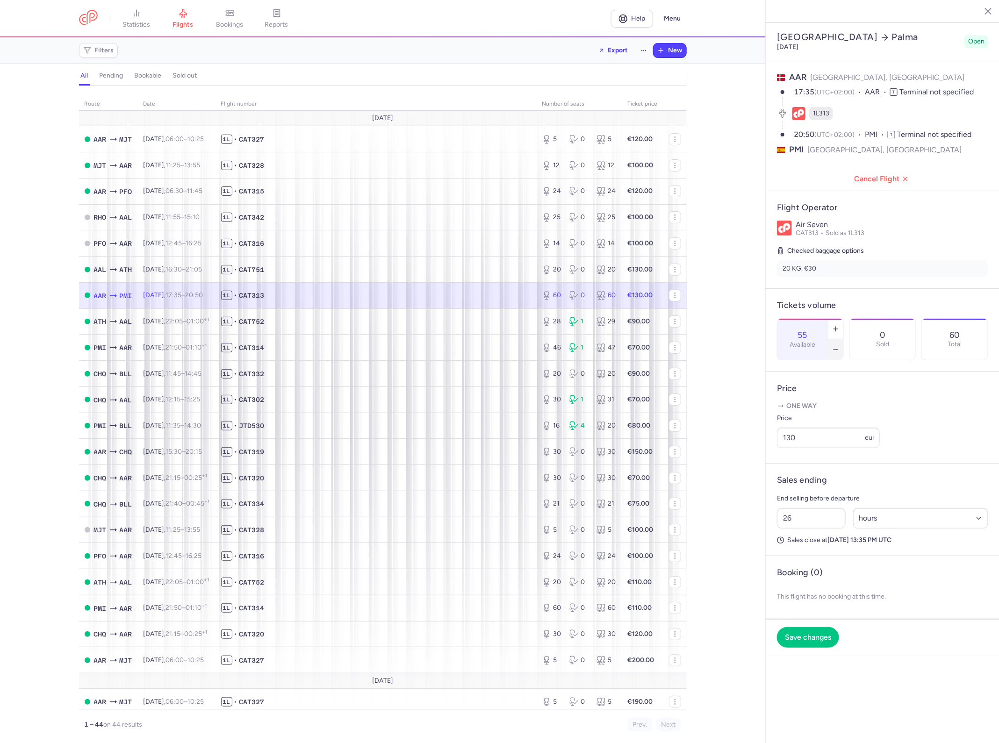
click at [838, 346] on icon "button" at bounding box center [835, 349] width 7 height 7
click at [718, 321] on div "route date Flight number number of seats Ticket price [DATE] AAR MJT [DATE] 06:…" at bounding box center [382, 418] width 765 height 652
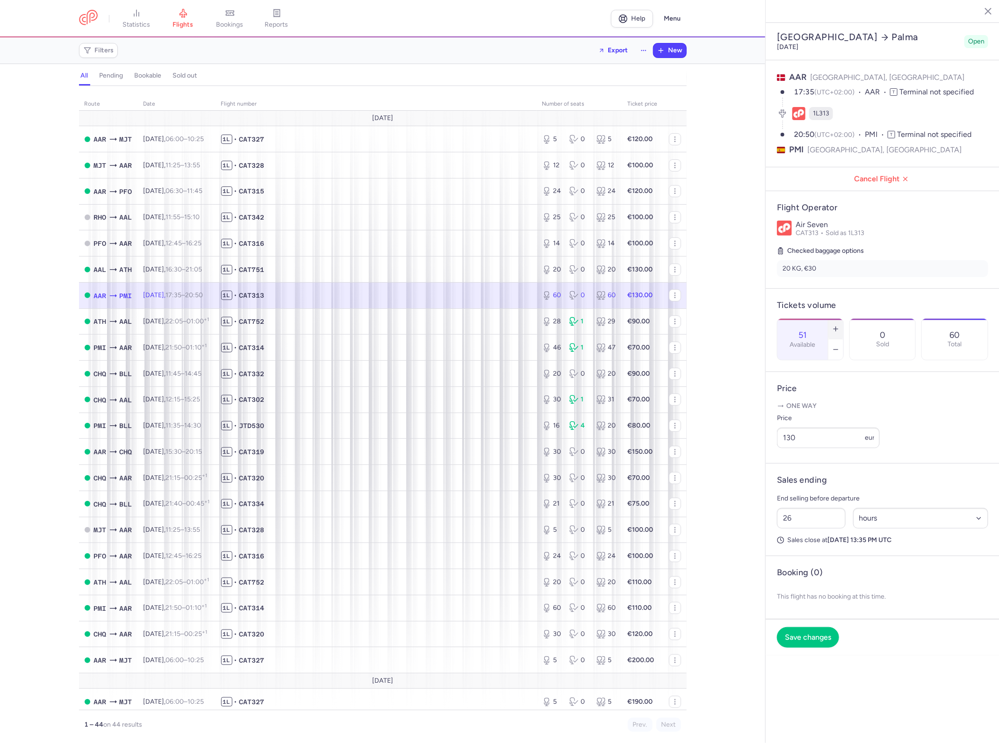
click at [834, 319] on button "button" at bounding box center [835, 329] width 15 height 21
click at [837, 325] on icon "button" at bounding box center [835, 328] width 7 height 7
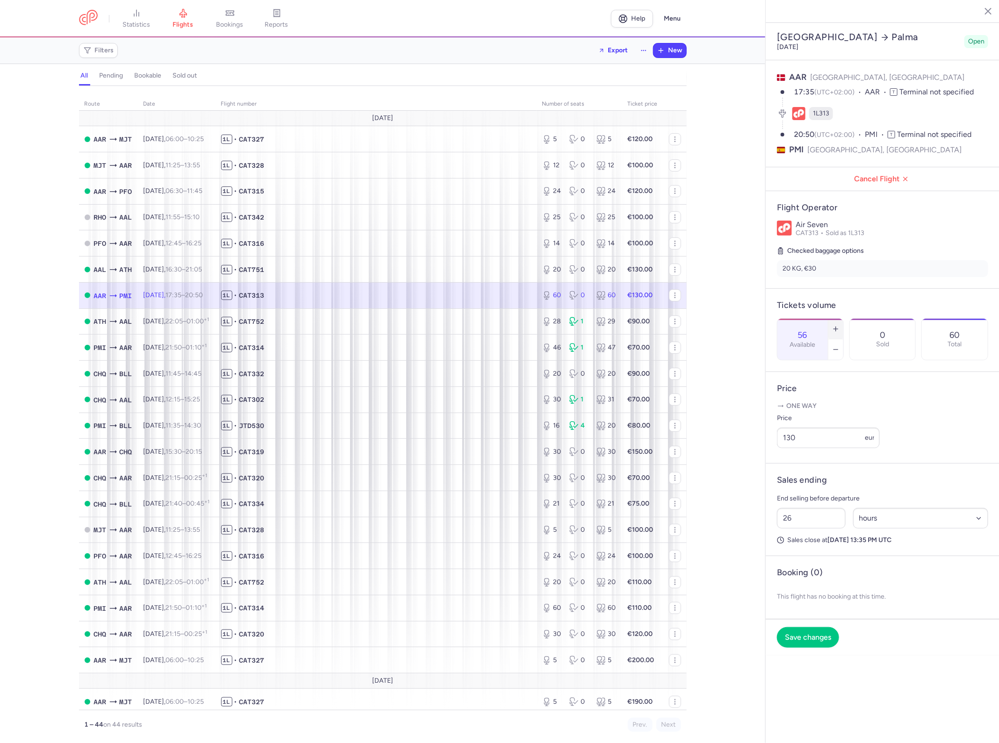
click at [837, 325] on icon "button" at bounding box center [835, 328] width 7 height 7
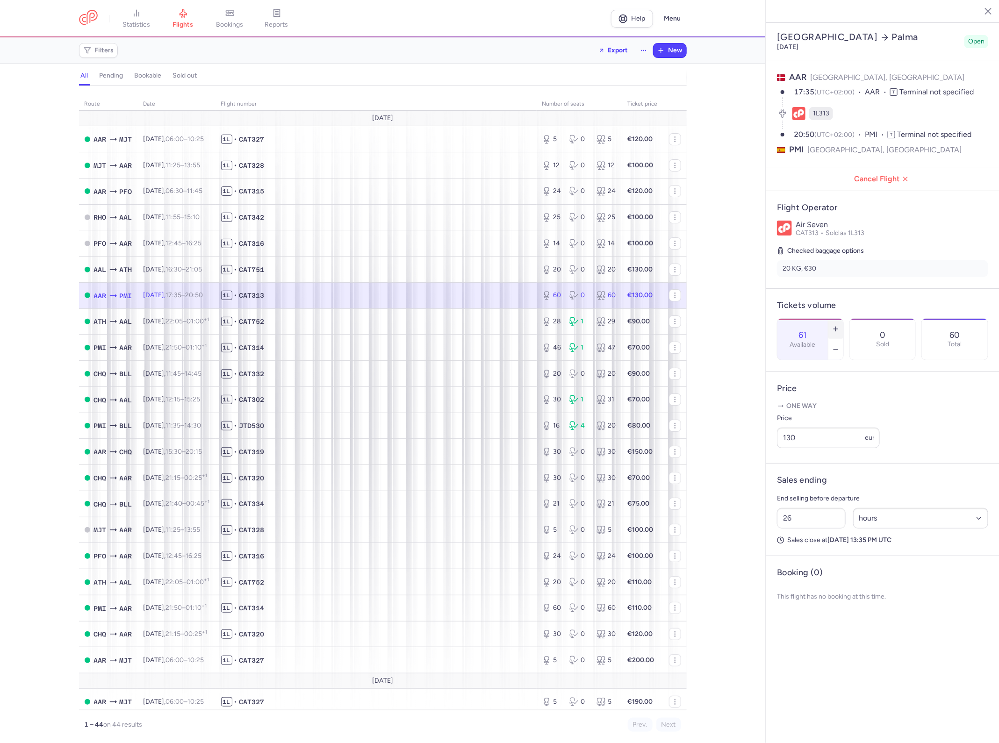
click at [837, 325] on icon "button" at bounding box center [835, 328] width 7 height 7
click at [811, 633] on span "Save changes" at bounding box center [808, 637] width 46 height 8
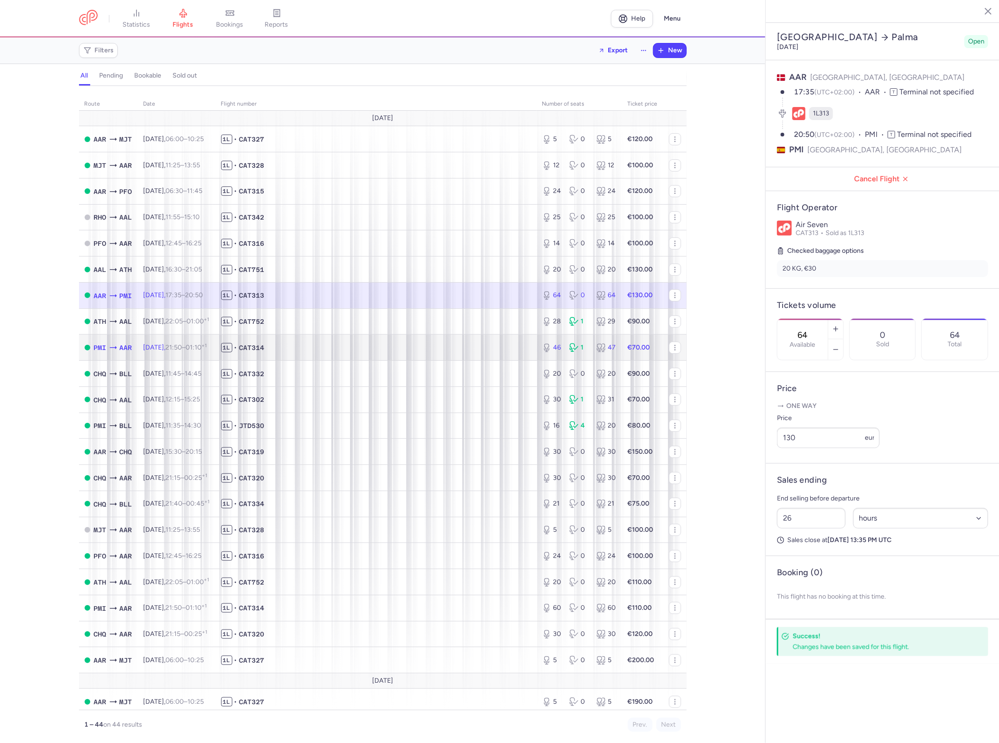
click at [337, 352] on span "1L • CAT314" at bounding box center [376, 347] width 310 height 9
type input "46"
type input "32"
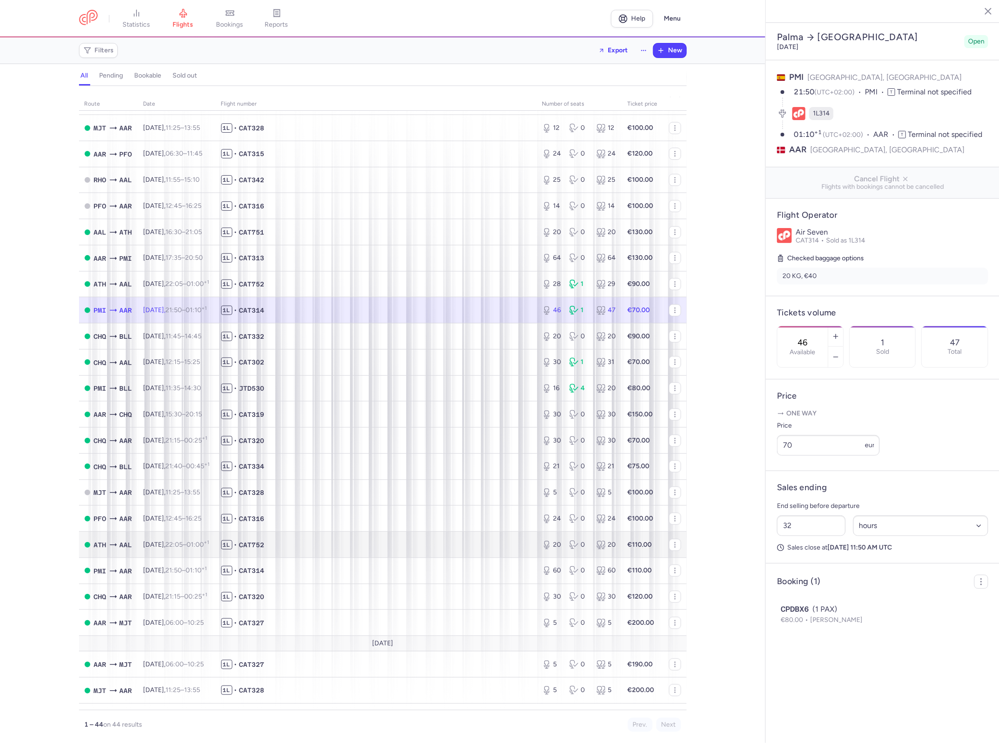
scroll to position [58, 0]
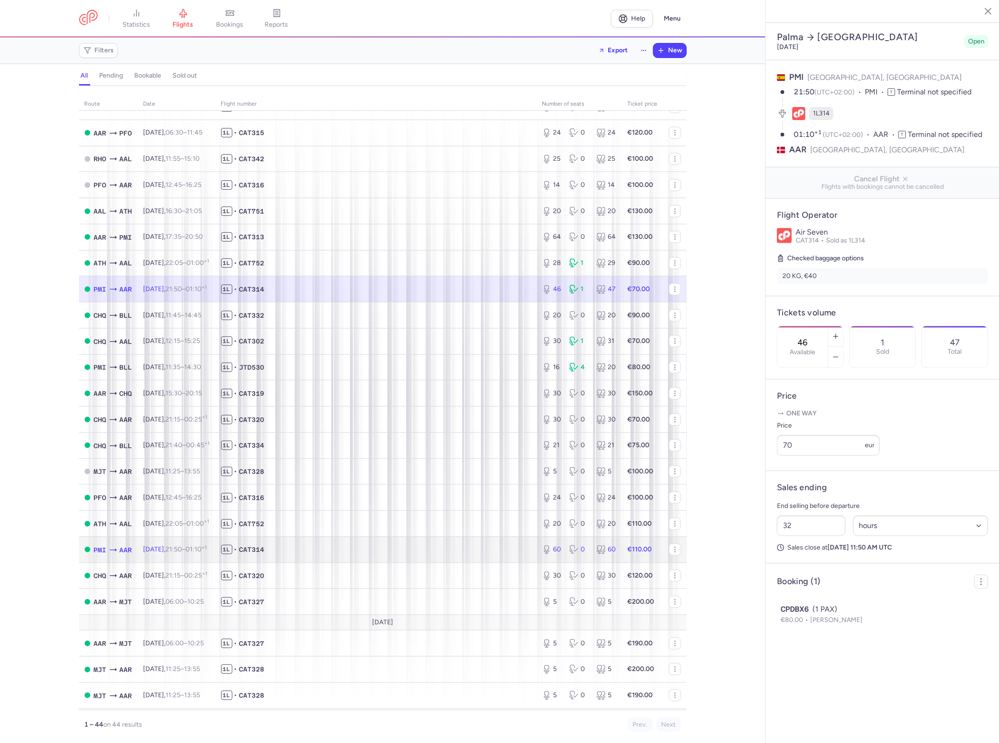
click at [422, 548] on span "1L • CAT314" at bounding box center [376, 549] width 310 height 9
type input "60"
type input "30"
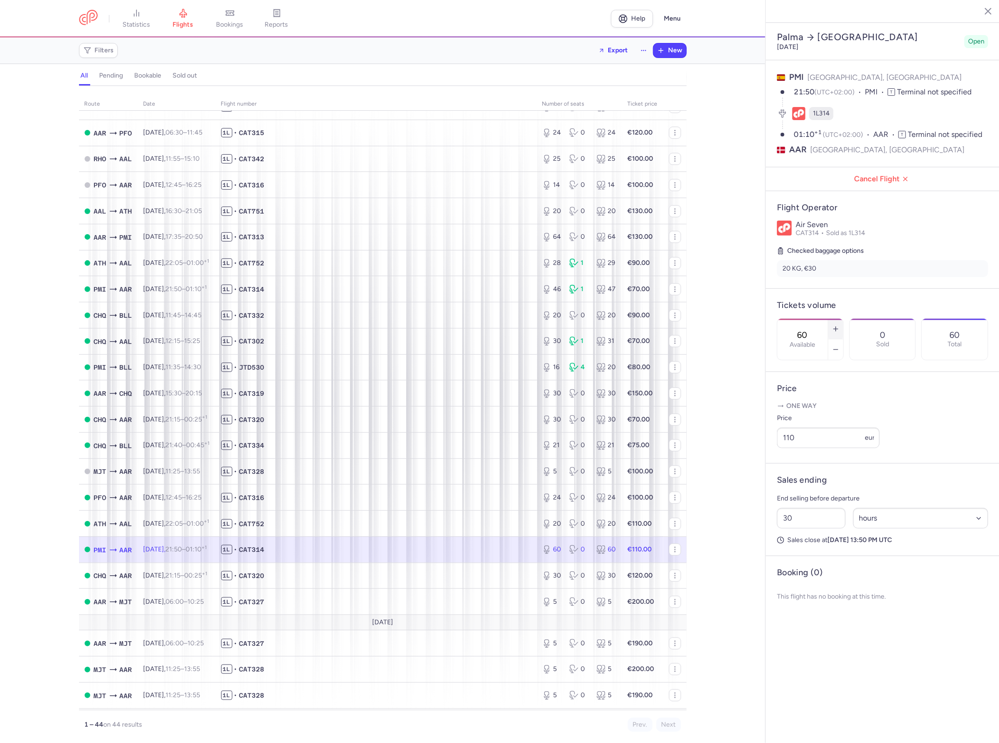
click at [833, 325] on icon "button" at bounding box center [835, 328] width 7 height 7
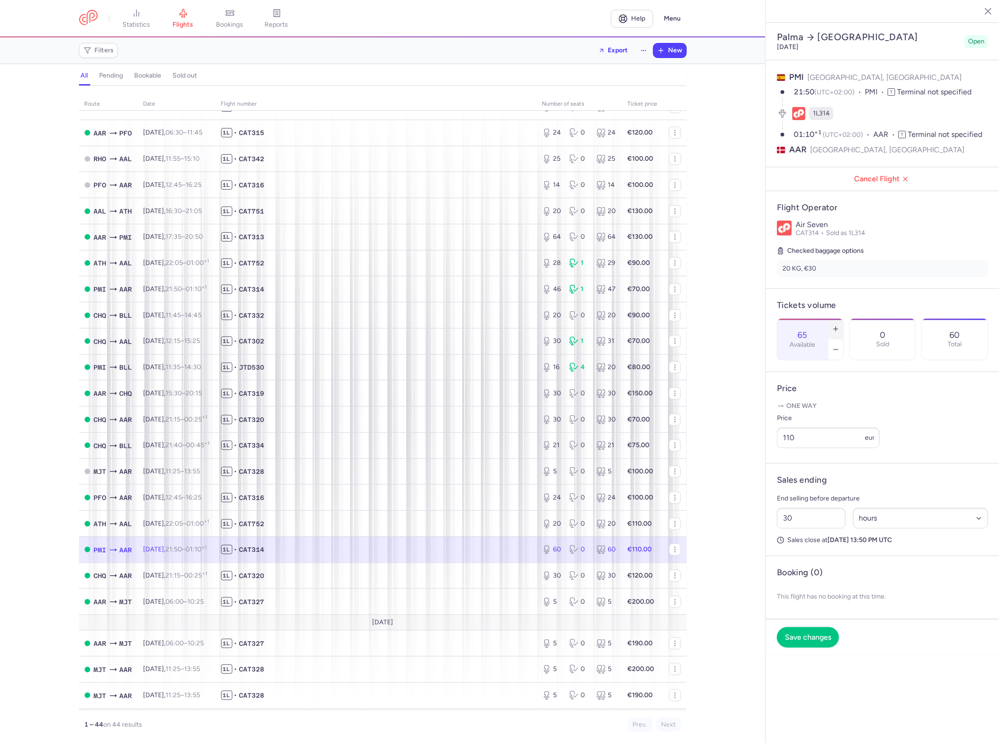
click at [833, 325] on icon "button" at bounding box center [835, 328] width 7 height 7
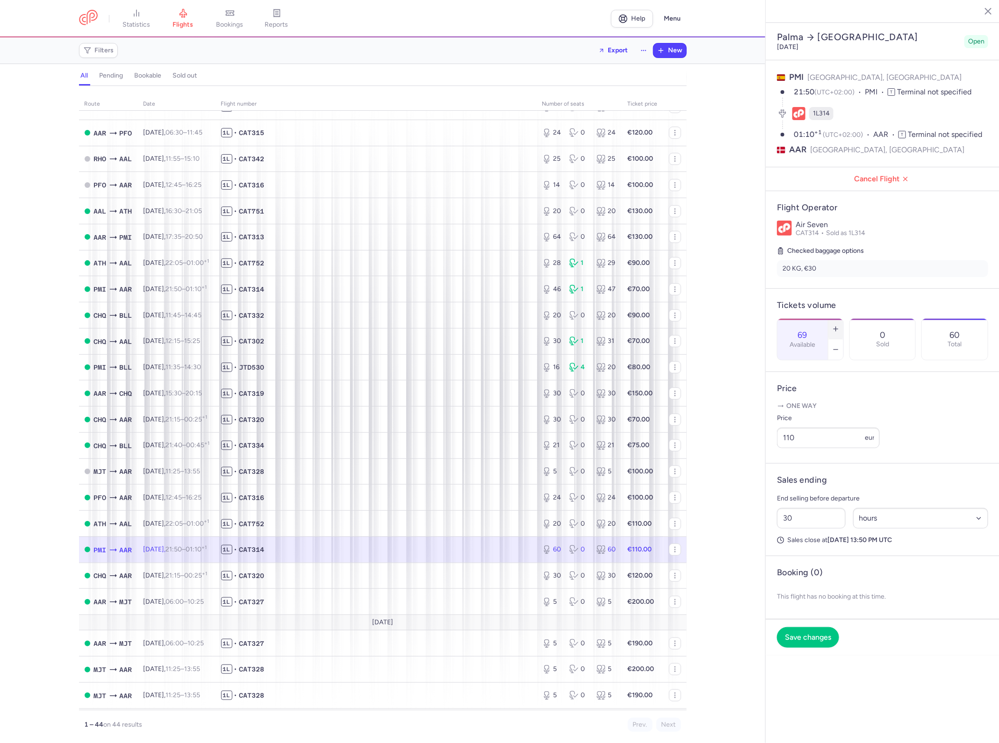
type input "70"
click at [809, 633] on span "Save changes" at bounding box center [808, 637] width 46 height 8
click at [816, 428] on div "One way Price 110 eur" at bounding box center [882, 427] width 211 height 50
click at [823, 428] on input "110" at bounding box center [828, 438] width 103 height 21
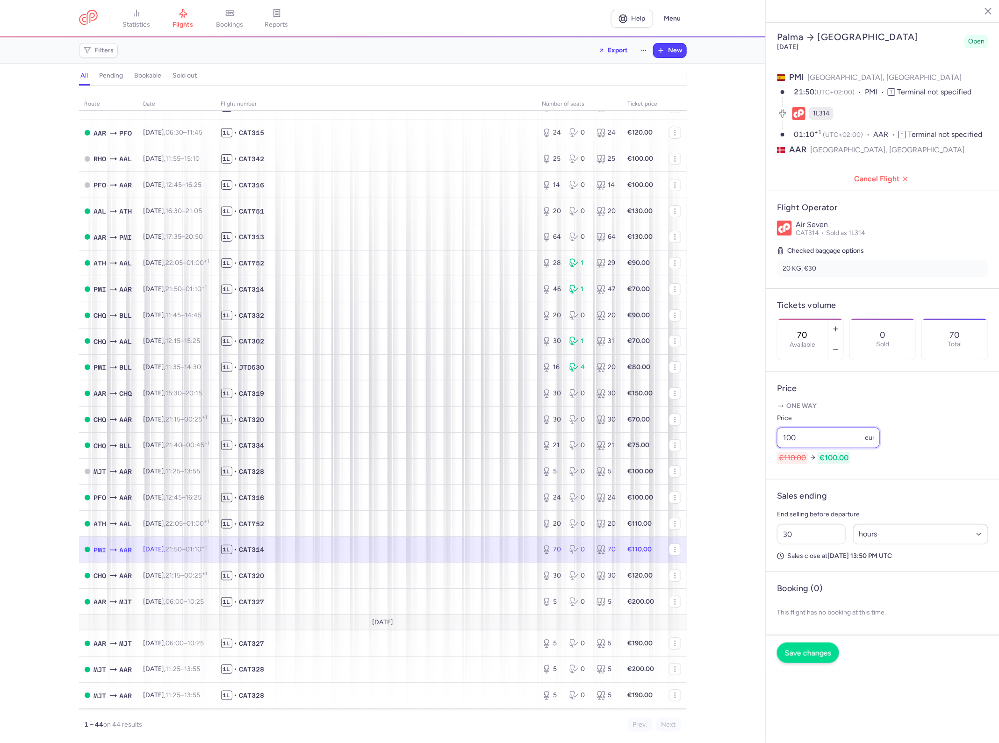
type input "100"
click at [804, 649] on span "Save changes" at bounding box center [808, 653] width 46 height 8
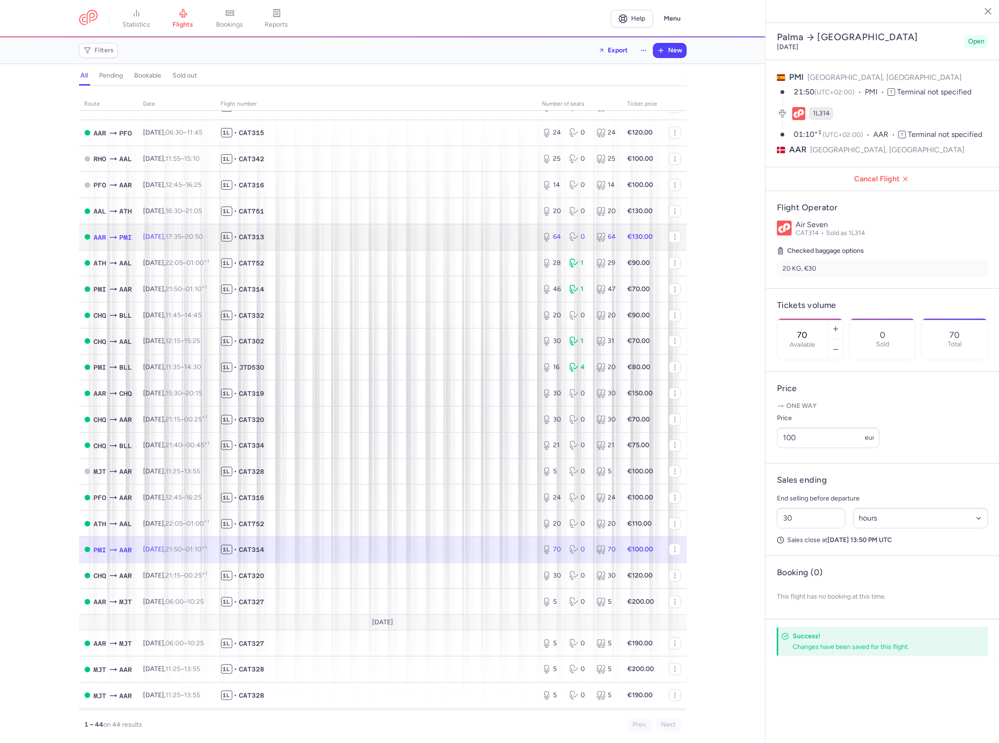
click at [341, 239] on span "1L • CAT313" at bounding box center [376, 236] width 310 height 9
type input "64"
type input "26"
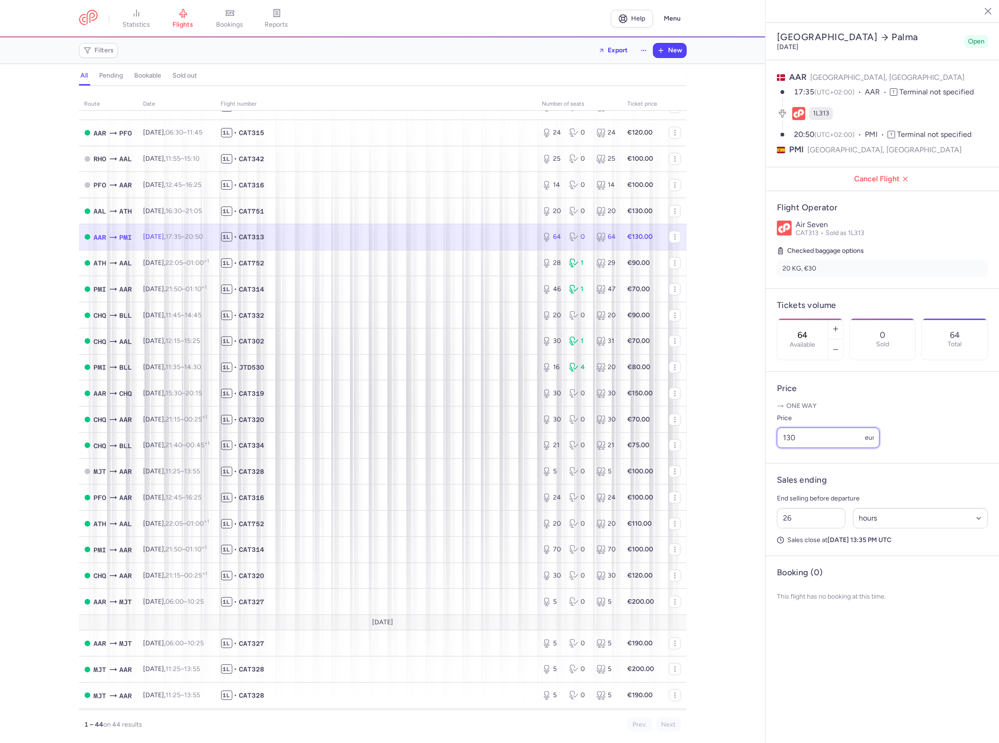
click at [832, 428] on input "130" at bounding box center [828, 438] width 103 height 21
type input "120"
click at [810, 643] on button "Save changes" at bounding box center [808, 653] width 62 height 21
click at [744, 484] on div "route date Flight number number of seats Ticket price [DATE] AAR MJT [DATE] 06:…" at bounding box center [382, 418] width 765 height 652
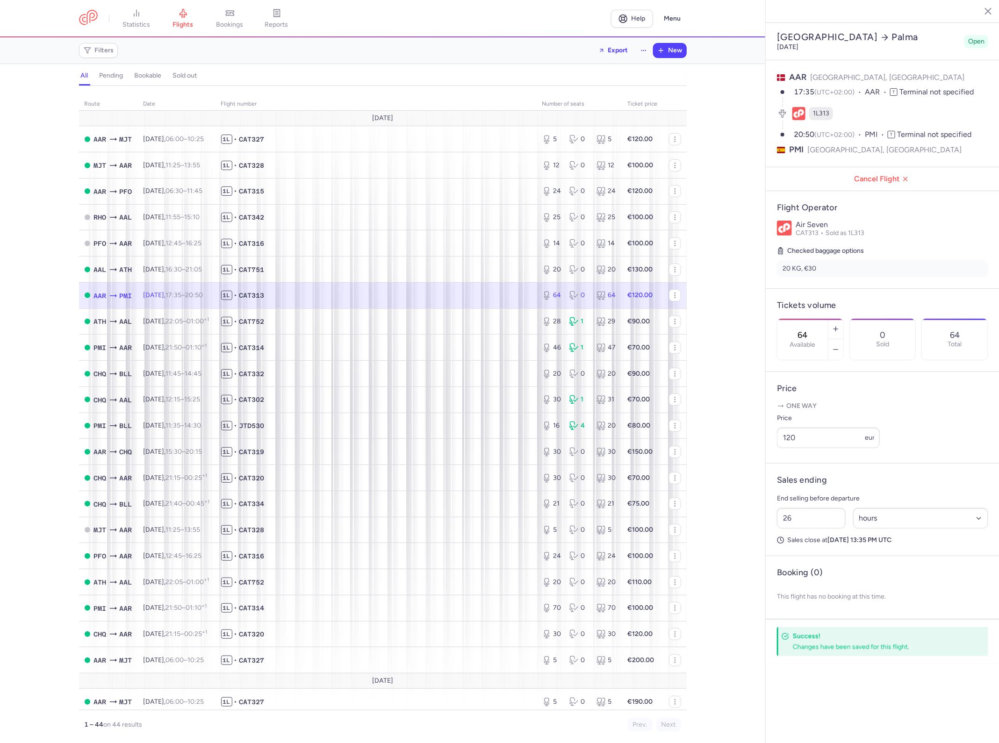
click at [731, 309] on div "route date Flight number number of seats Ticket price [DATE] AAR MJT [DATE] 06:…" at bounding box center [382, 418] width 765 height 652
click at [675, 52] on span "New" at bounding box center [675, 50] width 14 height 7
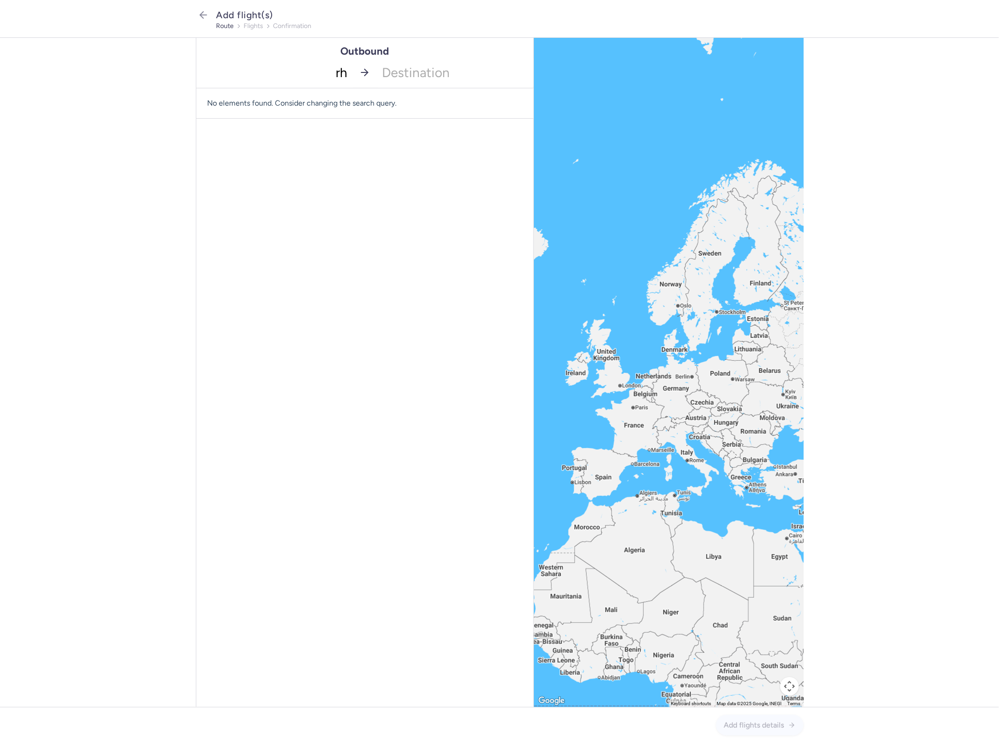
type input "rho"
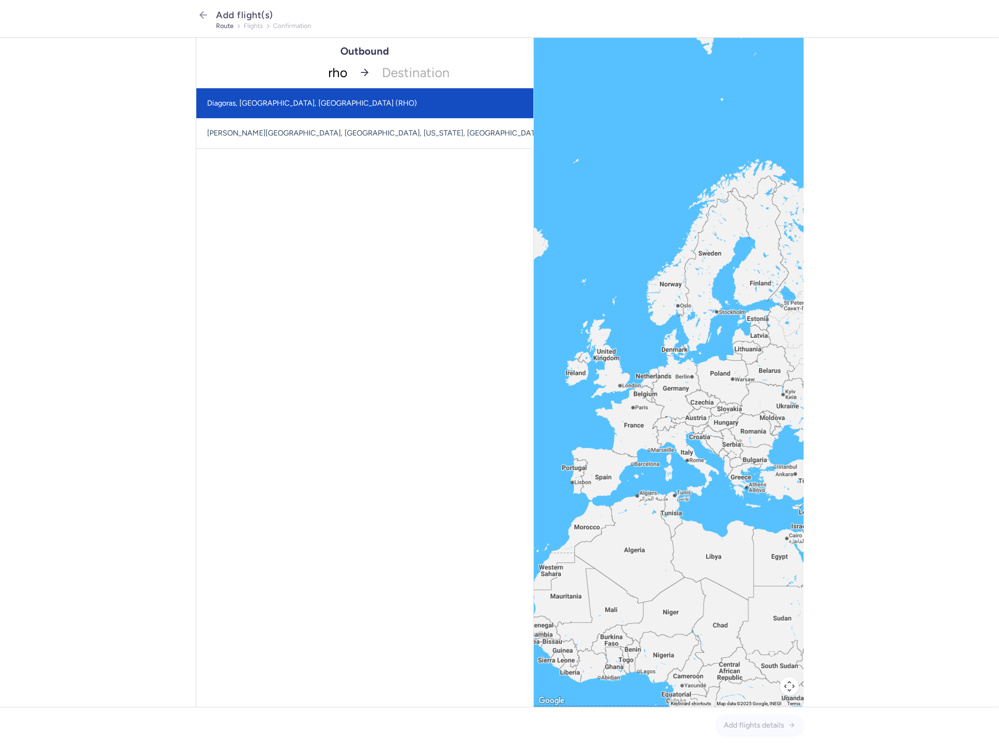
click at [384, 100] on span "Diagoras, [GEOGRAPHIC_DATA], [GEOGRAPHIC_DATA] (RHO)" at bounding box center [386, 103] width 380 height 30
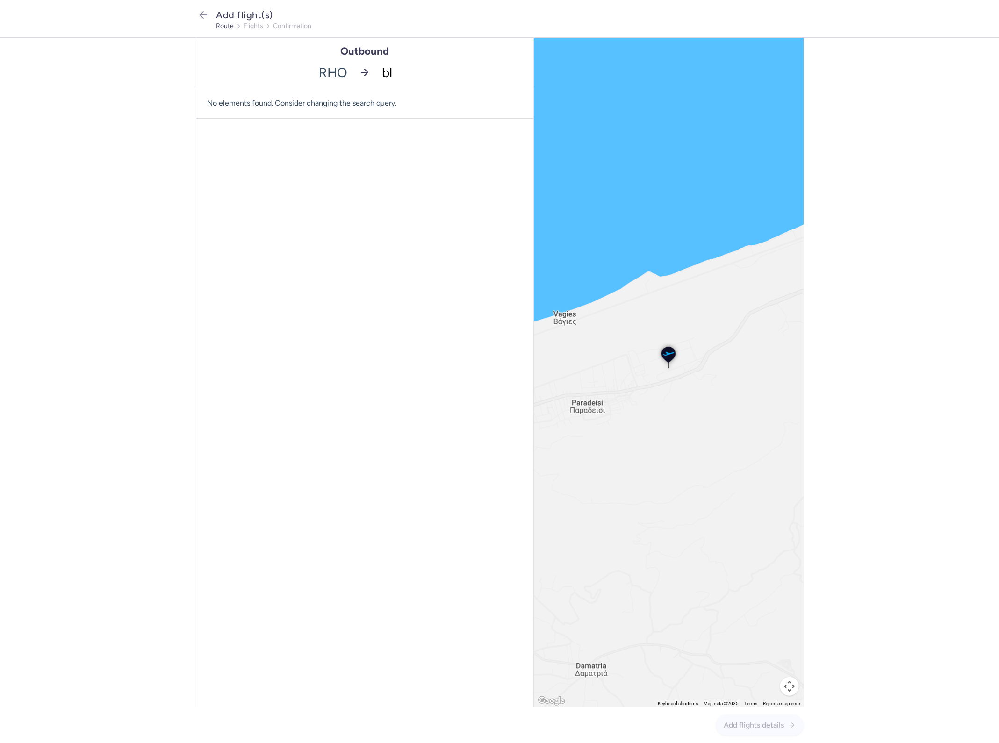
type input "bll"
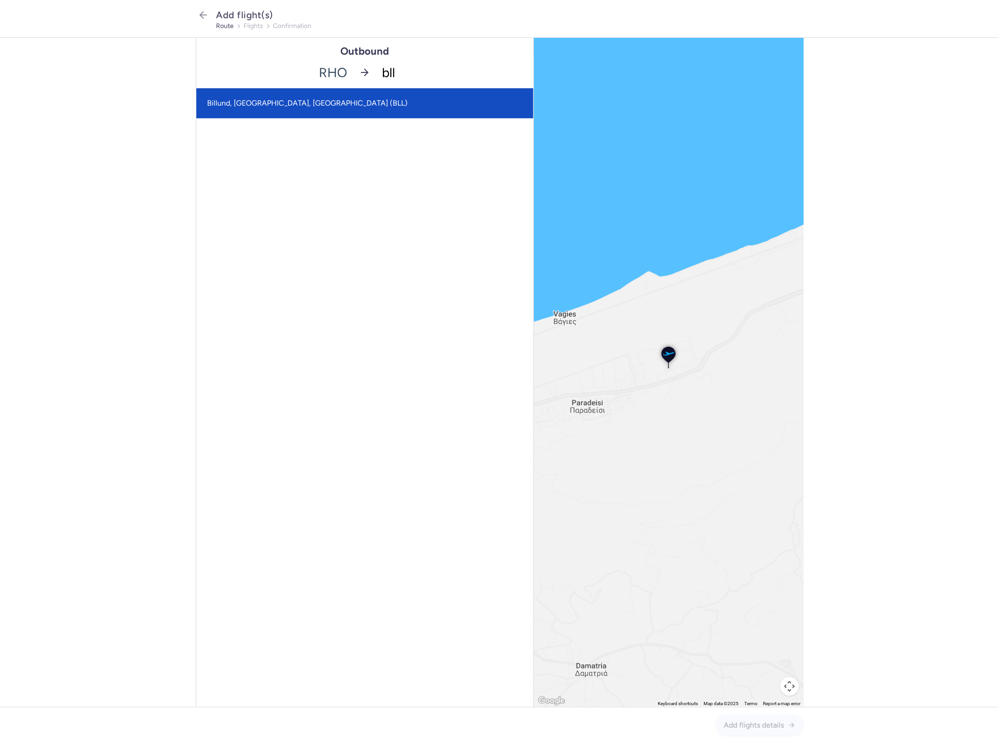
click at [392, 99] on span "Billund, Billund, Denmark (BLL)" at bounding box center [364, 103] width 337 height 30
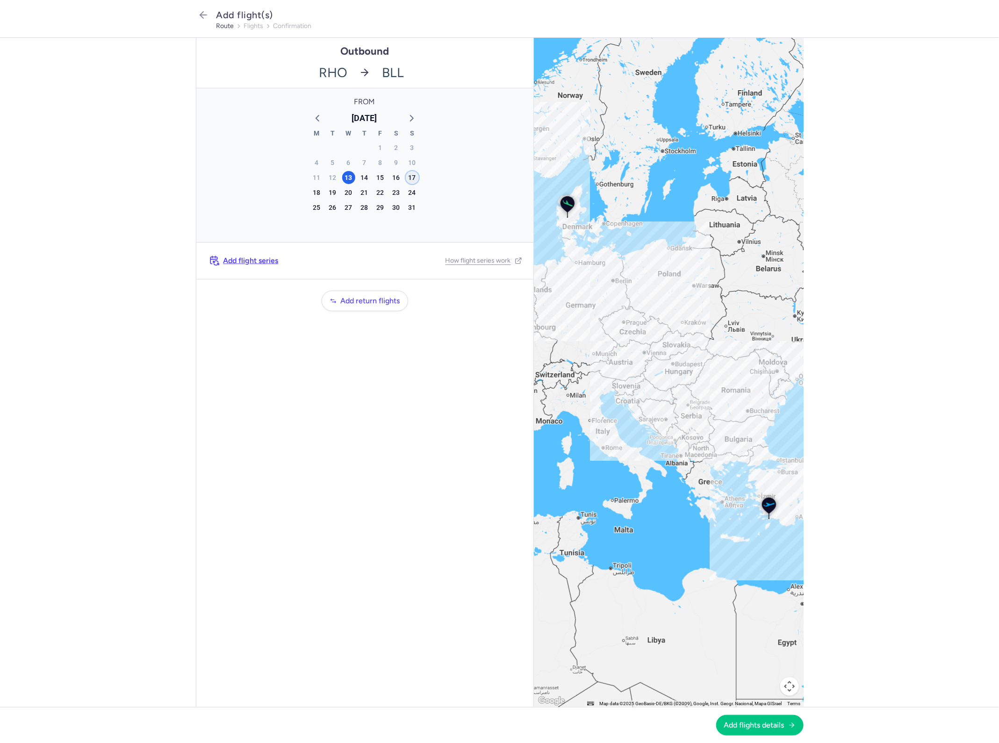
click at [409, 179] on div "17" at bounding box center [412, 177] width 13 height 13
click at [396, 178] on div "16" at bounding box center [396, 177] width 13 height 13
click at [749, 727] on span "Add flights details" at bounding box center [754, 725] width 60 height 8
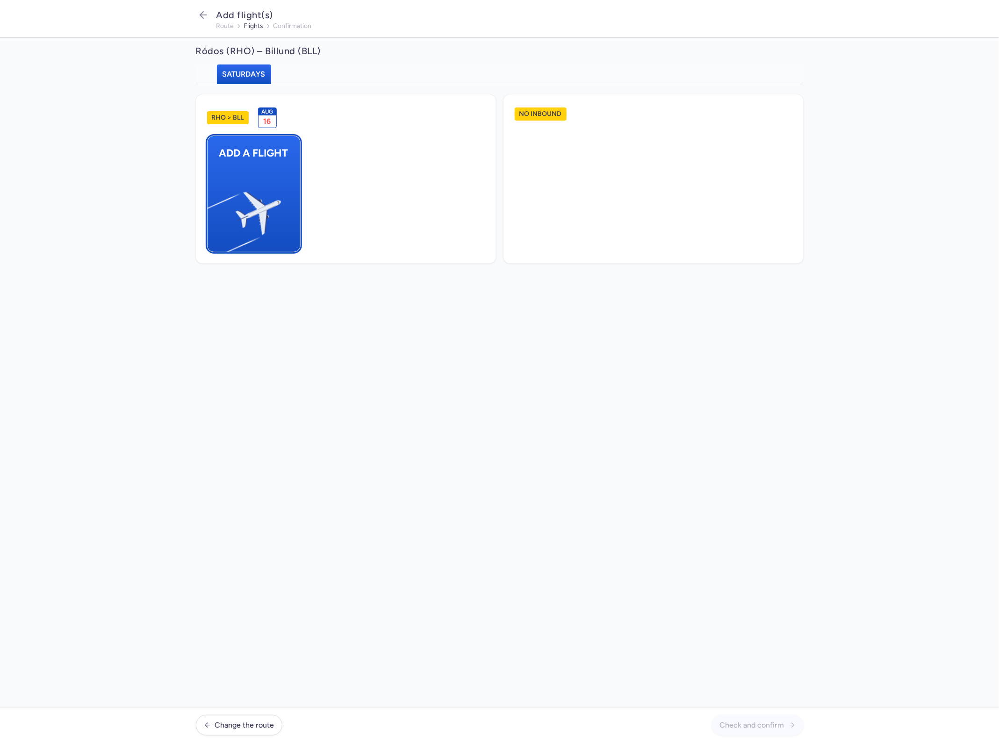
click at [283, 225] on button "Add a flight" at bounding box center [253, 194] width 93 height 117
select select "23"
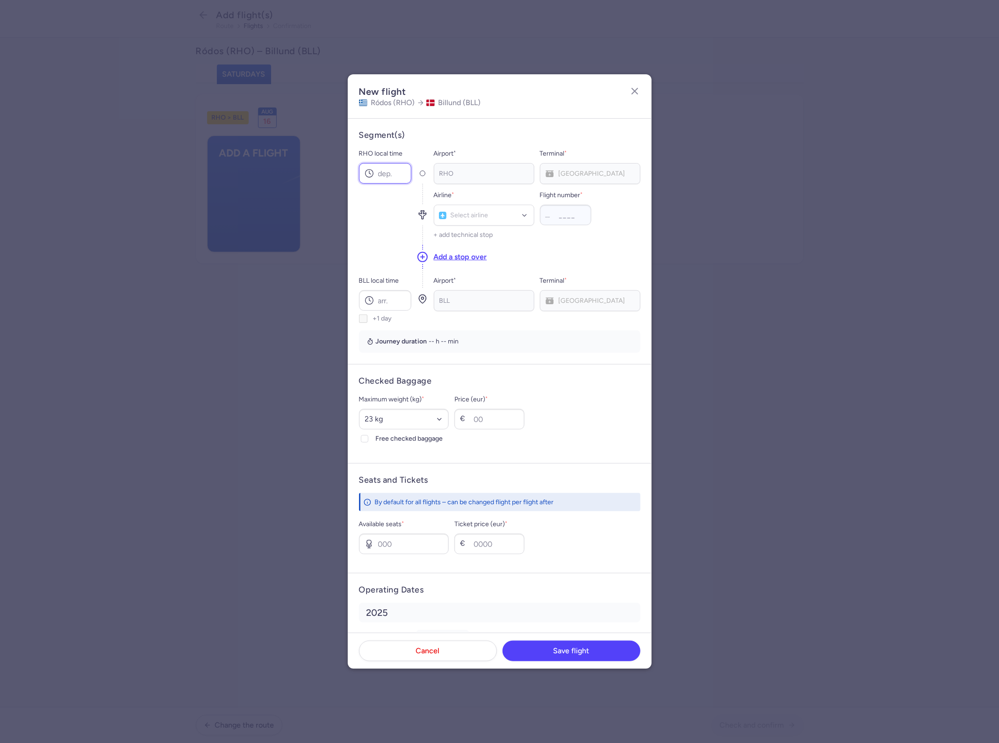
click at [389, 174] on input "RHO local time" at bounding box center [385, 173] width 52 height 21
click at [400, 179] on input "RHO local time" at bounding box center [385, 173] width 52 height 21
click at [395, 178] on input "RHO local time" at bounding box center [385, 173] width 52 height 21
click at [402, 176] on input "RHO local time" at bounding box center [385, 173] width 52 height 21
click at [385, 164] on input "RHO local time" at bounding box center [385, 173] width 52 height 21
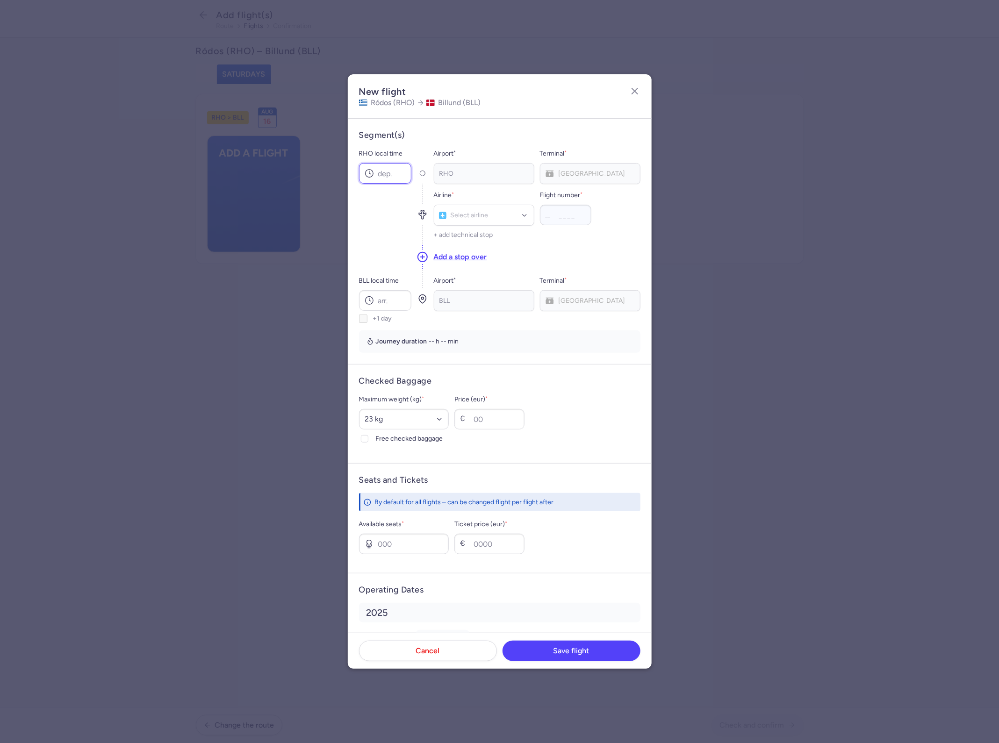
click at [400, 177] on input "RHO local time" at bounding box center [385, 173] width 52 height 21
type input "13:00"
type input "cat"
type input "16:05"
select select "20"
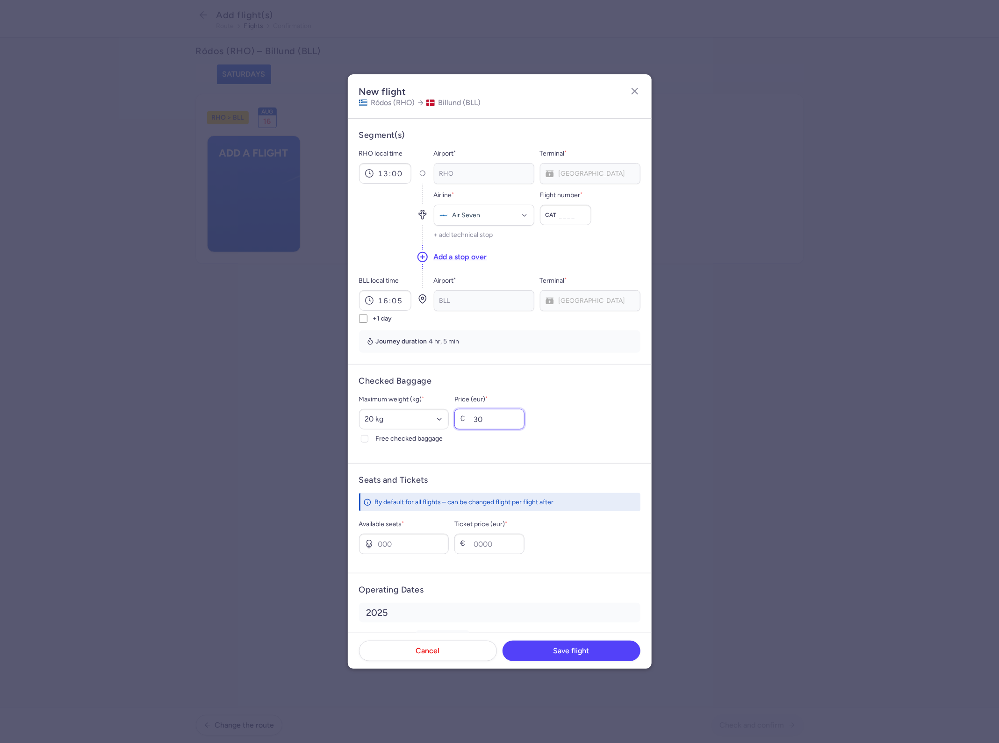
type input "30"
type input "2"
type input "100"
click at [568, 214] on input "Flight number *" at bounding box center [565, 215] width 51 height 21
type input "336"
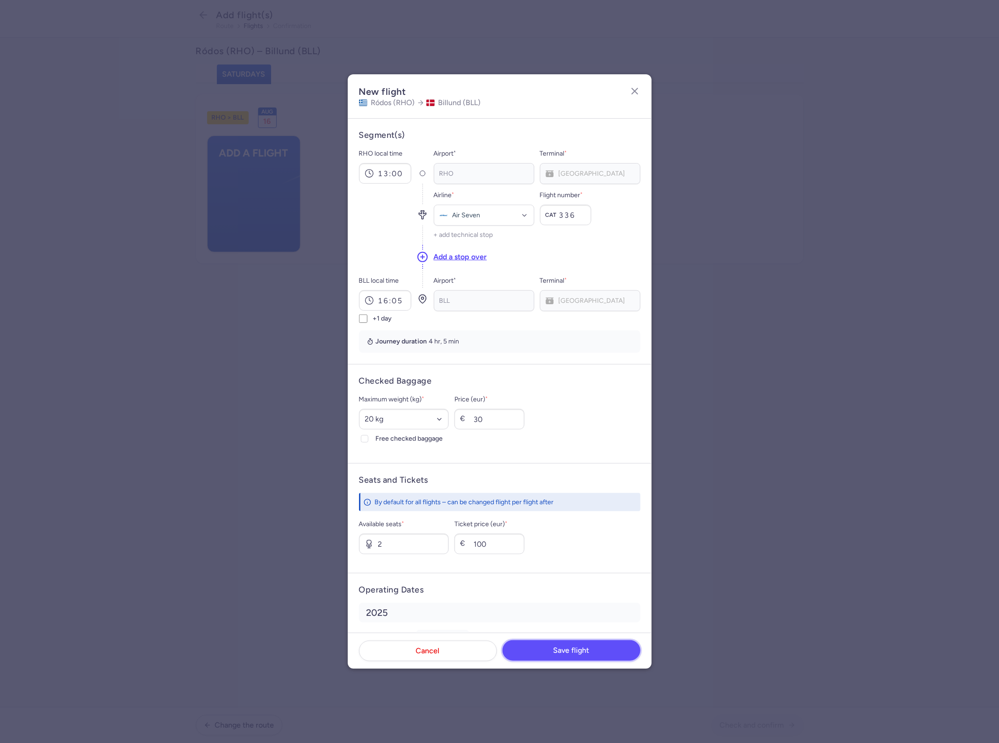
click at [618, 650] on button "Save flight" at bounding box center [571, 650] width 138 height 21
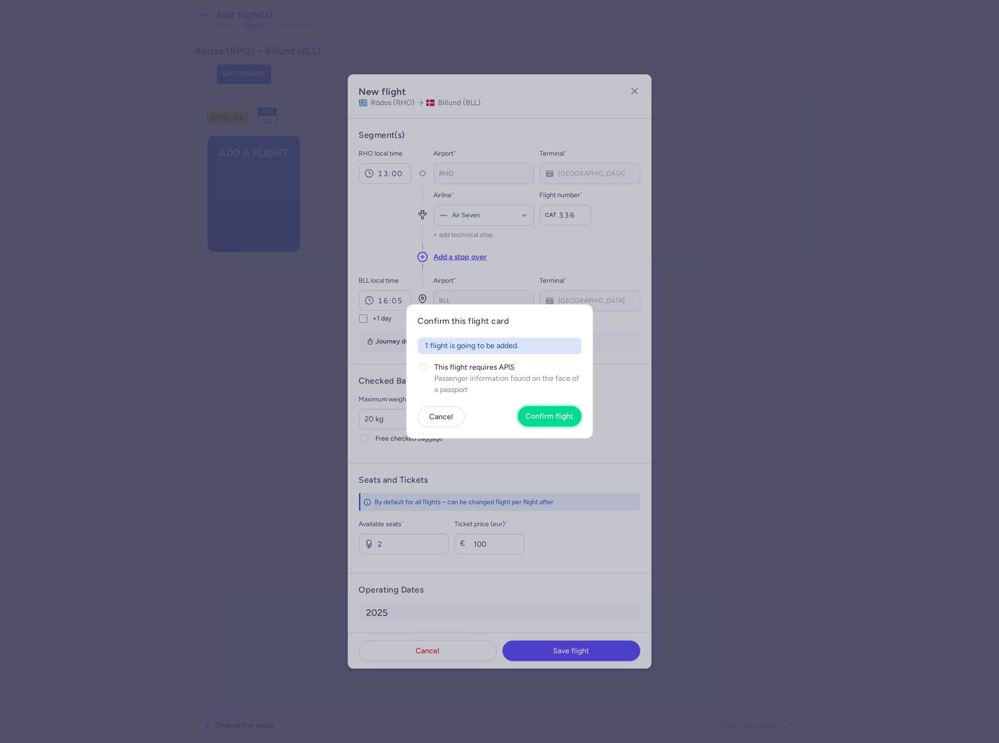
click at [554, 410] on button "Confirm flight" at bounding box center [550, 416] width 64 height 21
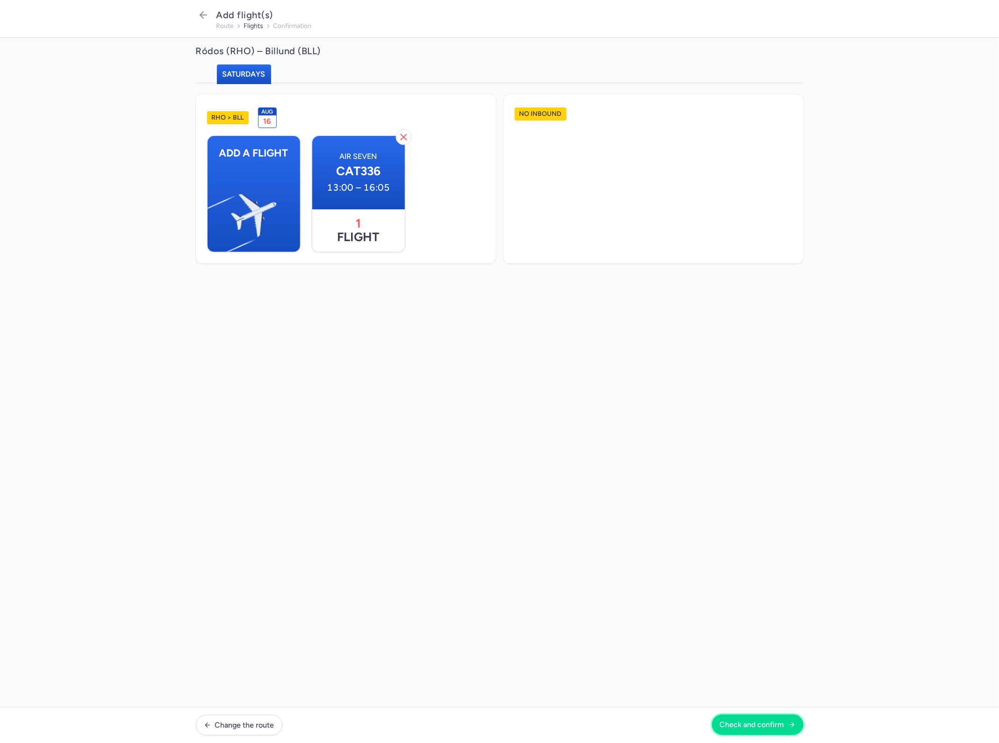
click at [744, 725] on span "Check and confirm" at bounding box center [752, 725] width 65 height 8
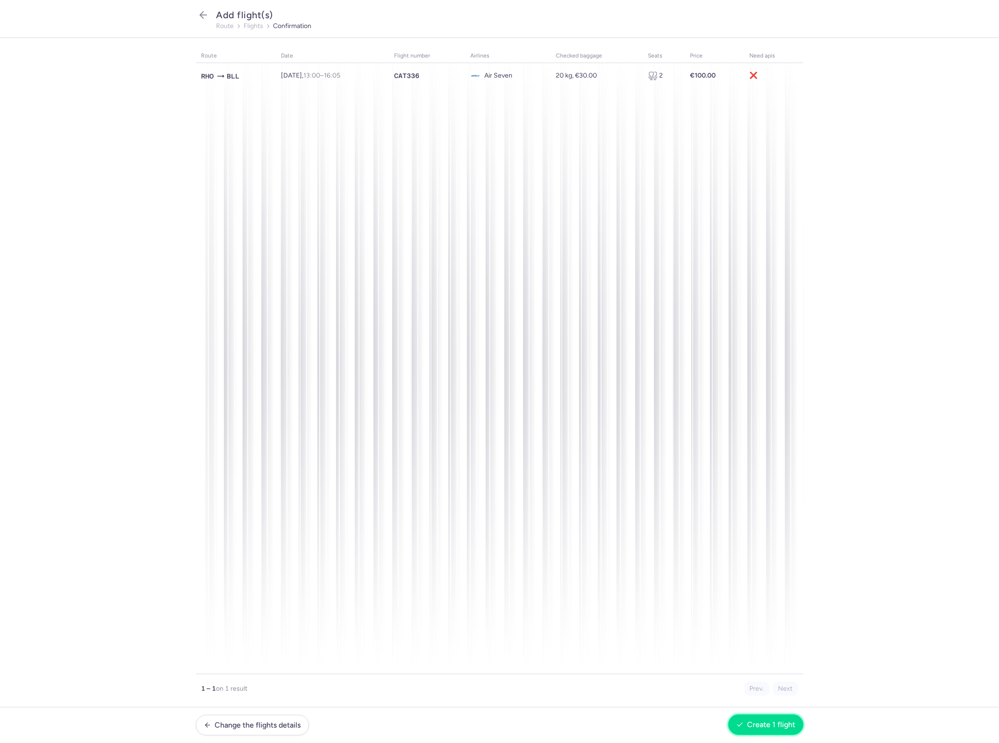
click at [766, 727] on span "Create 1 flight" at bounding box center [771, 725] width 48 height 8
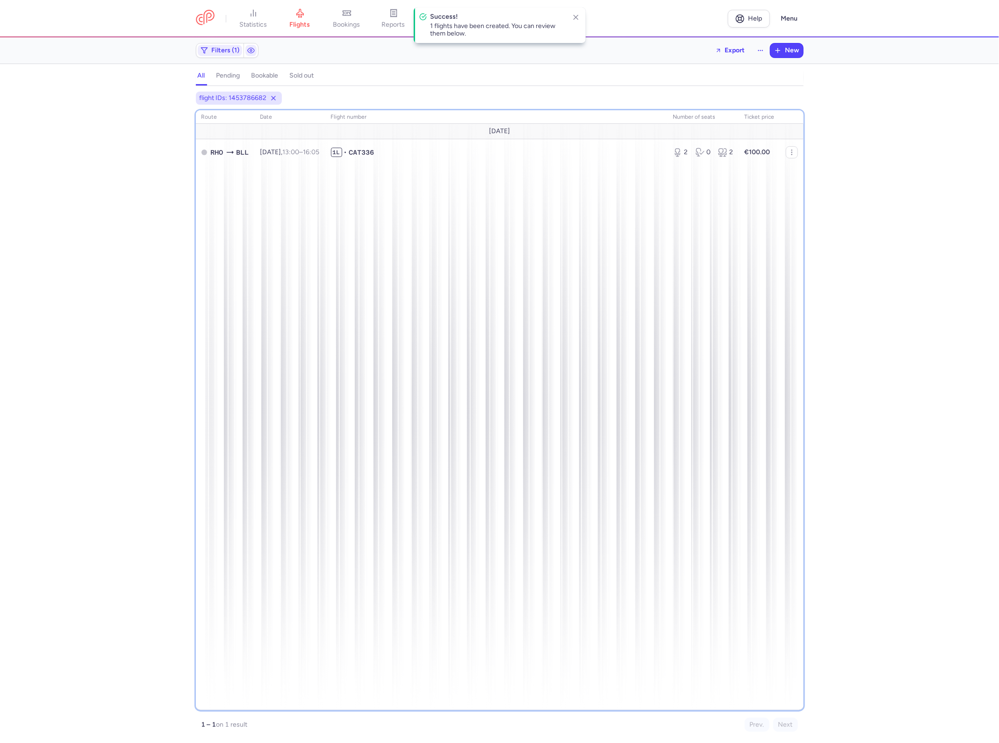
click at [557, 166] on div "route date Flight number number of seats Ticket price August 25 RHO BLL Sat, 16…" at bounding box center [500, 410] width 608 height 600
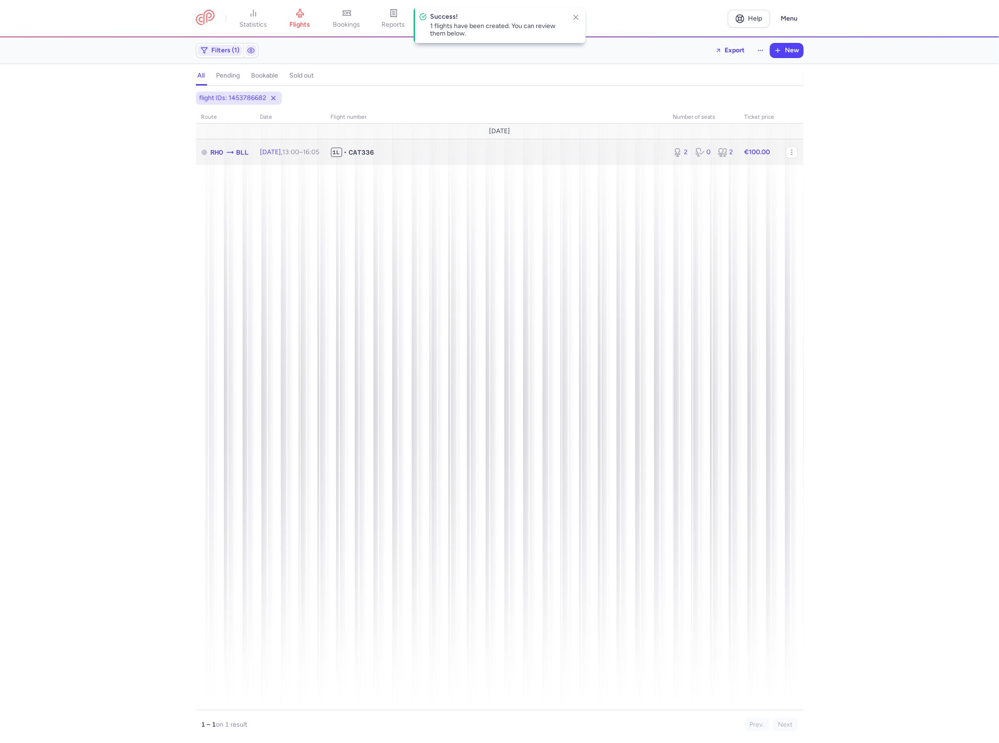
click at [564, 155] on span "1L • CAT336" at bounding box center [496, 152] width 331 height 9
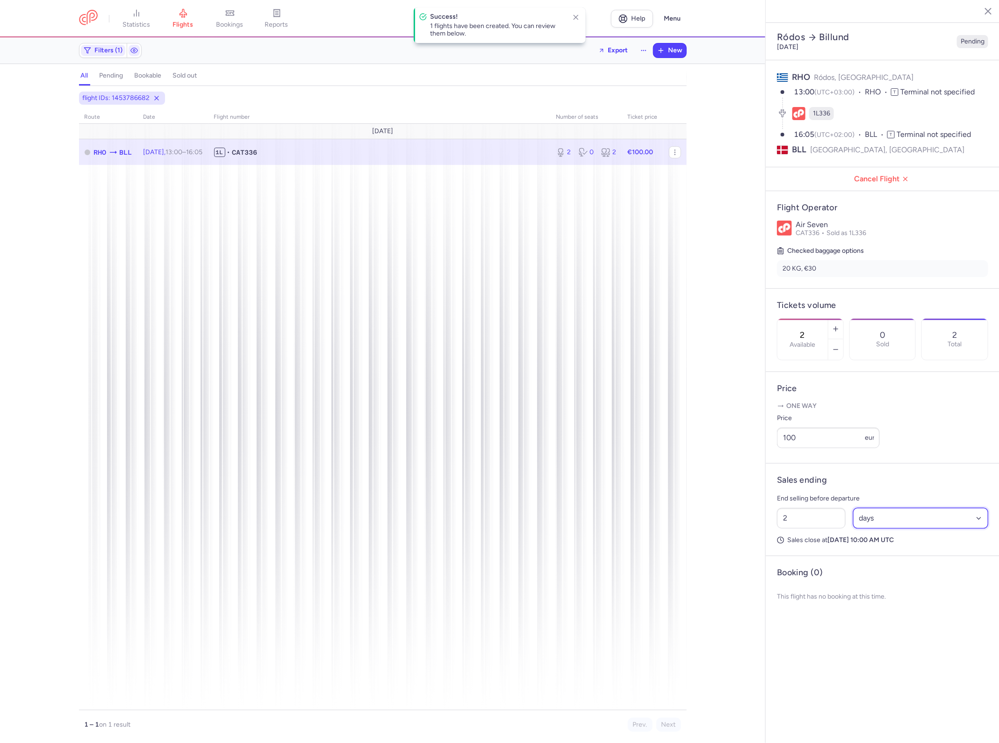
click at [928, 508] on select "Select an option hours days" at bounding box center [921, 518] width 136 height 21
select select "hours"
click at [853, 508] on select "Select an option hours days" at bounding box center [921, 518] width 136 height 21
click at [818, 508] on input "2" at bounding box center [811, 518] width 69 height 21
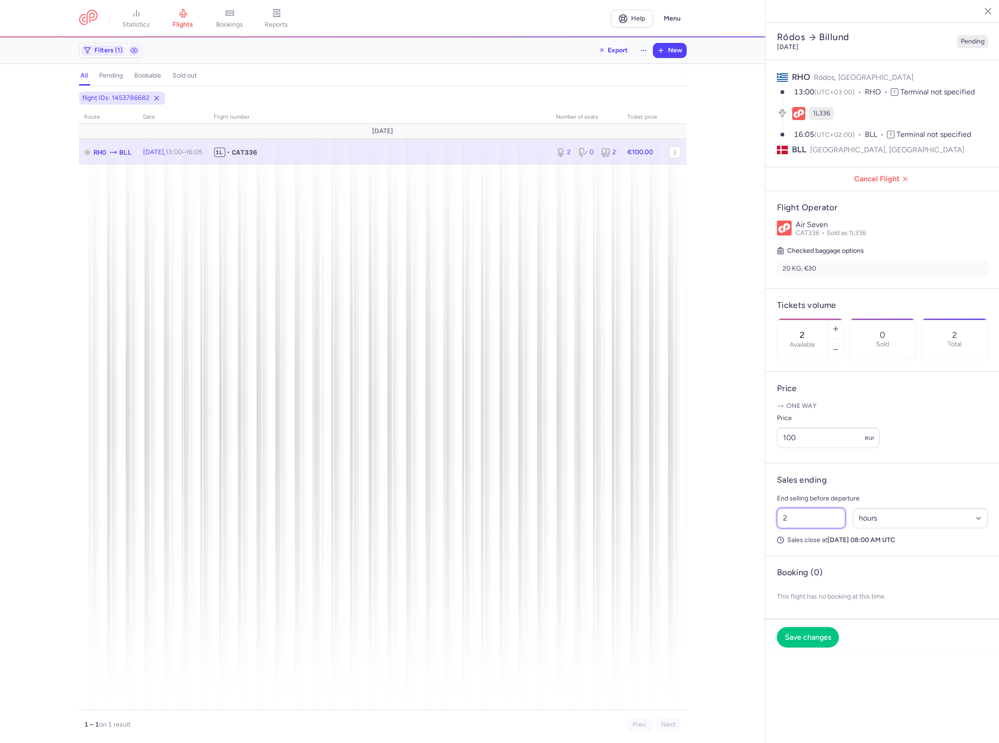
click at [818, 508] on input "2" at bounding box center [811, 518] width 69 height 21
type input "3"
type input "2"
type input "30"
click at [824, 627] on button "Save changes" at bounding box center [808, 637] width 62 height 21
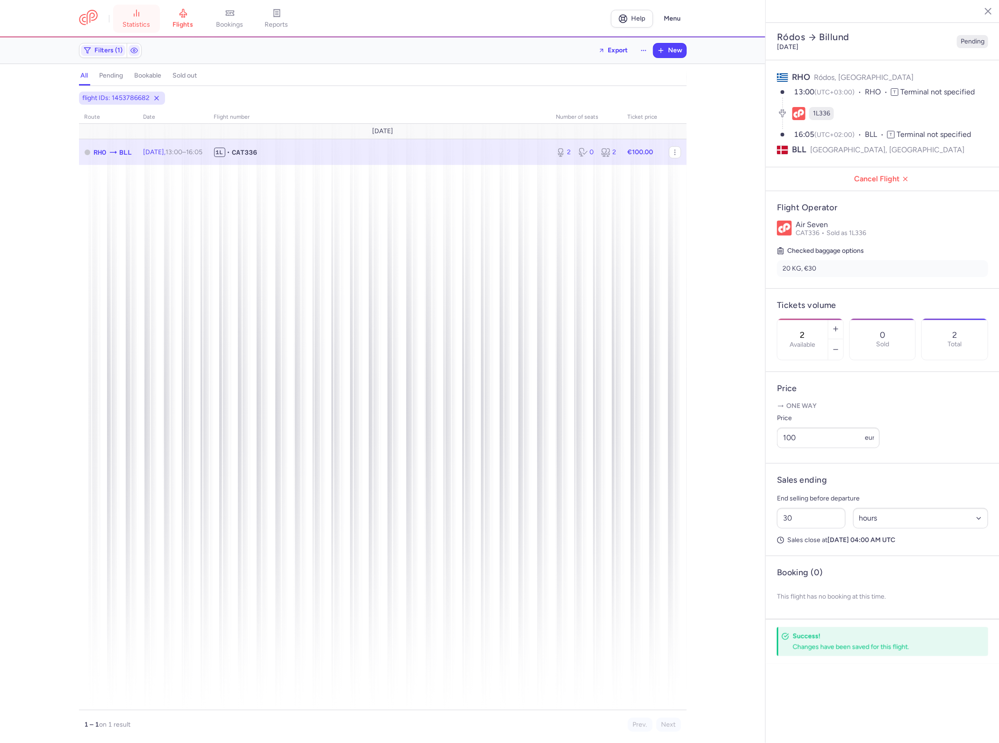
click at [144, 21] on span "statistics" at bounding box center [136, 25] width 28 height 8
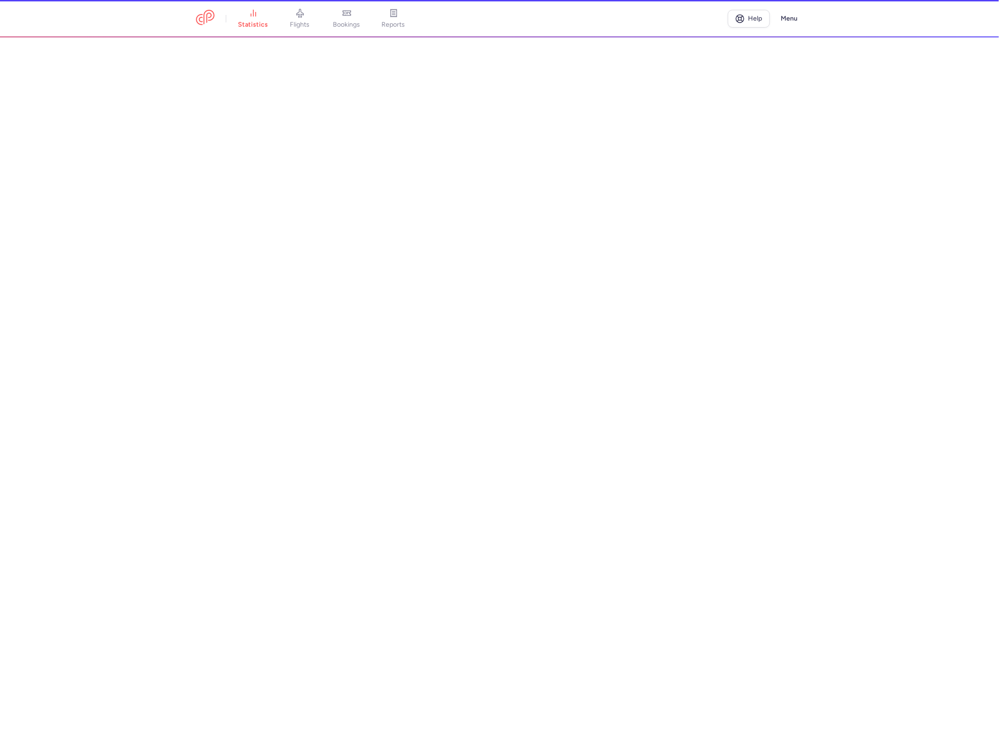
click at [323, 21] on li "flights" at bounding box center [346, 18] width 47 height 21
click at [296, 18] on link "flights" at bounding box center [300, 18] width 47 height 21
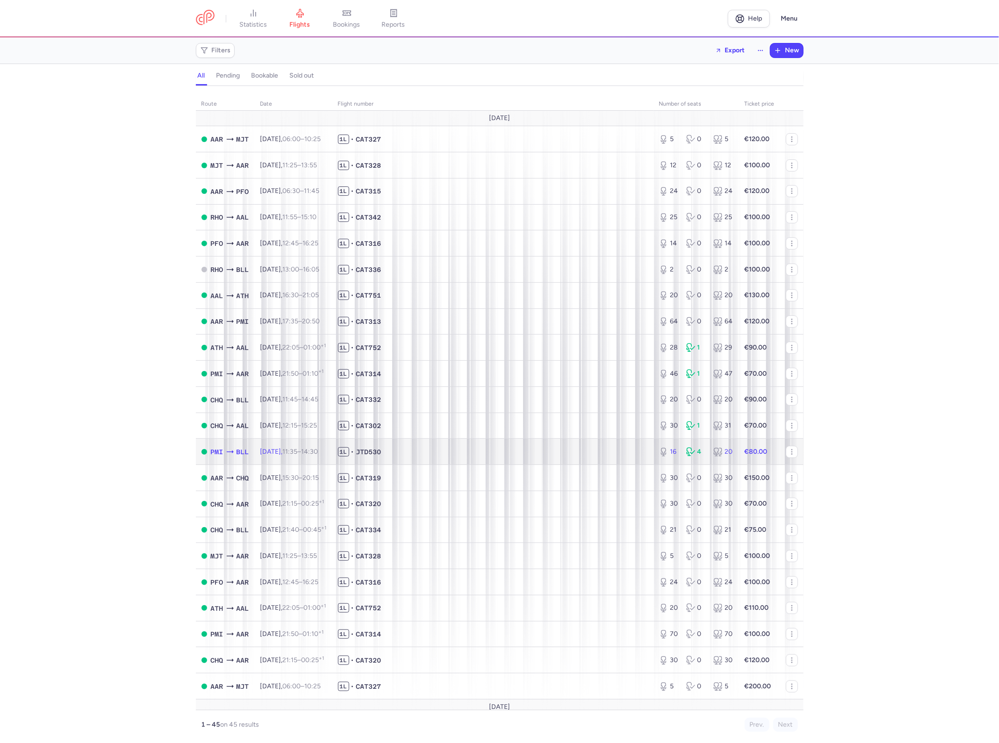
click at [609, 453] on span "1L • JTD530" at bounding box center [493, 451] width 310 height 9
select select "hours"
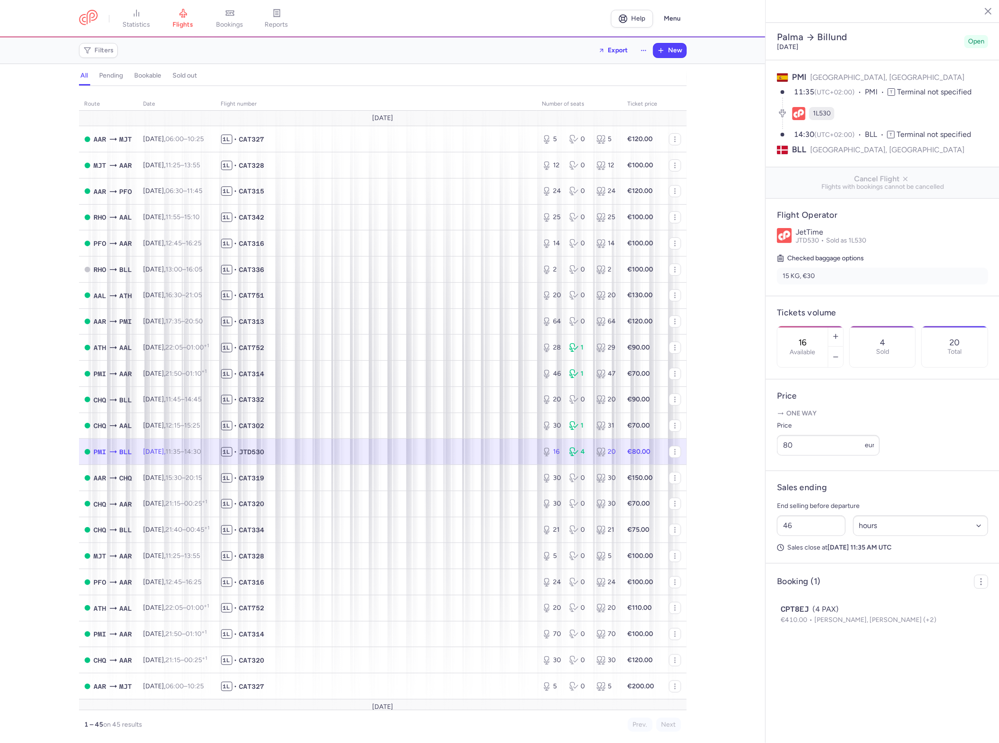
click at [744, 578] on div "route date Flight number number of seats Ticket price August 25 AAR MJT Fri, 15…" at bounding box center [382, 418] width 765 height 652
click at [426, 533] on span "1L • CAT334" at bounding box center [376, 529] width 310 height 9
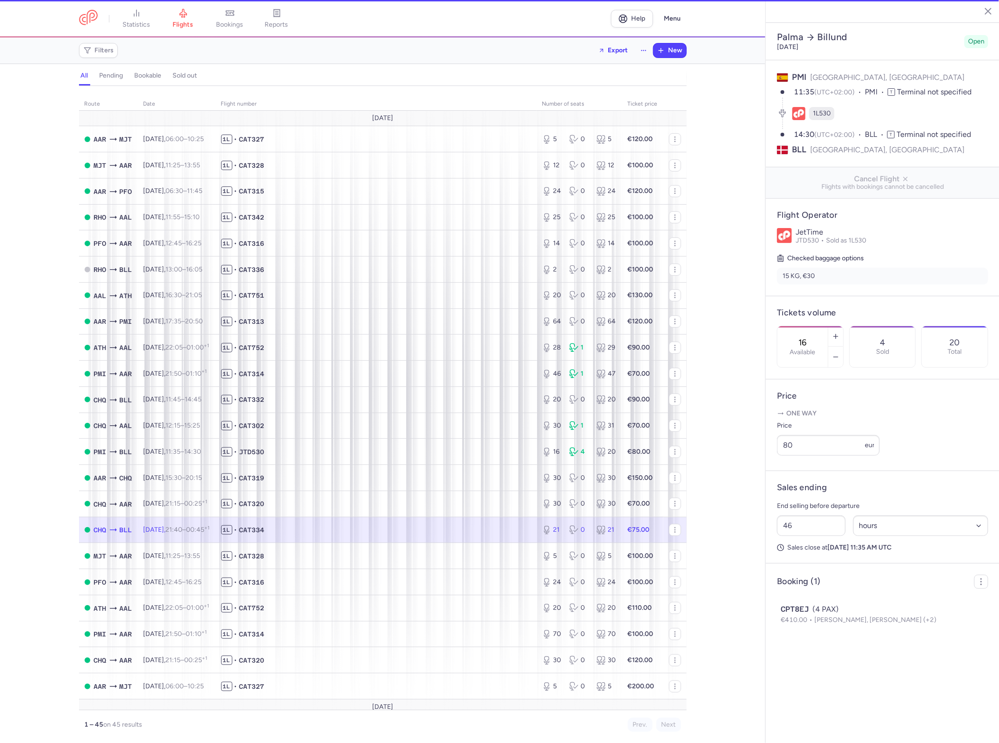
type input "21"
type input "54"
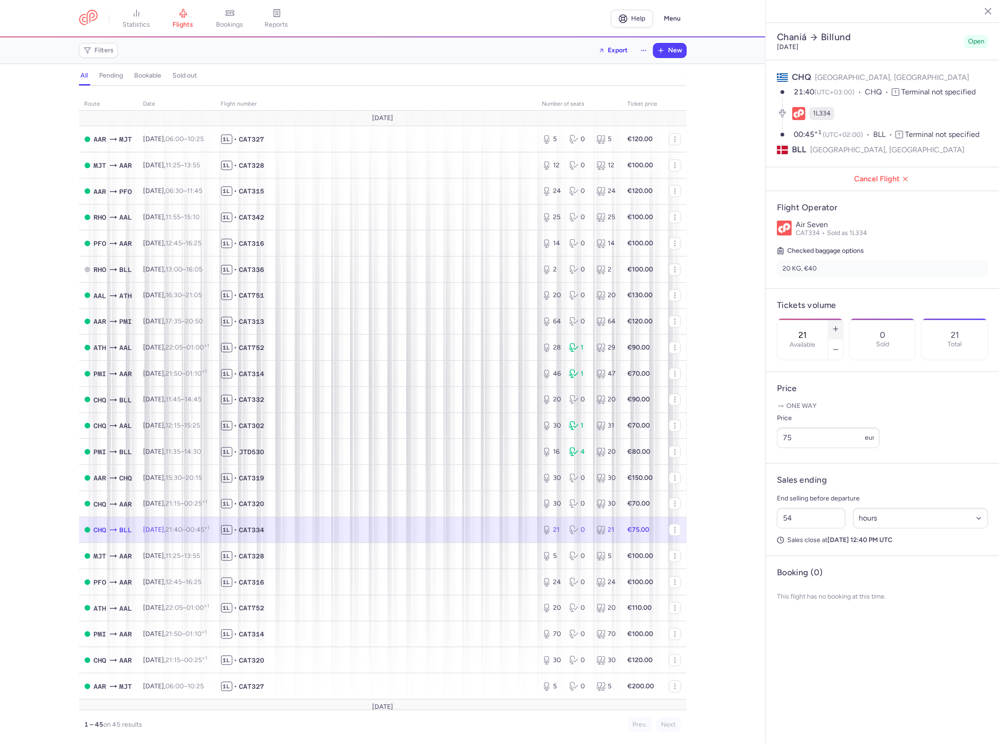
click at [837, 319] on button "button" at bounding box center [835, 329] width 15 height 21
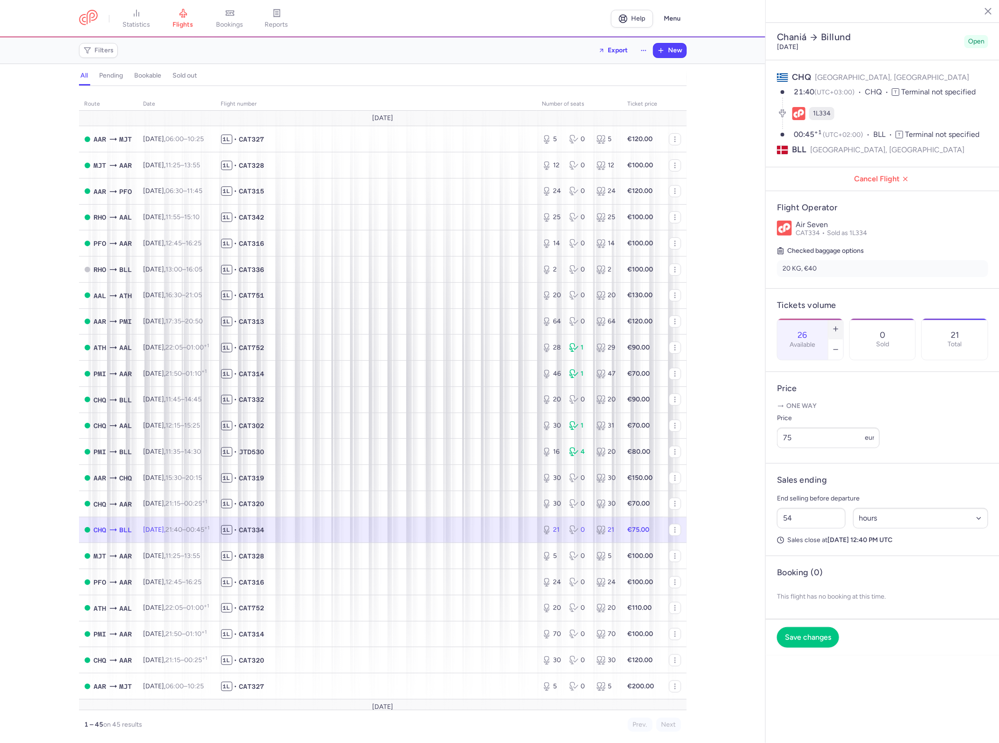
click at [837, 319] on button "button" at bounding box center [835, 329] width 15 height 21
click at [805, 633] on span "Save changes" at bounding box center [808, 637] width 46 height 8
click at [840, 339] on button "button" at bounding box center [835, 349] width 15 height 21
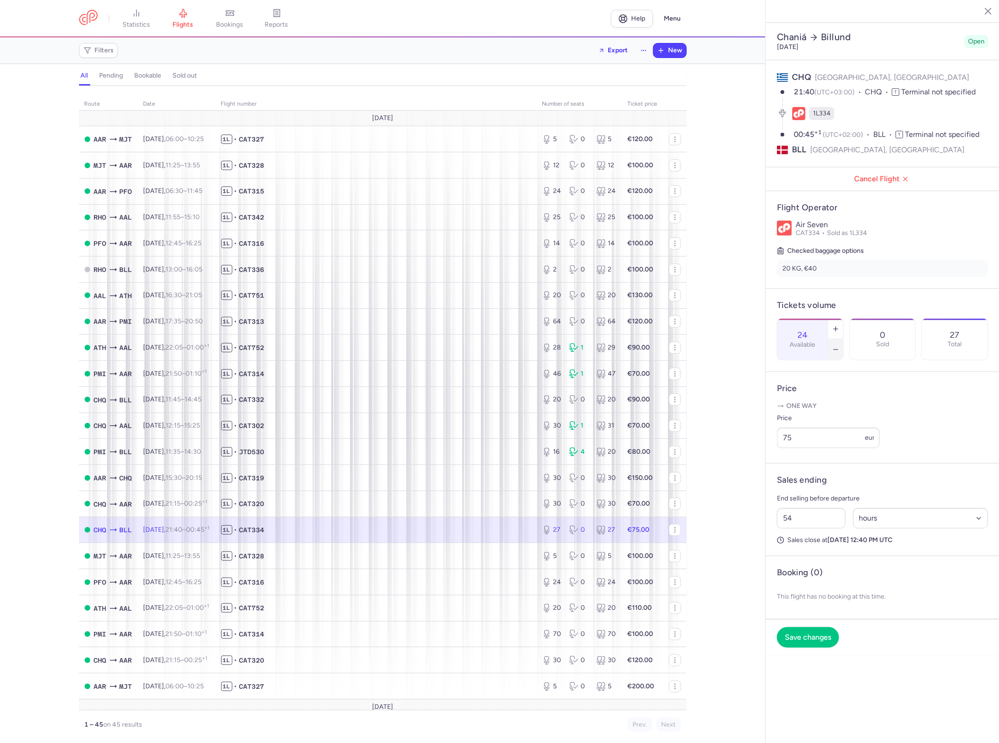
click at [840, 339] on button "button" at bounding box center [835, 349] width 15 height 21
click at [821, 633] on span "Save changes" at bounding box center [808, 637] width 46 height 8
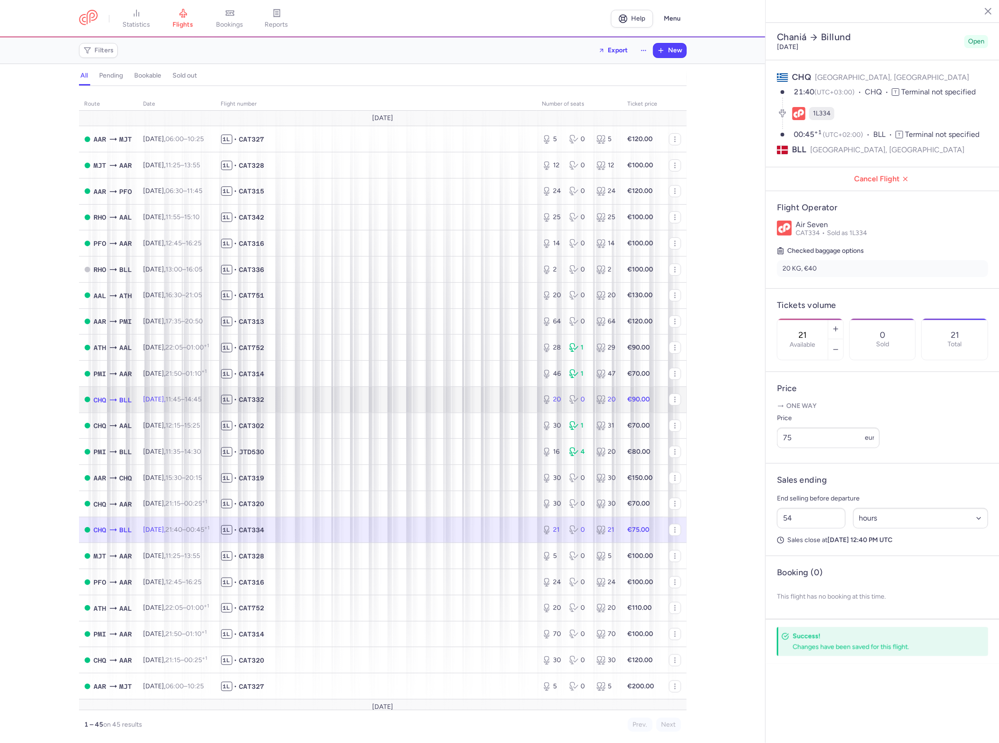
click at [339, 403] on span "1L • CAT332" at bounding box center [376, 399] width 310 height 9
type input "20"
type input "45"
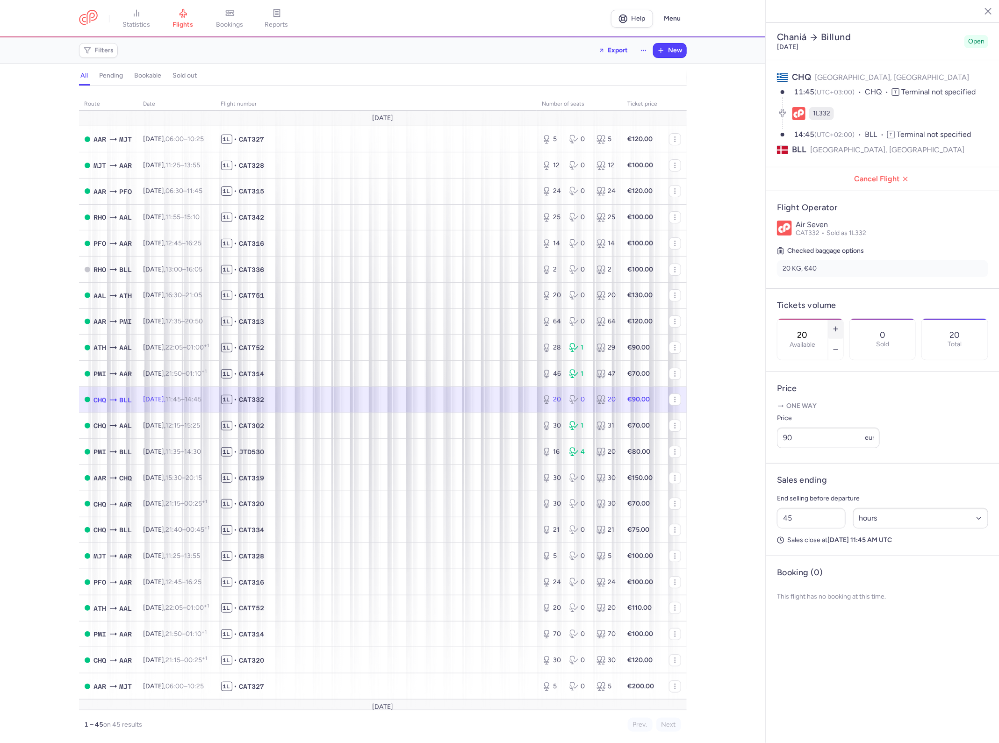
click at [839, 325] on icon "button" at bounding box center [835, 328] width 7 height 7
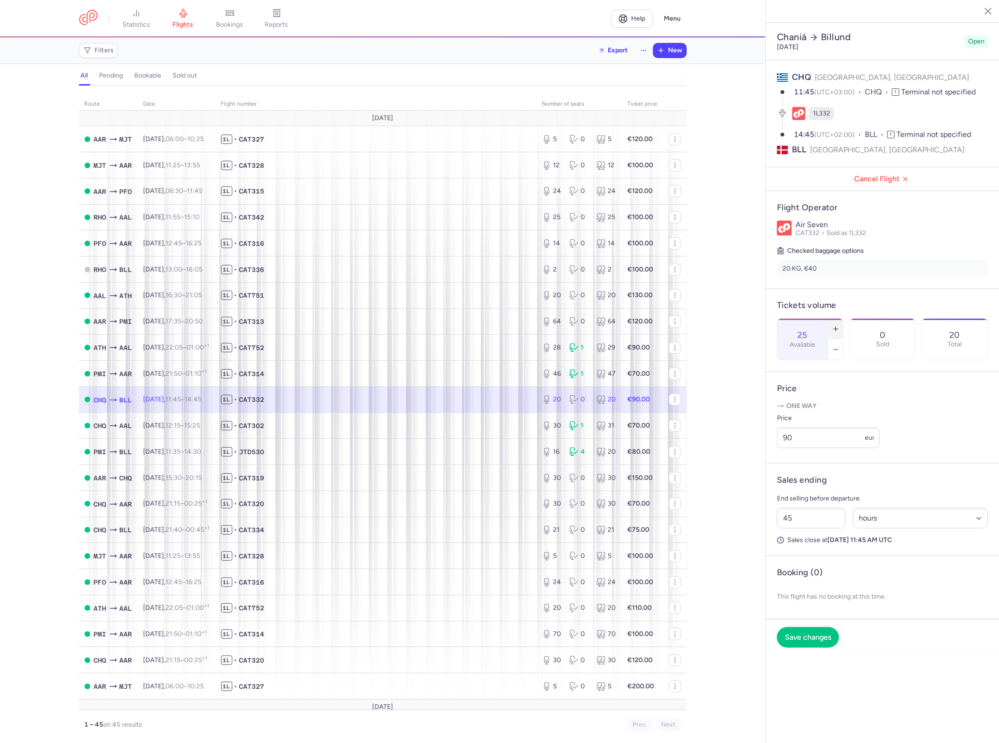
click at [839, 325] on icon "button" at bounding box center [835, 328] width 7 height 7
click at [824, 633] on span "Save changes" at bounding box center [808, 637] width 46 height 8
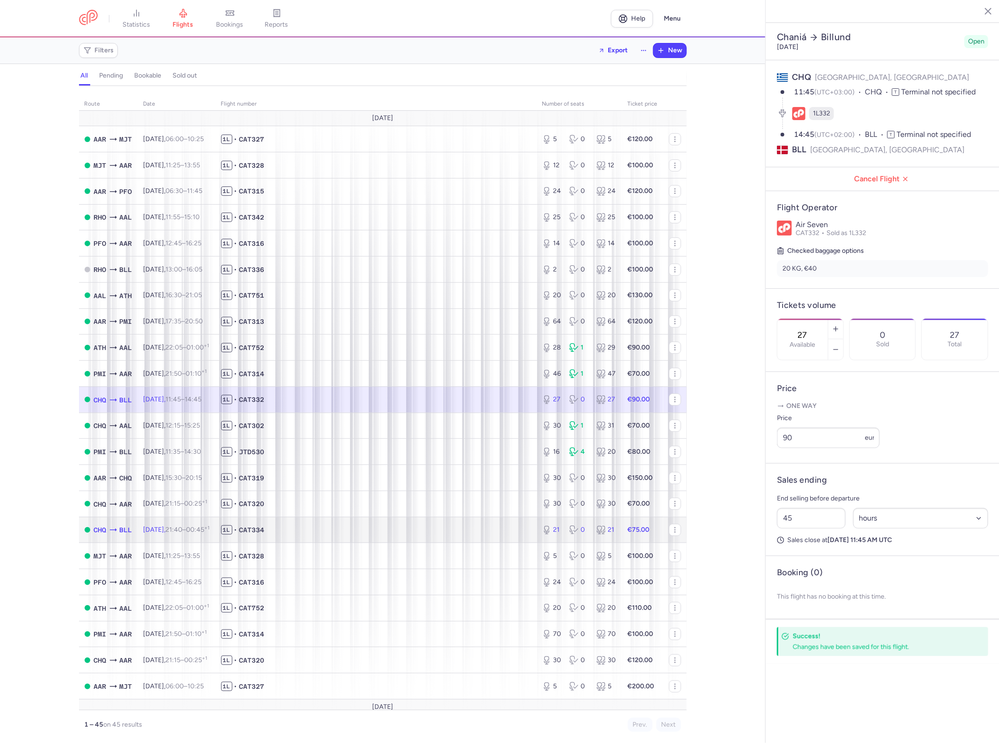
click at [432, 543] on td "1L • CAT334" at bounding box center [375, 530] width 321 height 26
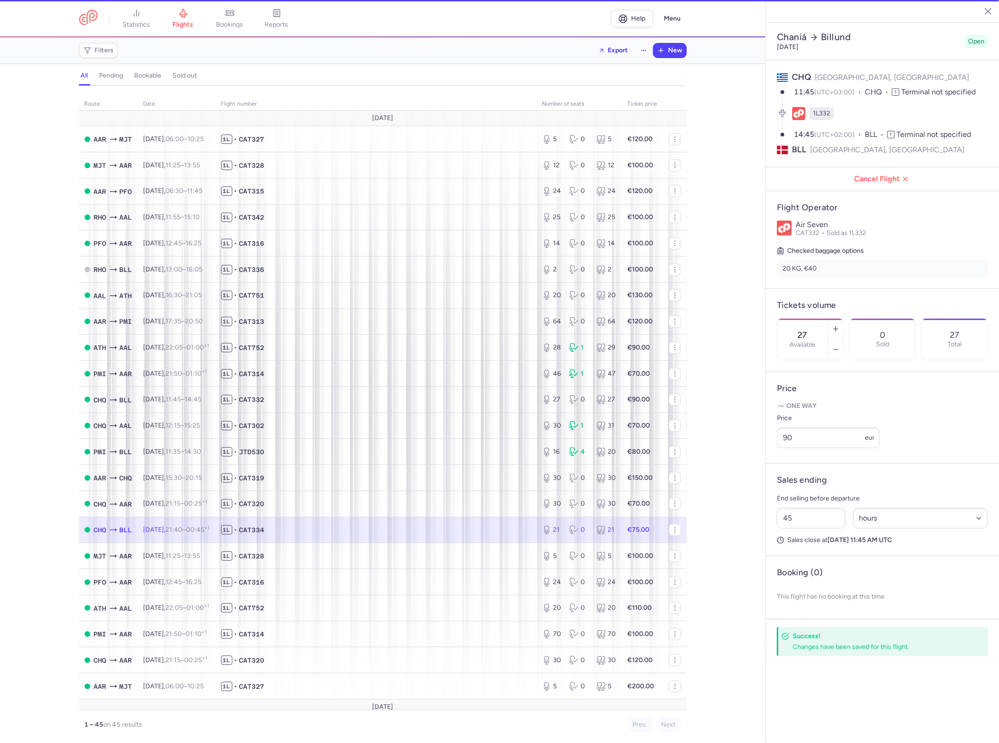
type input "21"
type input "54"
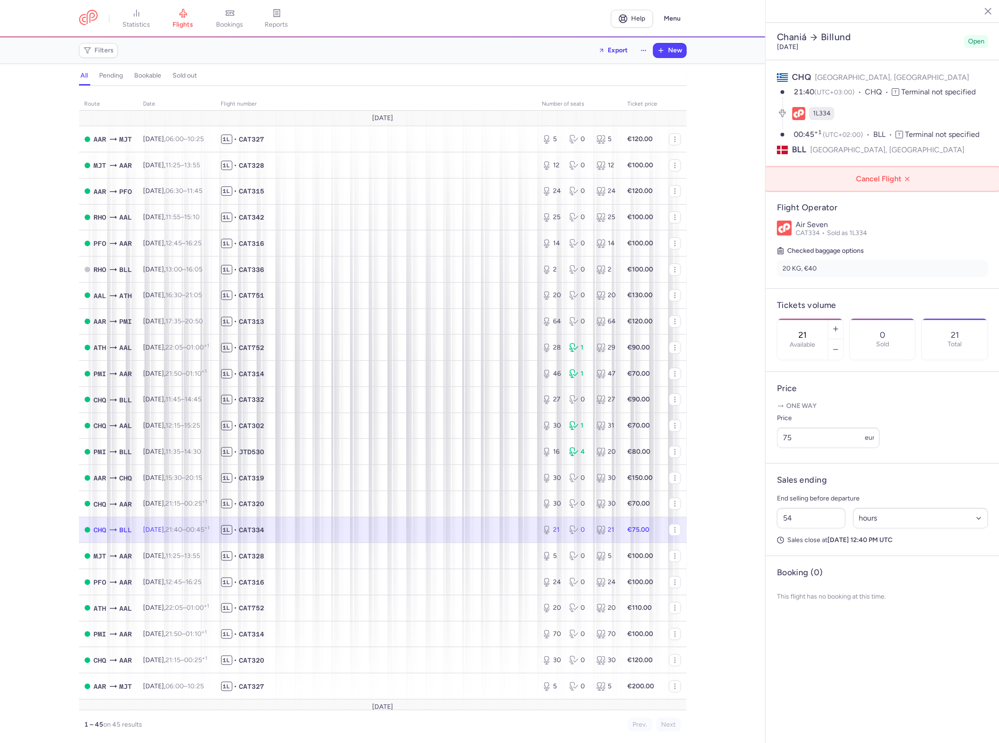
click at [882, 167] on button "Cancel Flight" at bounding box center [883, 178] width 234 height 23
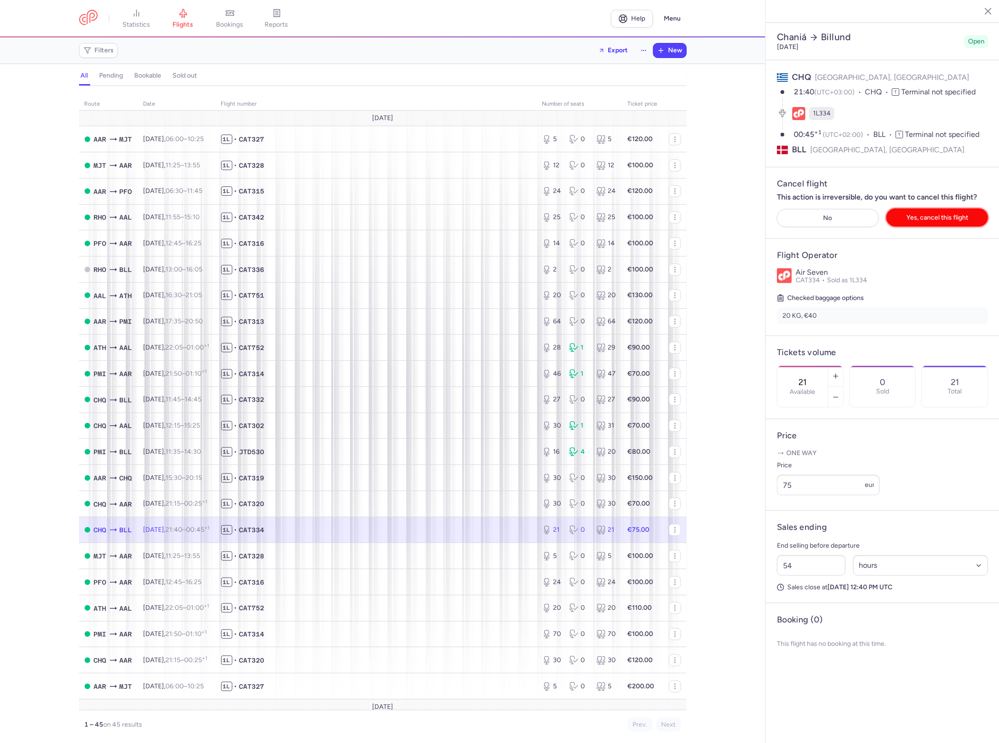
click at [922, 214] on span "Yes, cancel this flight" at bounding box center [937, 217] width 62 height 7
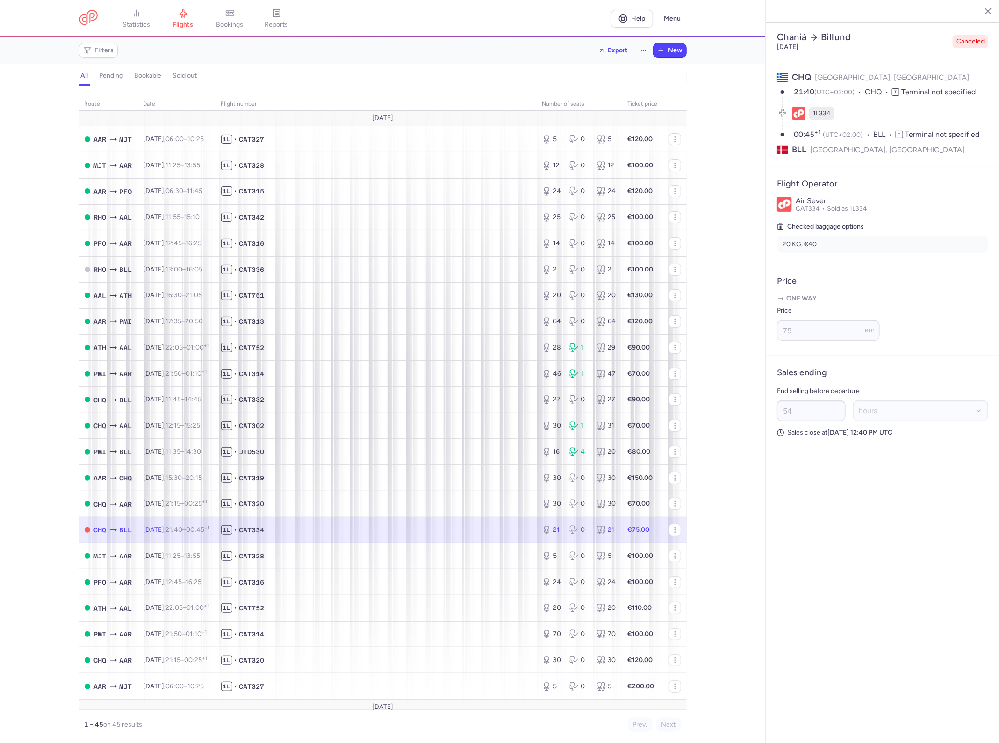
click at [720, 89] on div "route date Flight number number of seats Ticket price August 25 AAR MJT Fri, 15…" at bounding box center [382, 414] width 765 height 657
click at [678, 50] on span "New" at bounding box center [675, 50] width 14 height 7
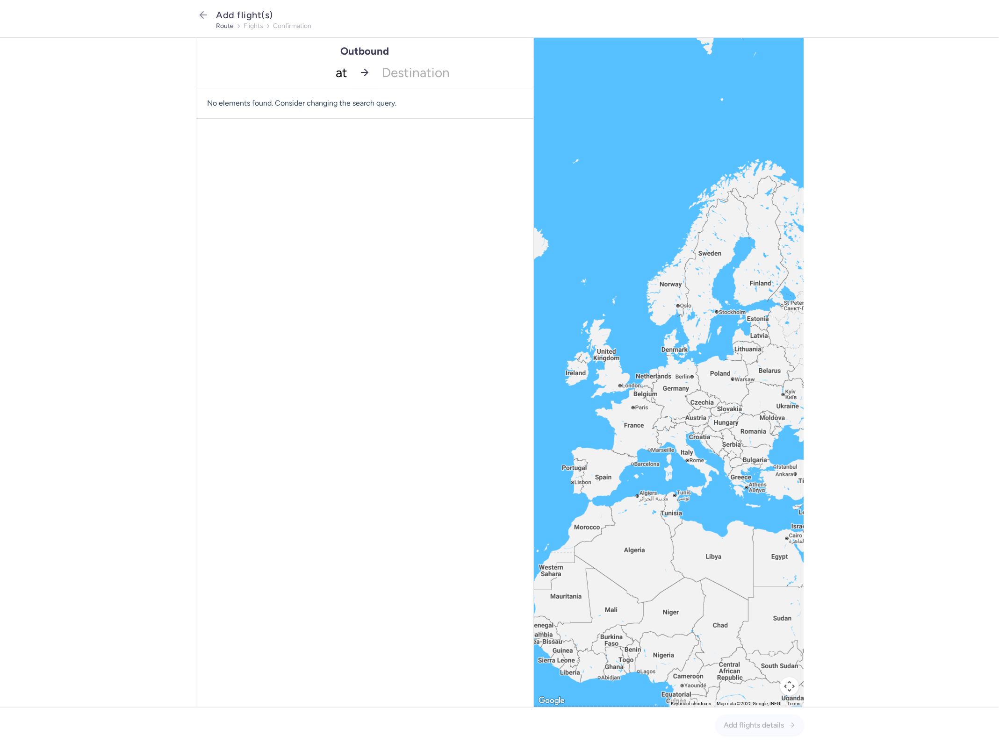
type input "ath"
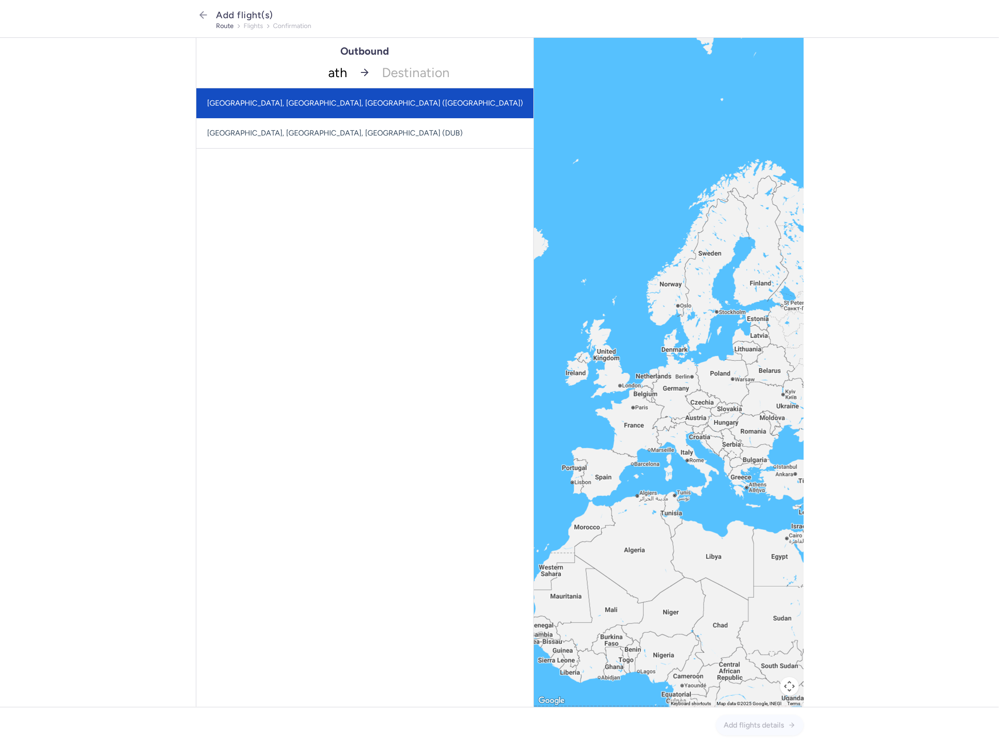
click at [353, 105] on span "Athens International Airport, Athens, Greece (ATH)" at bounding box center [366, 103] width 316 height 9
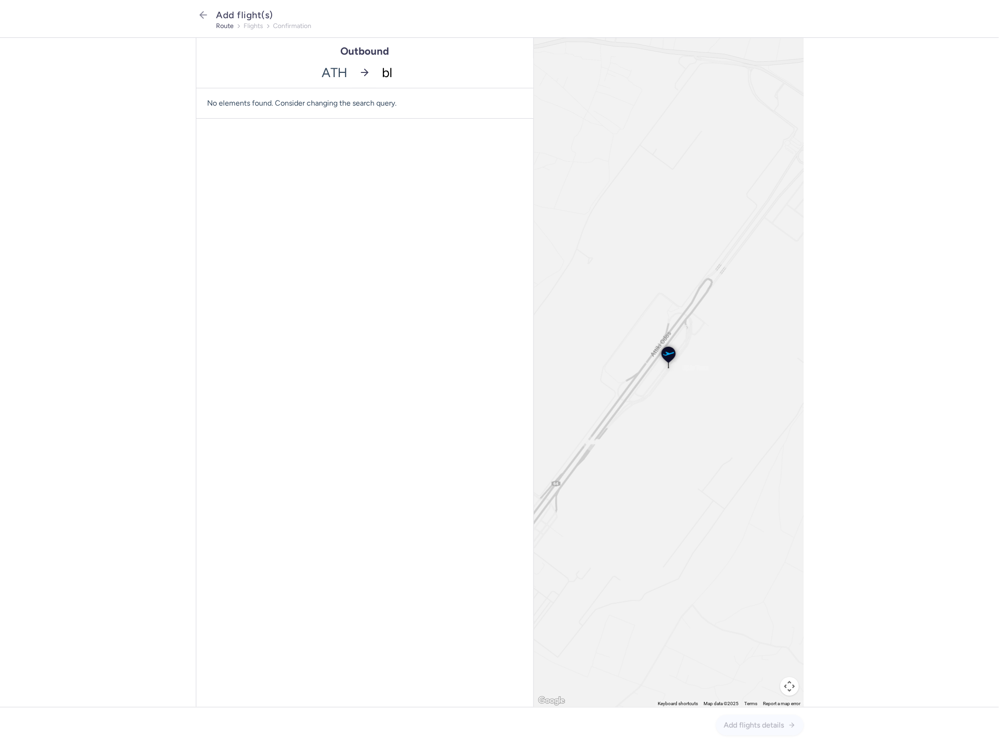
type input "bll"
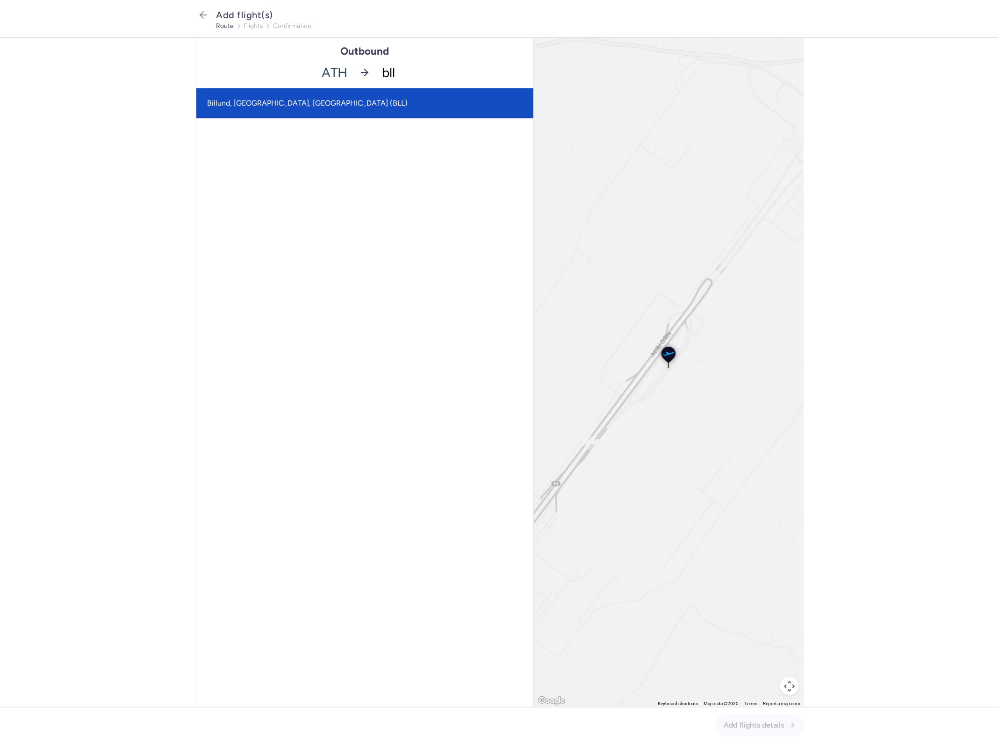
click at [373, 105] on span "Billund, Billund, Denmark (BLL)" at bounding box center [364, 103] width 337 height 30
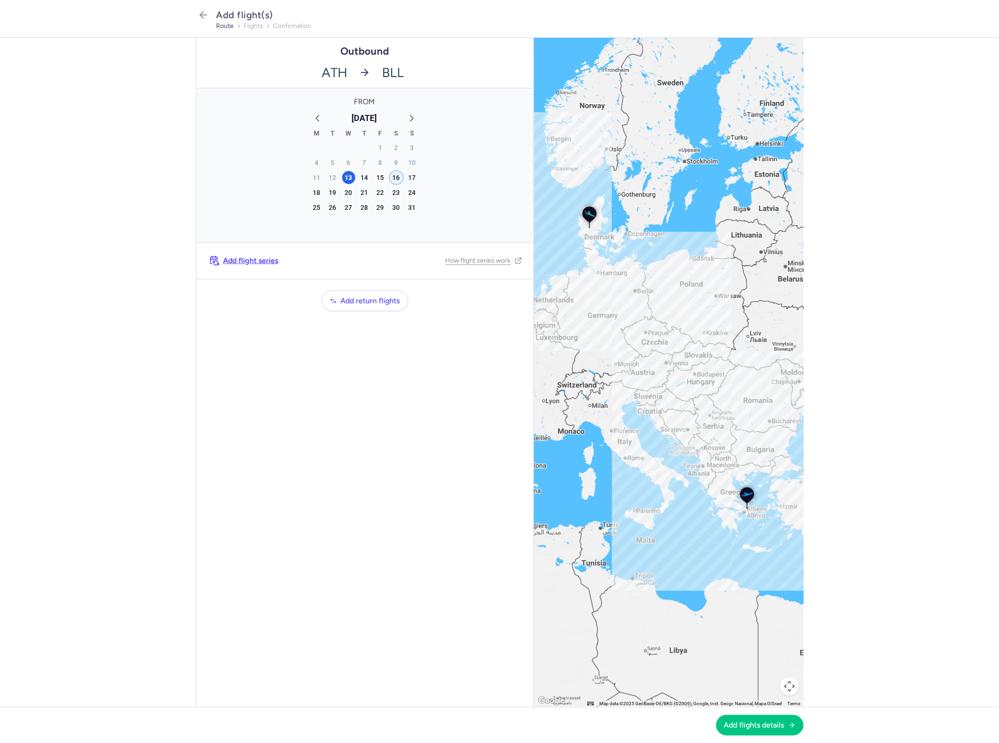
click at [398, 178] on div "16" at bounding box center [396, 177] width 13 height 13
click at [750, 732] on button "Add flights details" at bounding box center [759, 725] width 87 height 21
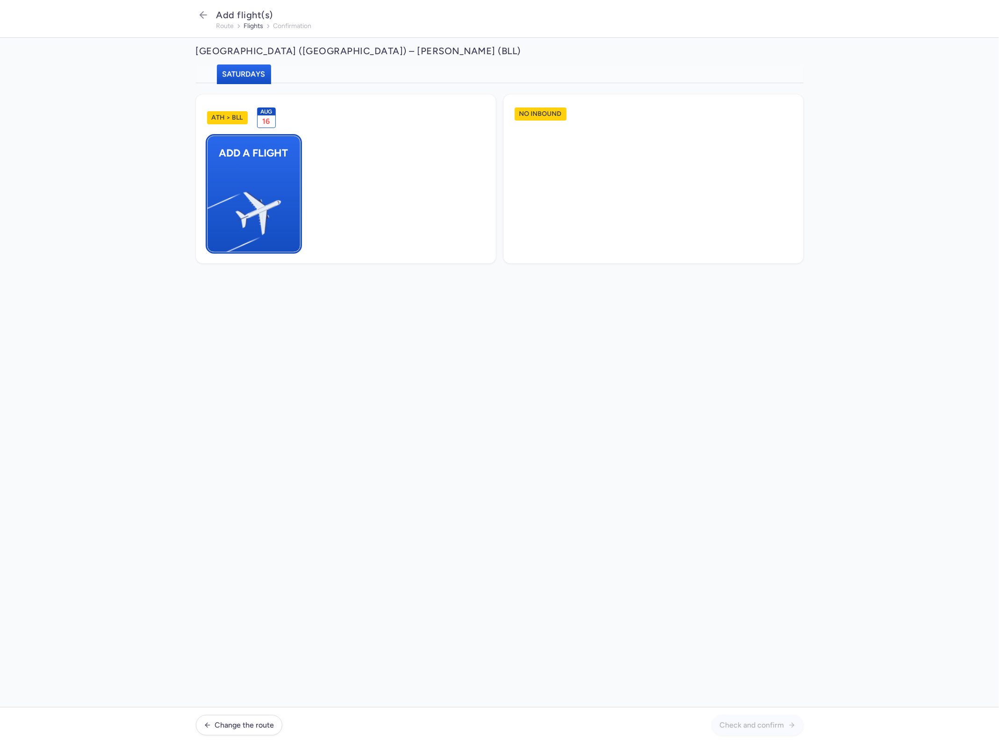
click at [269, 176] on img "button" at bounding box center [212, 209] width 158 height 145
select select "23"
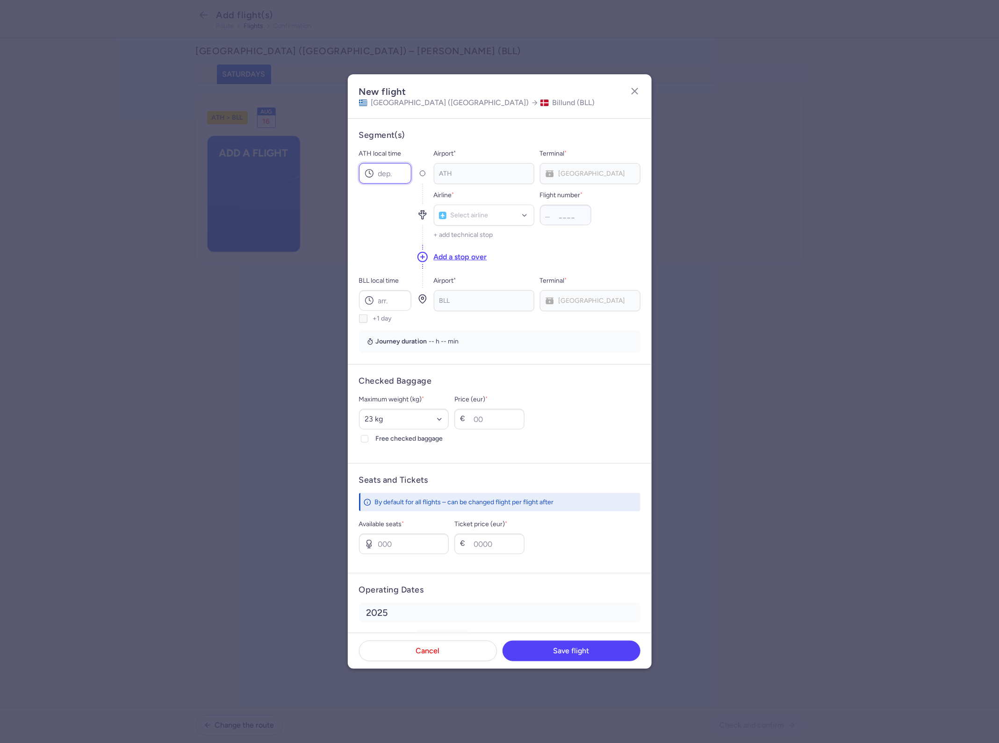
click at [389, 164] on input "ATH local time" at bounding box center [385, 173] width 52 height 21
type input "22:55"
type input "cat"
type input "750"
type input "1"
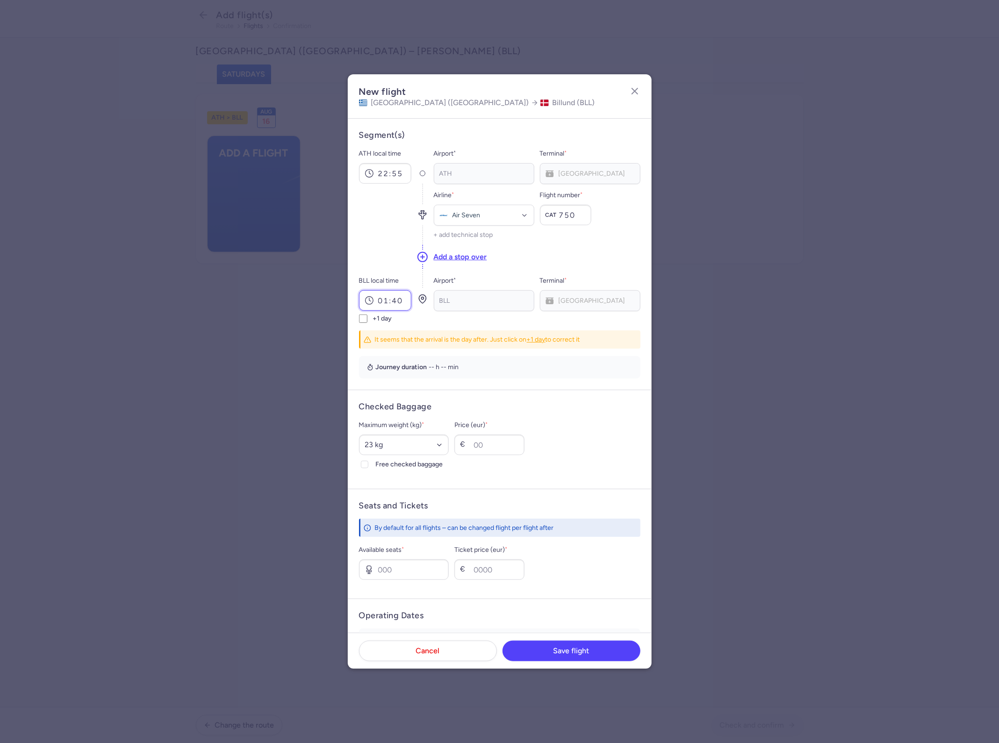
type input "01:40"
drag, startPoint x: 362, startPoint y: 310, endPoint x: 366, endPoint y: 323, distance: 13.2
click at [362, 311] on input "01:40" at bounding box center [385, 300] width 52 height 21
click at [366, 323] on input "+1 day" at bounding box center [363, 319] width 8 height 8
checkbox input "true"
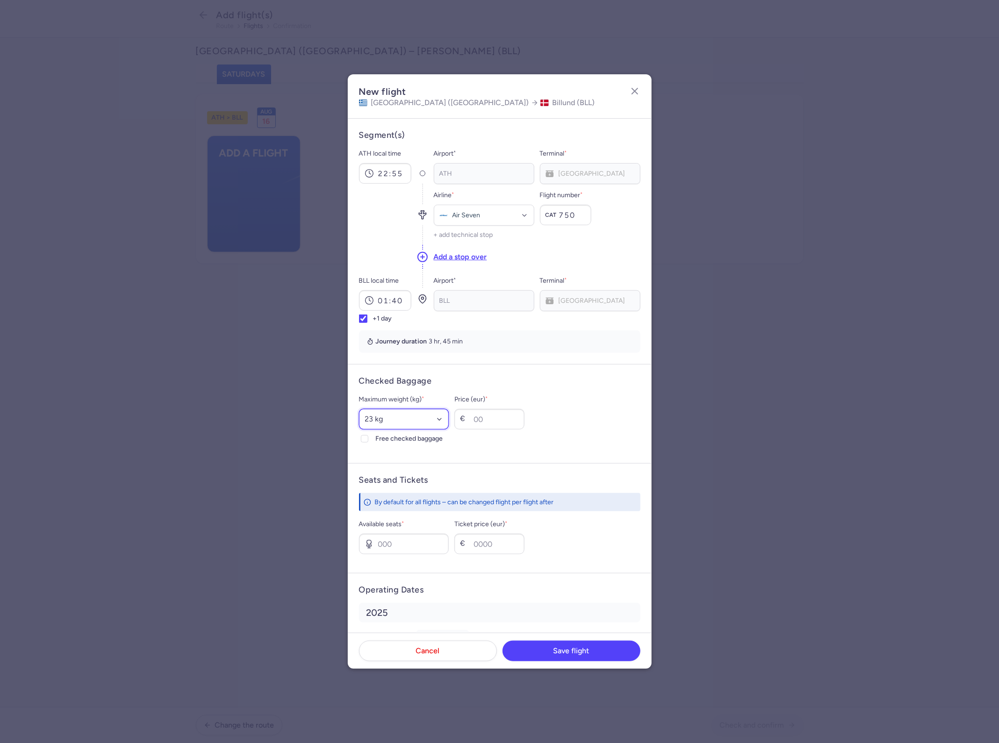
click at [412, 422] on select "Select an option 15 kg 16 kg 17 kg 18 kg 19 kg 20 kg 21 kg 22 kg 23 kg 24 kg 25…" at bounding box center [404, 419] width 90 height 21
select select "20"
click at [359, 409] on select "Select an option 15 kg 16 kg 17 kg 18 kg 19 kg 20 kg 21 kg 22 kg 23 kg 24 kg 25…" at bounding box center [404, 419] width 90 height 21
click at [513, 419] on input "Price (eur) *" at bounding box center [489, 419] width 70 height 21
type input "30"
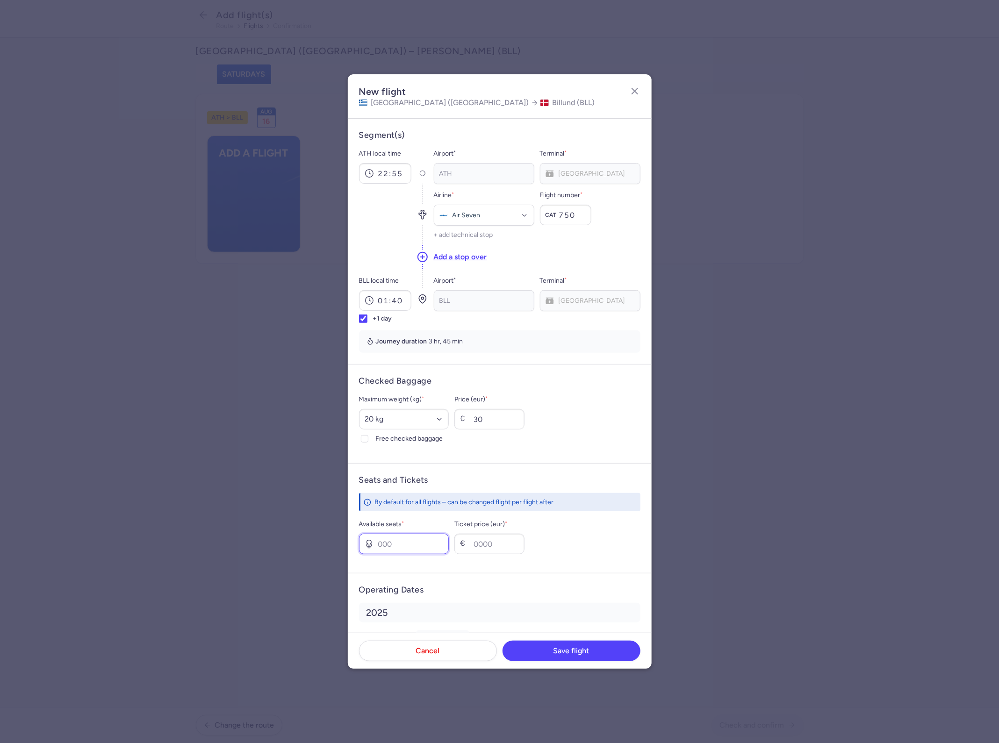
click at [422, 543] on input "Available seats *" at bounding box center [404, 544] width 90 height 21
type input "1"
type input "110"
click at [568, 643] on button "Save flight" at bounding box center [571, 650] width 138 height 21
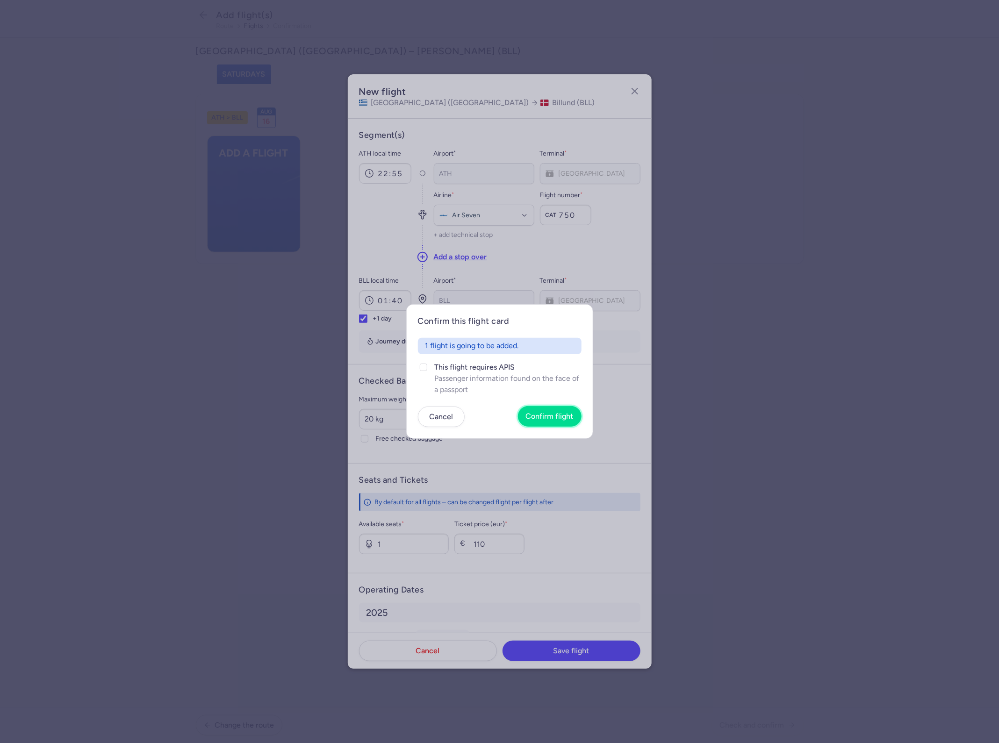
click at [557, 414] on span "Confirm flight" at bounding box center [550, 416] width 48 height 8
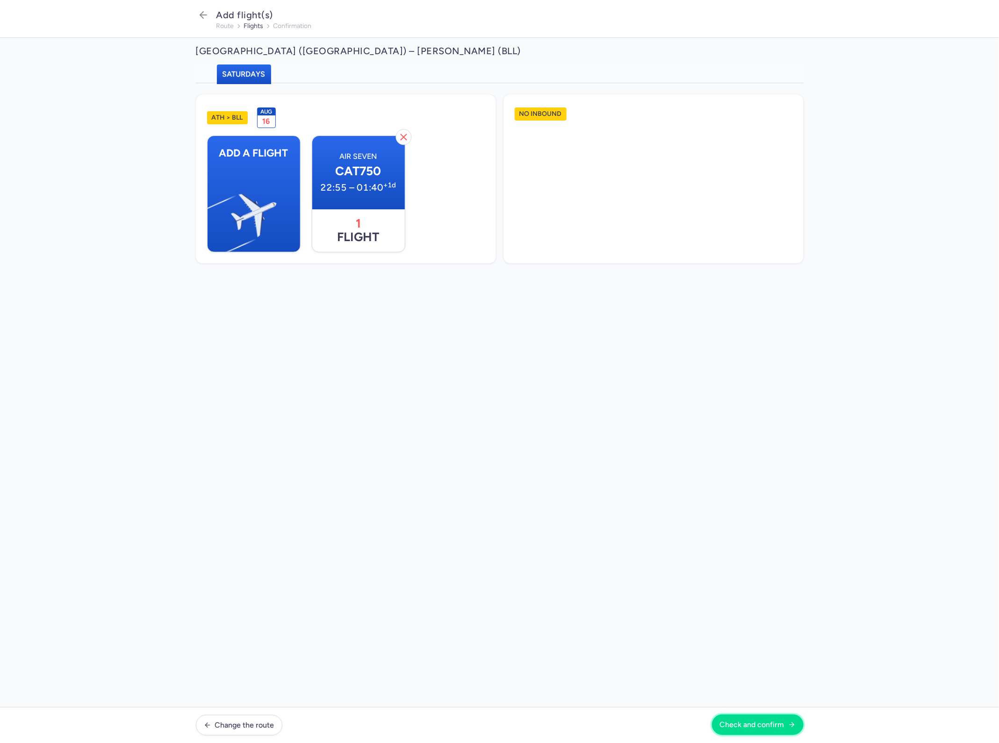
click at [744, 717] on button "Check and confirm" at bounding box center [758, 725] width 92 height 21
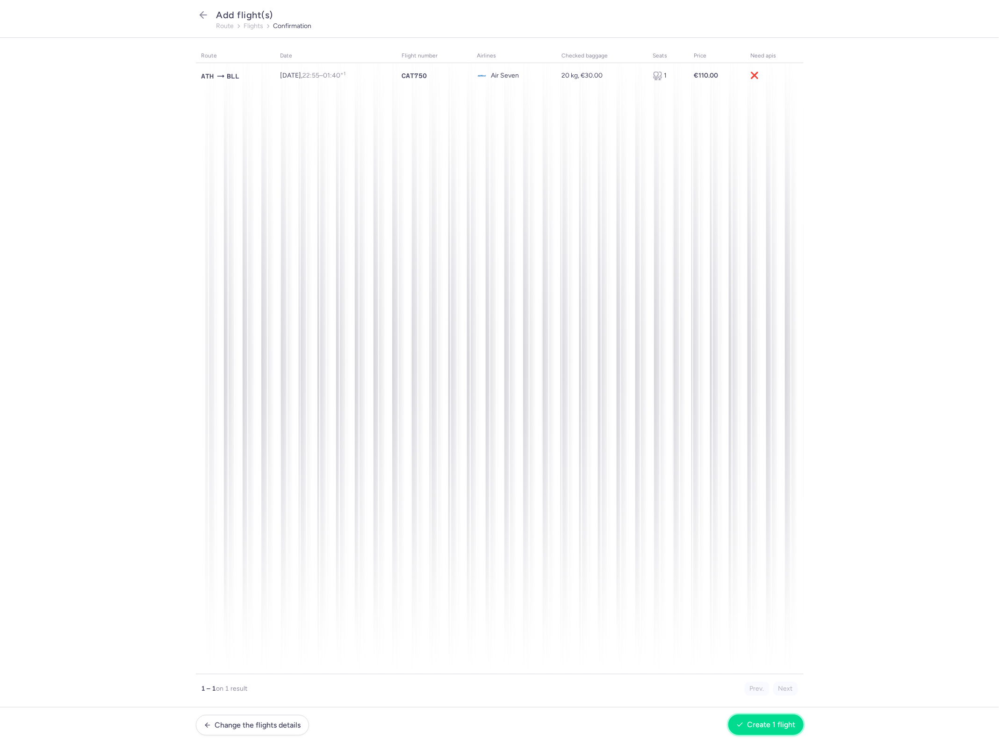
click at [755, 721] on span "Create 1 flight" at bounding box center [771, 725] width 48 height 8
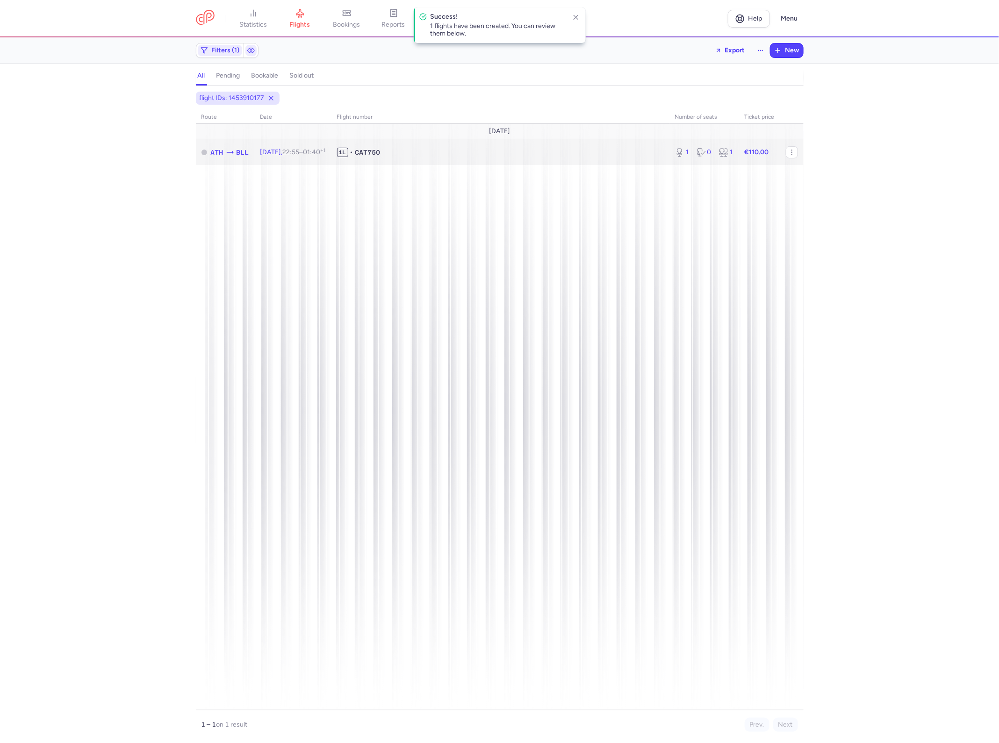
click at [524, 157] on span "1L • CAT750" at bounding box center [500, 152] width 327 height 9
select select "hours"
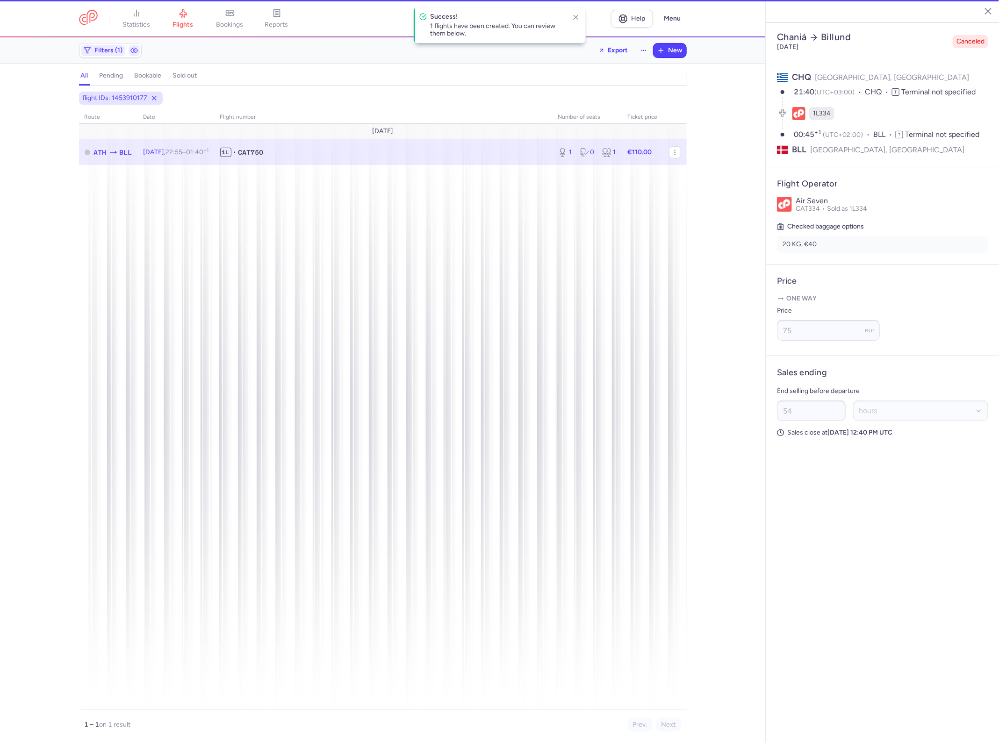
type input "2"
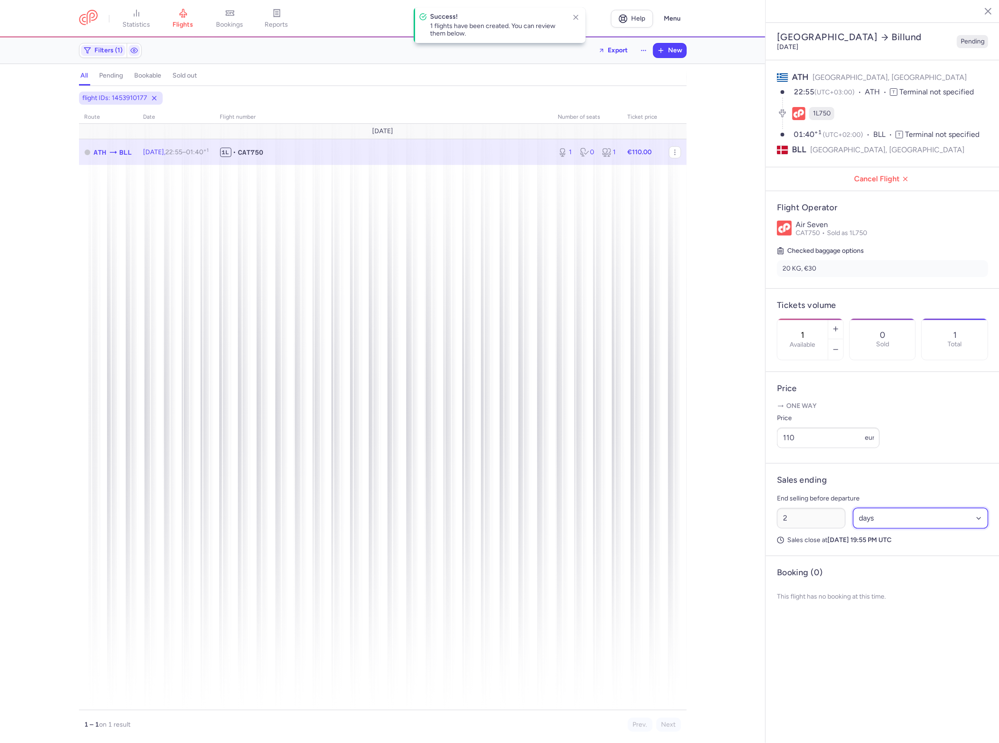
click at [921, 508] on select "Select an option hours days" at bounding box center [921, 518] width 136 height 21
select select "hours"
click at [853, 508] on select "Select an option hours days" at bounding box center [921, 518] width 136 height 21
click at [813, 627] on button "Save changes" at bounding box center [808, 637] width 62 height 21
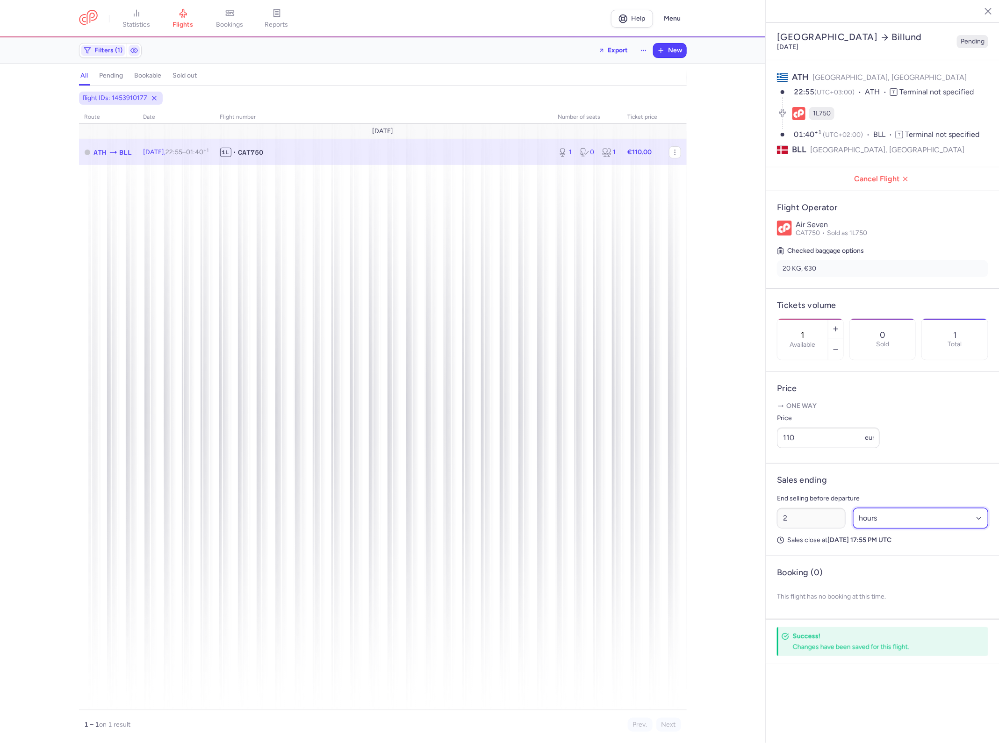
click at [911, 508] on select "Select an option hours days" at bounding box center [921, 518] width 136 height 21
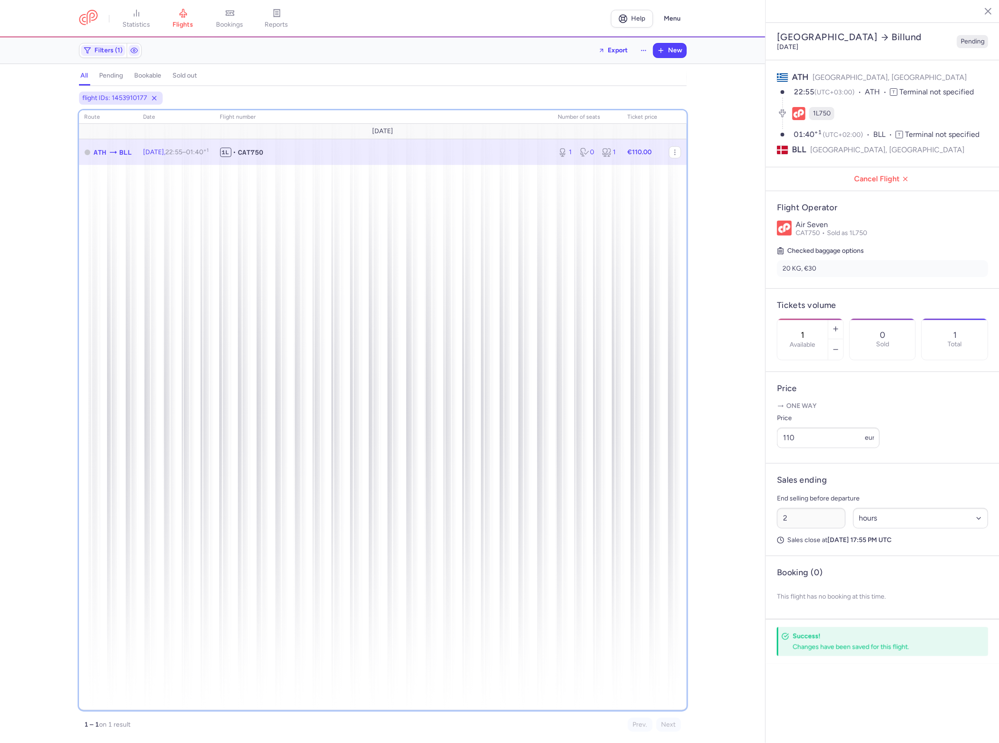
click at [599, 376] on div "route date Flight number number of seats Ticket price August 25 ATH BLL Sat, 16…" at bounding box center [383, 410] width 608 height 600
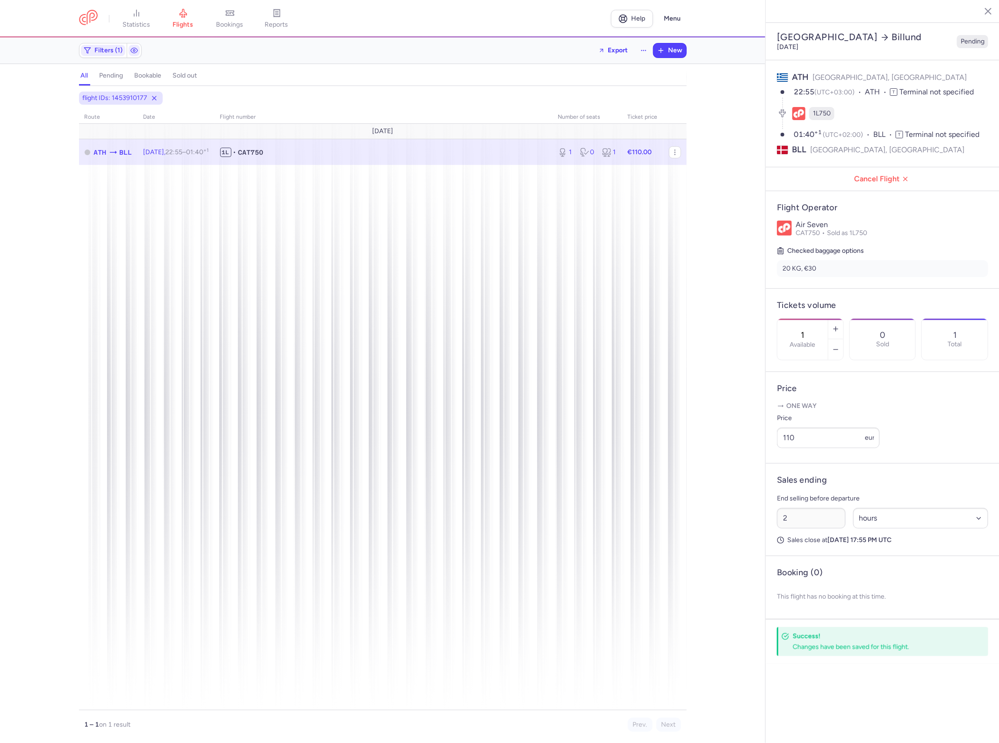
click at [319, 149] on span "1L • CAT750" at bounding box center [383, 152] width 327 height 9
click at [184, 15] on icon at bounding box center [182, 13] width 7 height 8
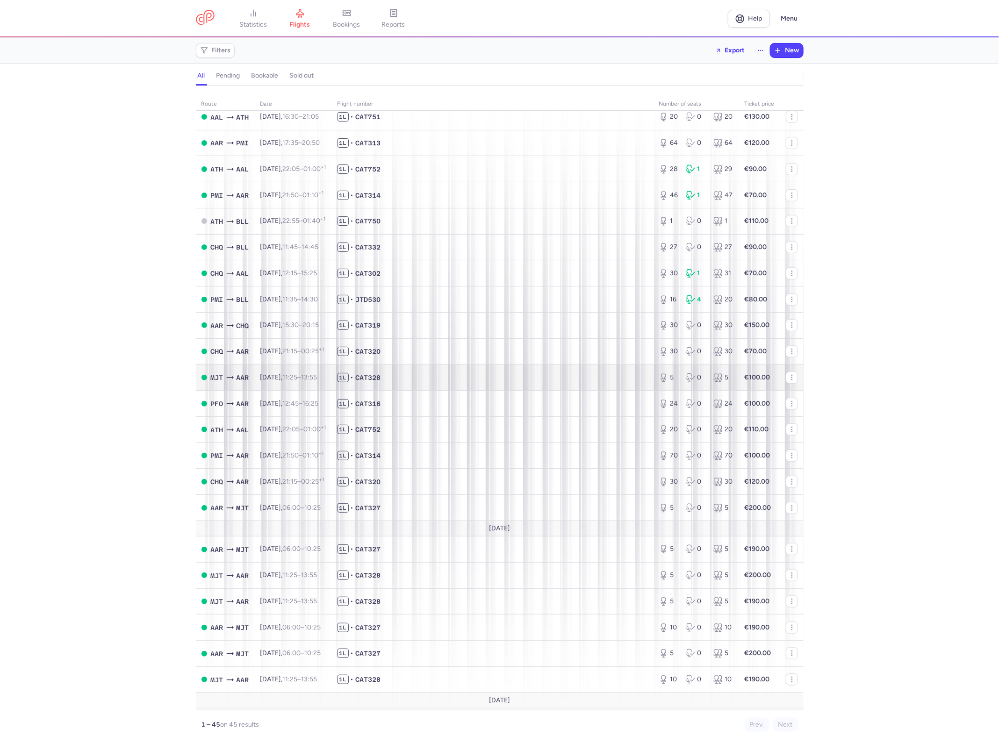
scroll to position [117, 0]
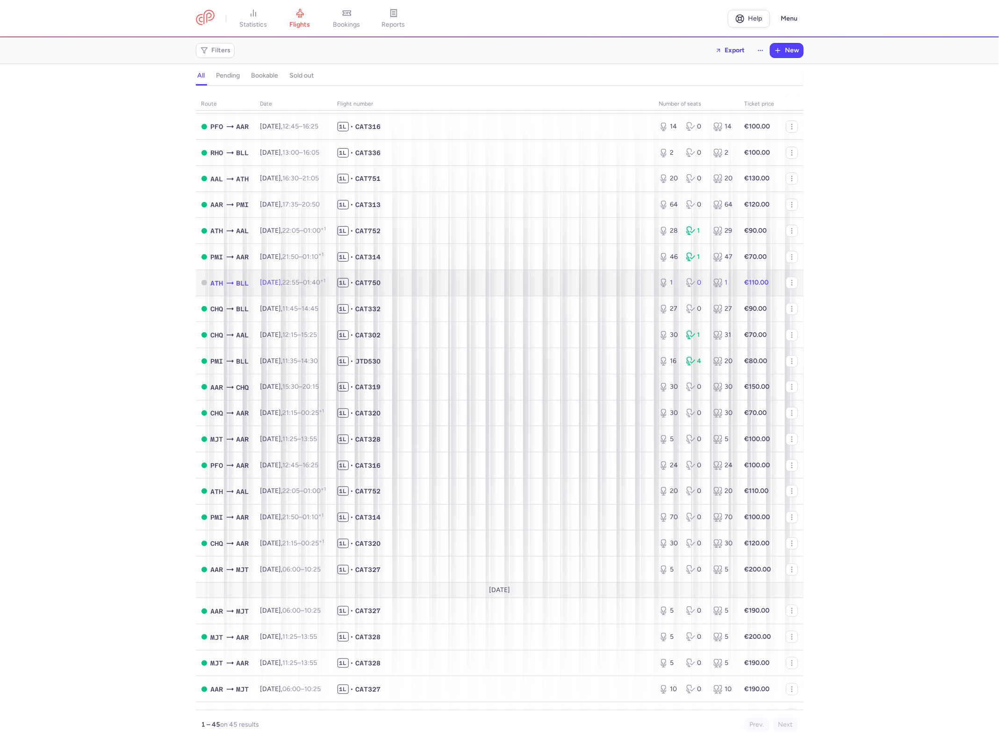
click at [431, 283] on span "1L • CAT750" at bounding box center [492, 282] width 310 height 9
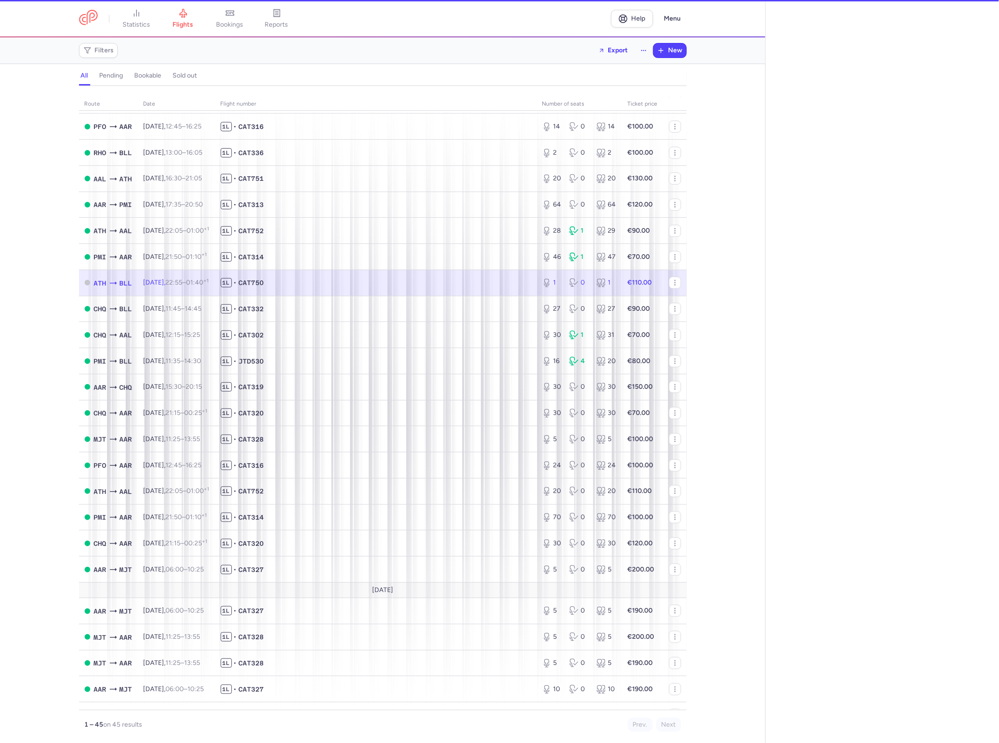
select select "hours"
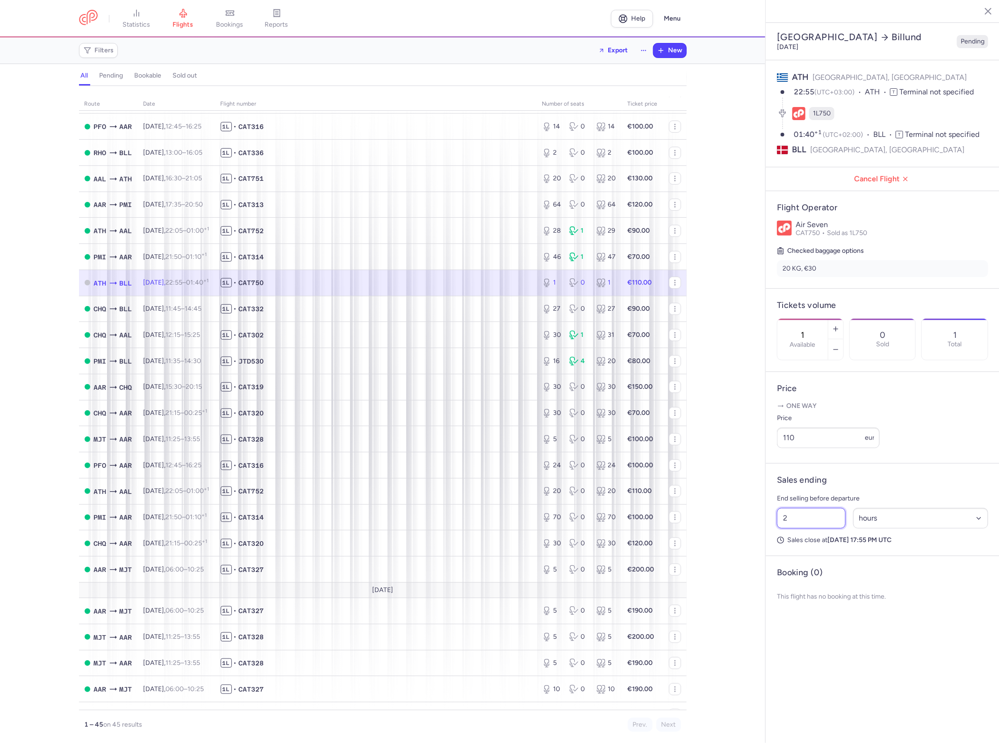
click at [818, 508] on input "2" at bounding box center [811, 518] width 69 height 21
click at [819, 508] on input "26" at bounding box center [811, 518] width 69 height 21
click at [817, 508] on input "28" at bounding box center [811, 518] width 69 height 21
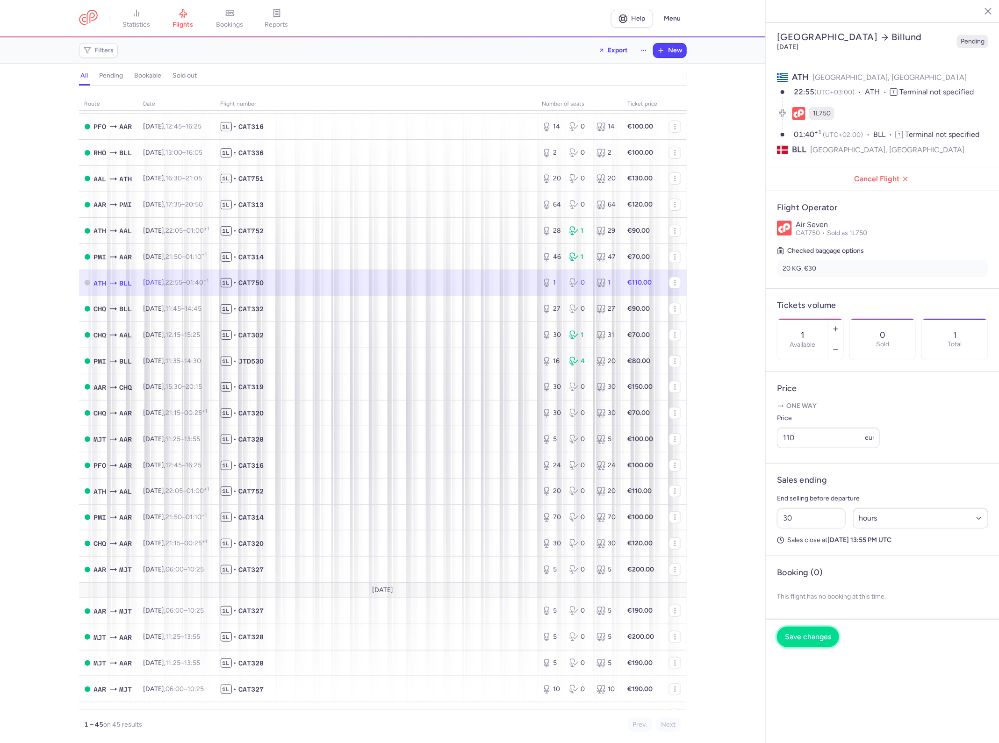
click at [819, 627] on button "Save changes" at bounding box center [808, 637] width 62 height 21
click at [818, 508] on input "30" at bounding box center [811, 518] width 69 height 21
type input "31"
click at [815, 627] on button "Save changes" at bounding box center [808, 637] width 62 height 21
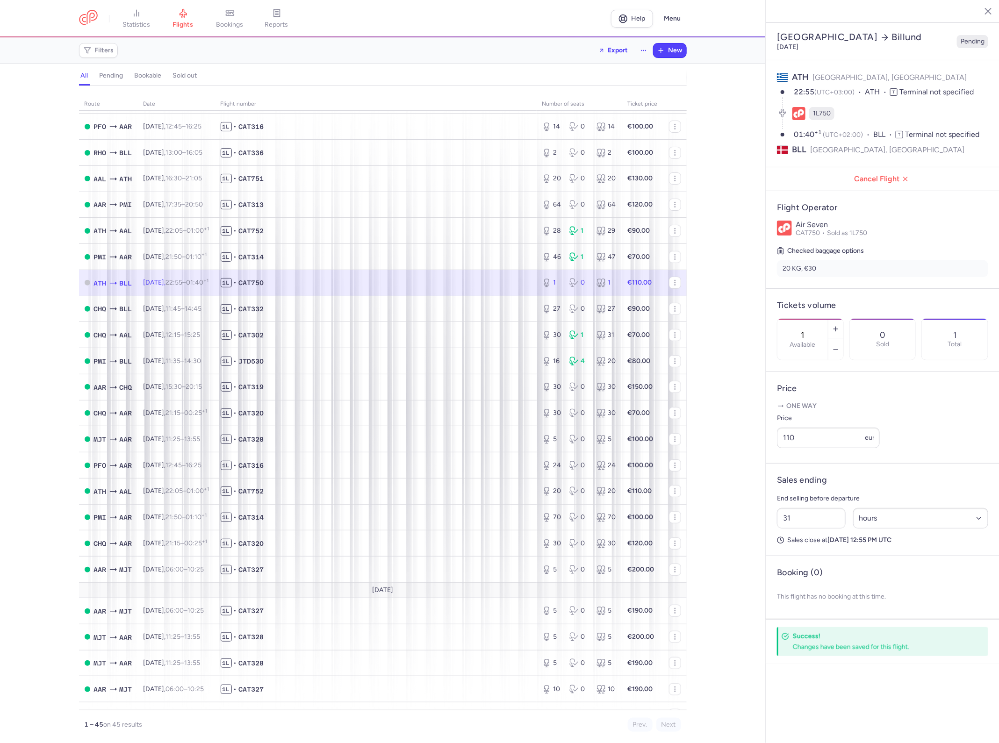
click at [717, 141] on div "route date Flight number number of seats Ticket price August 25 AAR MJT Fri, 15…" at bounding box center [382, 418] width 765 height 652
click at [664, 46] on button "New" at bounding box center [669, 50] width 33 height 14
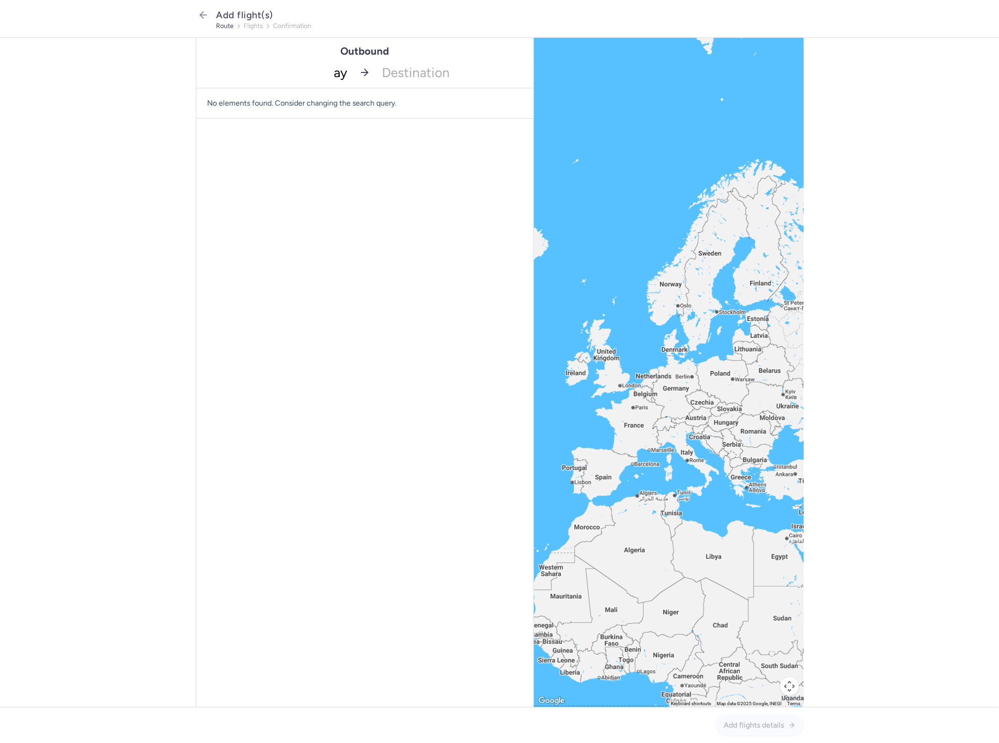
type input "ayt"
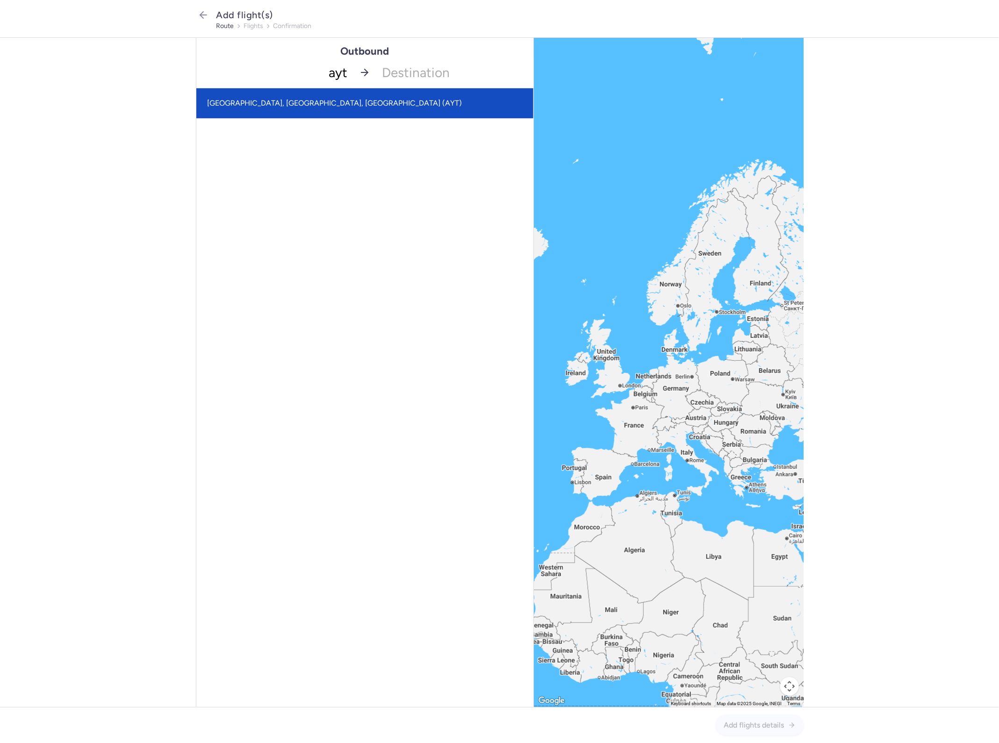
click at [314, 102] on span "Antalya, Antalya, Turkey (AYT)" at bounding box center [364, 103] width 337 height 30
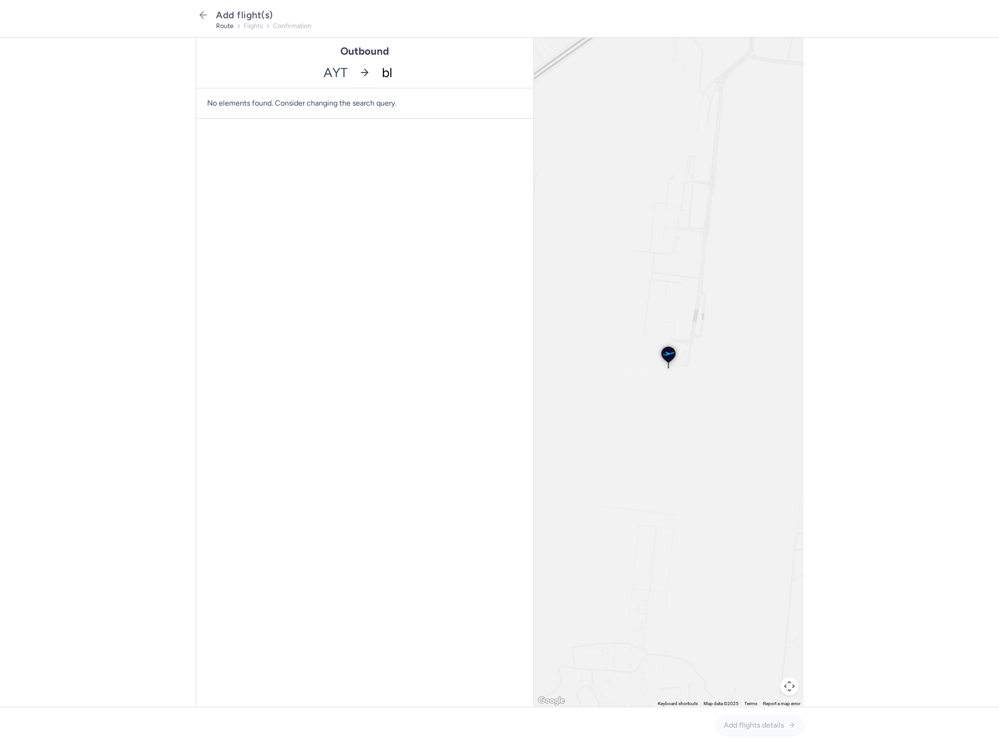
type input "bll"
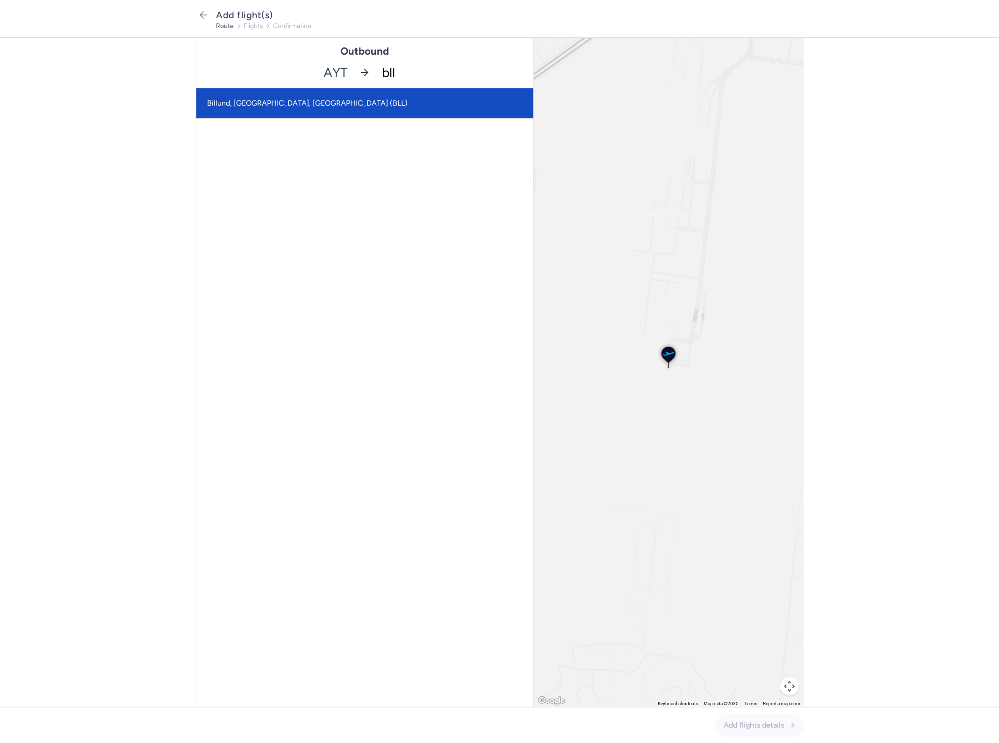
click at [314, 103] on span "Billund, Billund, Denmark (BLL)" at bounding box center [364, 103] width 337 height 30
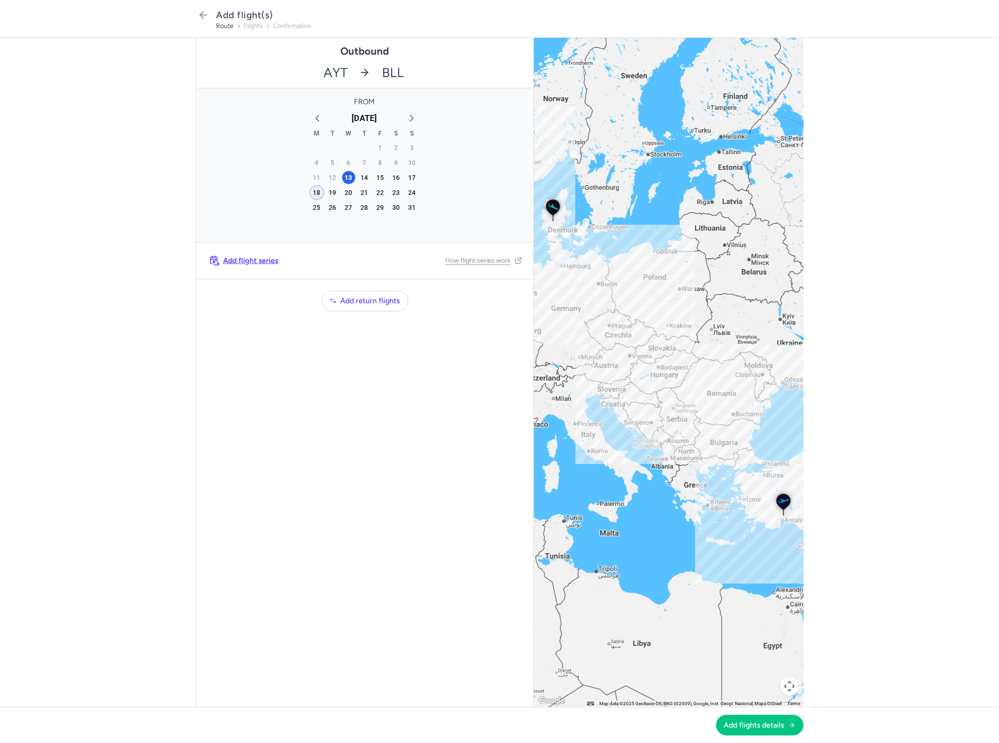
click at [313, 190] on div "18" at bounding box center [316, 192] width 13 height 13
click at [763, 725] on span "Add flights details" at bounding box center [754, 725] width 60 height 8
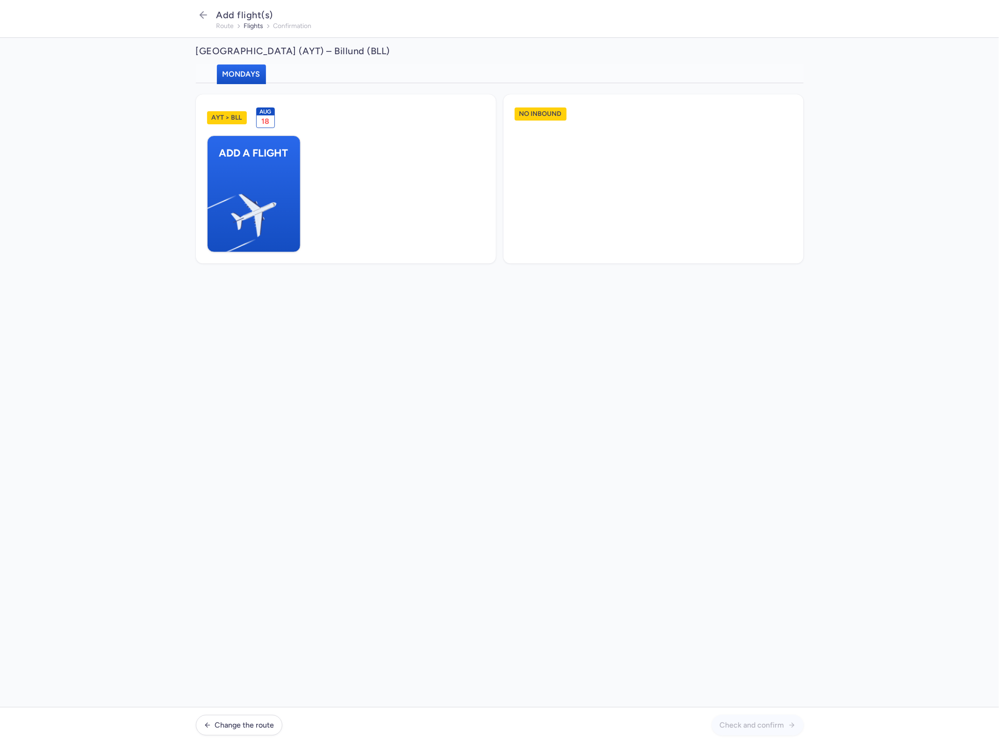
click at [302, 183] on ul "Add a flight" at bounding box center [346, 194] width 278 height 117
click at [287, 185] on button "Add a flight" at bounding box center [253, 194] width 93 height 117
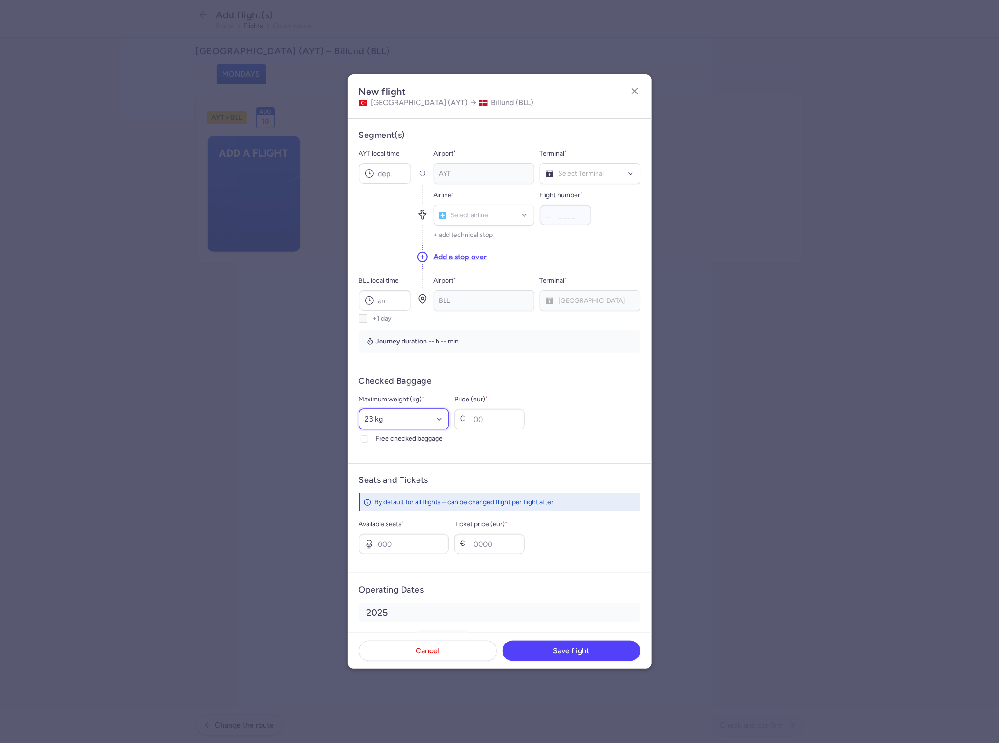
click at [420, 415] on select "Select an option 15 kg 16 kg 17 kg 18 kg 19 kg 20 kg 21 kg 22 kg 23 kg 24 kg 25…" at bounding box center [404, 419] width 90 height 21
select select "20"
click at [359, 409] on select "Select an option 15 kg 16 kg 17 kg 18 kg 19 kg 20 kg 21 kg 22 kg 23 kg 24 kg 25…" at bounding box center [404, 419] width 90 height 21
click at [524, 418] on input "Price (eur) *" at bounding box center [489, 419] width 70 height 21
type input "30"
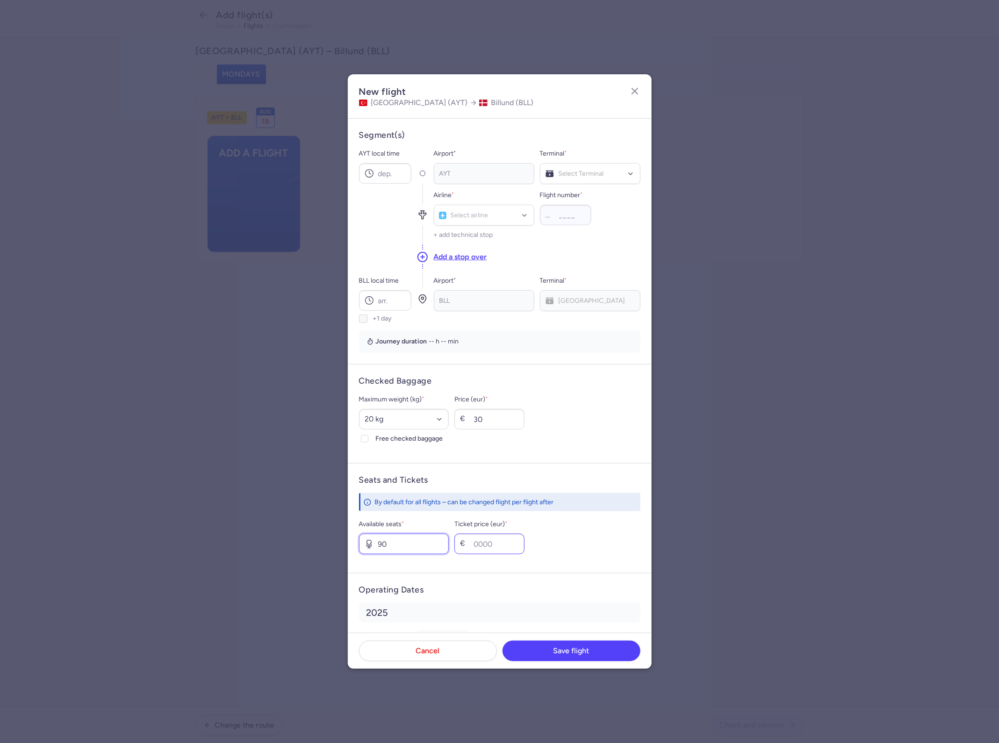
type input "90"
click at [502, 551] on input "Ticket price (eur) *" at bounding box center [489, 544] width 70 height 21
type input "11"
click at [400, 180] on input "AYT local time" at bounding box center [385, 173] width 52 height 21
click at [401, 179] on input "AYT local time" at bounding box center [385, 173] width 52 height 21
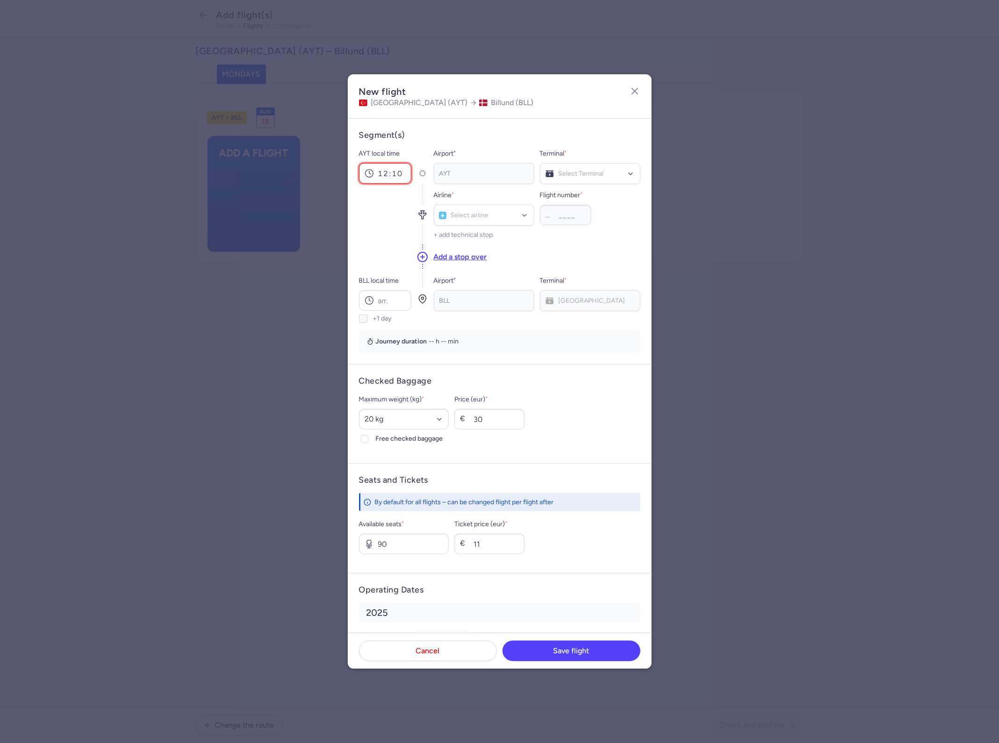
type input "12:10"
click at [587, 205] on span "Terminal 2" at bounding box center [590, 212] width 100 height 19
type input "cat"
click at [484, 261] on div "Air Seven (CAT)" at bounding box center [484, 256] width 88 height 9
type input "330"
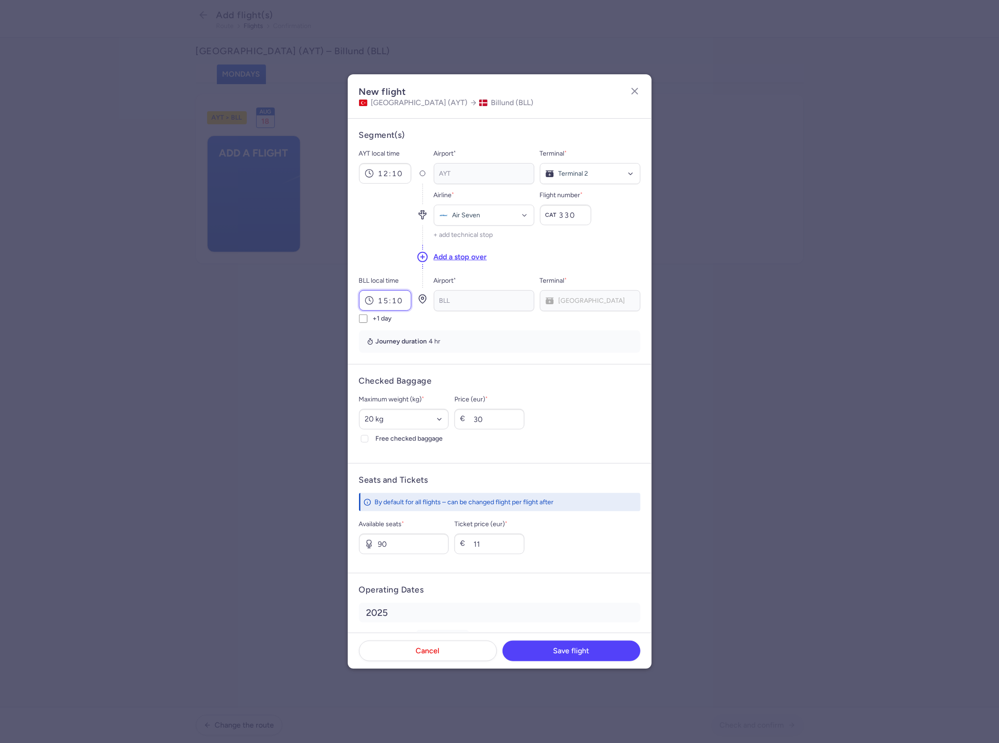
type input "15:10"
click at [582, 650] on span "Save flight" at bounding box center [571, 650] width 36 height 8
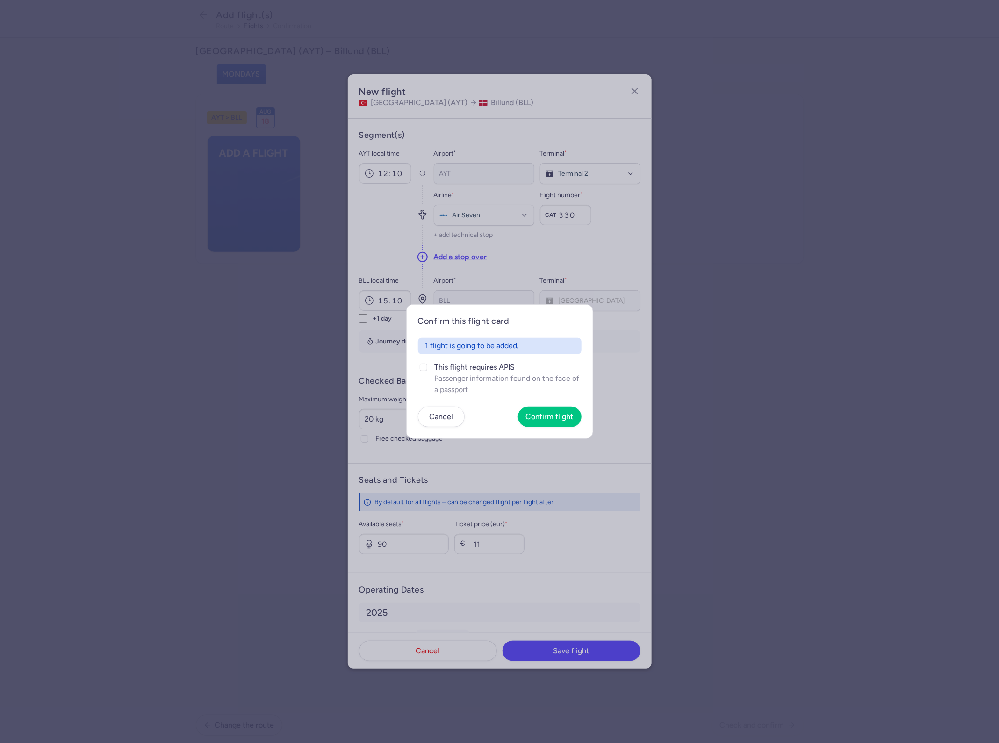
click at [552, 404] on article "Confirm this flight card 1 flight is going to be added. This flight requires AP…" at bounding box center [499, 371] width 187 height 134
click at [550, 423] on button "Confirm flight" at bounding box center [550, 416] width 64 height 21
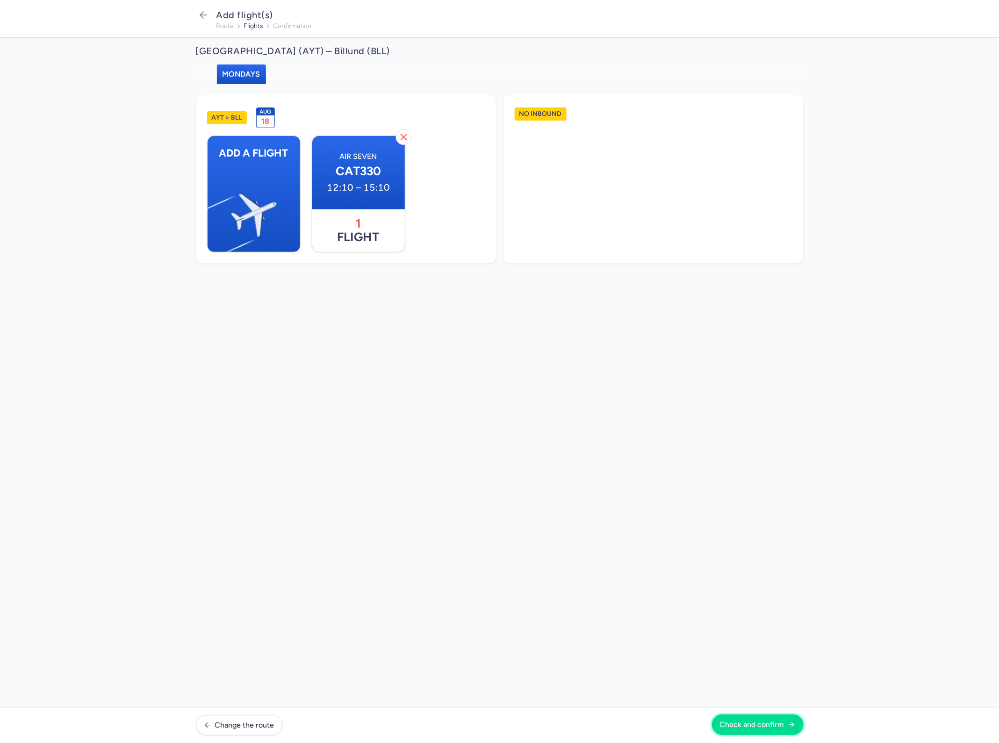
click at [746, 722] on span "Check and confirm" at bounding box center [752, 725] width 65 height 8
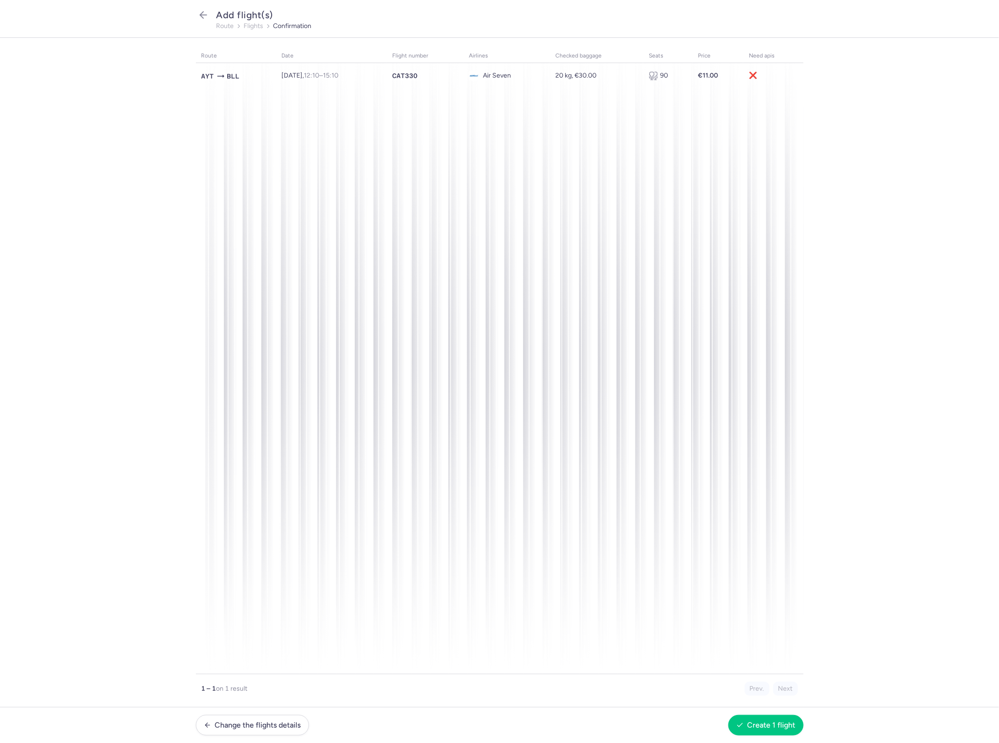
click at [774, 736] on footer "Change the flights details Create 1 flight" at bounding box center [499, 725] width 999 height 36
click at [775, 731] on button "Create 1 flight" at bounding box center [765, 725] width 75 height 21
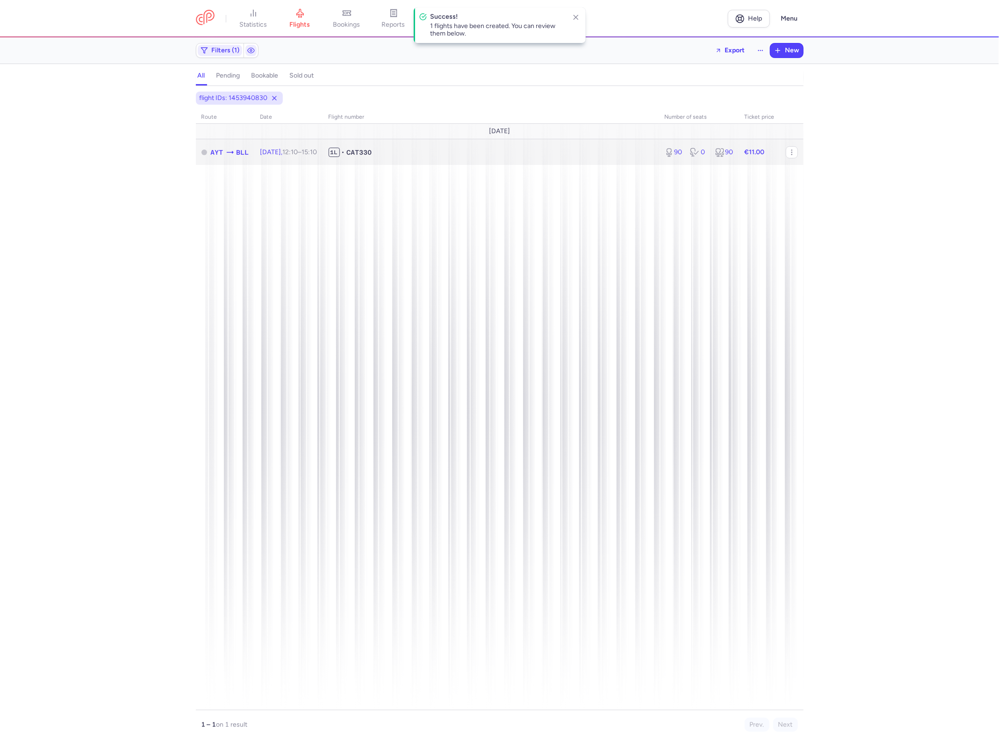
click at [435, 151] on span "1L • CAT330" at bounding box center [491, 152] width 325 height 9
select select "hours"
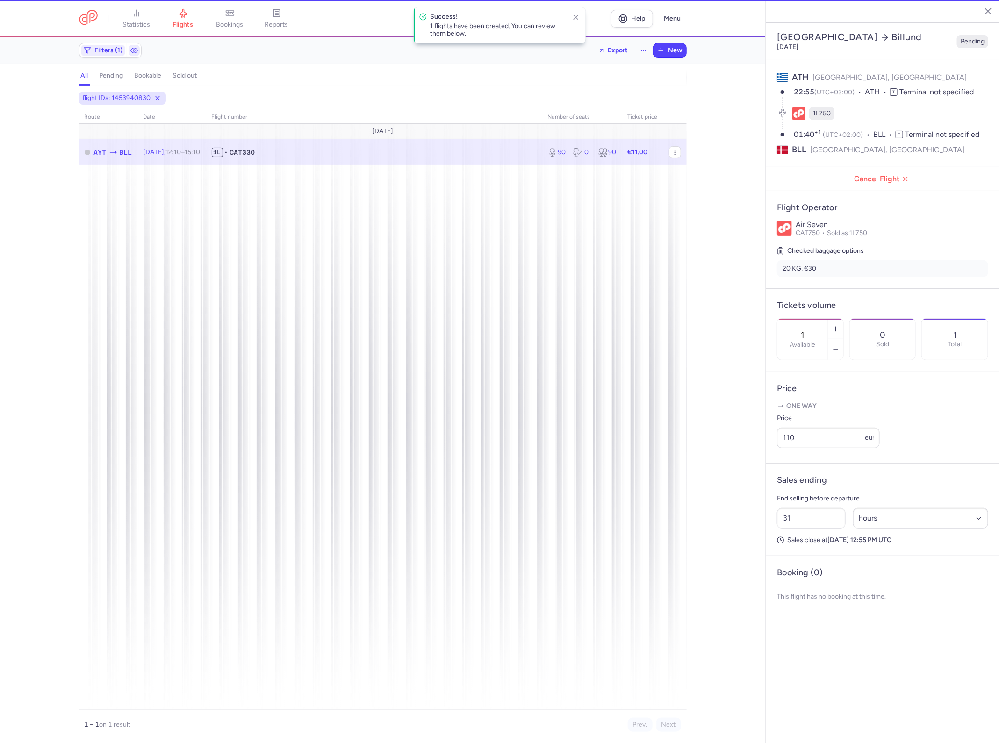
type input "90"
type input "2"
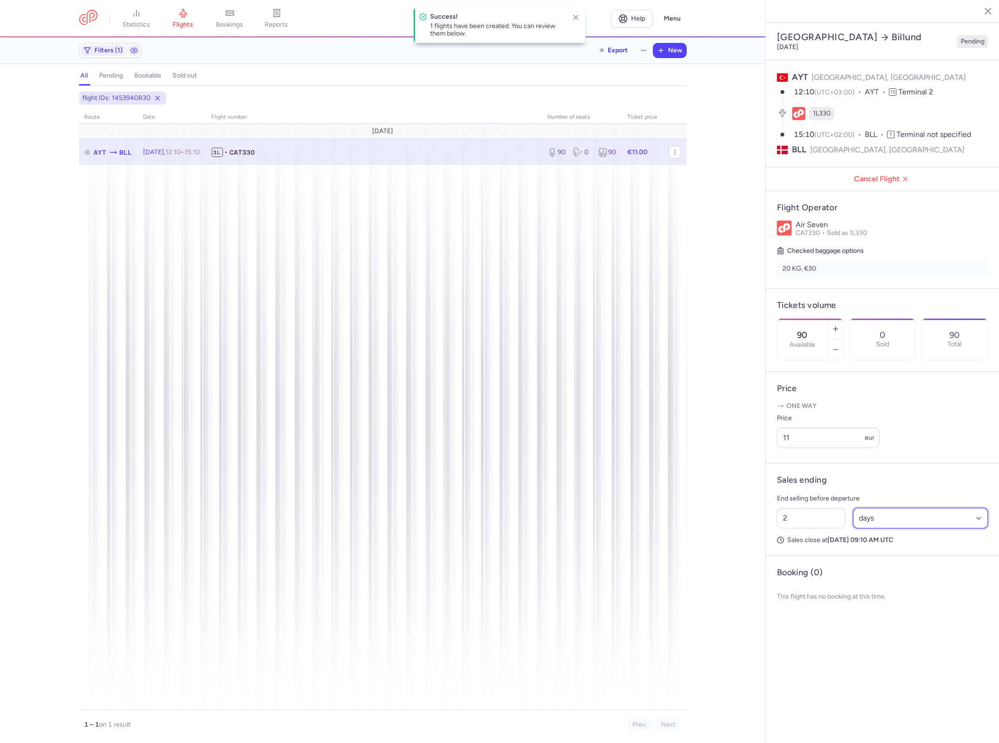
click at [867, 508] on select "Select an option hours days" at bounding box center [921, 518] width 136 height 21
select select "hours"
click at [853, 508] on select "Select an option hours days" at bounding box center [921, 518] width 136 height 21
click at [809, 508] on input "2" at bounding box center [811, 518] width 69 height 21
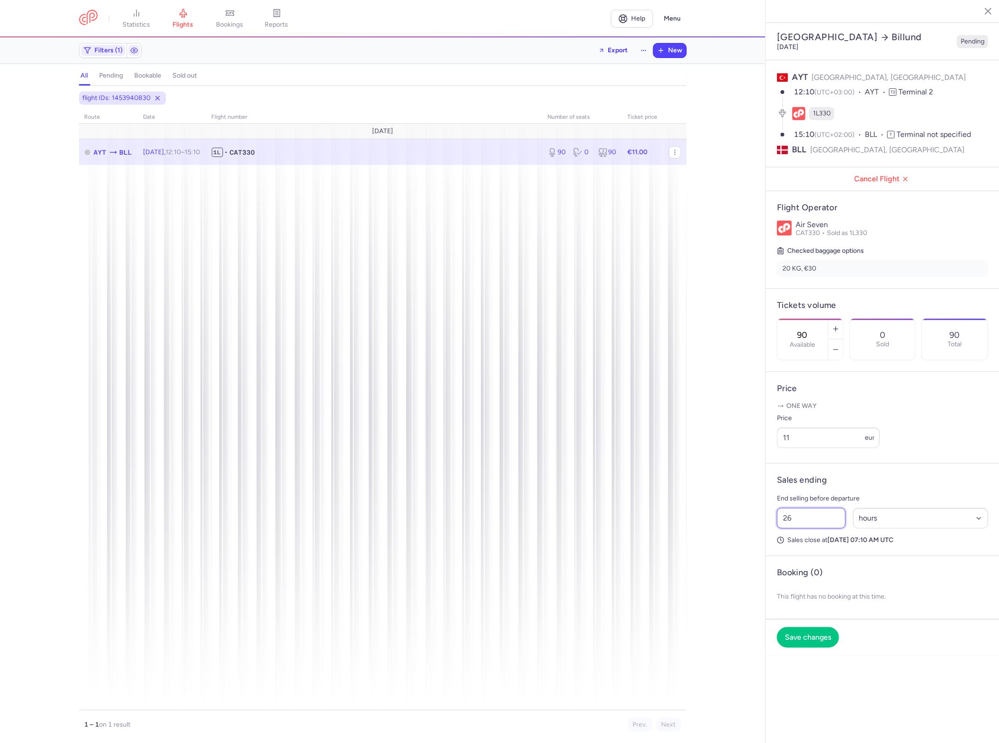
click at [809, 508] on input "26" at bounding box center [811, 518] width 69 height 21
type input "26"
click at [859, 508] on select "Select an option hours days" at bounding box center [921, 518] width 136 height 21
select select "days"
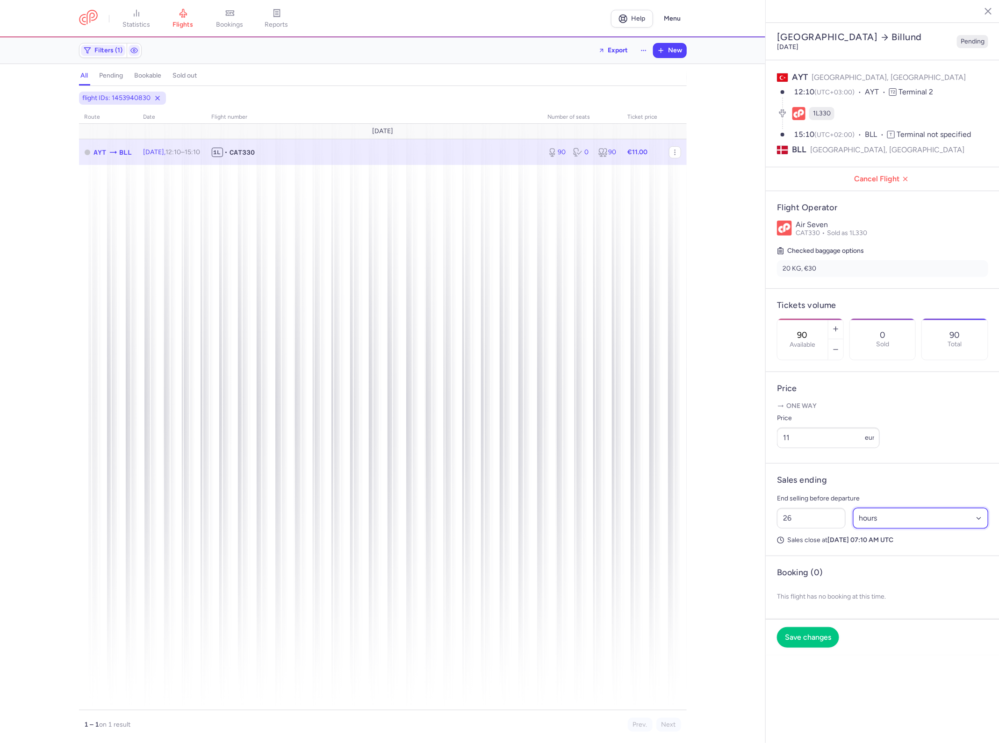
click at [853, 508] on select "Select an option hours days" at bounding box center [921, 518] width 136 height 21
click at [824, 508] on input "26" at bounding box center [811, 518] width 69 height 21
type input "2"
click at [893, 508] on select "Select an option hours days" at bounding box center [921, 518] width 136 height 21
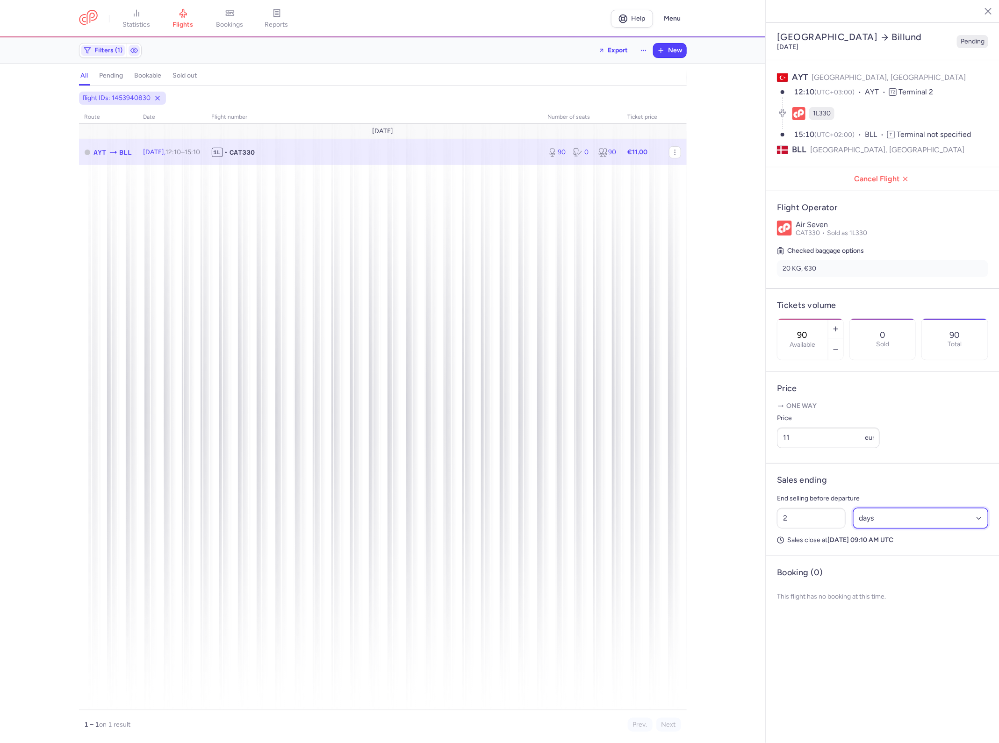
select select "hours"
click at [853, 508] on select "Select an option hours days" at bounding box center [921, 518] width 136 height 21
click at [817, 508] on input "2" at bounding box center [811, 518] width 69 height 21
type input "44"
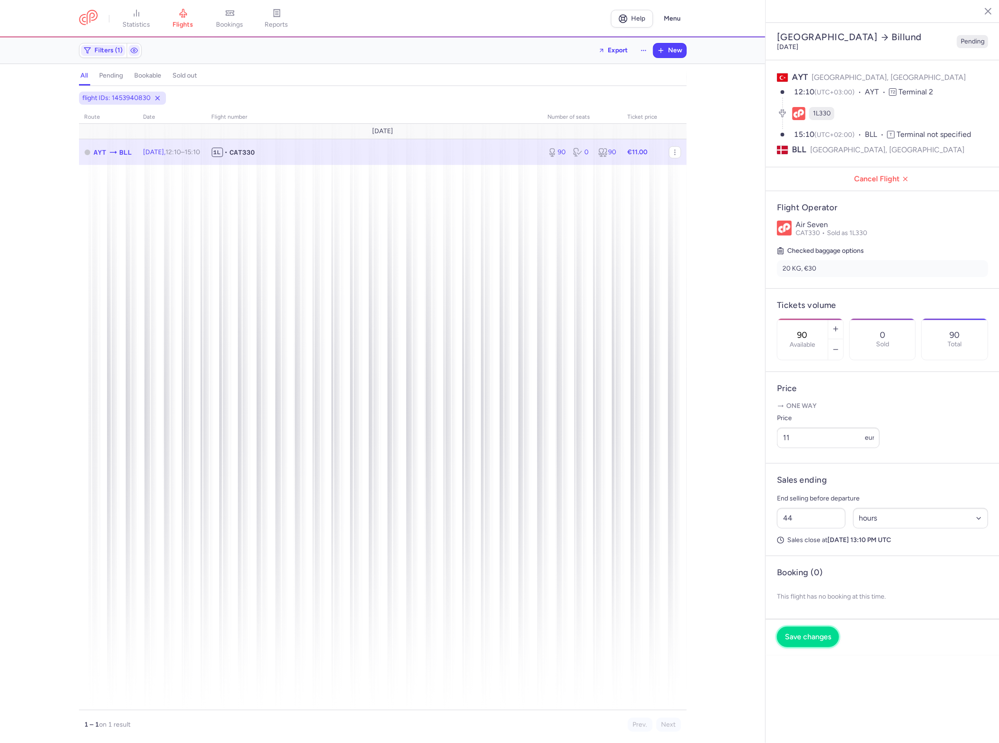
click at [812, 627] on button "Save changes" at bounding box center [808, 637] width 62 height 21
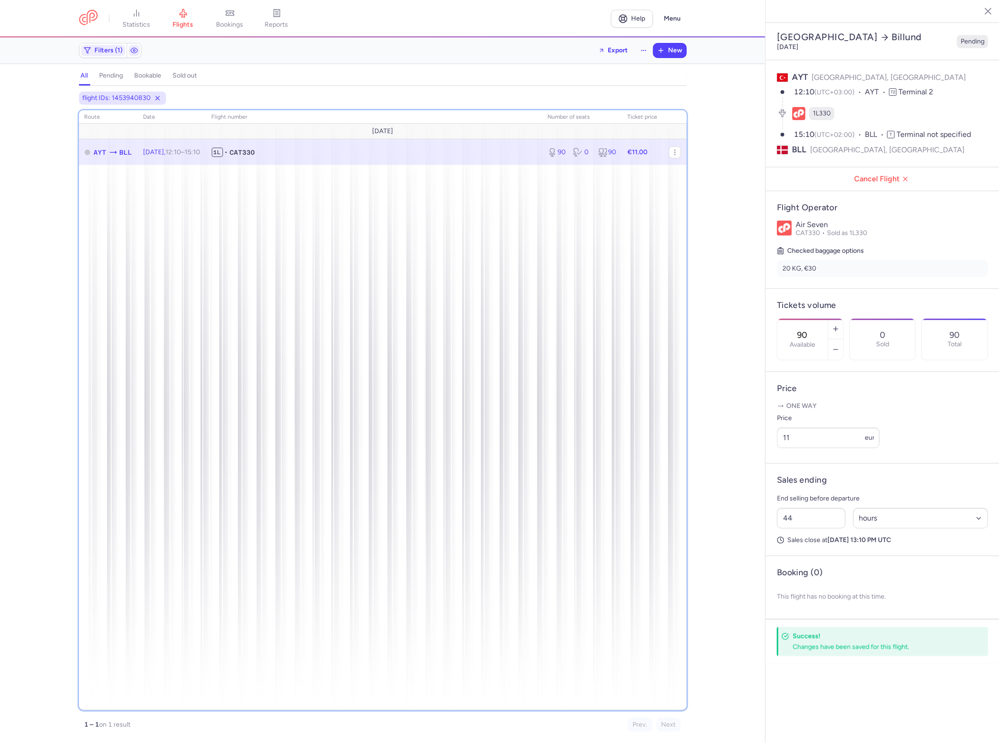
click at [573, 358] on div "route date Flight number number of seats Ticket price August 25 AYT BLL Mon, 18…" at bounding box center [383, 410] width 608 height 600
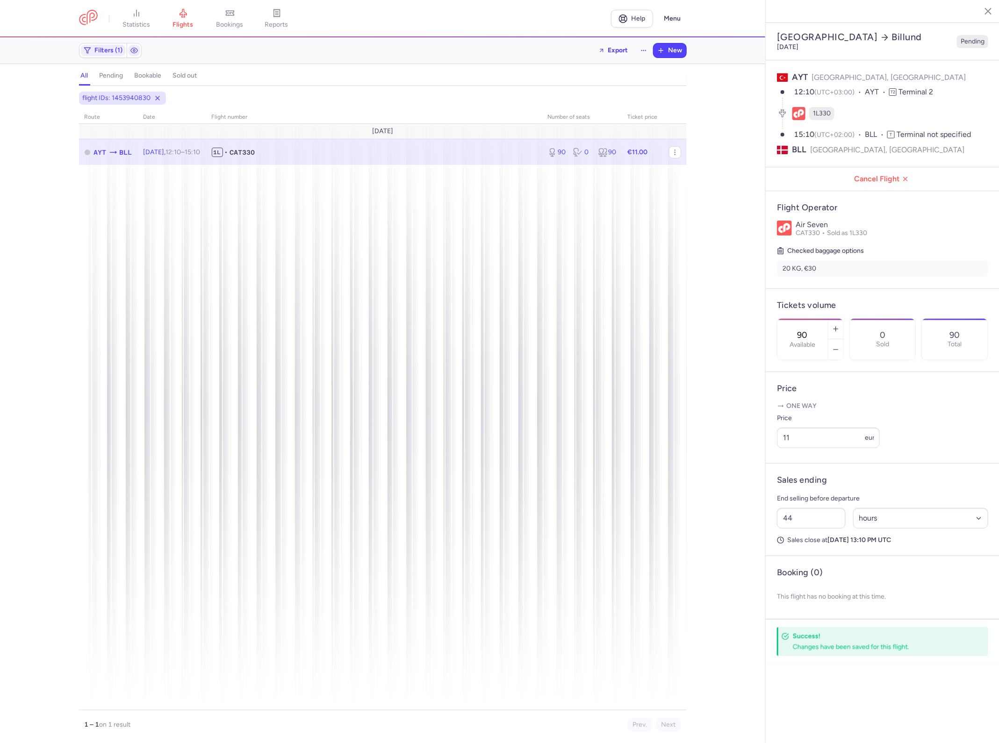
click at [720, 222] on div "flight IDs: 1453940830 route date Flight number number of seats Ticket price Au…" at bounding box center [382, 418] width 765 height 652
click at [193, 22] on span "flights" at bounding box center [183, 25] width 21 height 8
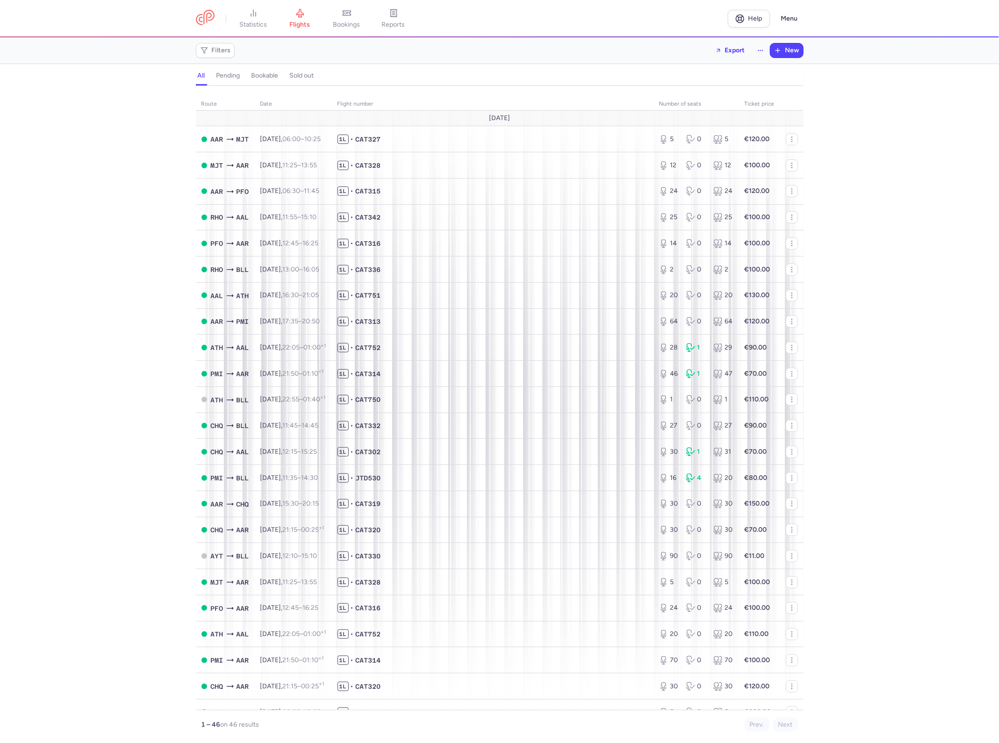
click at [890, 290] on div "route date Flight number number of seats Ticket price August 25 AAR MJT Fri, 15…" at bounding box center [499, 418] width 999 height 652
click at [846, 199] on div "route date Flight number number of seats Ticket price August 25 AAR MJT Fri, 15…" at bounding box center [499, 418] width 999 height 652
click at [538, 355] on td "1L • CAT752" at bounding box center [493, 348] width 322 height 26
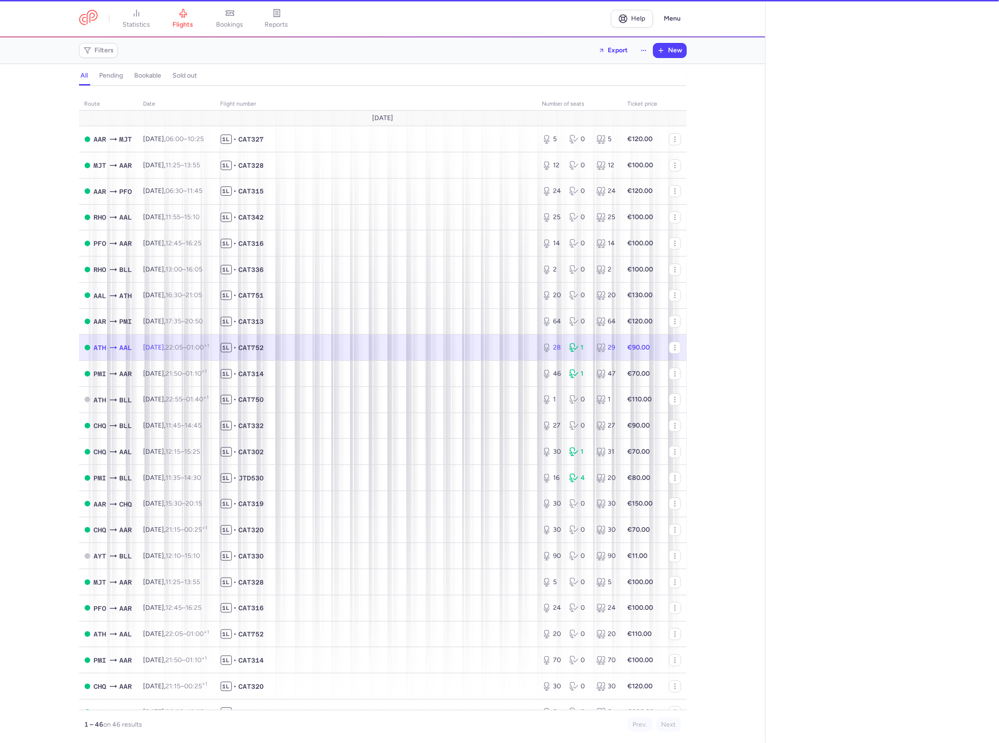
select select "hours"
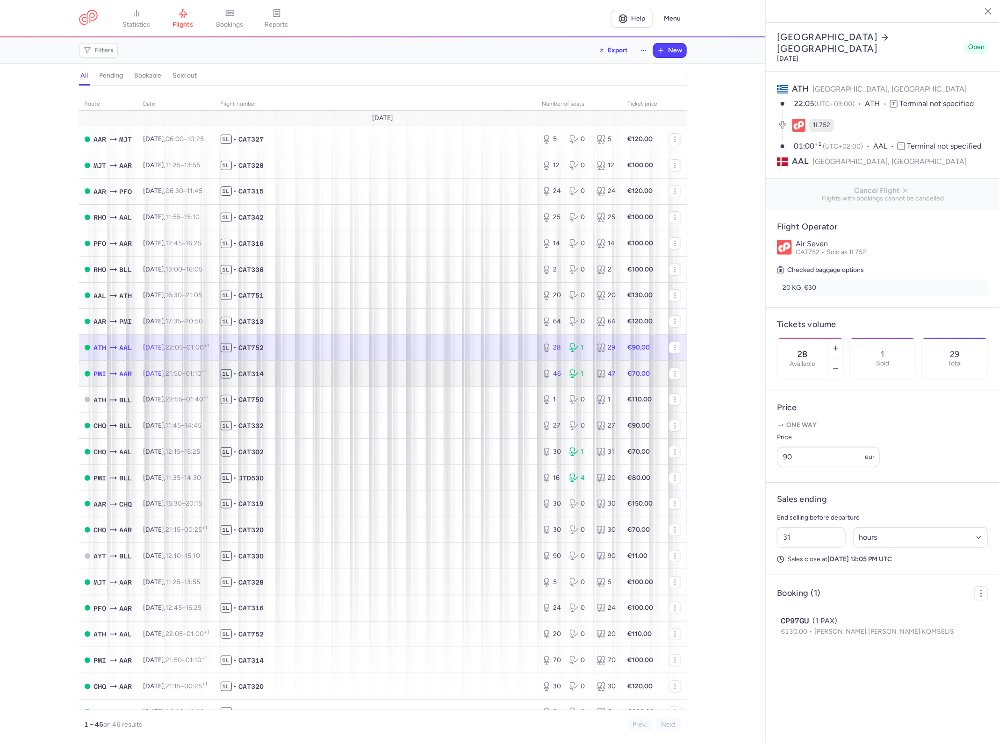
click at [526, 377] on td "1L • CAT314" at bounding box center [376, 374] width 322 height 26
type input "46"
type input "32"
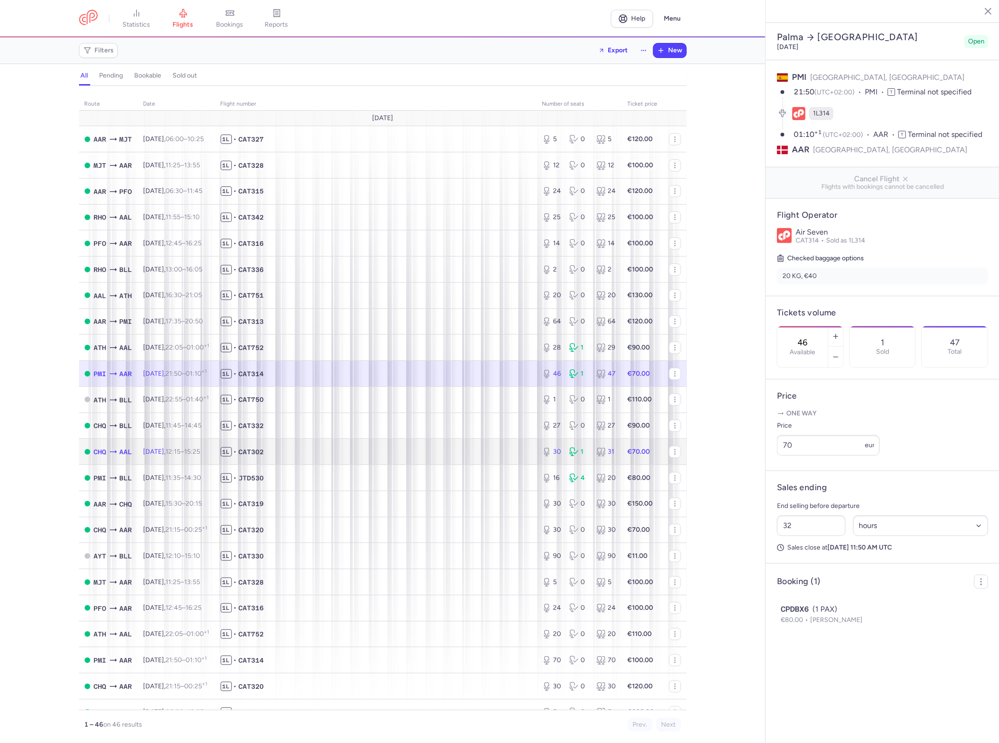
click at [448, 440] on td "1L • CAT302" at bounding box center [376, 452] width 322 height 26
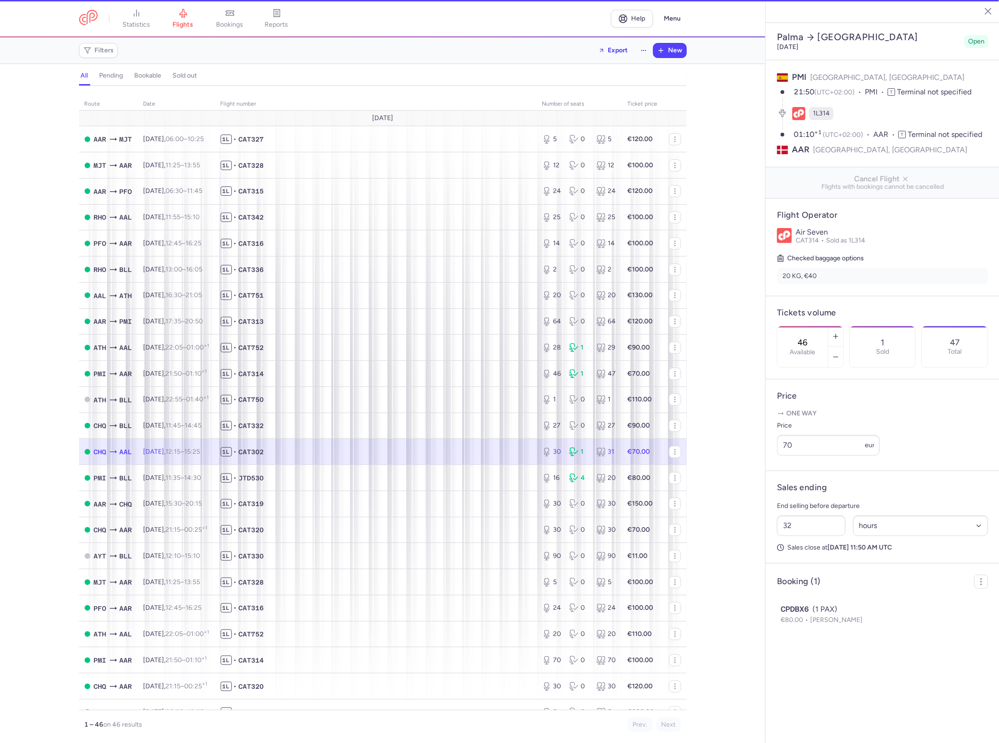
type input "30"
type input "45"
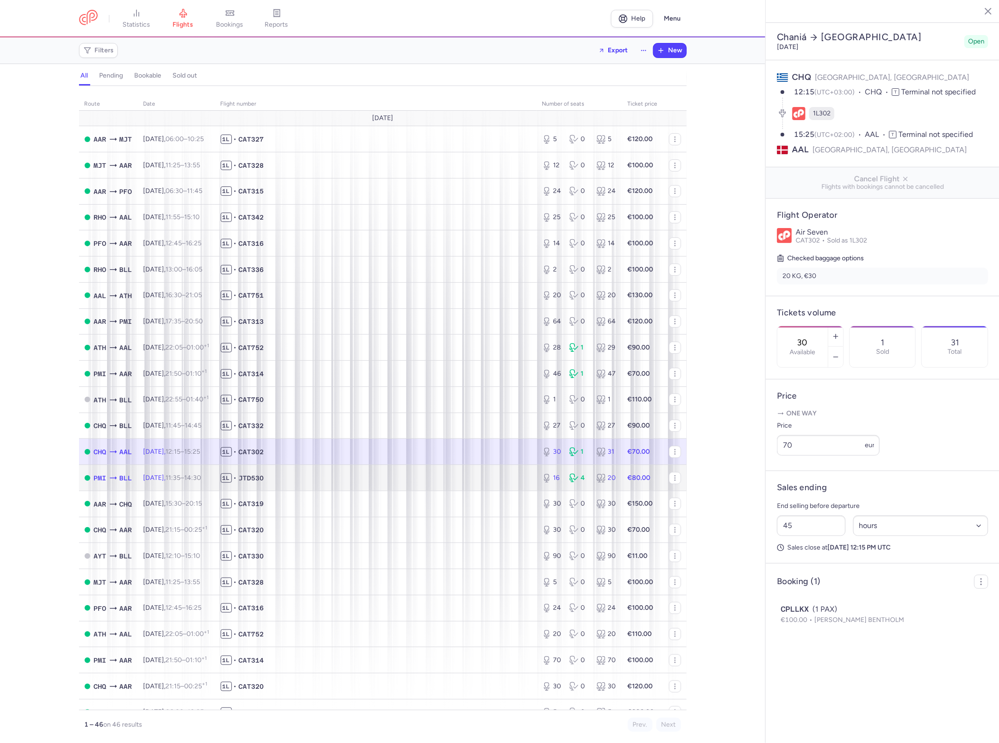
click at [441, 473] on td "1L • JTD530" at bounding box center [376, 478] width 322 height 26
type input "16"
type input "46"
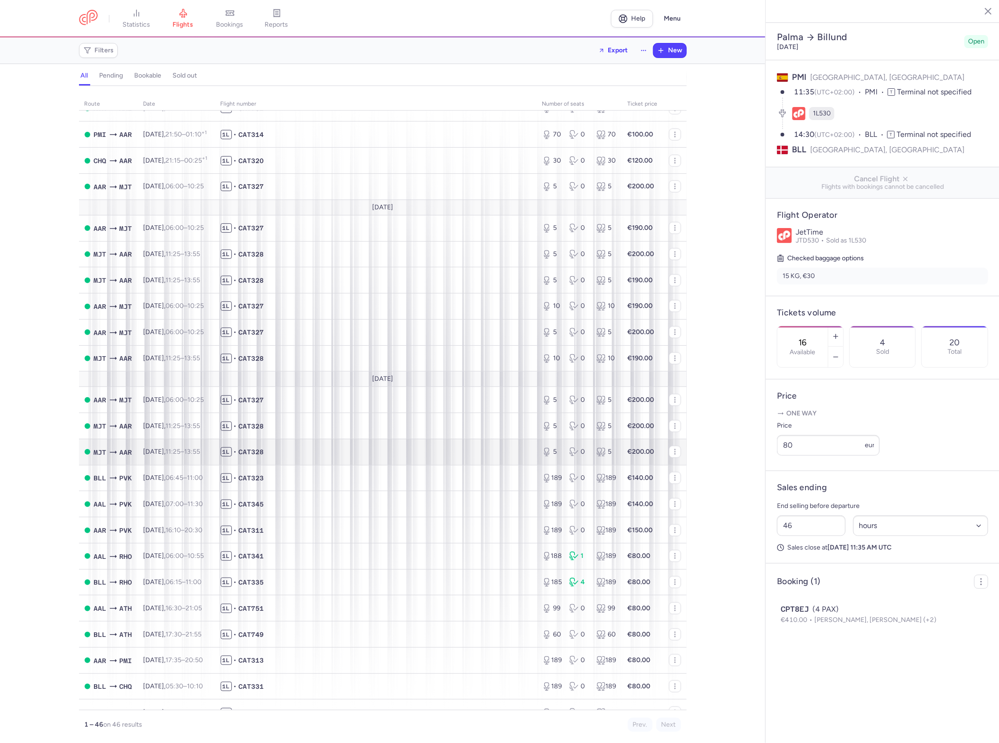
scroll to position [584, 0]
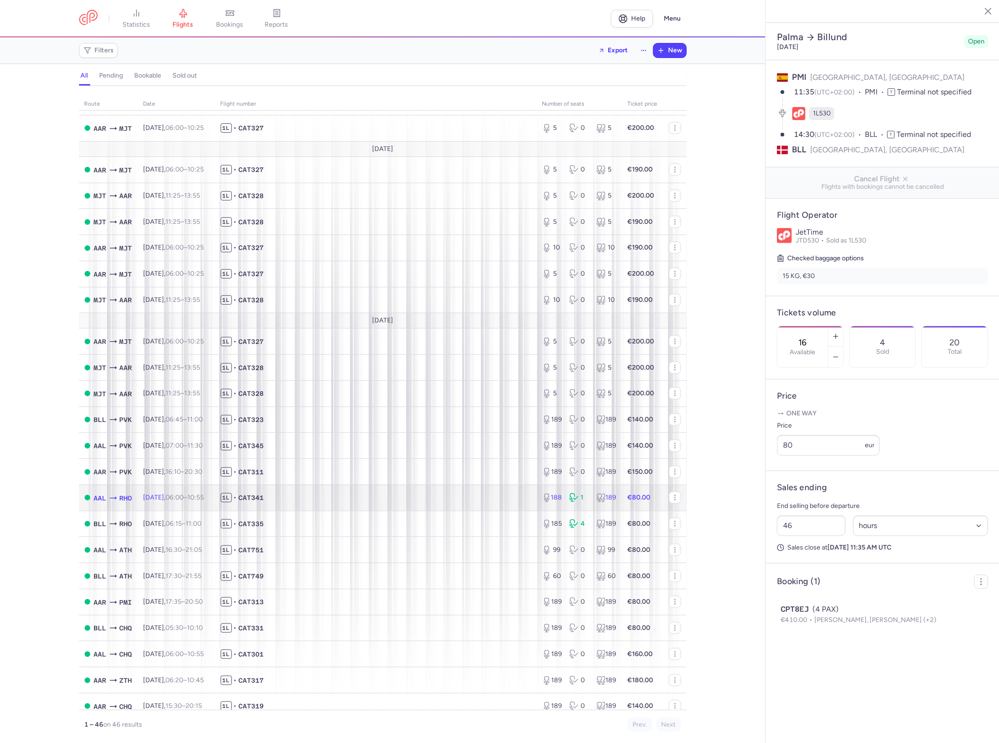
click at [424, 501] on span "1L • CAT341" at bounding box center [376, 497] width 310 height 9
type input "188"
type input "16"
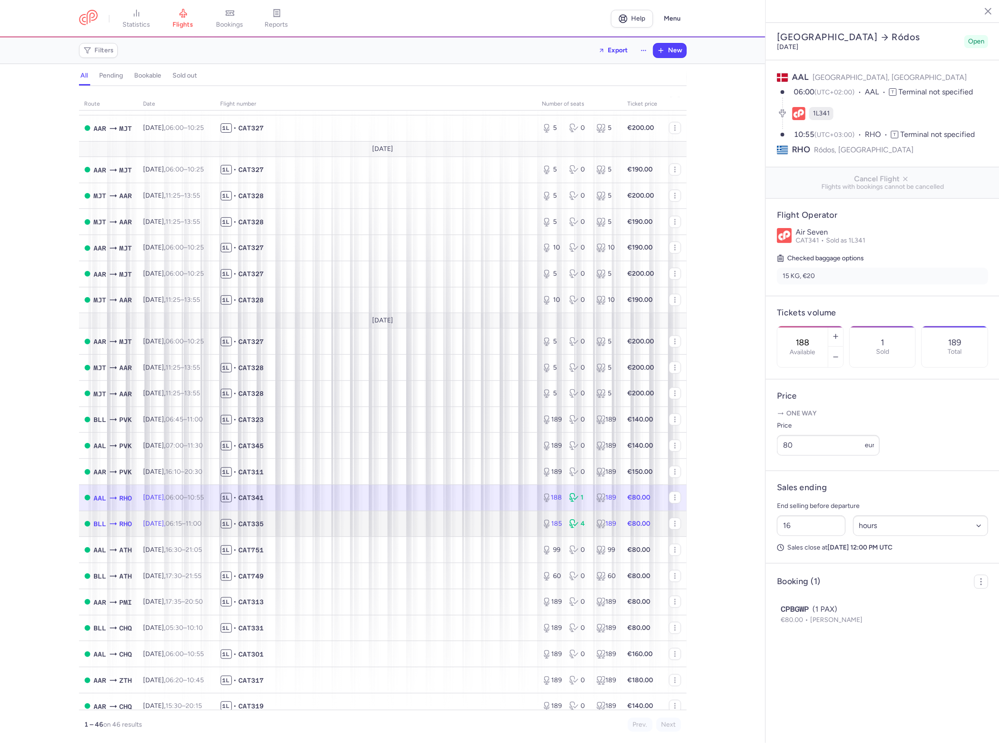
click at [408, 529] on span "1L • CAT335" at bounding box center [376, 523] width 310 height 9
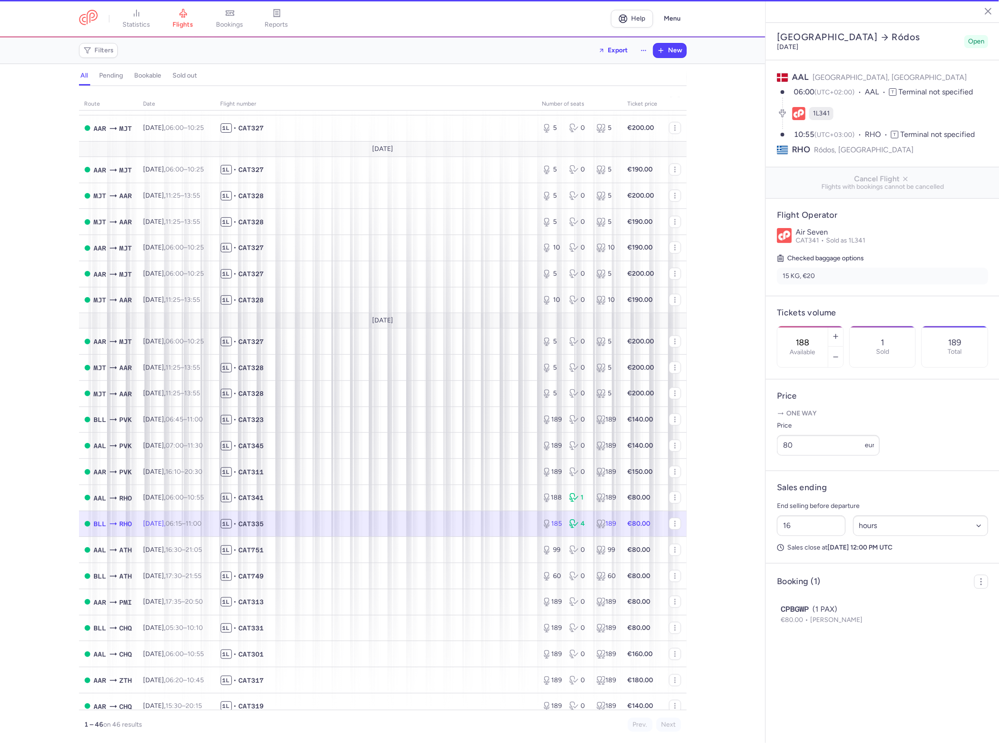
type input "185"
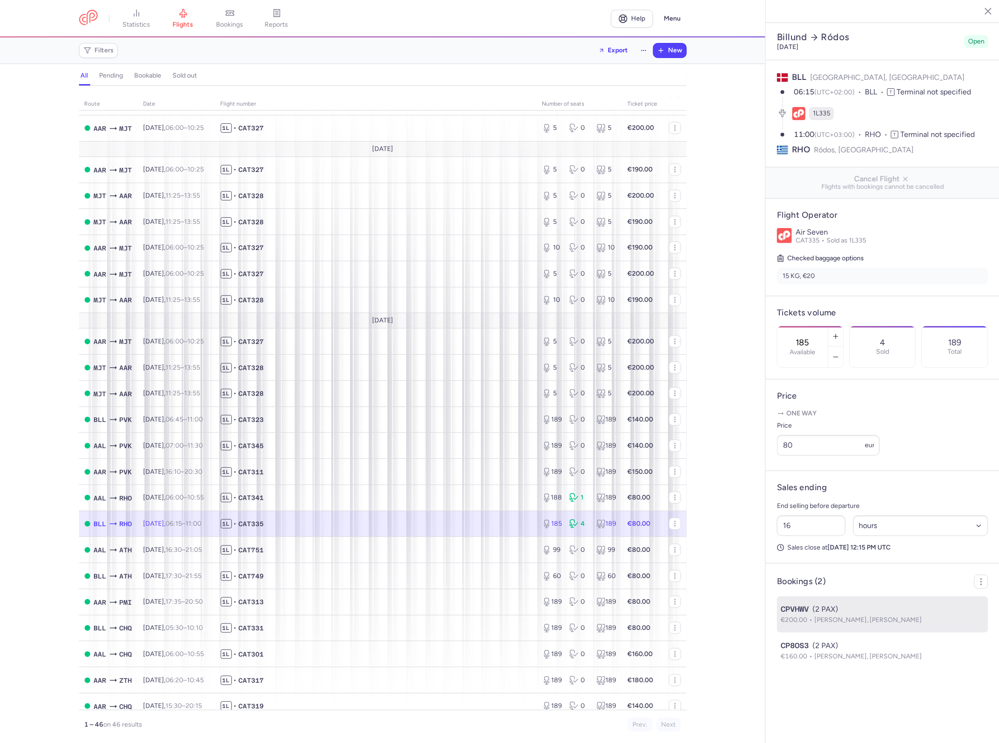
click at [875, 616] on span "[PERSON_NAME], [PERSON_NAME]" at bounding box center [868, 620] width 108 height 8
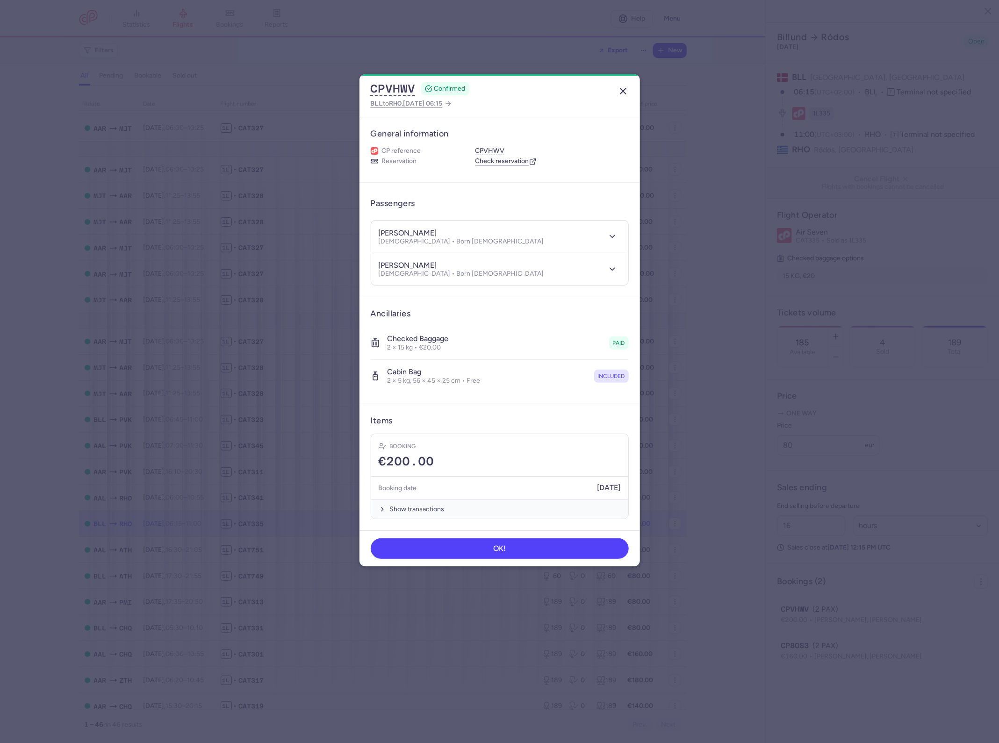
click at [617, 90] on icon "button" at bounding box center [622, 91] width 11 height 11
